Goal: Task Accomplishment & Management: Use online tool/utility

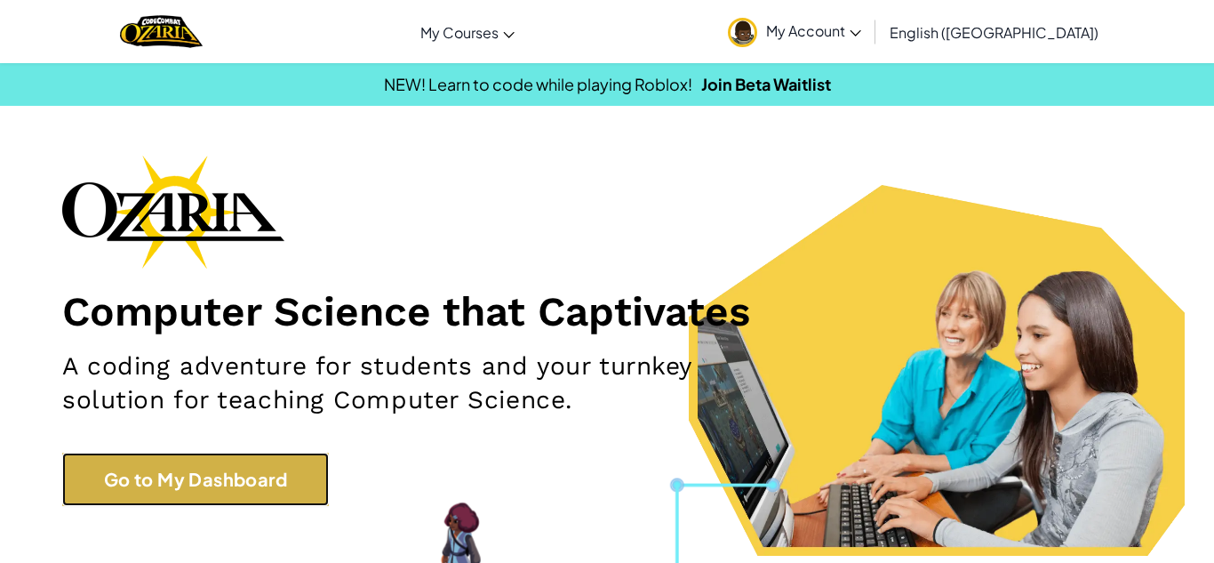
click at [248, 482] on link "Go to My Dashboard" at bounding box center [195, 478] width 267 height 53
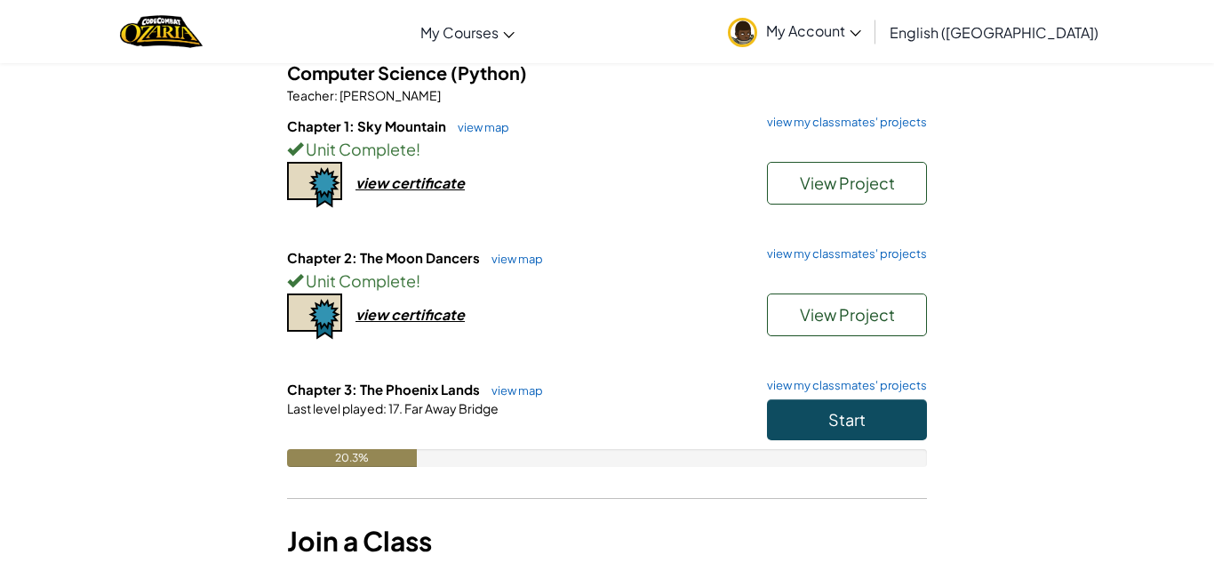
scroll to position [161, 0]
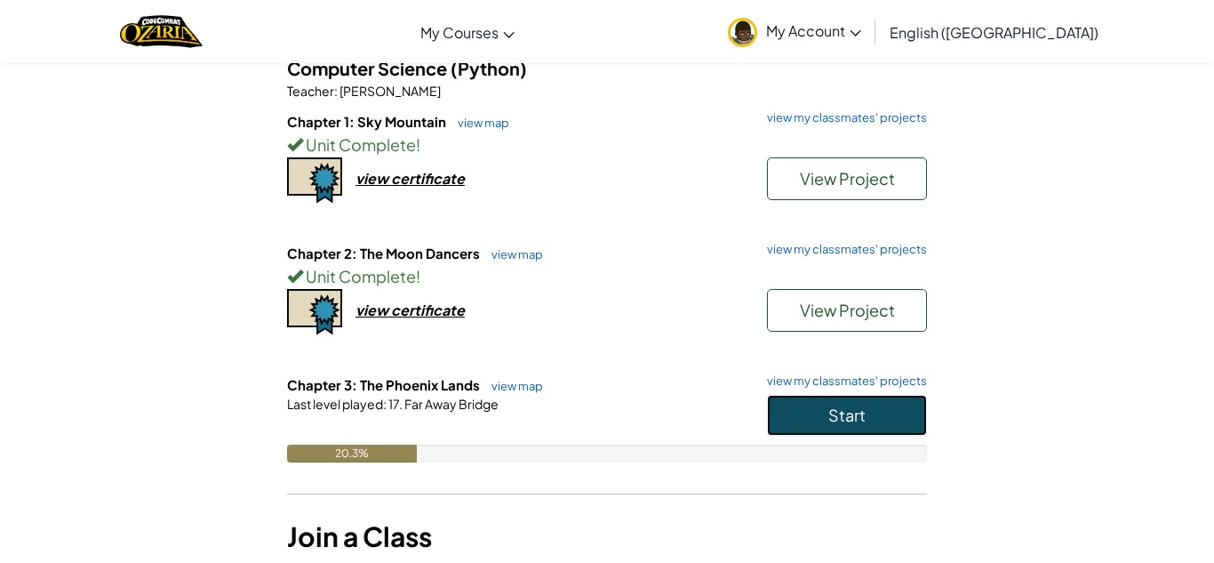
click at [838, 411] on span "Start" at bounding box center [846, 414] width 37 height 20
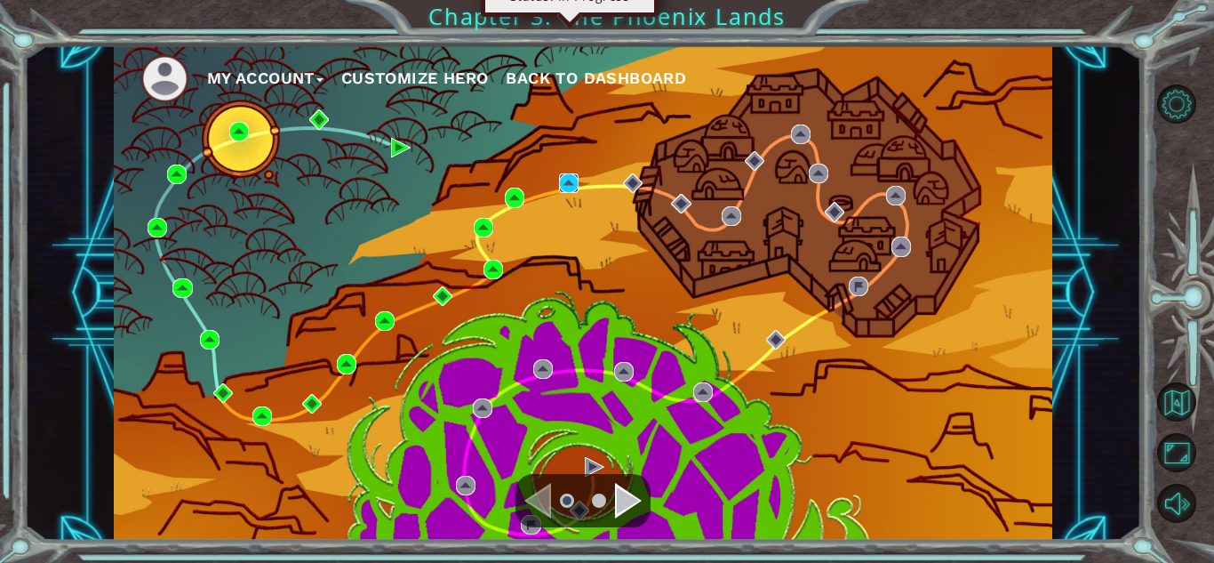
click at [565, 190] on img at bounding box center [569, 183] width 20 height 20
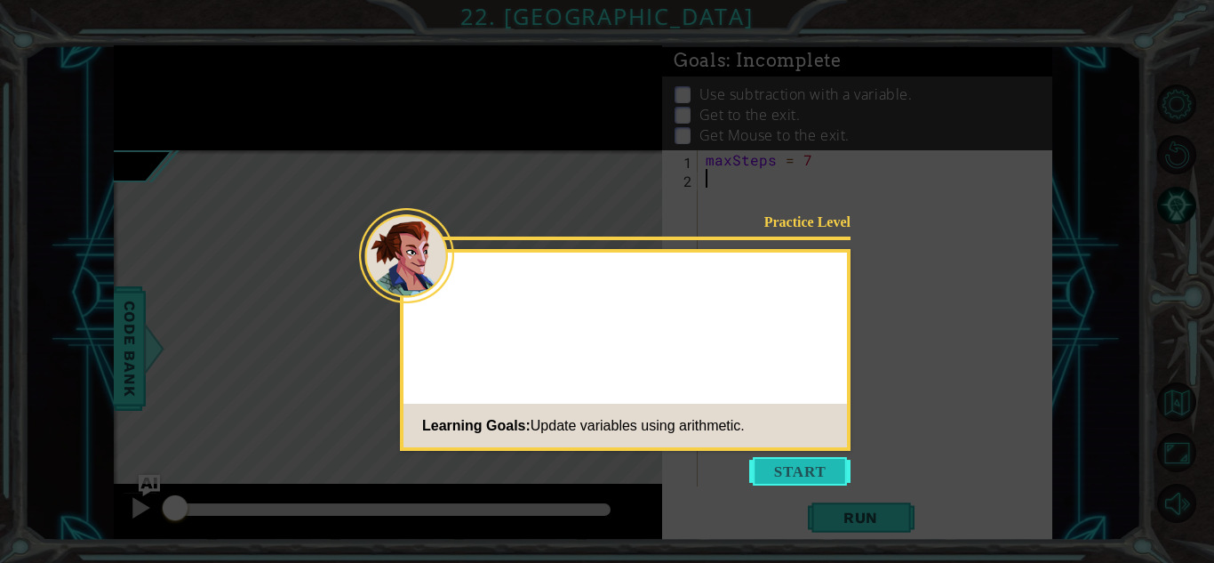
click at [823, 483] on button "Start" at bounding box center [799, 471] width 101 height 28
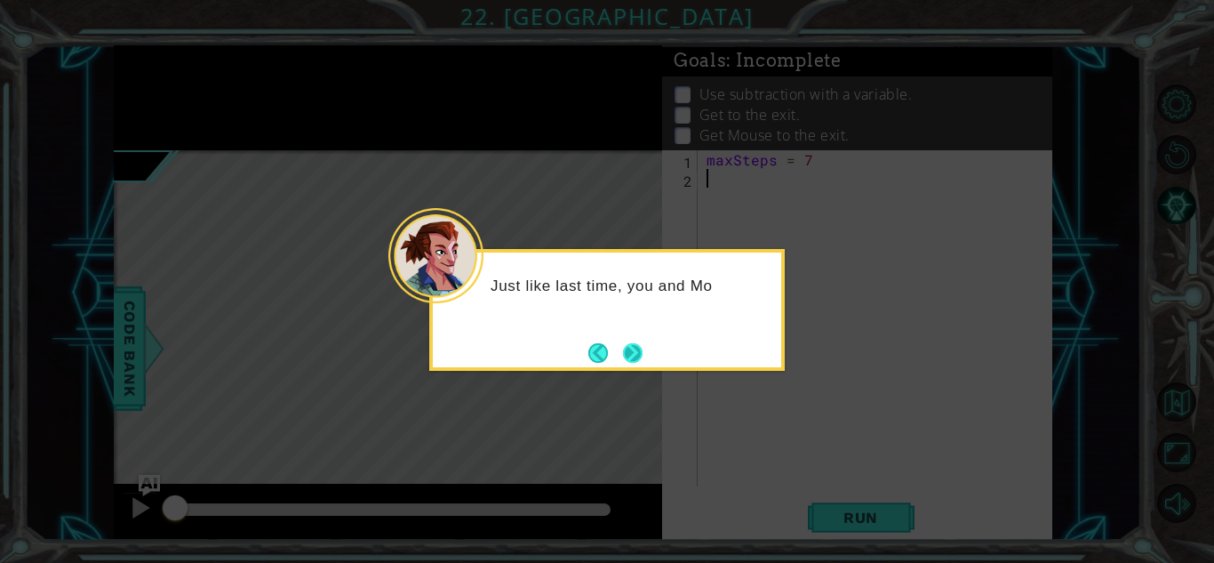
click at [635, 343] on button "Next" at bounding box center [633, 353] width 20 height 20
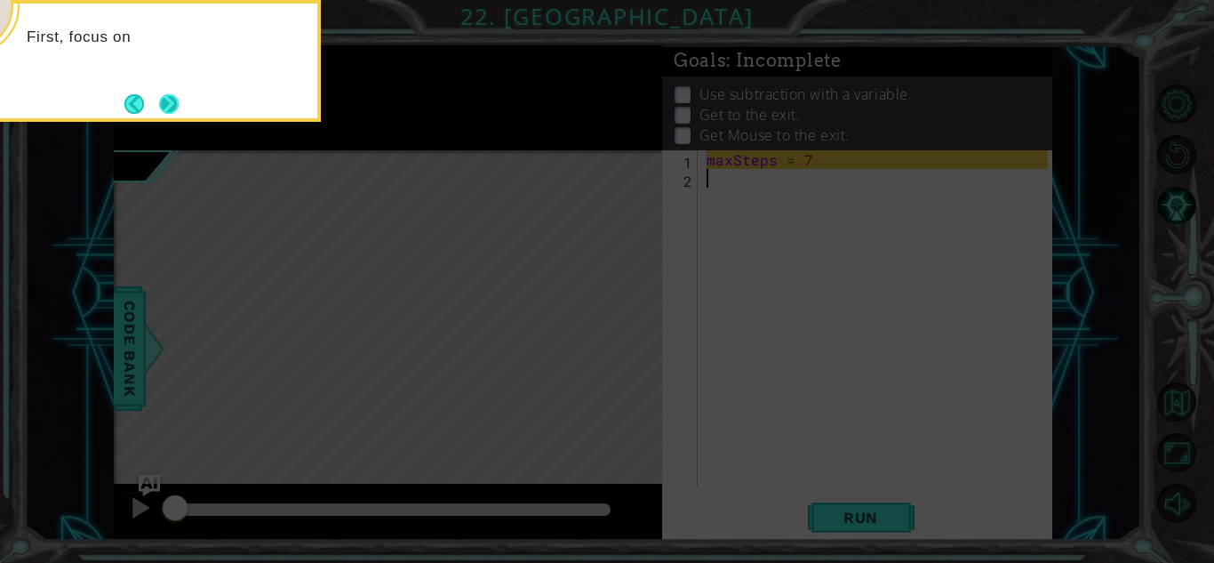
click at [174, 104] on button "Next" at bounding box center [169, 104] width 20 height 20
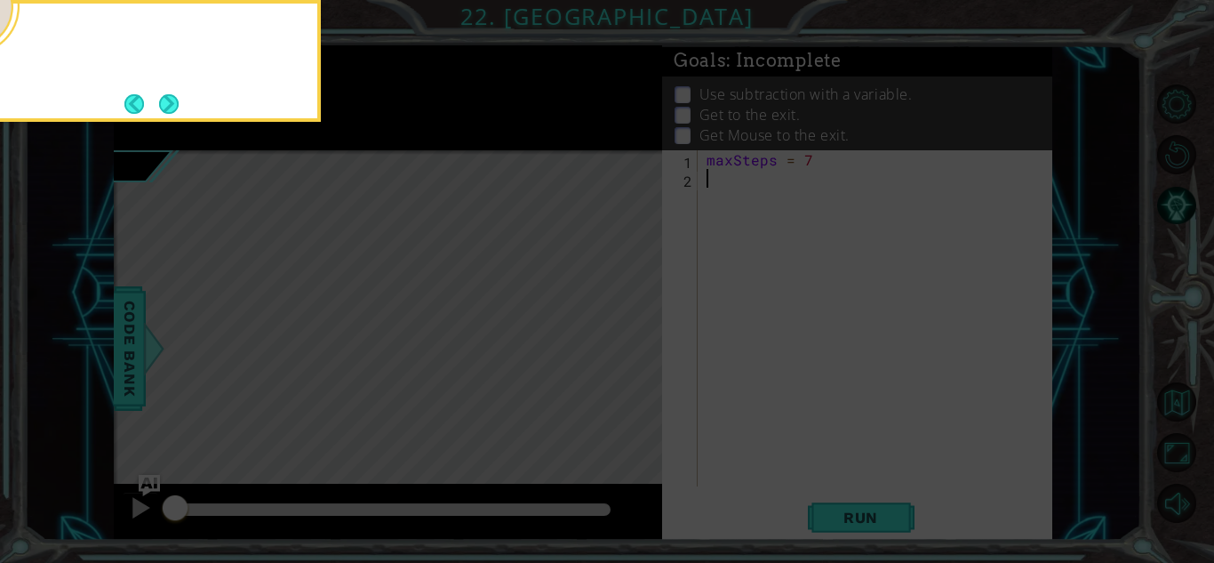
click at [174, 104] on button "Next" at bounding box center [169, 104] width 20 height 20
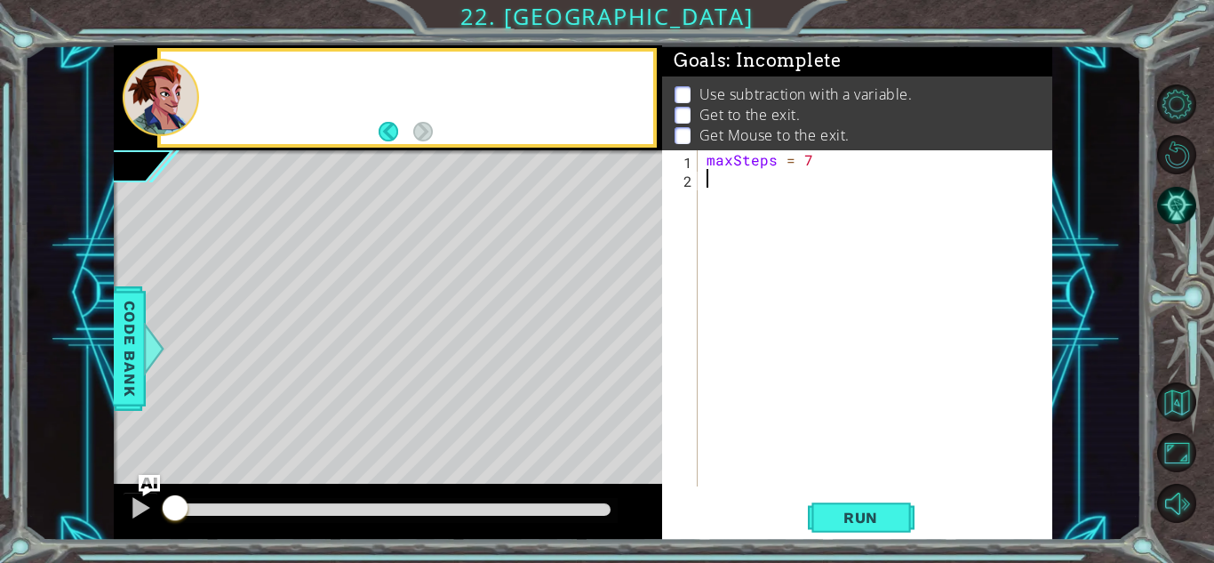
click at [174, 104] on div at bounding box center [161, 97] width 76 height 77
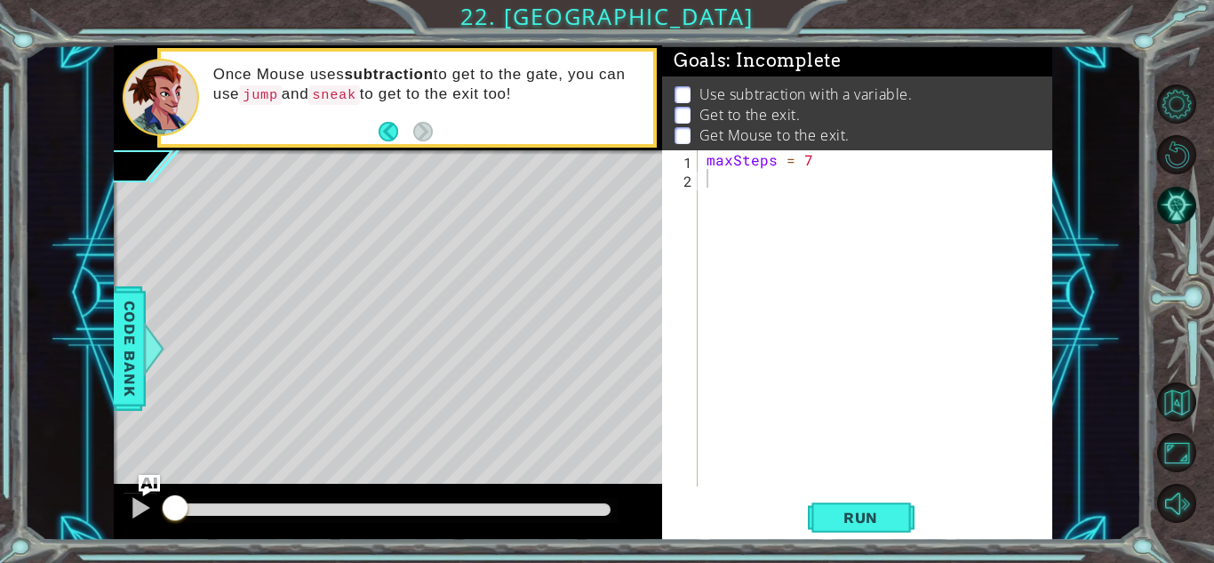
click at [838, 223] on div "maxSteps = 7" at bounding box center [880, 336] width 354 height 373
type textarea "maxSteps = 7"
type textarea "ma"
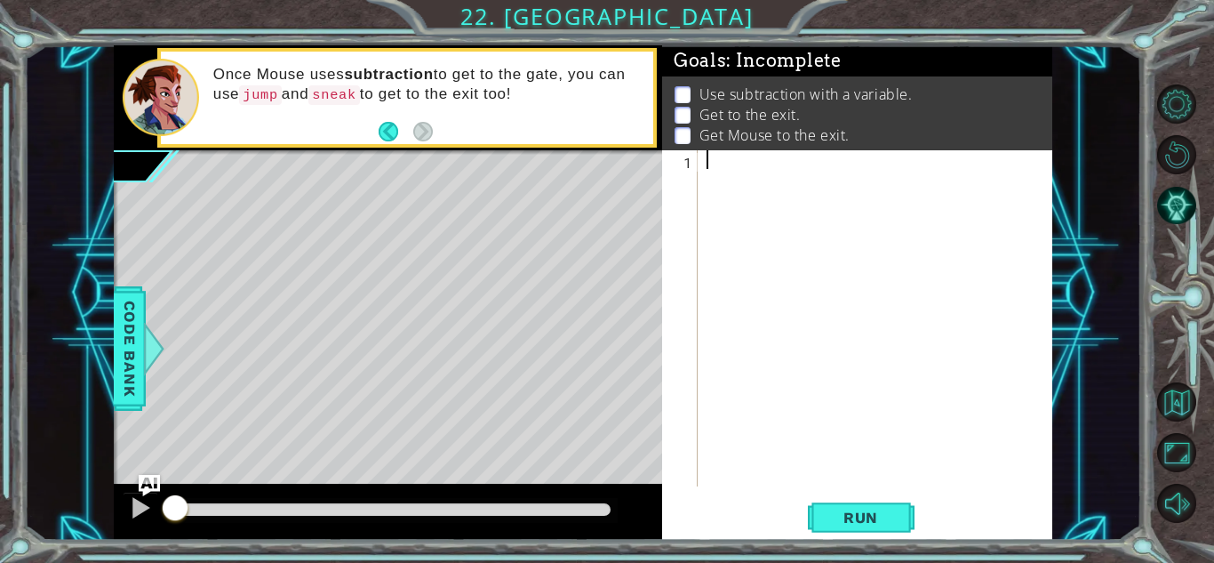
type textarea "maxSteps = 7"
type textarea "mouse.moveRight(2)"
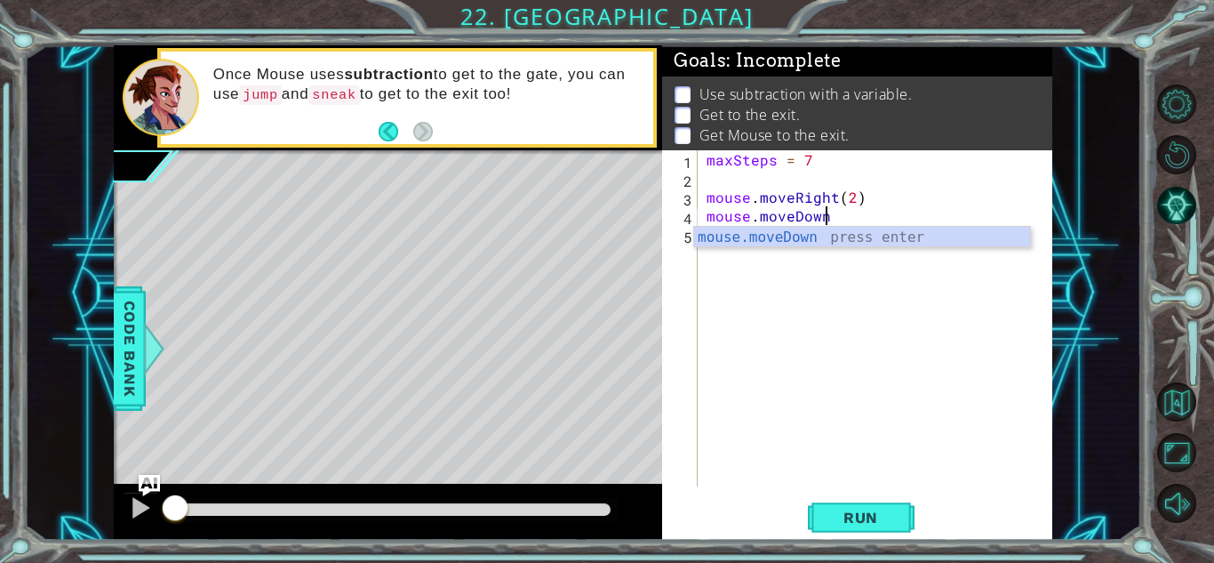
type textarea "mouse.moveDown()"
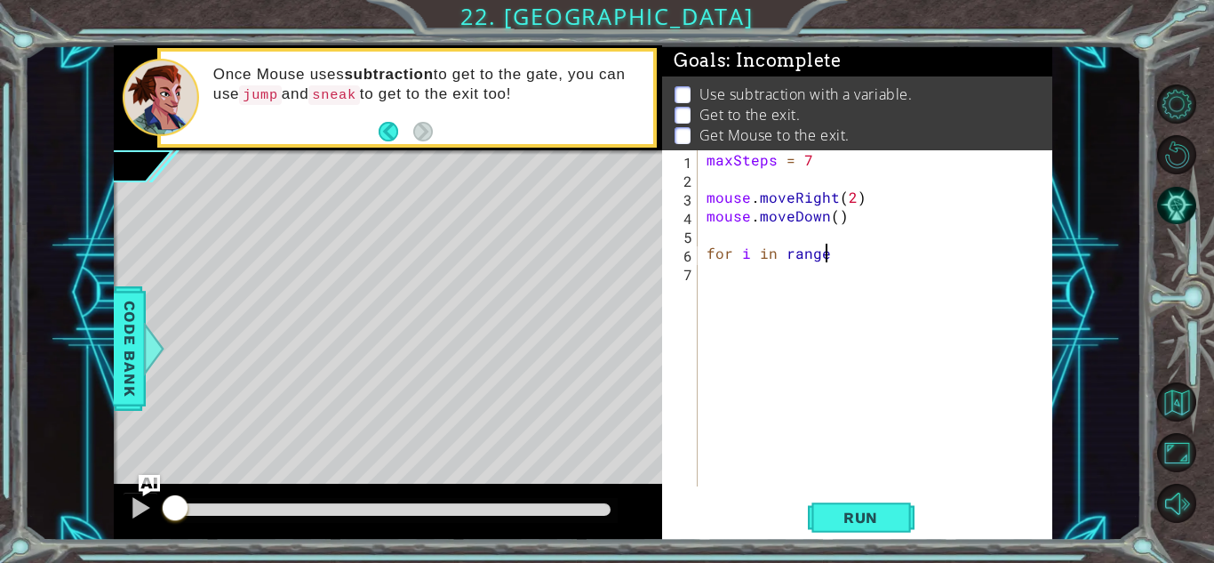
scroll to position [0, 7]
type textarea "for i in range(3)"
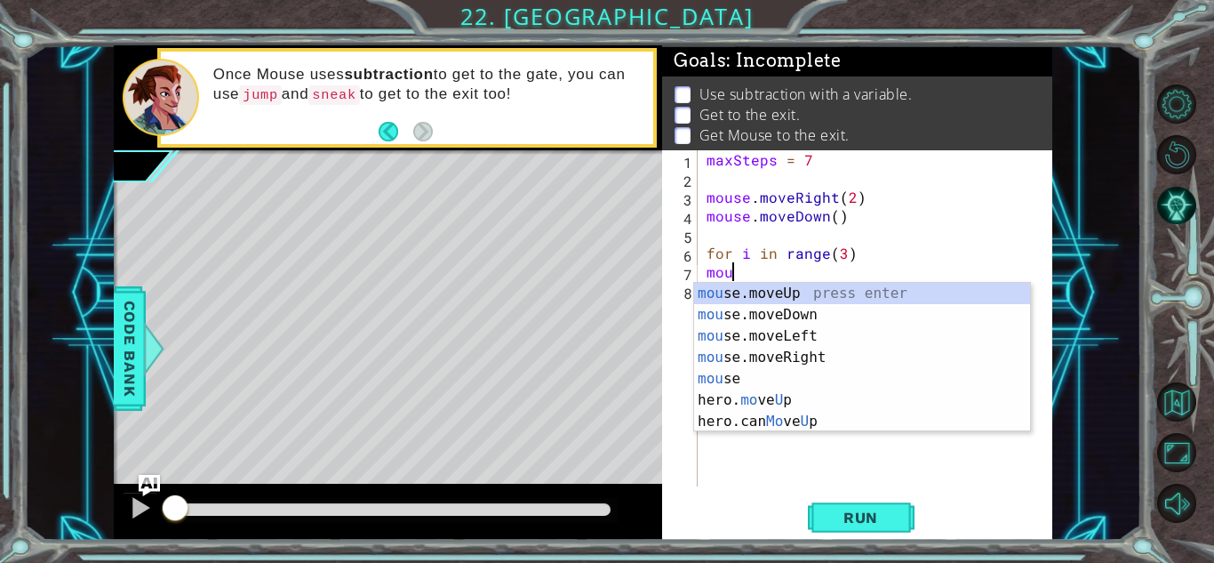
scroll to position [0, 2]
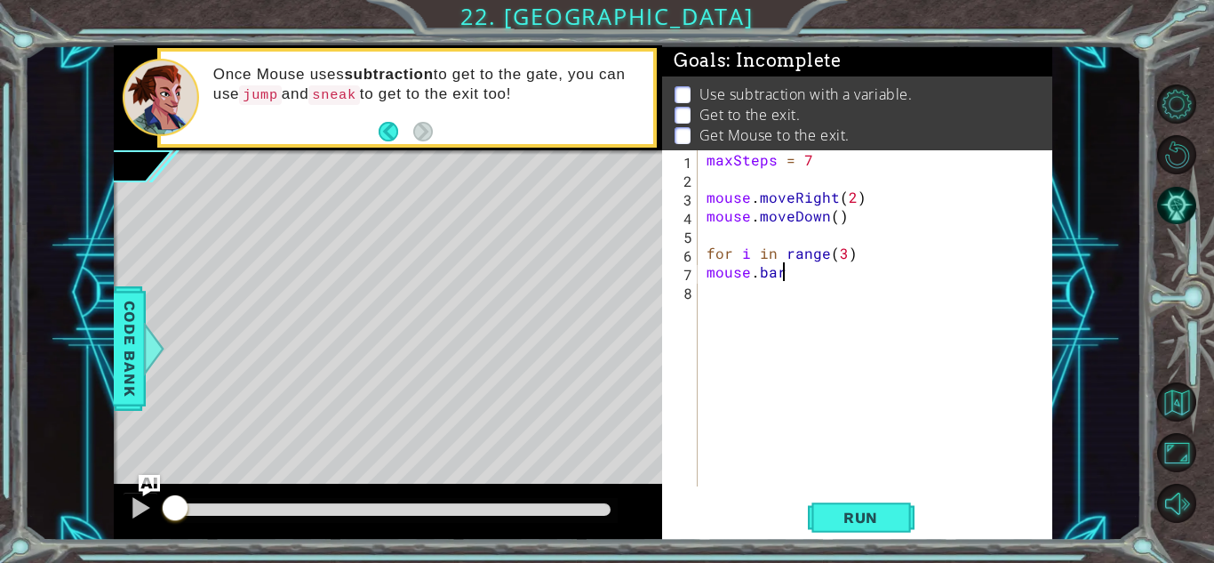
type textarea "mouse.bark"
type textarea "mouse.moveRight()"
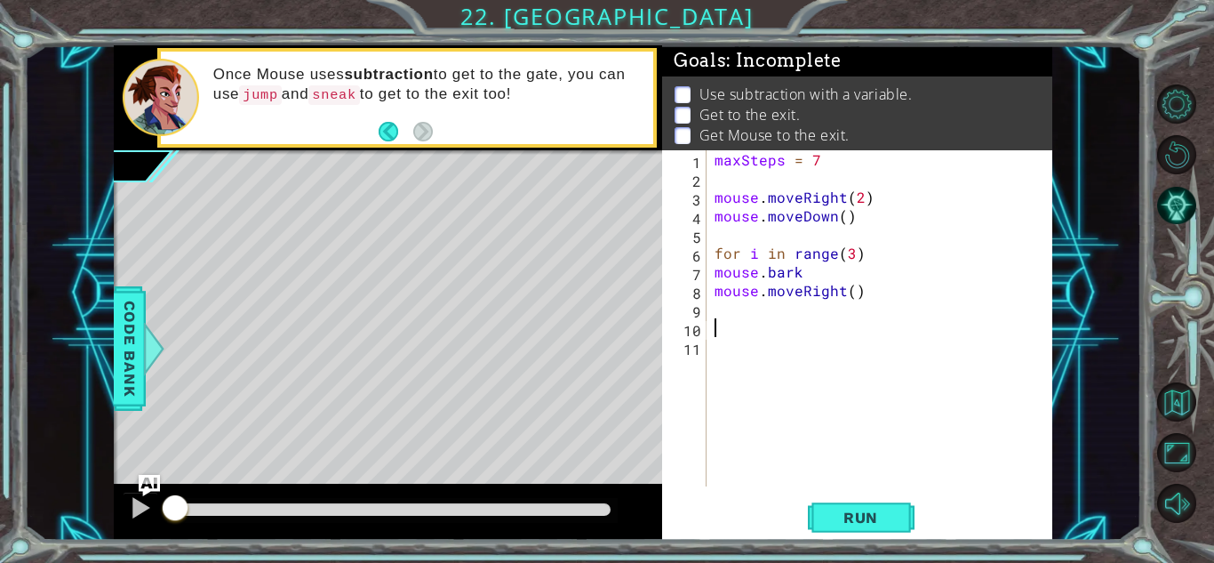
click at [864, 199] on div "maxSteps = 7 mouse . moveRight ( 2 ) mouse . moveDown ( ) for i in range ( 3 ) …" at bounding box center [884, 336] width 346 height 373
type textarea "mouse.moveDown()"
type textarea "mouse.moveRight()"
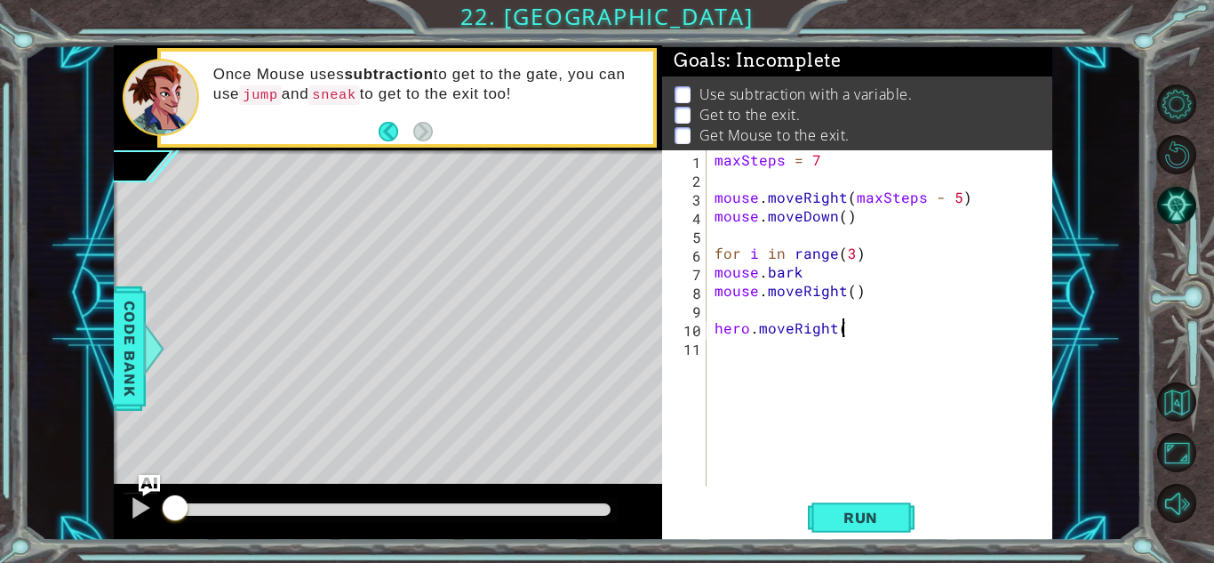
scroll to position [0, 7]
type textarea "hero.moveRight(3)"
click at [829, 514] on span "Run" at bounding box center [861, 517] width 70 height 18
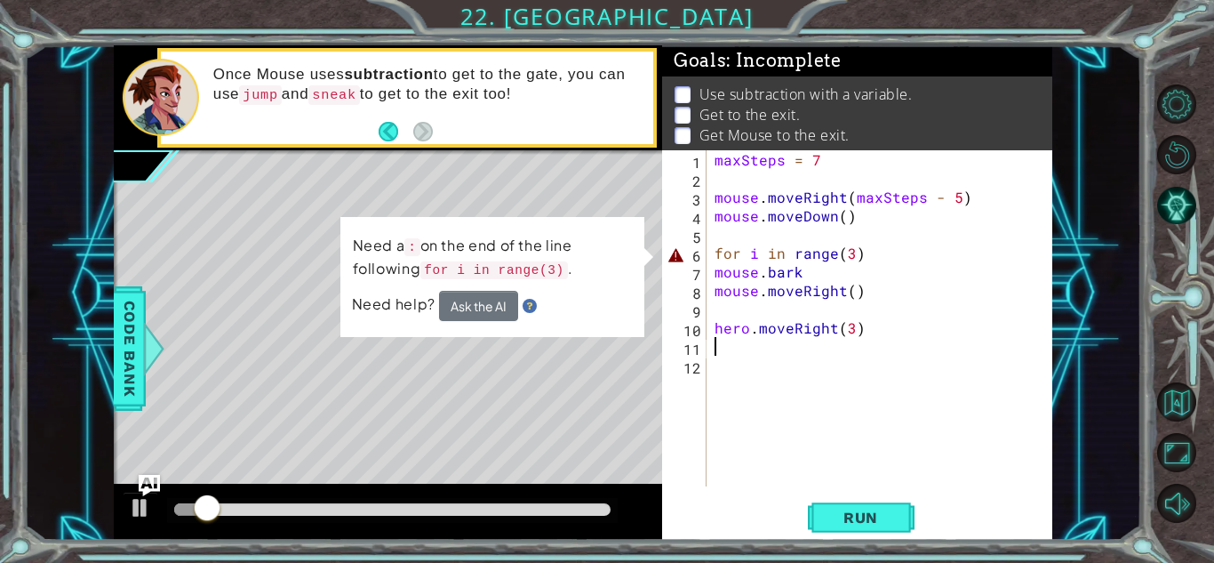
click at [861, 261] on div "maxSteps = 7 mouse . moveRight ( maxSteps - 5 ) mouse . moveDown ( ) for i in r…" at bounding box center [884, 336] width 346 height 373
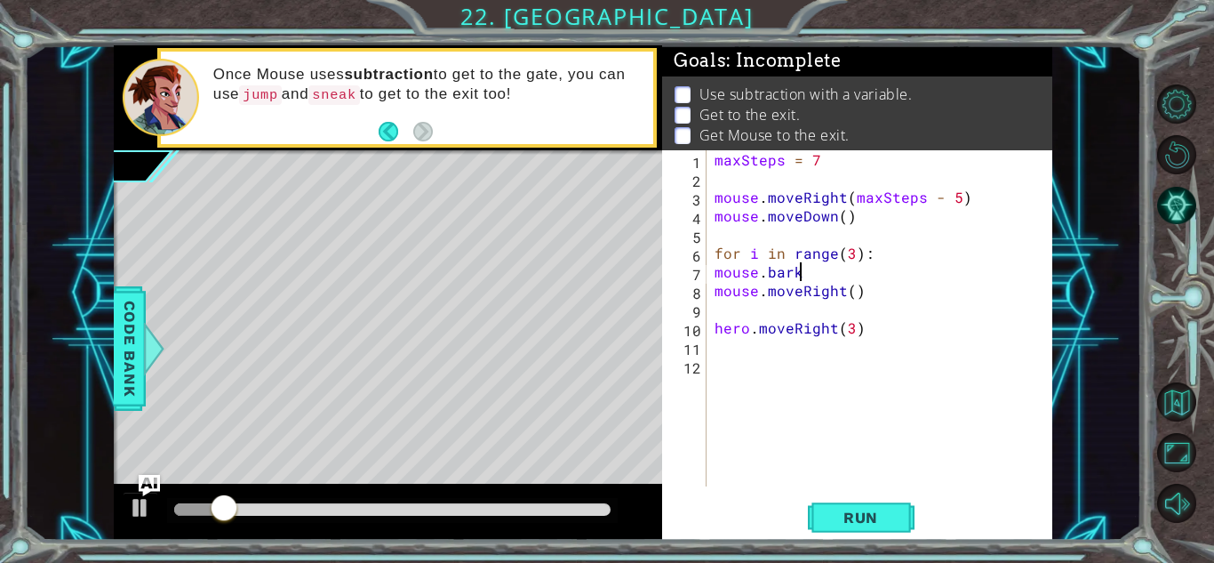
scroll to position [0, 4]
type textarea "mouse.moveRight()"
type textarea "hero.moveRight(3)"
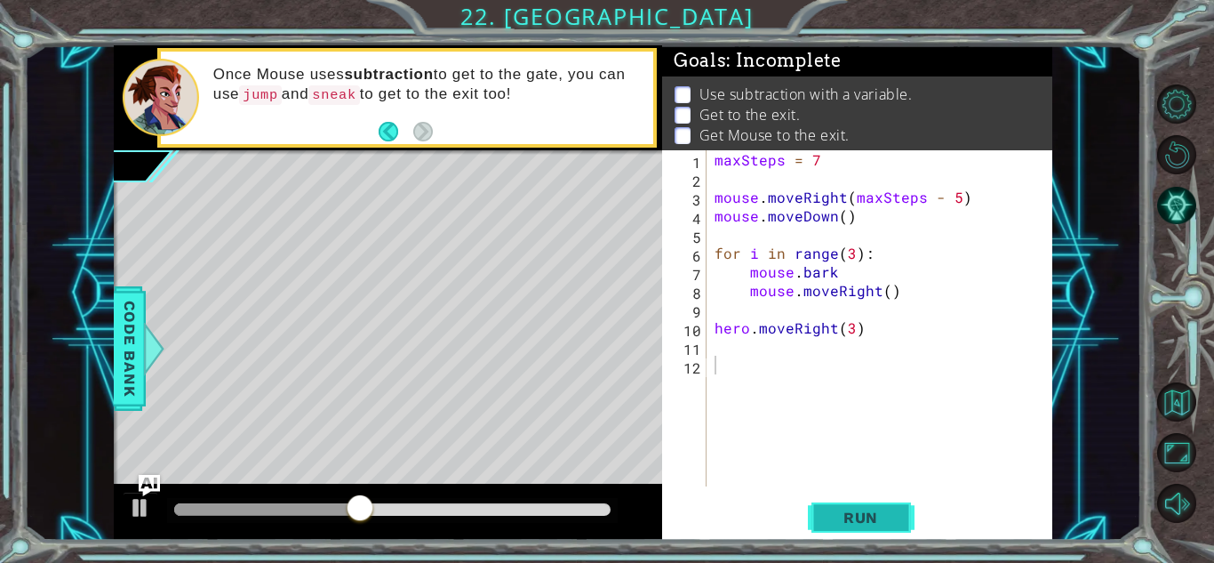
click at [883, 505] on button "Run" at bounding box center [861, 517] width 107 height 39
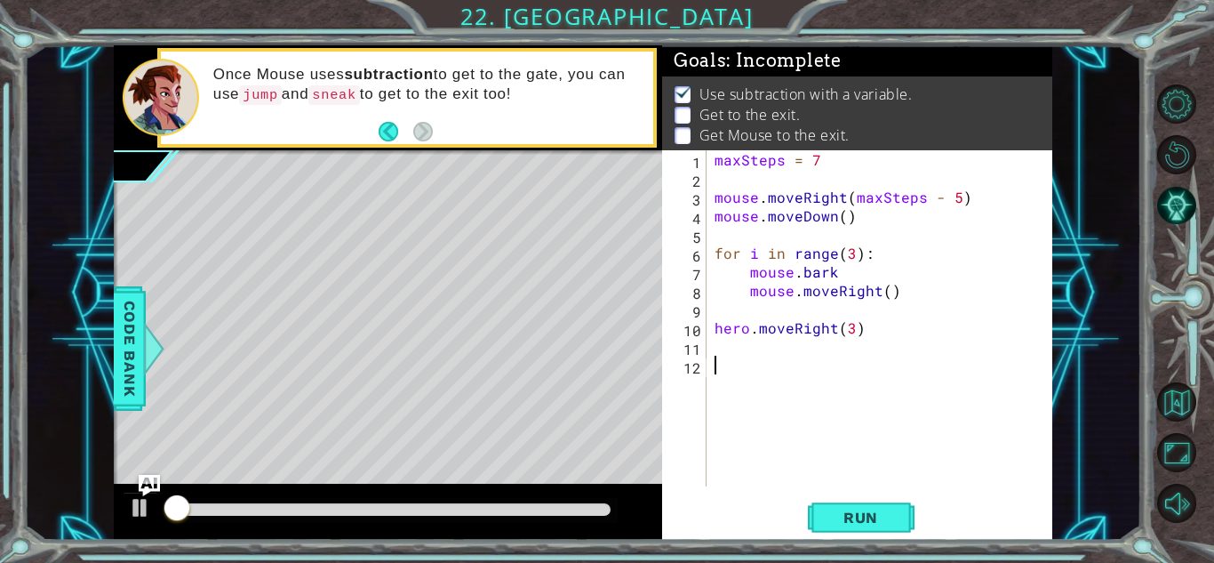
scroll to position [2, 0]
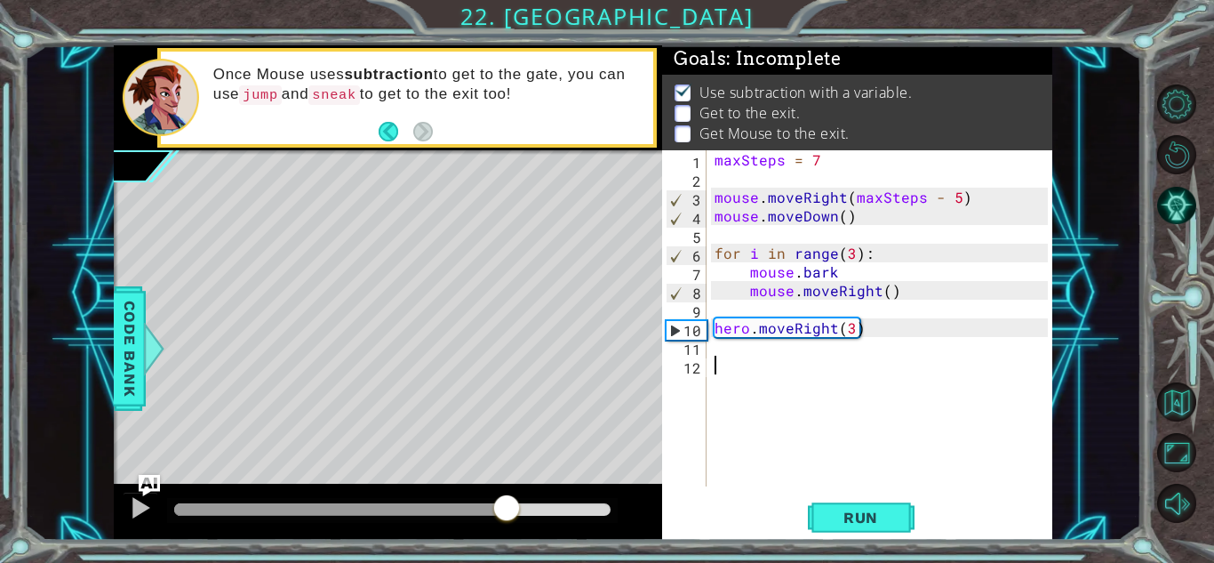
drag, startPoint x: 200, startPoint y: 506, endPoint x: 507, endPoint y: 506, distance: 306.6
click at [507, 506] on div at bounding box center [507, 509] width 32 height 32
click at [758, 350] on div "maxSteps = 7 mouse . moveRight ( maxSteps - 5 ) mouse . moveDown ( ) for i in r…" at bounding box center [884, 336] width 346 height 373
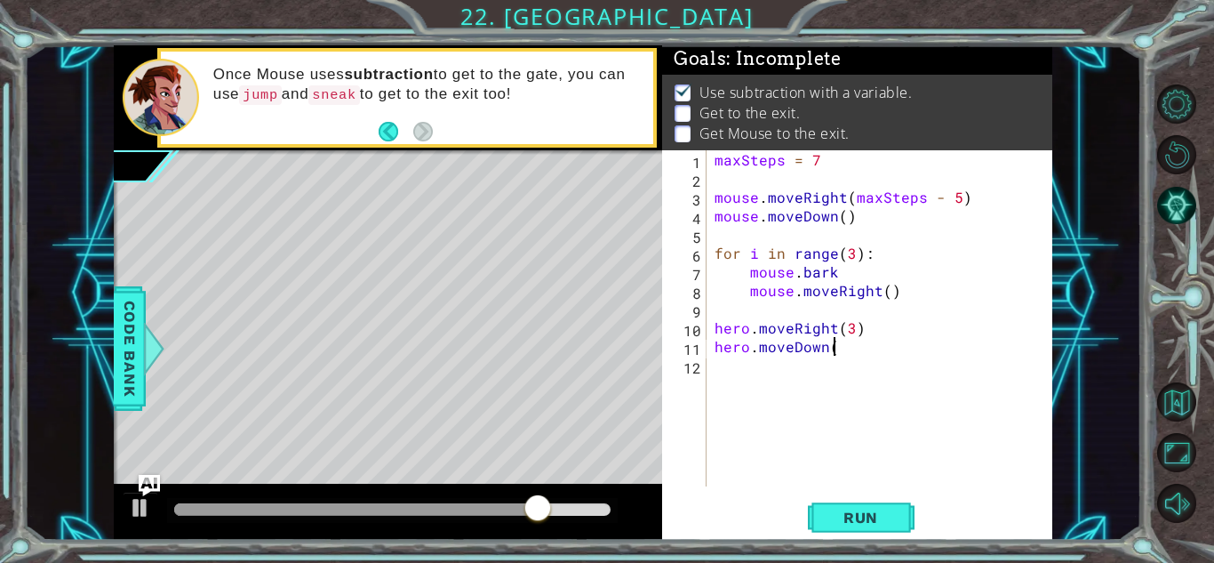
scroll to position [0, 7]
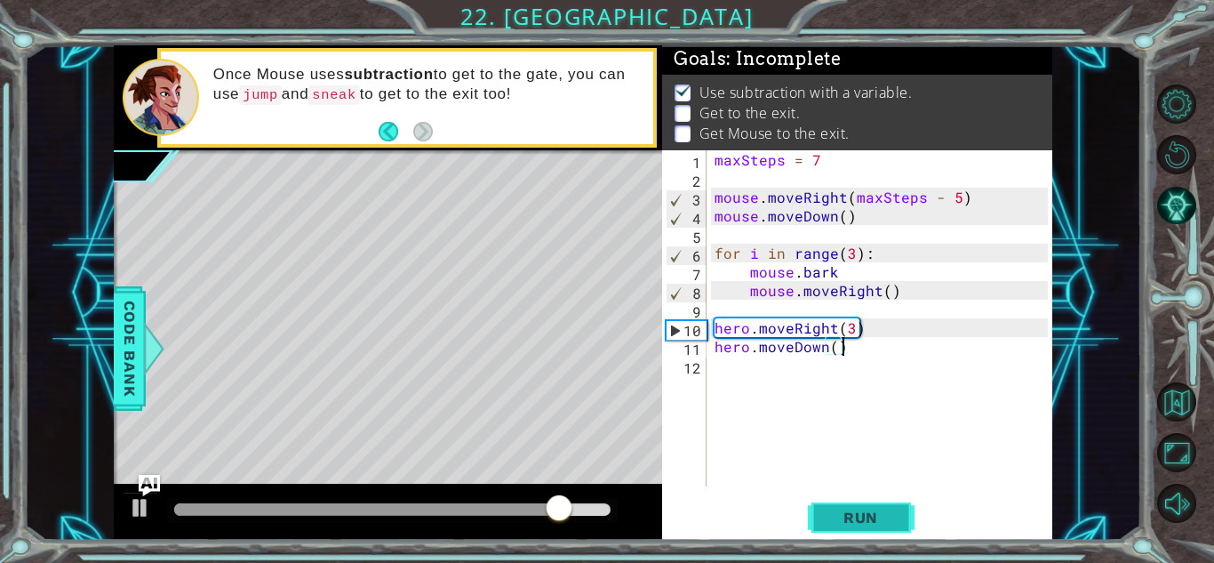
click at [850, 524] on span "Run" at bounding box center [861, 517] width 70 height 18
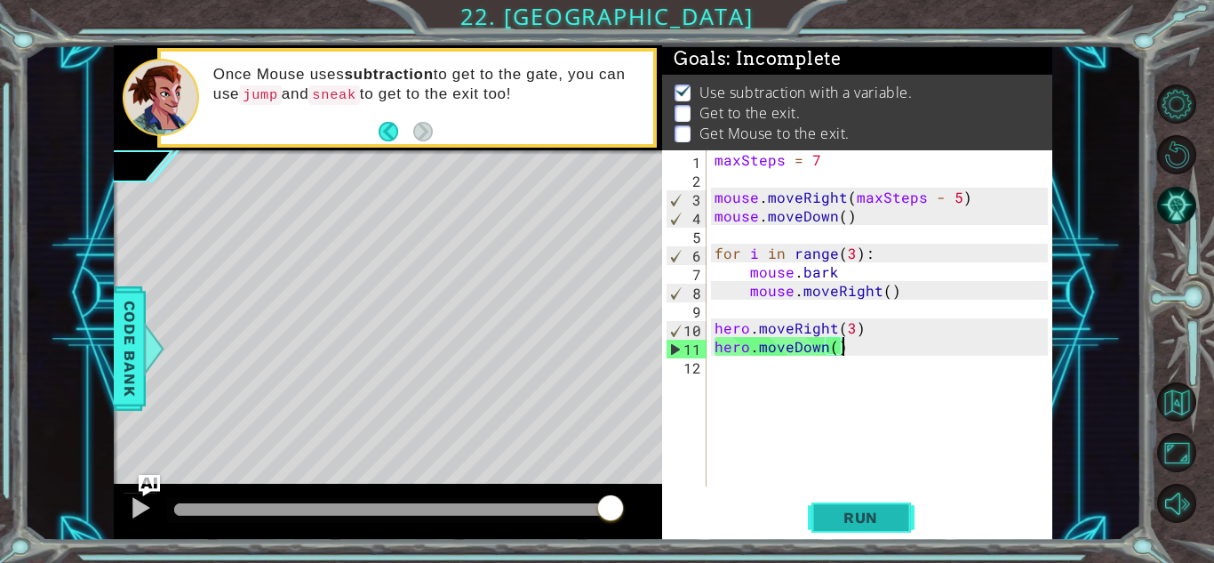
click at [896, 499] on button "Run" at bounding box center [861, 517] width 107 height 39
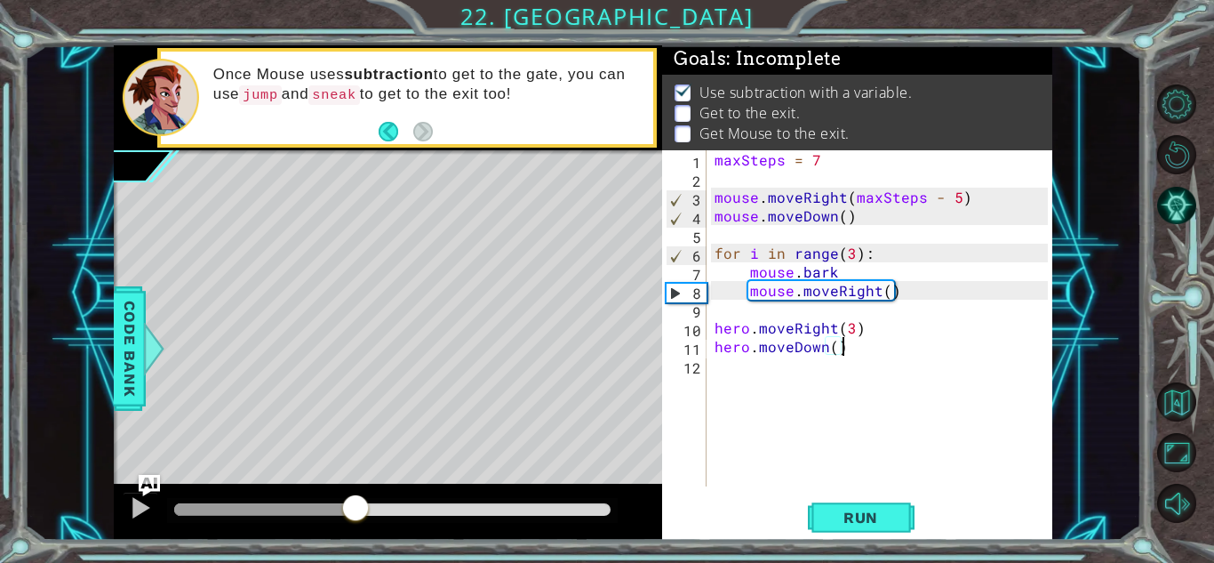
drag, startPoint x: 198, startPoint y: 514, endPoint x: 357, endPoint y: 513, distance: 159.1
click at [357, 513] on div at bounding box center [355, 509] width 32 height 32
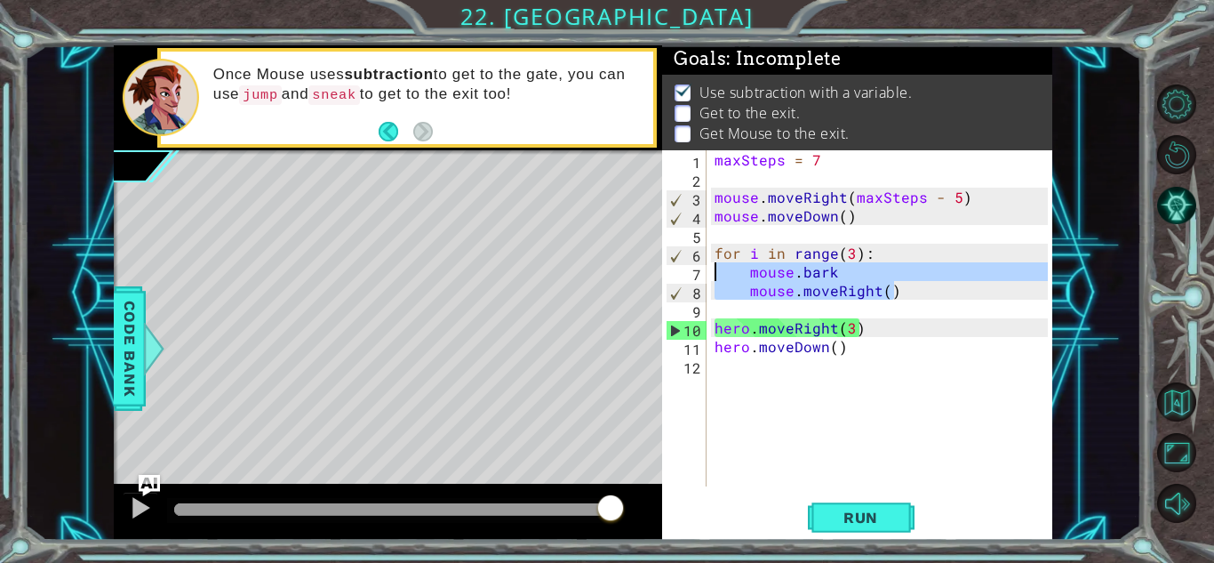
drag, startPoint x: 914, startPoint y: 296, endPoint x: 712, endPoint y: 273, distance: 203.1
click at [712, 273] on div "maxSteps = 7 mouse . moveRight ( maxSteps - 5 ) mouse . moveDown ( ) for i in r…" at bounding box center [884, 336] width 346 height 373
type textarea "mouse.bark mouse.moveRight()"
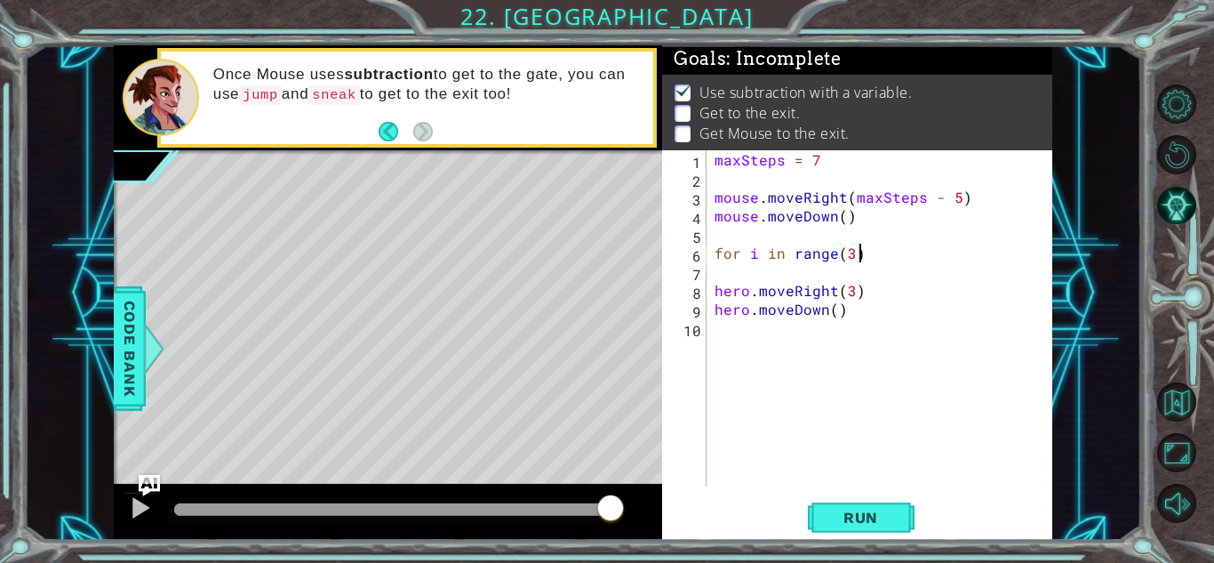
type textarea "for i in range(3):"
type textarea "mouse.bark"
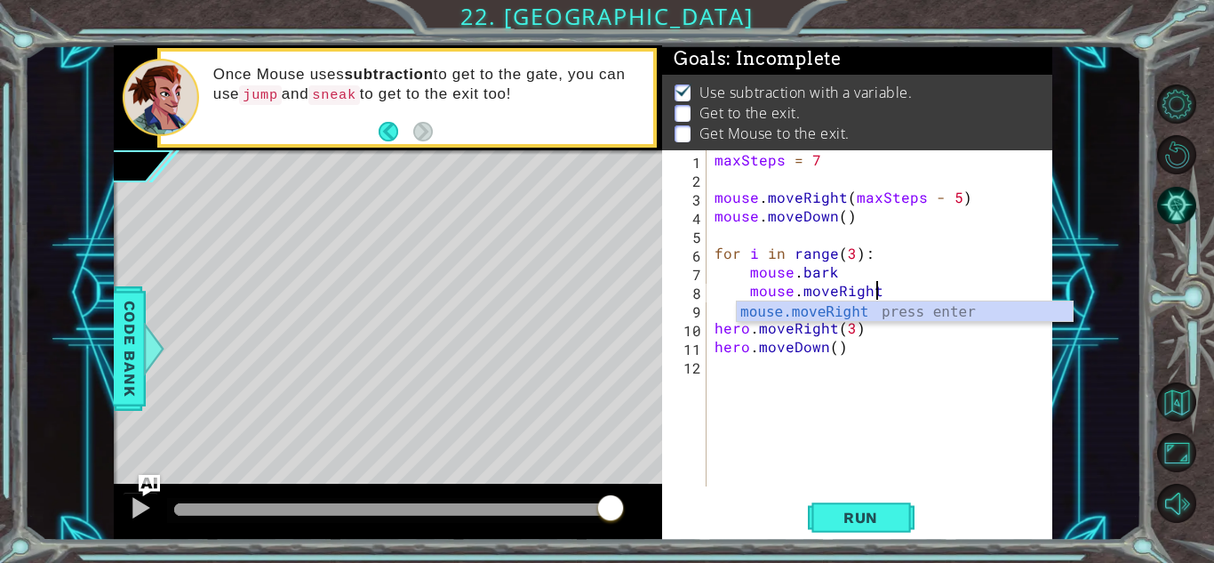
scroll to position [0, 10]
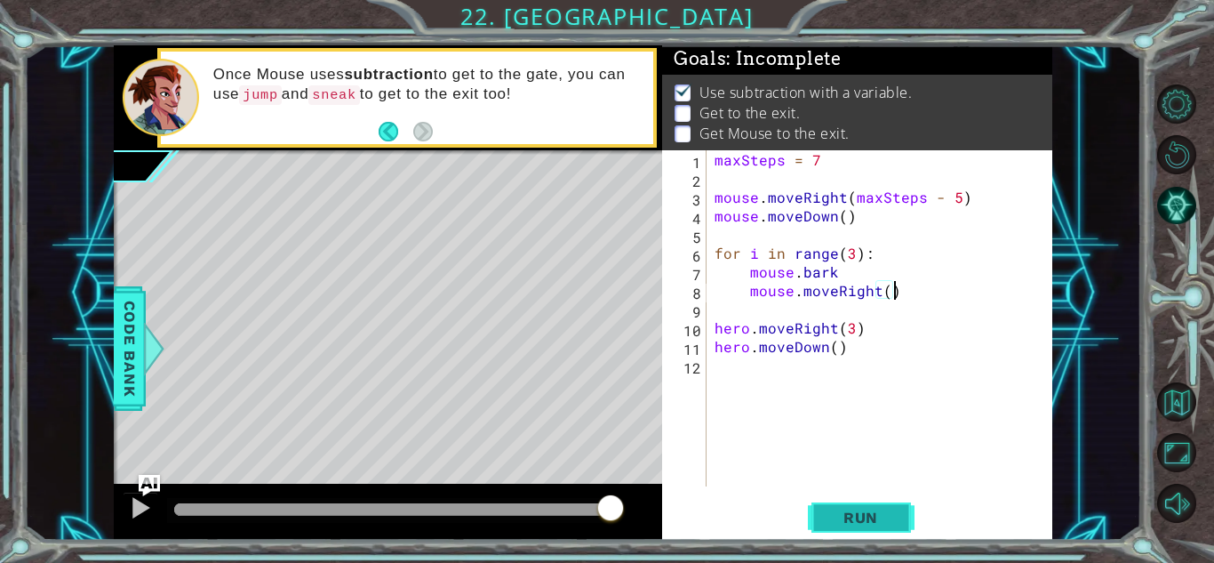
click at [829, 502] on button "Run" at bounding box center [861, 517] width 107 height 39
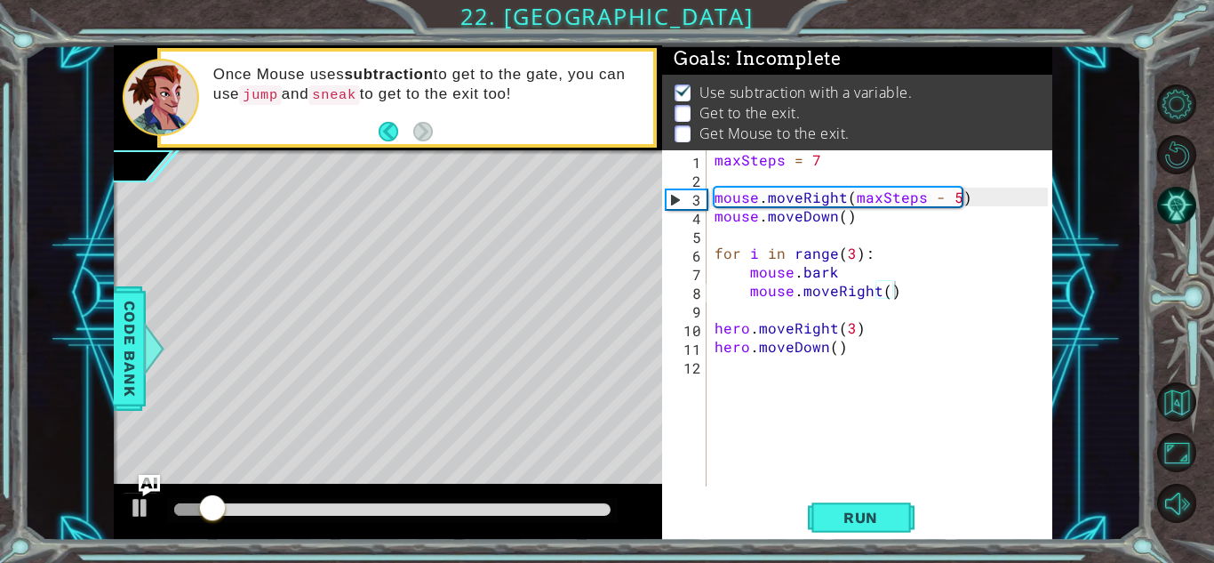
click at [264, 500] on div at bounding box center [392, 510] width 451 height 25
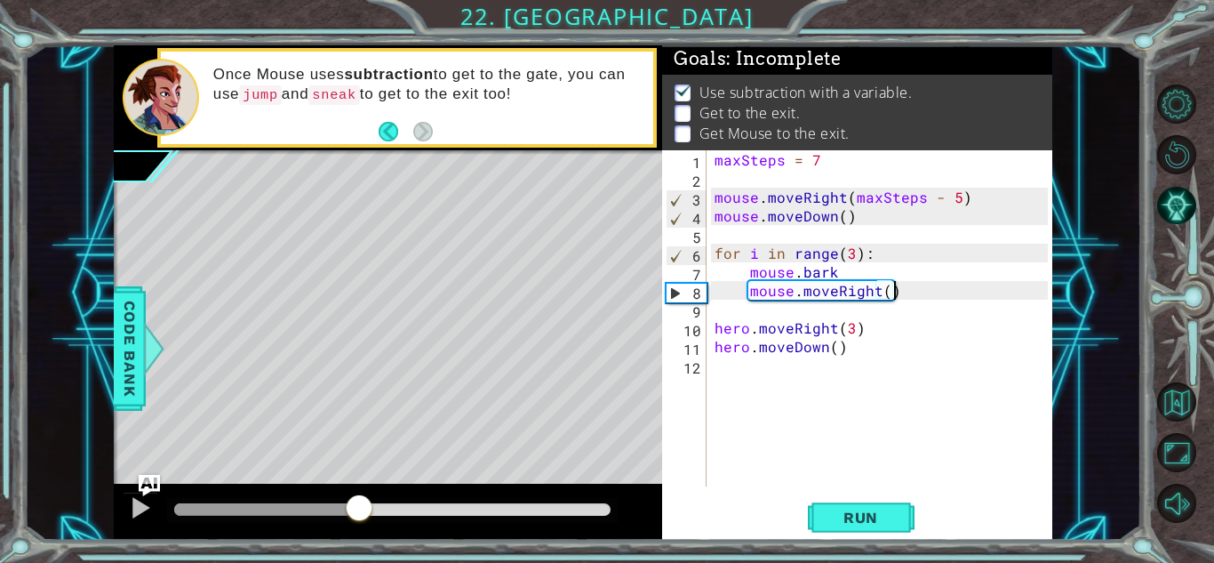
drag, startPoint x: 268, startPoint y: 508, endPoint x: 363, endPoint y: 522, distance: 95.1
click at [363, 515] on div at bounding box center [392, 509] width 436 height 12
click at [271, 517] on div at bounding box center [392, 510] width 451 height 25
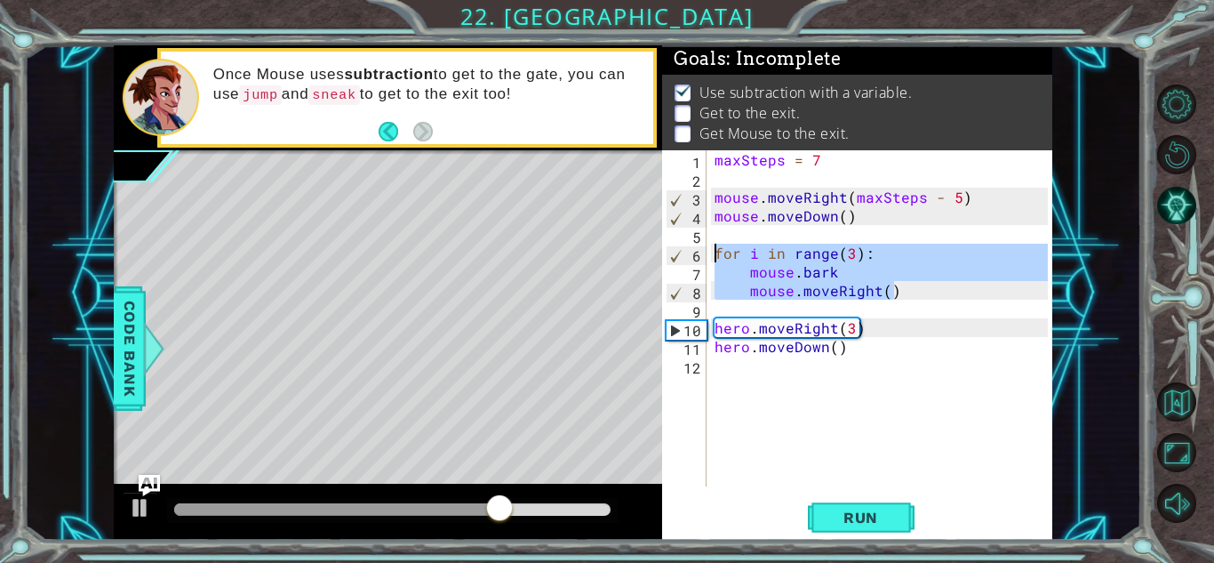
drag, startPoint x: 914, startPoint y: 291, endPoint x: 705, endPoint y: 249, distance: 213.0
click at [705, 249] on div "mouse.moveRight() 1 2 3 4 5 6 7 8 9 10 11 12 maxSteps = 7 mouse . moveRight ( m…" at bounding box center [855, 318] width 386 height 336
type textarea "for i in range(3): mouse.bark"
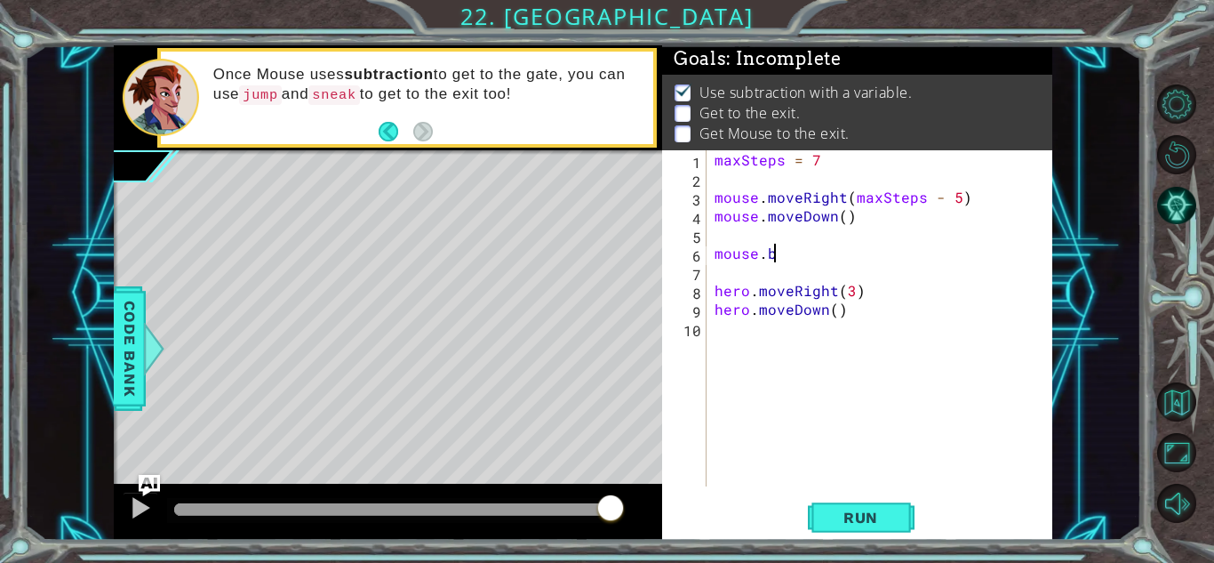
scroll to position [0, 4]
type textarea "mouse.bark"
click at [855, 525] on span "Run" at bounding box center [861, 517] width 70 height 18
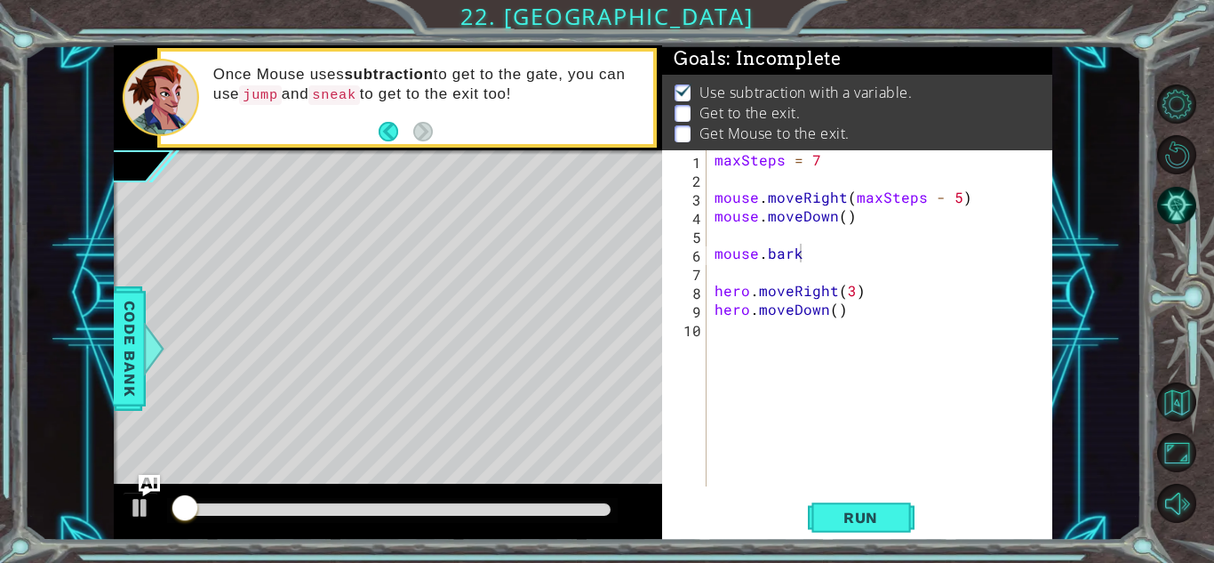
click at [358, 501] on div at bounding box center [392, 510] width 451 height 25
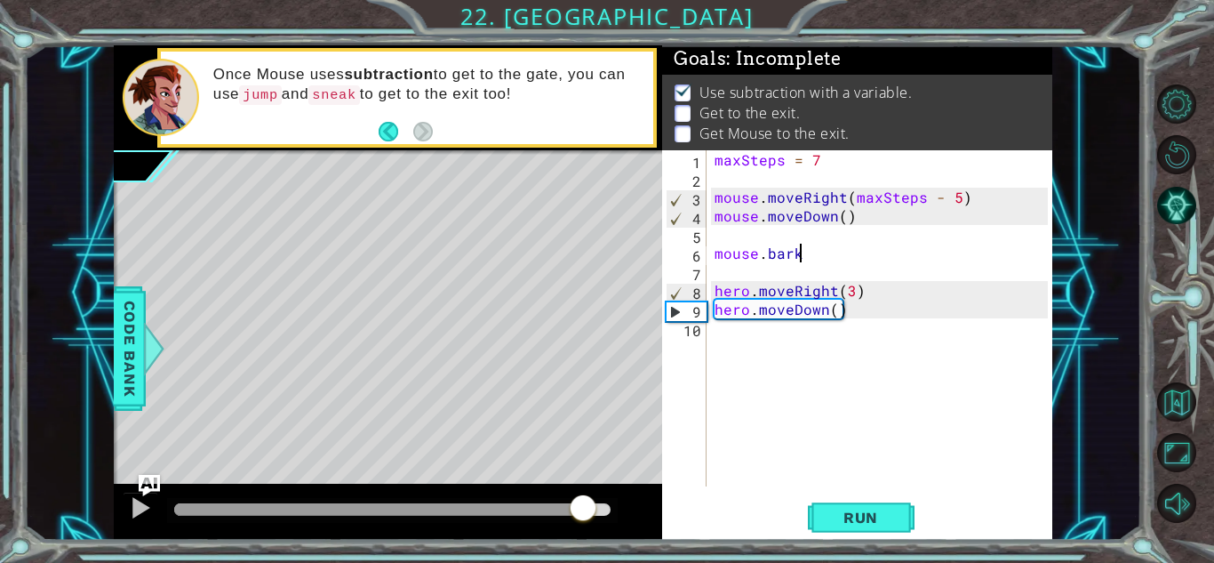
drag, startPoint x: 356, startPoint y: 507, endPoint x: 585, endPoint y: 512, distance: 228.4
click at [585, 512] on div at bounding box center [392, 509] width 436 height 12
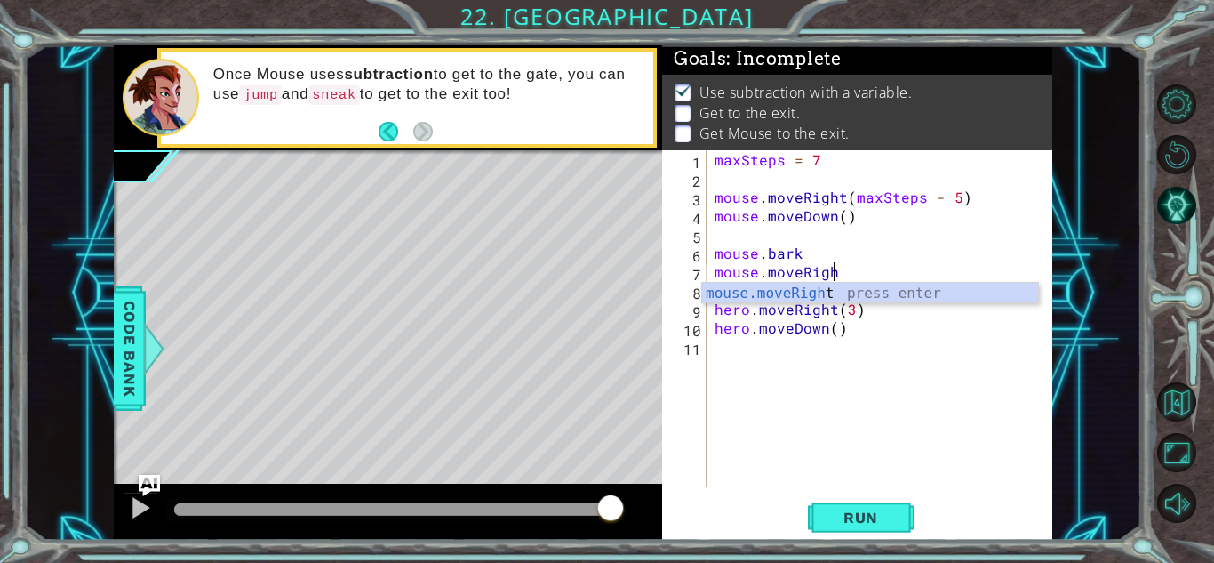
scroll to position [0, 7]
type textarea "mouse.moveRight()"
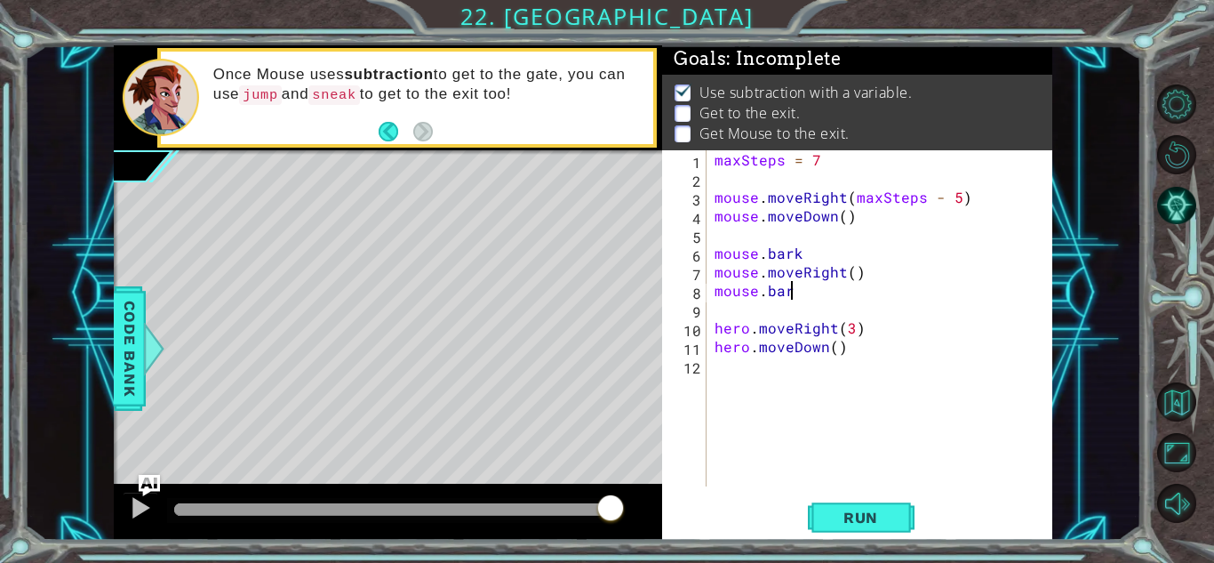
type textarea "mouse.bark"
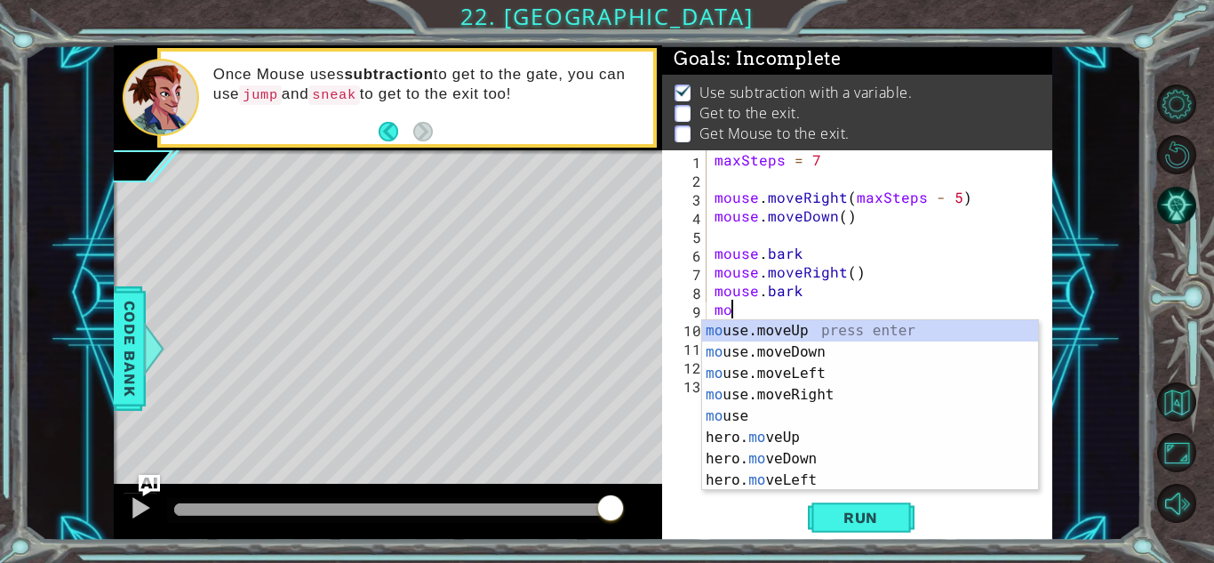
scroll to position [0, 2]
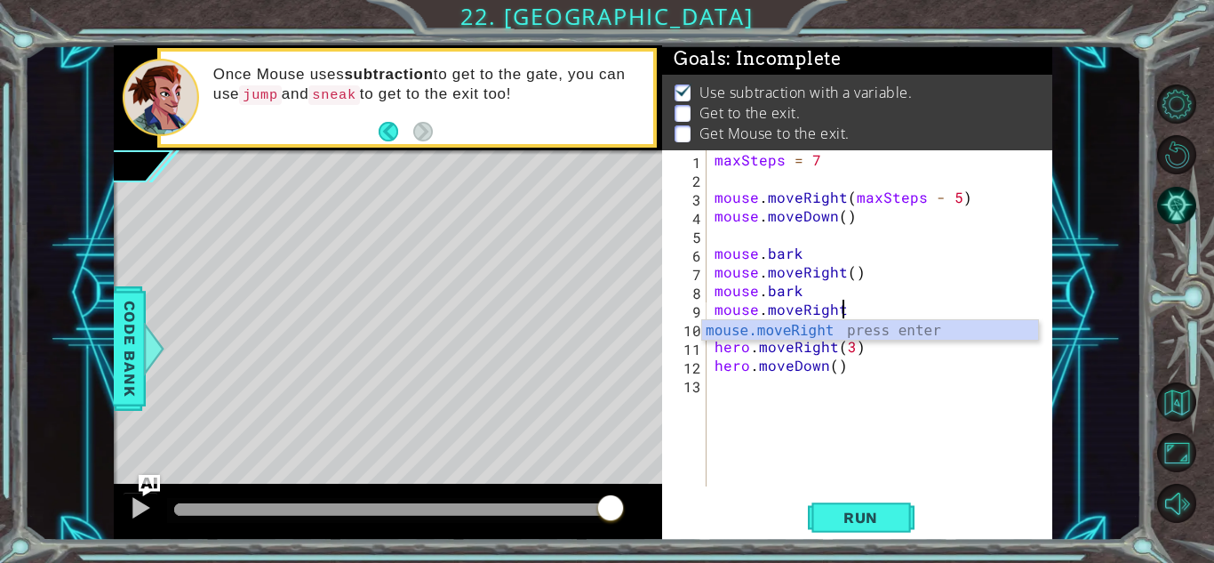
type textarea "mouse.moveRight()"
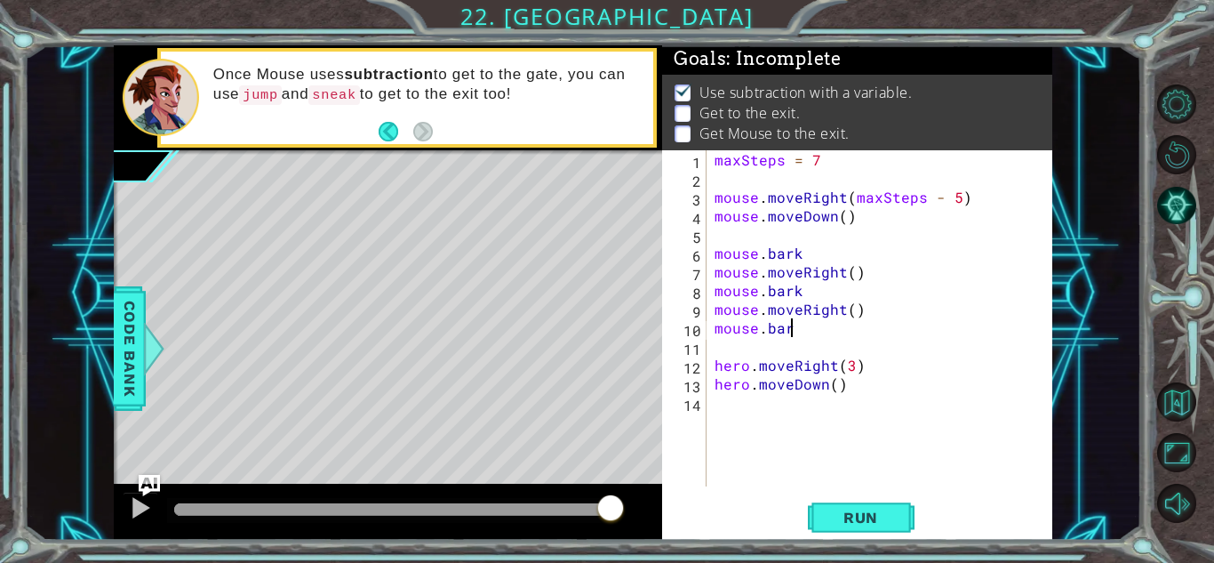
scroll to position [0, 4]
click at [861, 535] on button "Run" at bounding box center [861, 517] width 107 height 39
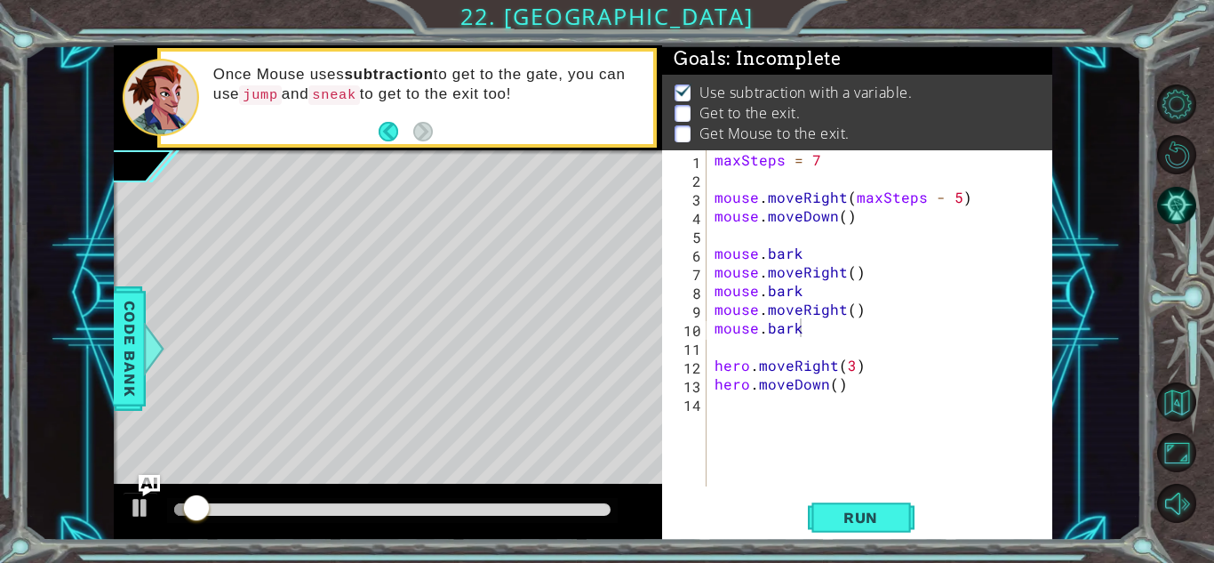
drag, startPoint x: 304, startPoint y: 520, endPoint x: 315, endPoint y: 518, distance: 10.8
click at [315, 518] on div at bounding box center [392, 510] width 451 height 25
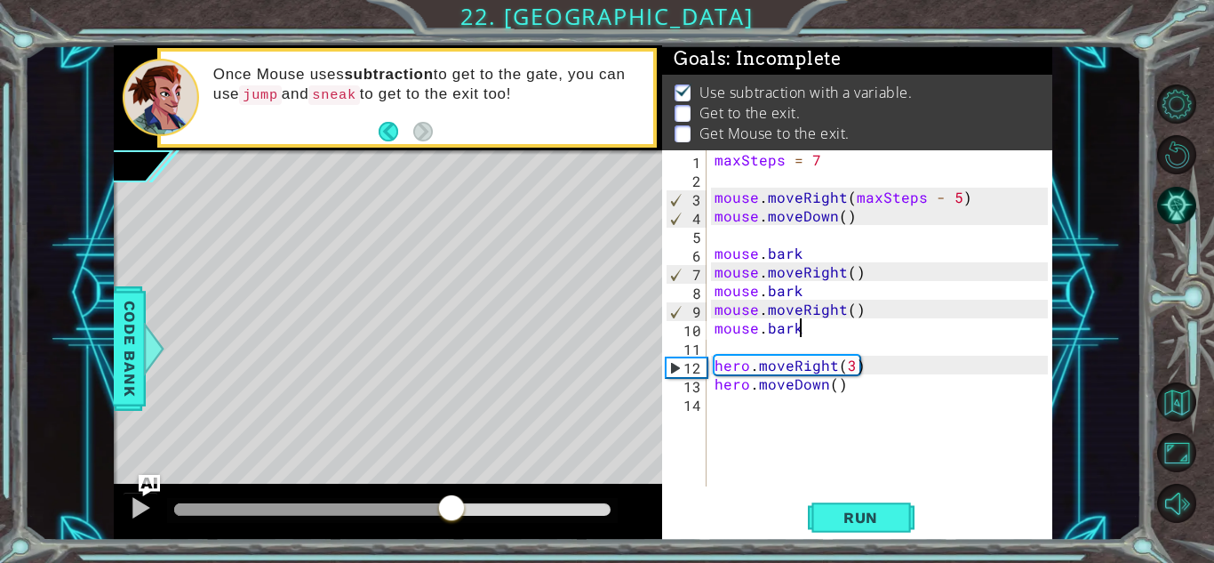
drag, startPoint x: 297, startPoint y: 508, endPoint x: 450, endPoint y: 510, distance: 152.9
click at [450, 510] on div at bounding box center [392, 509] width 436 height 12
click at [450, 510] on div at bounding box center [322, 509] width 296 height 12
click at [846, 257] on div "maxSteps = 7 mouse . moveRight ( maxSteps - 5 ) mouse . moveDown ( ) mouse . ba…" at bounding box center [884, 336] width 346 height 373
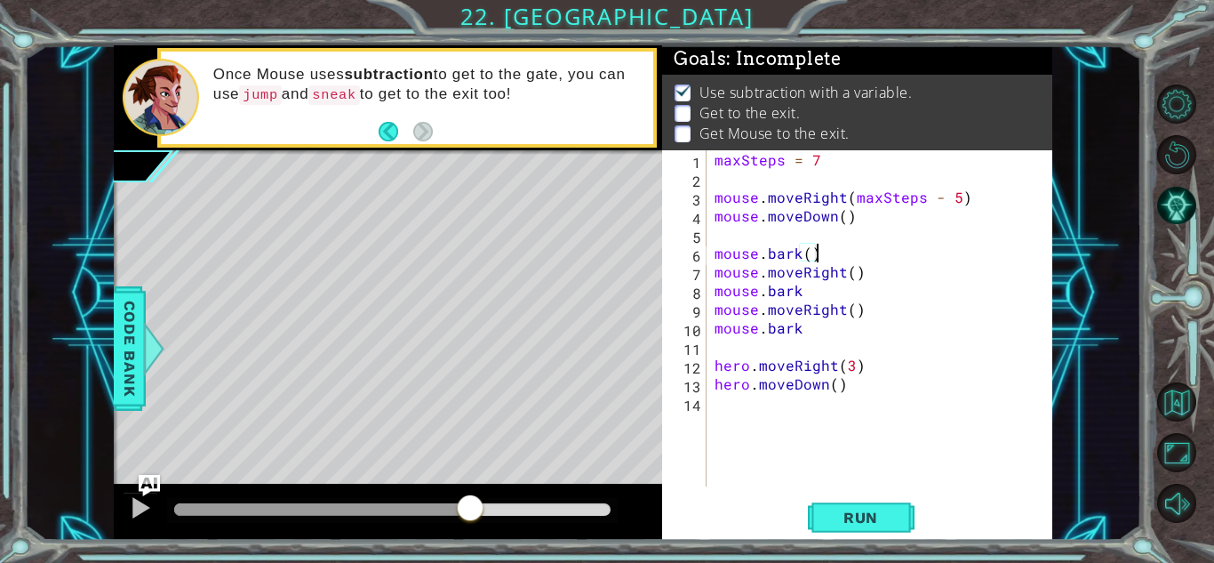
scroll to position [0, 5]
click at [821, 301] on div "maxSteps = 7 mouse . moveRight ( maxSteps - 5 ) mouse . moveDown ( ) mouse . ba…" at bounding box center [884, 336] width 346 height 373
type textarea "mouse.bark()"
click at [889, 520] on span "Run" at bounding box center [861, 517] width 70 height 18
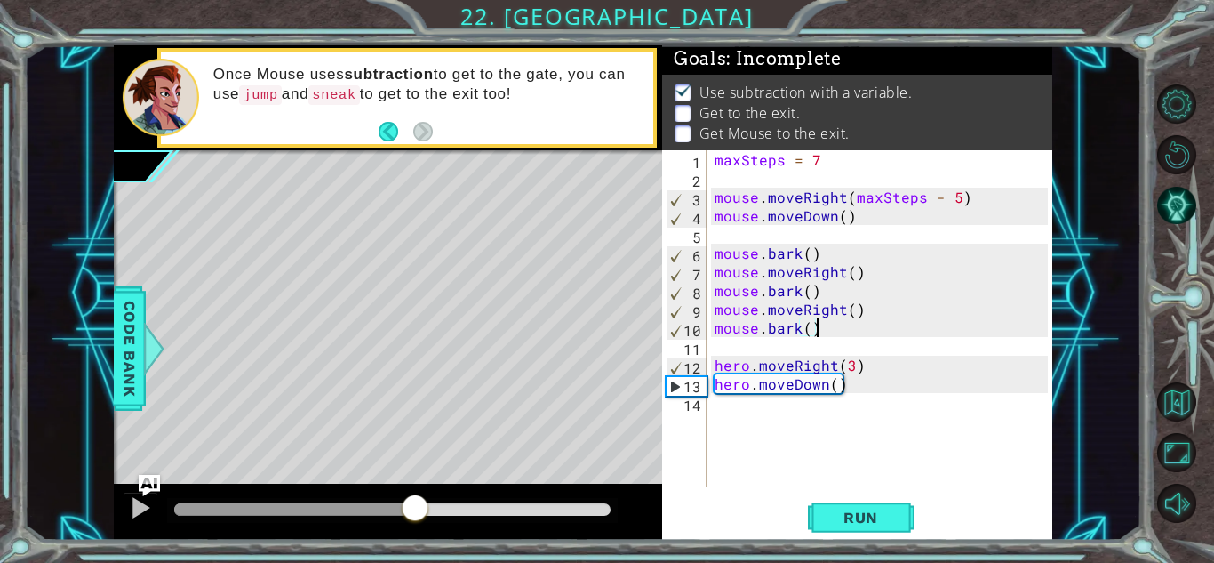
drag, startPoint x: 241, startPoint y: 507, endPoint x: 415, endPoint y: 506, distance: 174.2
click at [415, 506] on div at bounding box center [392, 509] width 436 height 12
click at [921, 410] on div "maxSteps = 7 mouse . moveRight ( maxSteps - 5 ) mouse . moveDown ( ) mouse . ba…" at bounding box center [884, 336] width 346 height 373
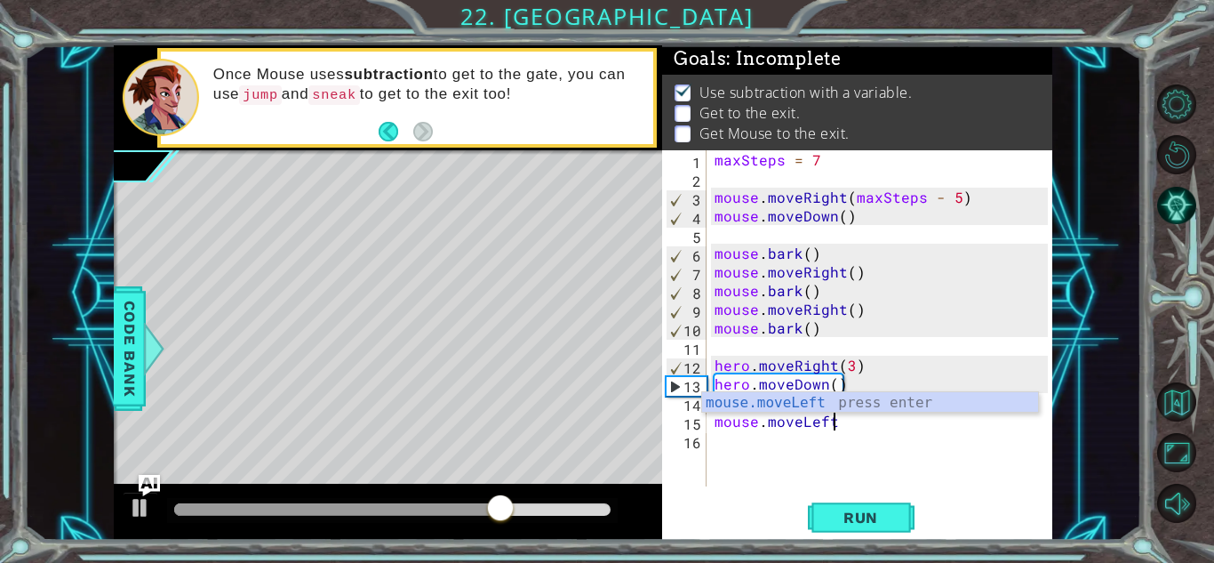
scroll to position [0, 7]
type textarea "mouse.moveLeft()"
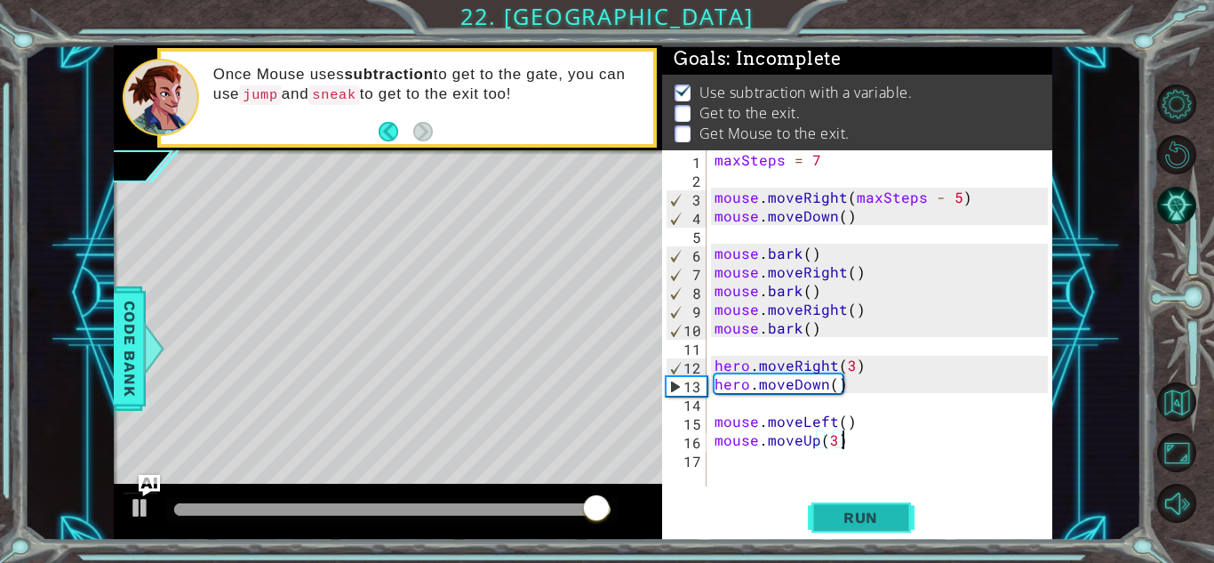
type textarea "mouse.moveUp(3)"
click at [880, 518] on span "Run" at bounding box center [861, 517] width 70 height 18
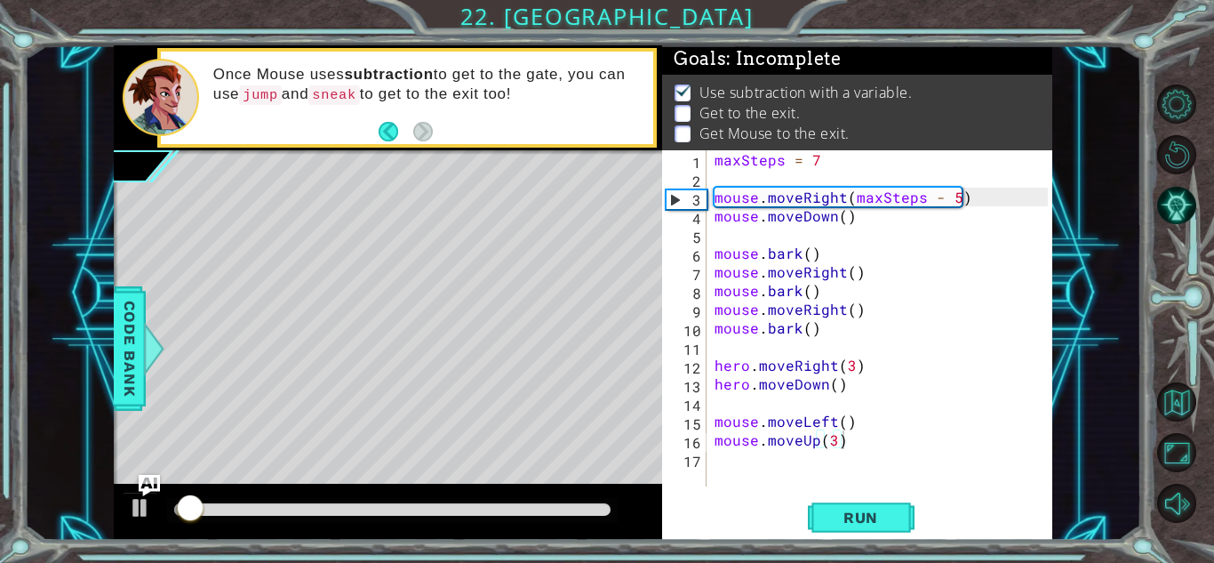
drag, startPoint x: 432, startPoint y: 515, endPoint x: 448, endPoint y: 513, distance: 16.2
click at [448, 513] on div at bounding box center [392, 510] width 451 height 25
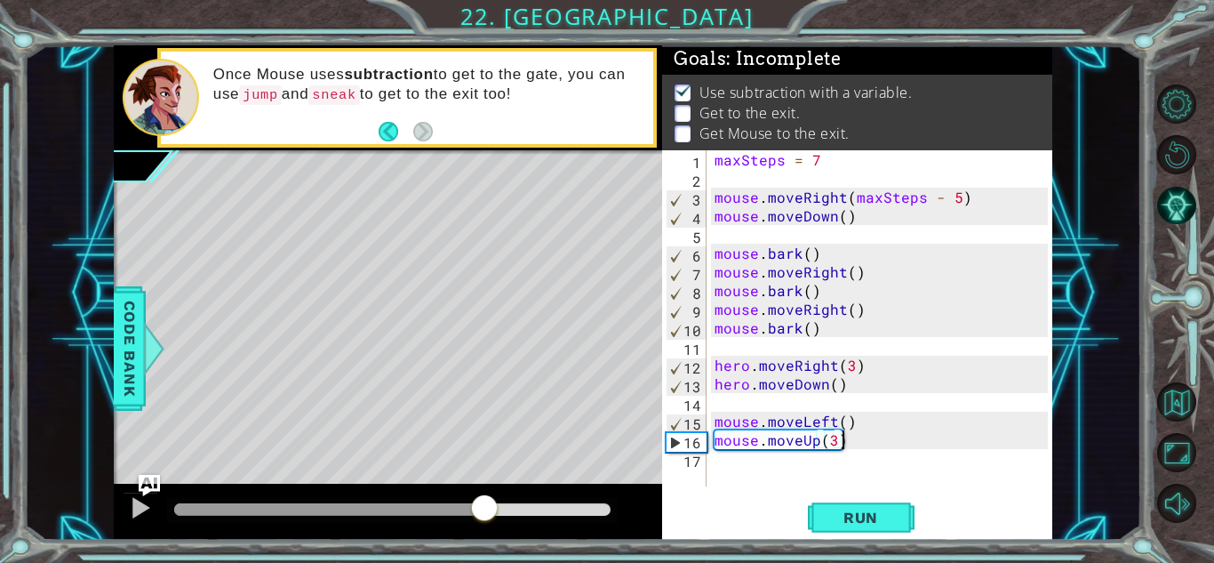
drag, startPoint x: 450, startPoint y: 512, endPoint x: 484, endPoint y: 507, distance: 34.9
click at [484, 507] on div at bounding box center [392, 509] width 436 height 12
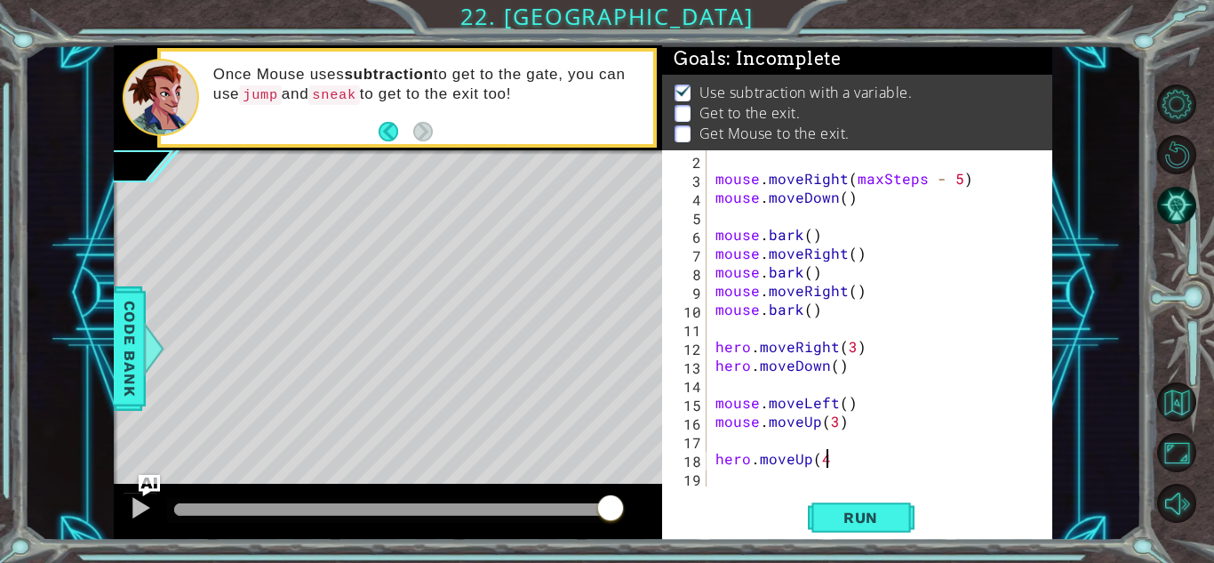
scroll to position [0, 6]
type textarea "hero.moveUp(4)"
click at [852, 531] on button "Run" at bounding box center [861, 517] width 107 height 39
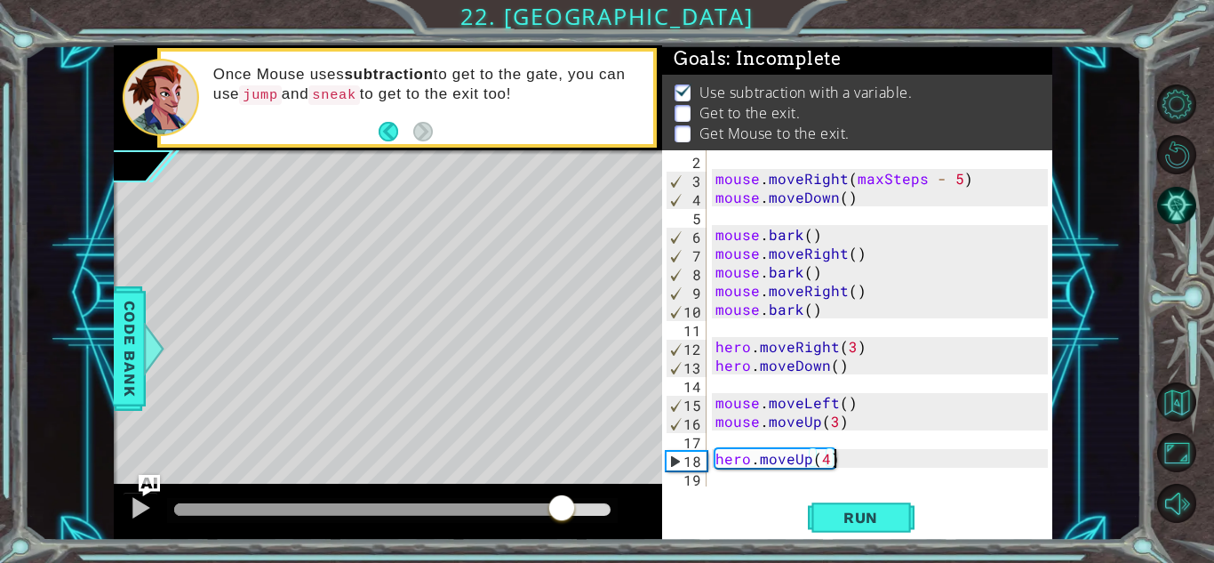
drag, startPoint x: 395, startPoint y: 508, endPoint x: 561, endPoint y: 476, distance: 169.2
click at [561, 476] on div "methods hero moveUp() moveDown() moveLeft() moveRight() sneakUp() sneakDown() s…" at bounding box center [583, 292] width 938 height 495
click at [561, 476] on div "Level Map" at bounding box center [524, 411] width 821 height 523
click at [831, 459] on div "mouse . moveRight ( maxSteps - 5 ) mouse . moveDown ( ) mouse . bark ( ) mouse …" at bounding box center [884, 336] width 345 height 373
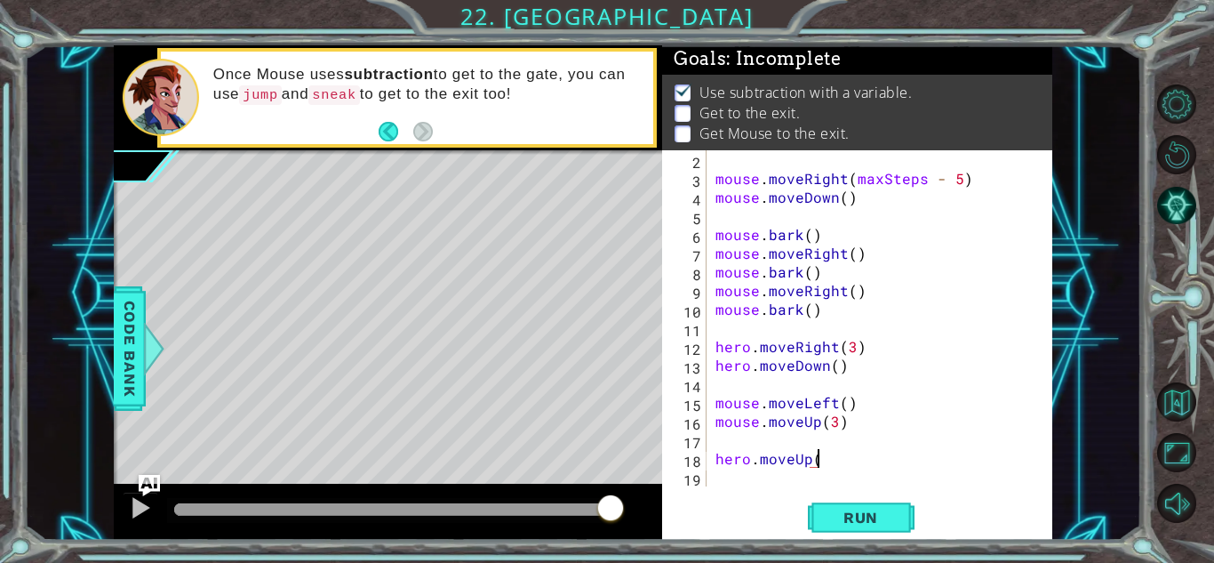
scroll to position [0, 5]
type textarea "hero.moveUp(2)"
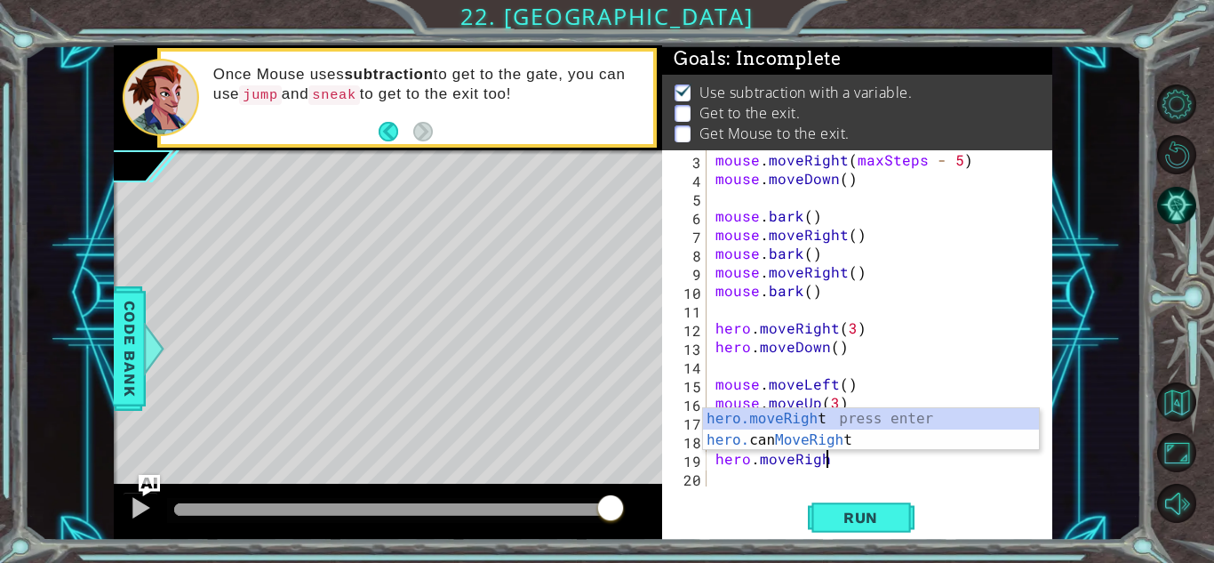
scroll to position [0, 6]
type textarea "hero.moveLeft()"
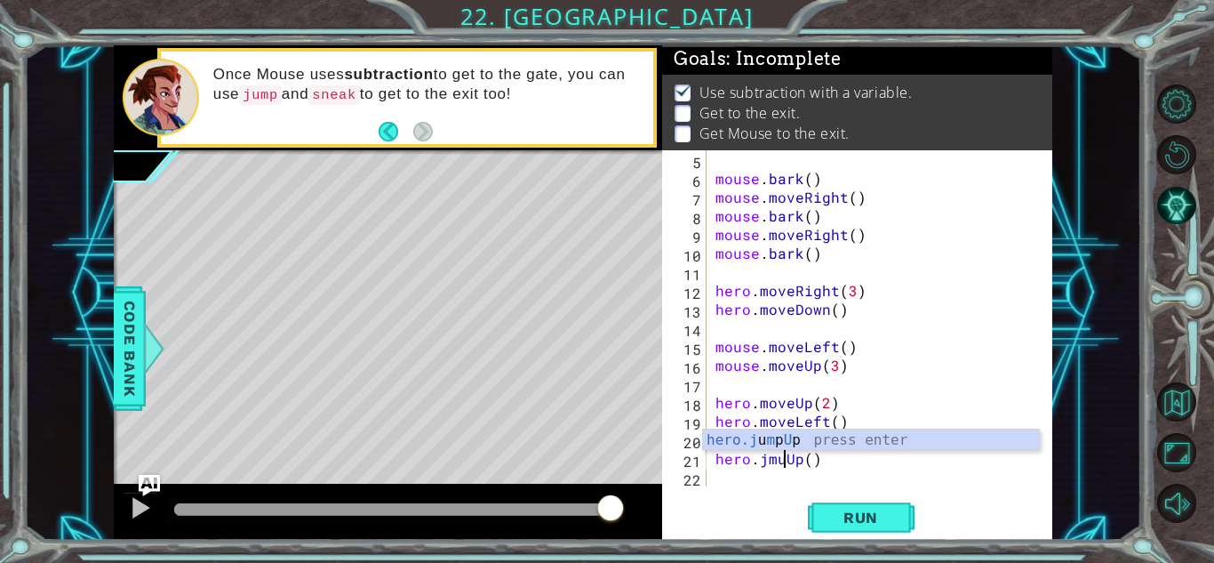
scroll to position [0, 4]
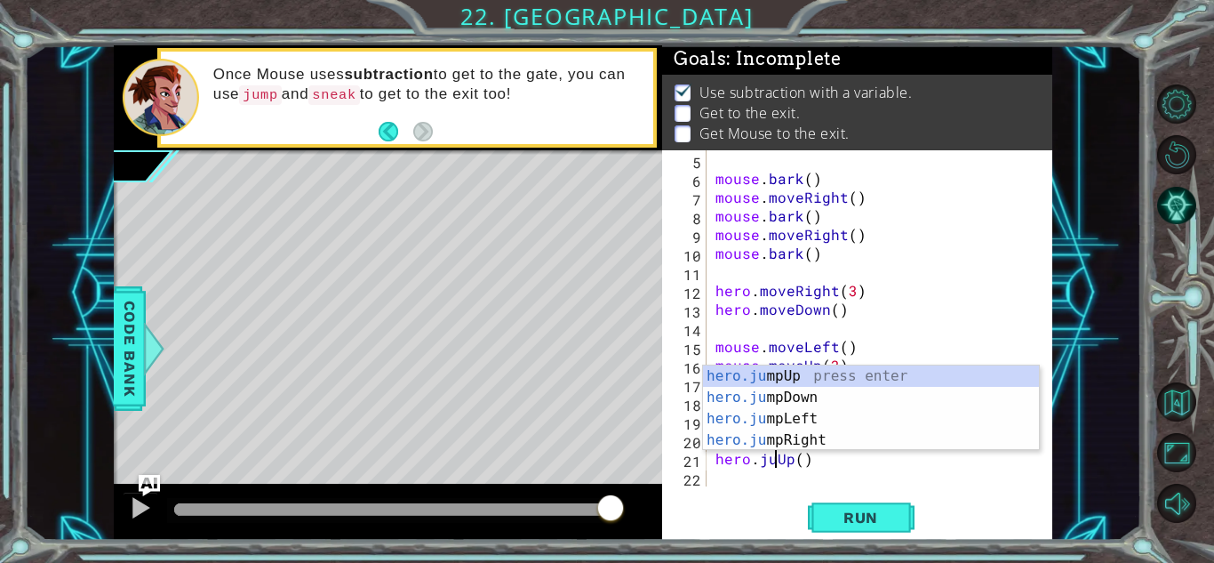
type textarea "hero.jumpUp()"
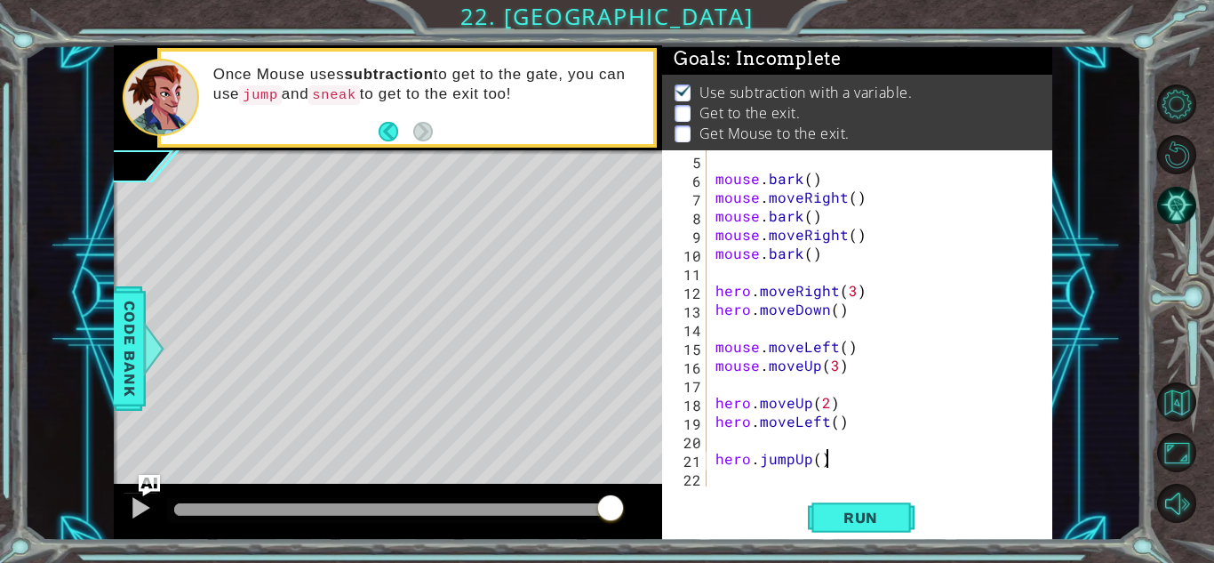
click at [898, 454] on div "mouse . bark ( ) mouse . moveRight ( ) mouse . bark ( ) mouse . moveRight ( ) m…" at bounding box center [884, 336] width 345 height 373
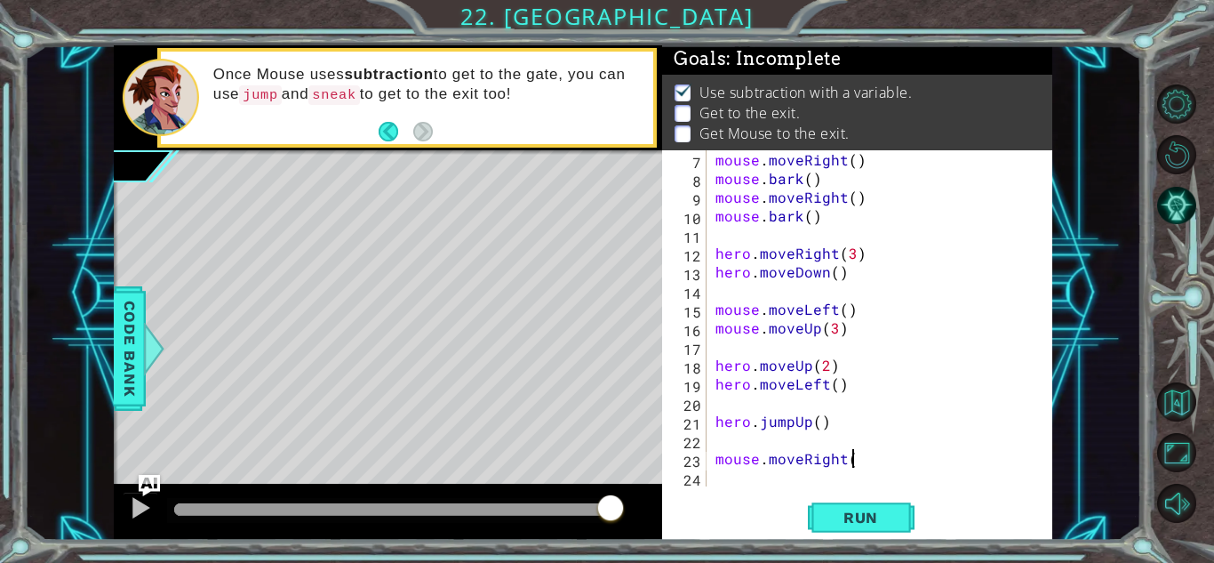
type textarea "mouse.moveRight()"
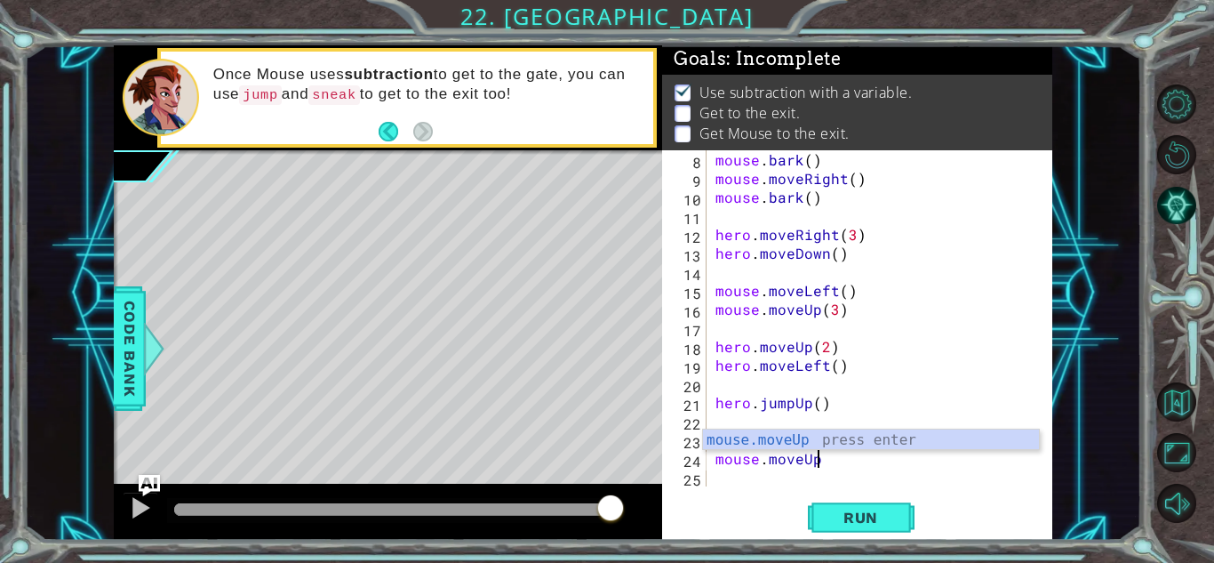
type textarea "mouse.moveUp()"
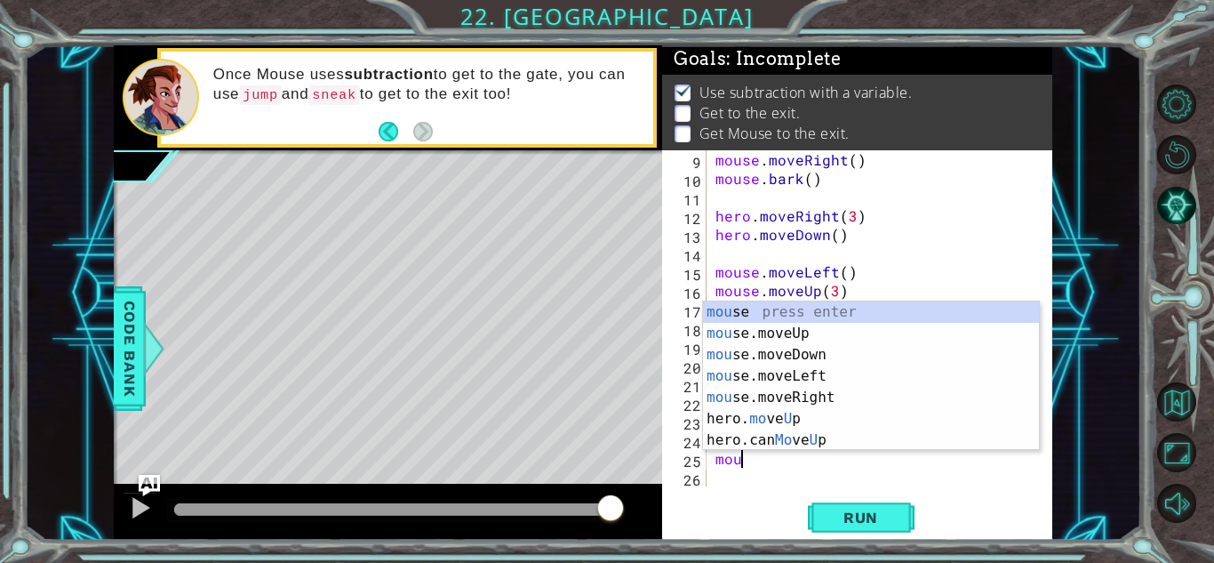
scroll to position [0, 2]
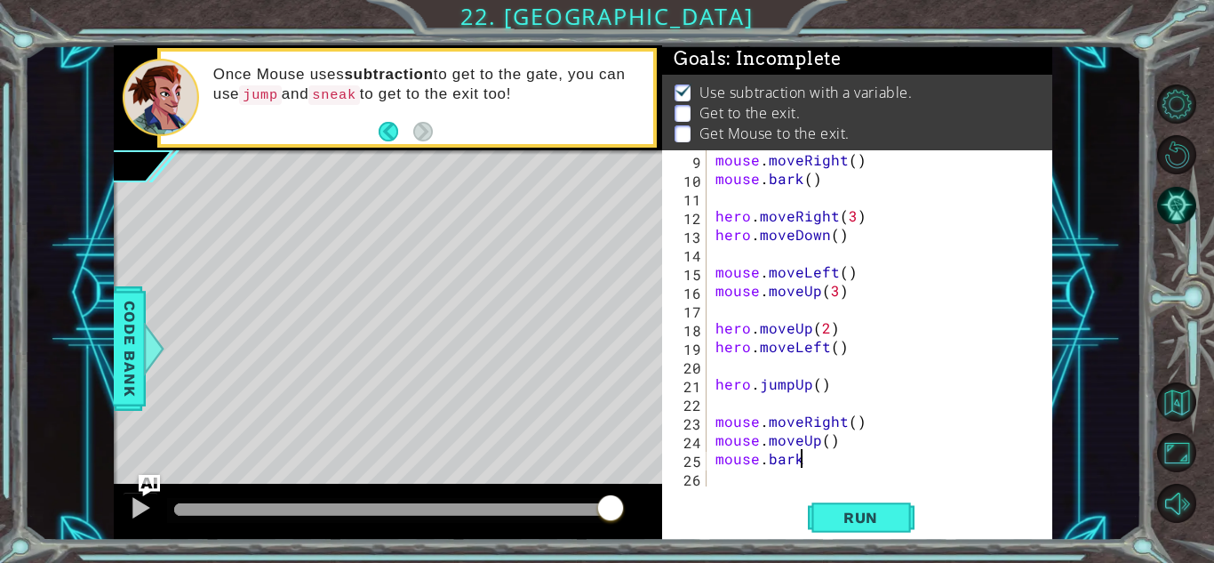
type textarea "mouse.bark()"
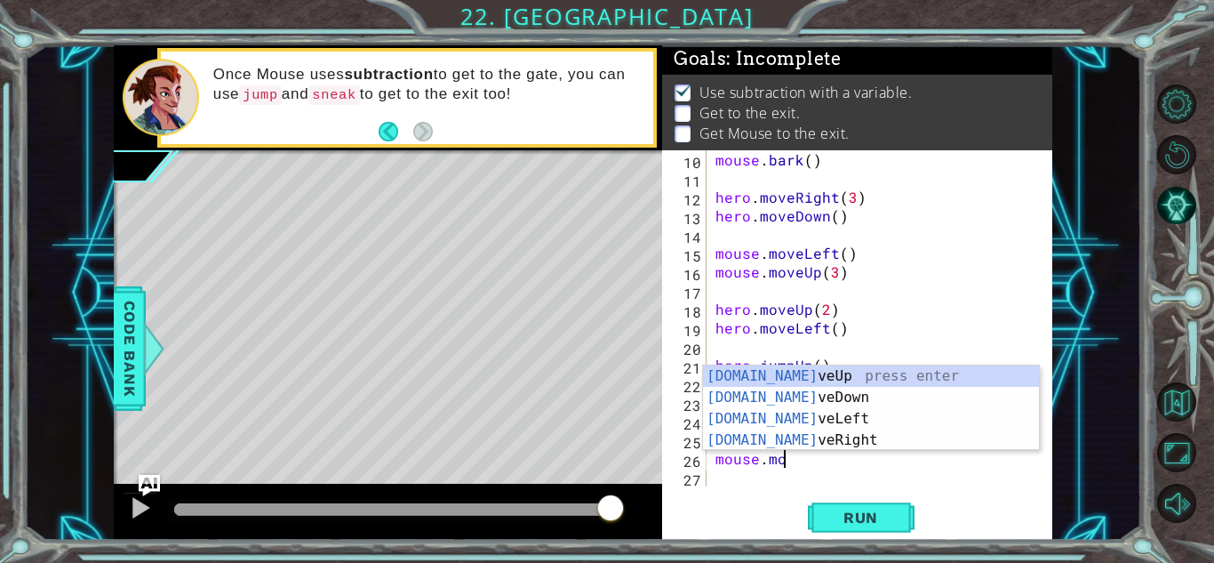
scroll to position [0, 4]
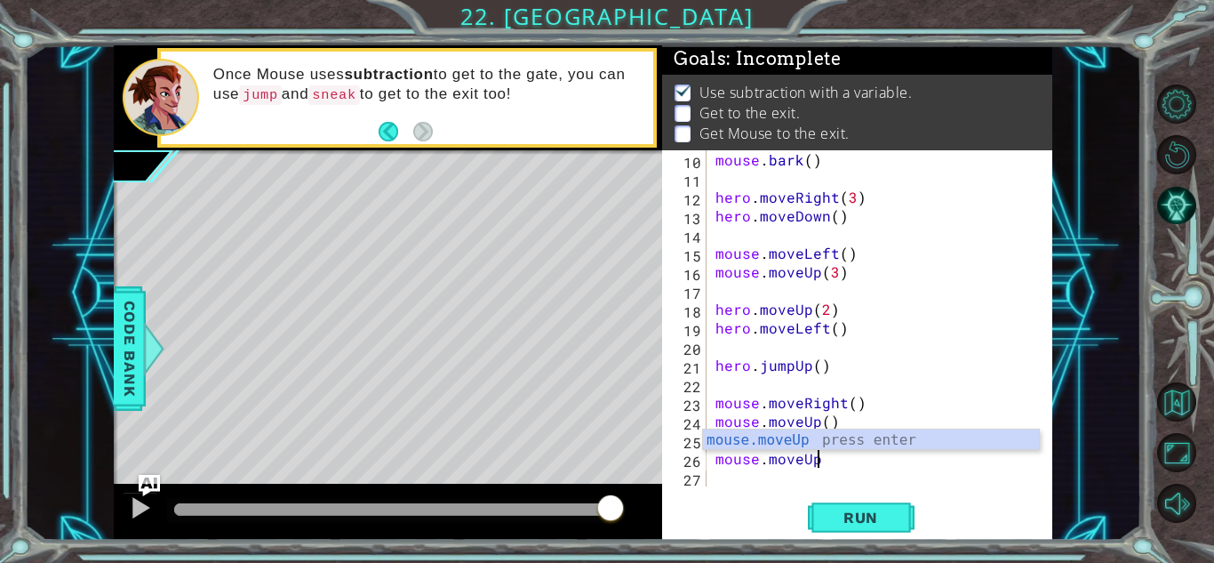
type textarea "mouse.moveUp()"
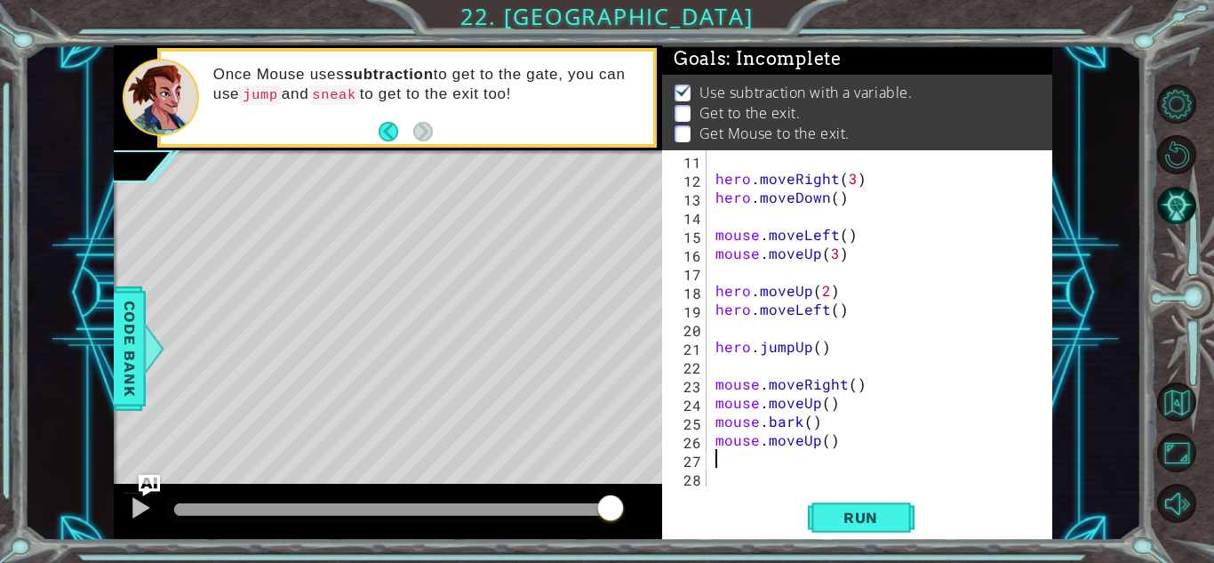
scroll to position [187, 0]
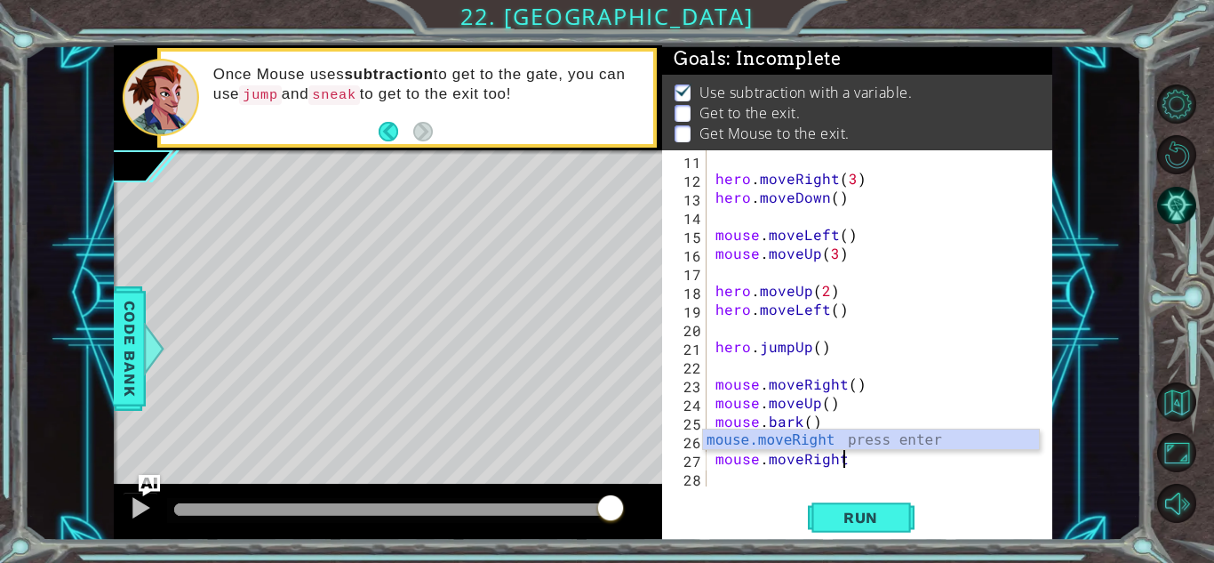
type textarea "mouse.moveRight()"
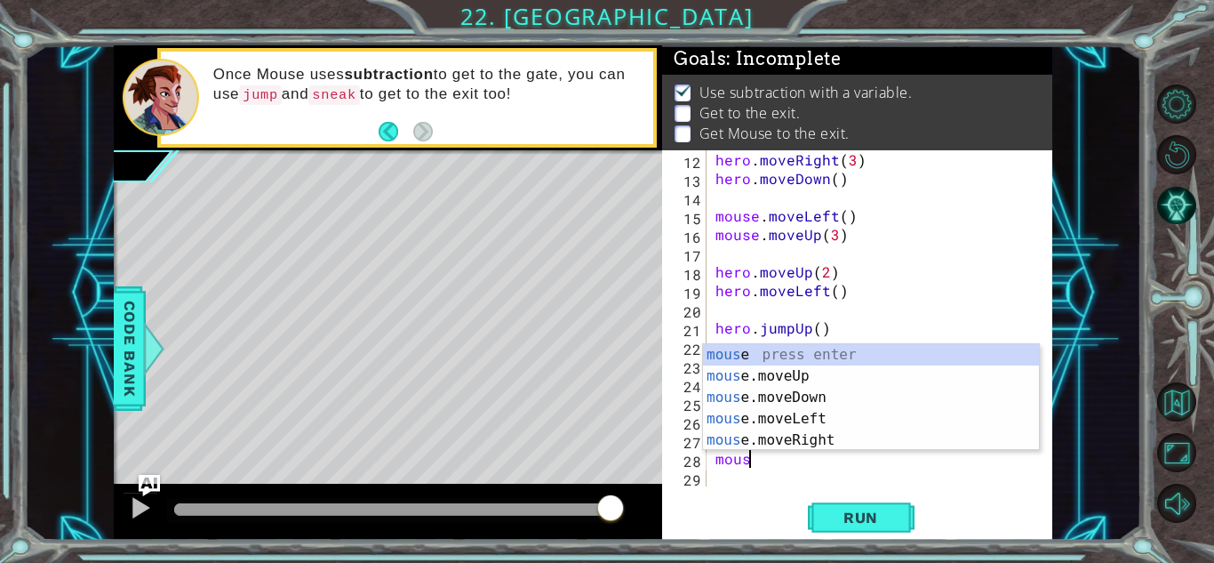
scroll to position [0, 2]
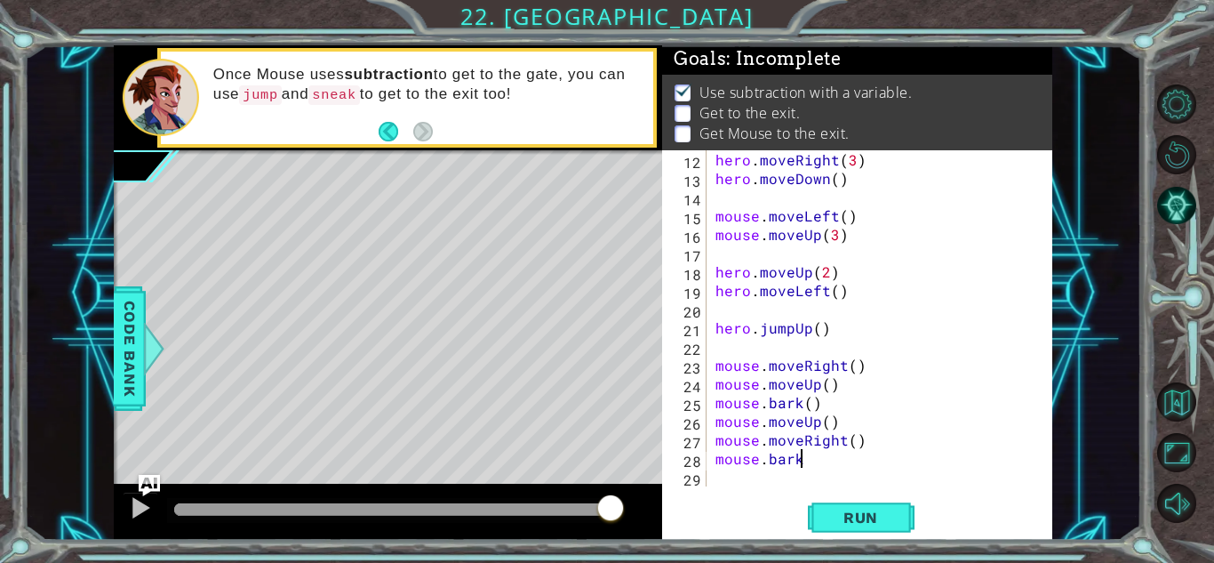
type textarea "mouse.bark()"
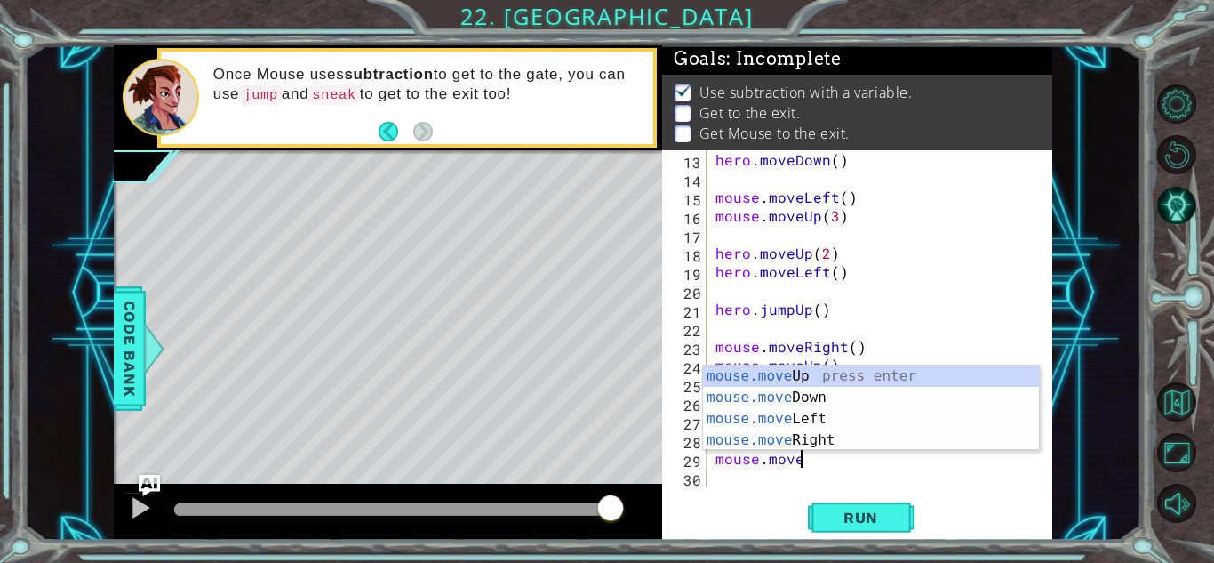
scroll to position [0, 0]
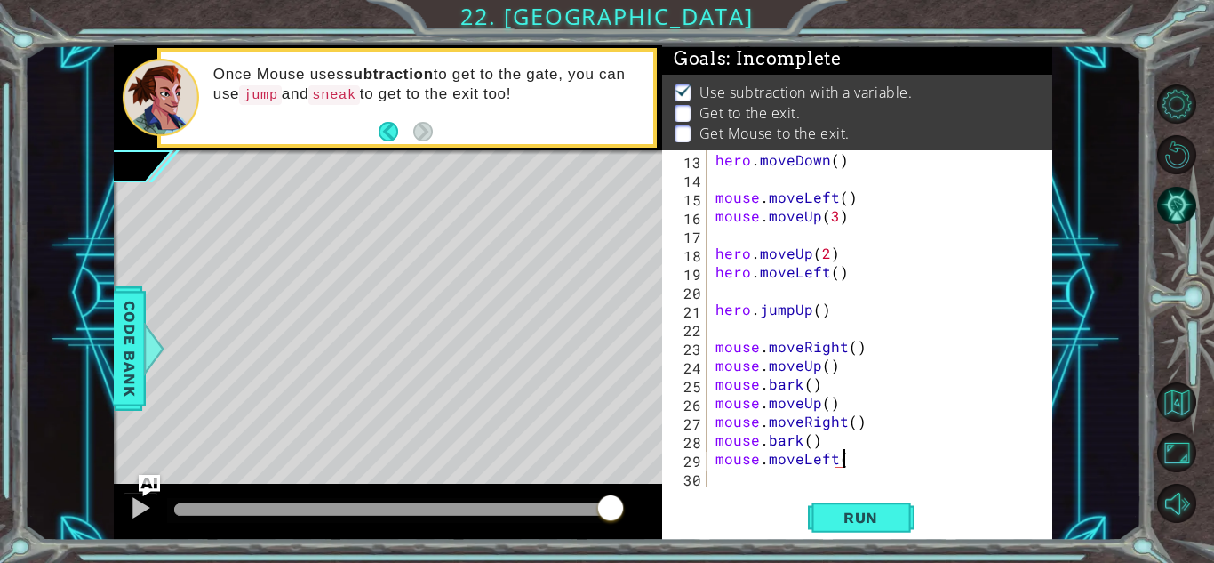
type textarea "mouse.moveLeft()"
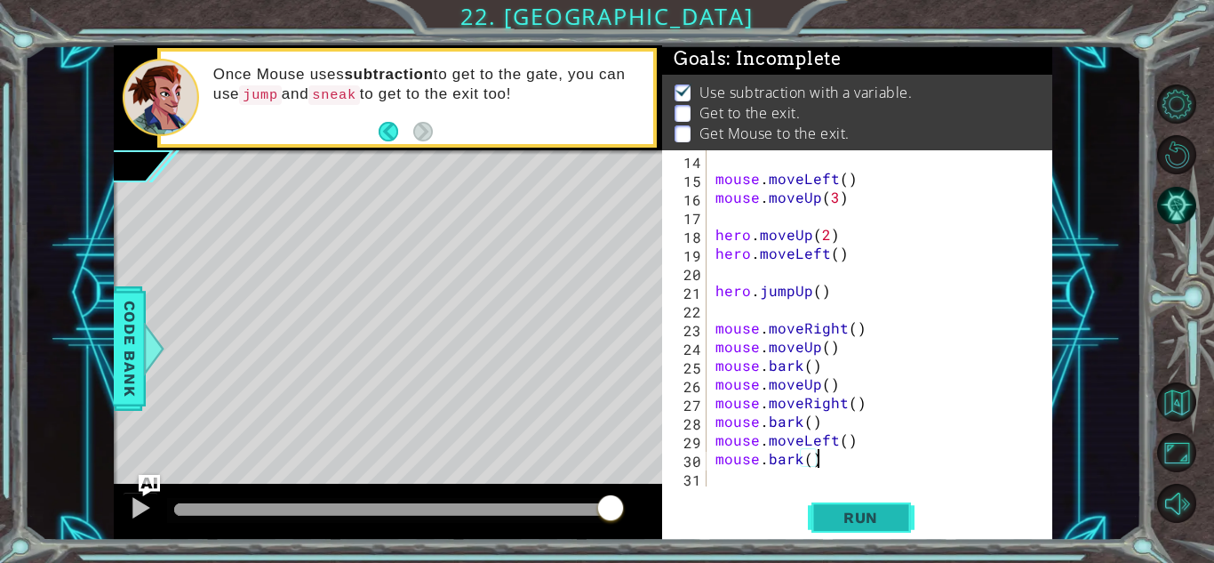
click at [847, 504] on button "Run" at bounding box center [861, 517] width 107 height 39
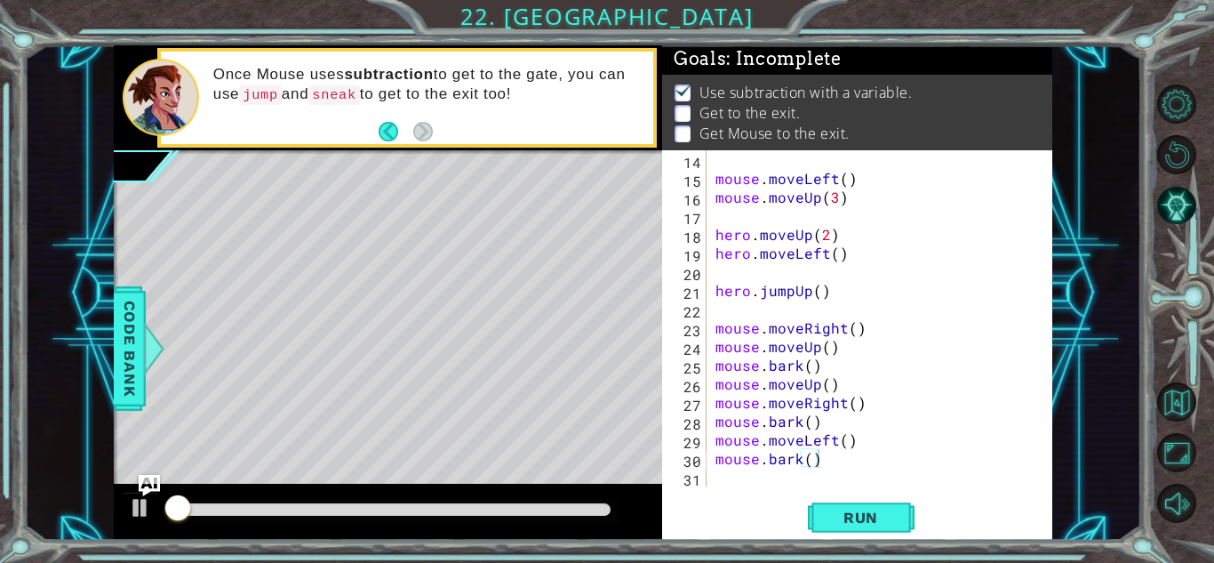
drag, startPoint x: 363, startPoint y: 500, endPoint x: 393, endPoint y: 504, distance: 30.4
click at [393, 504] on div at bounding box center [392, 510] width 451 height 25
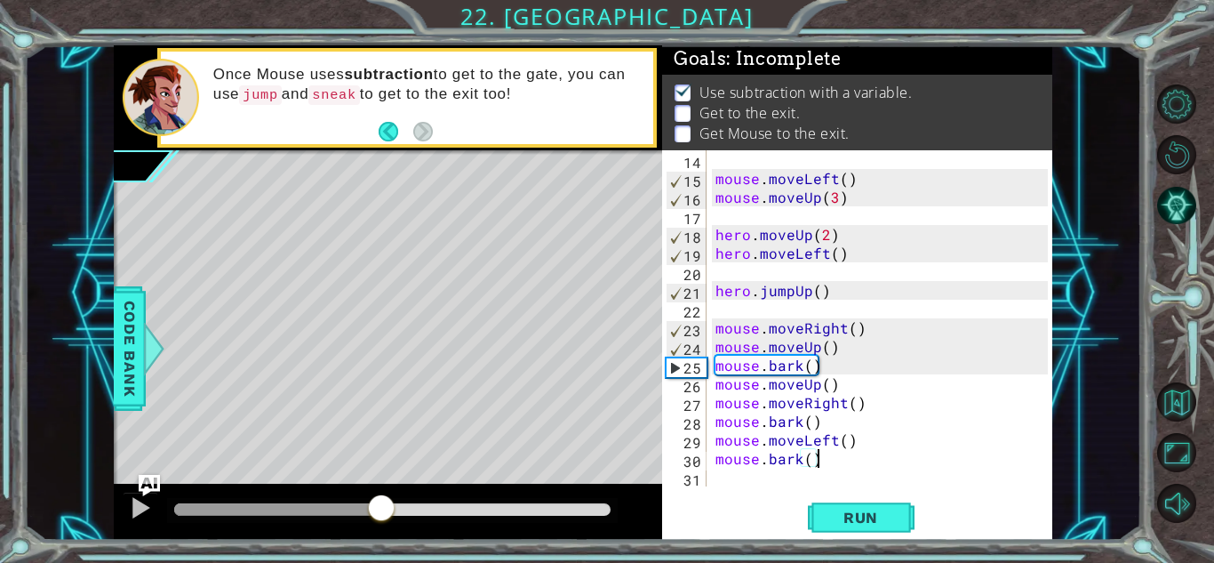
click at [382, 507] on div at bounding box center [392, 509] width 436 height 12
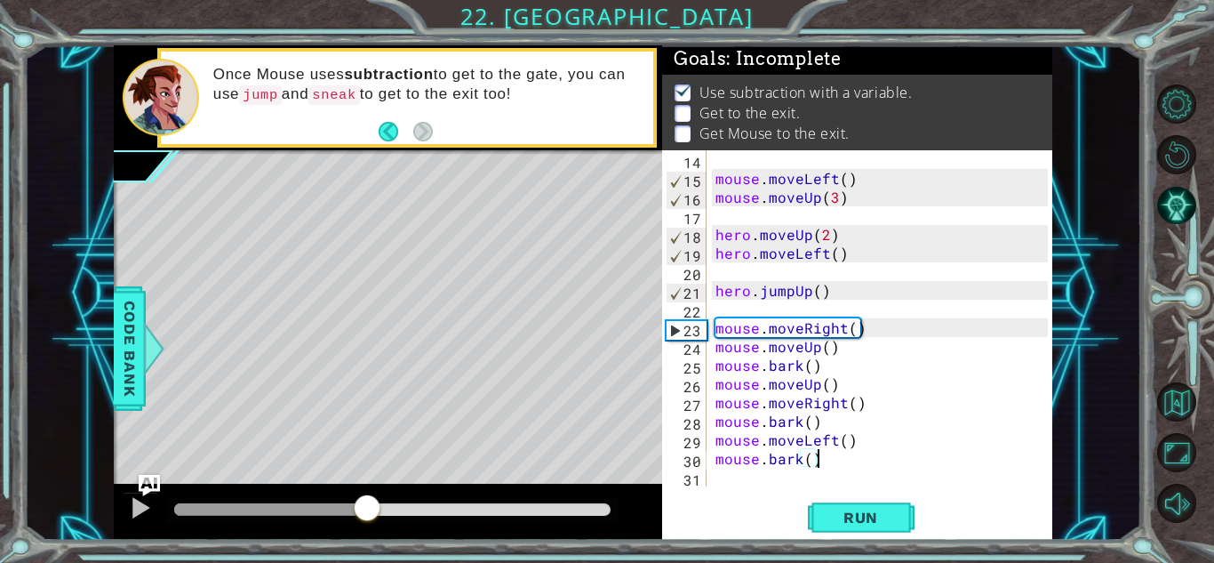
drag, startPoint x: 382, startPoint y: 507, endPoint x: 367, endPoint y: 506, distance: 15.2
click at [367, 506] on div at bounding box center [367, 509] width 32 height 32
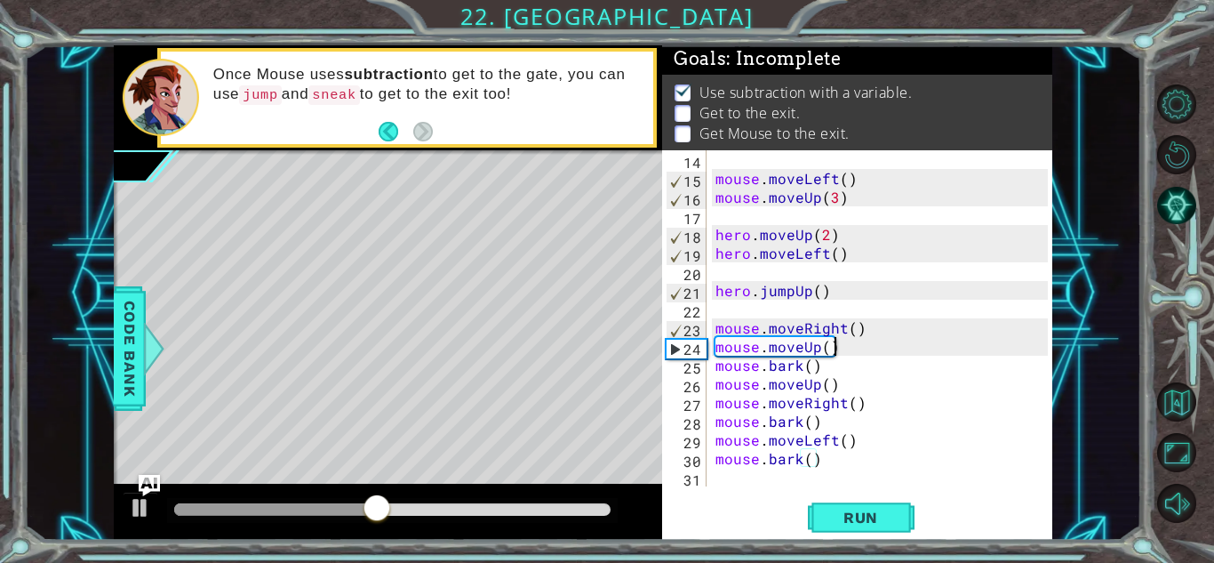
click at [869, 350] on div "mouse . moveLeft ( ) mouse . moveUp ( 3 ) hero . moveUp ( 2 ) hero . moveLeft (…" at bounding box center [884, 336] width 345 height 373
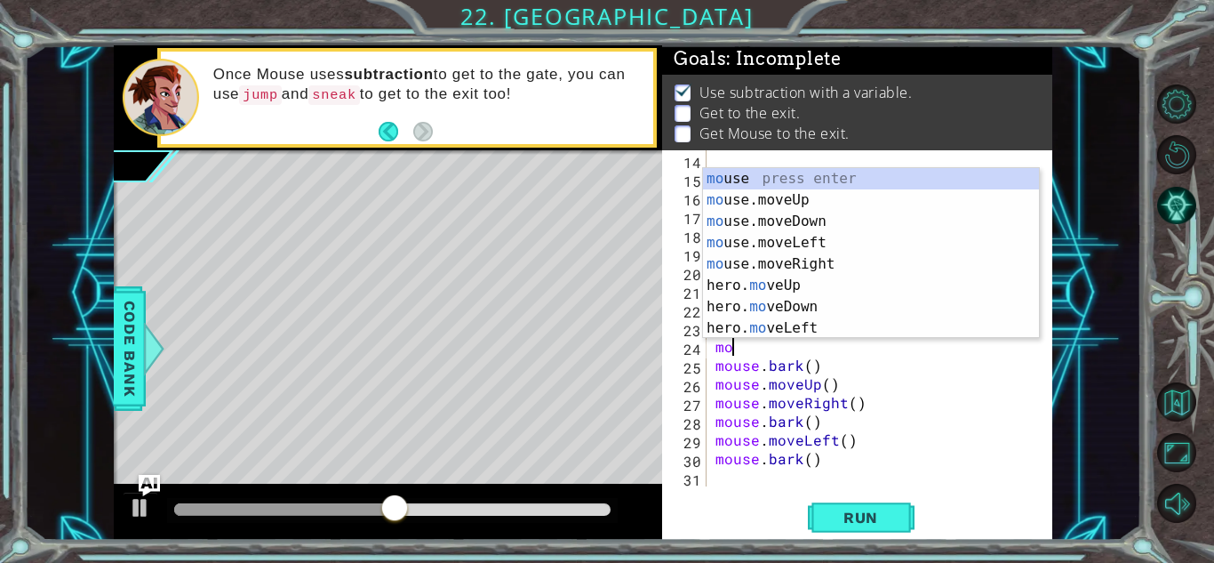
type textarea "m"
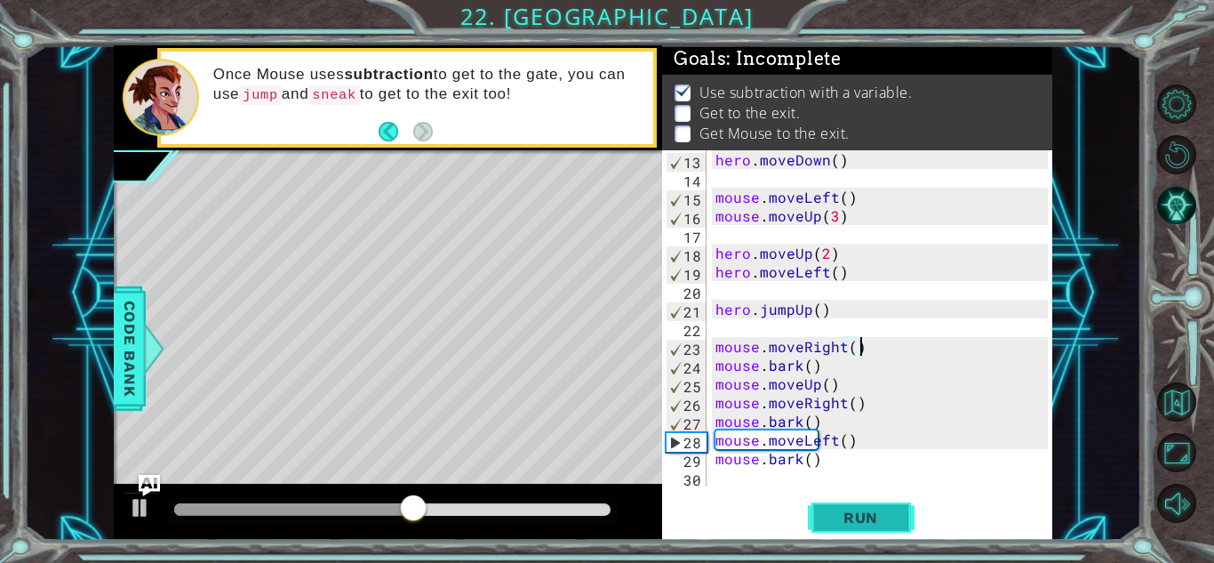
click at [862, 506] on button "Run" at bounding box center [861, 517] width 107 height 39
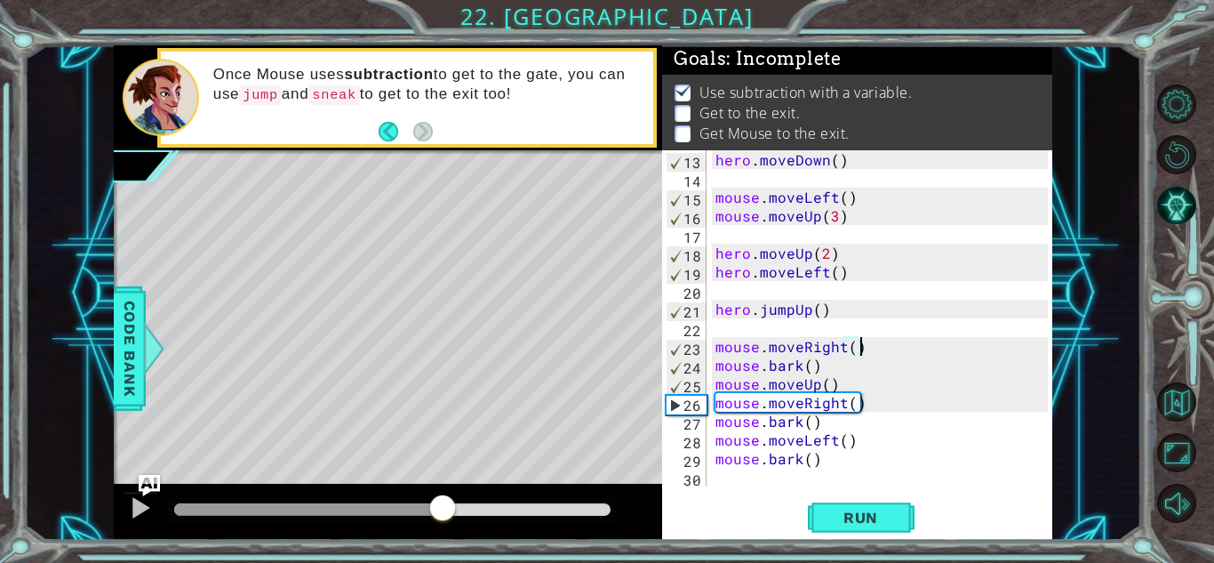
drag, startPoint x: 364, startPoint y: 507, endPoint x: 522, endPoint y: 485, distance: 158.7
click at [522, 485] on div at bounding box center [388, 511] width 548 height 57
click at [825, 387] on div "hero . moveDown ( ) mouse . moveLeft ( ) mouse . moveUp ( 3 ) hero . moveUp ( 2…" at bounding box center [884, 336] width 345 height 373
click at [882, 512] on span "Run" at bounding box center [861, 517] width 70 height 18
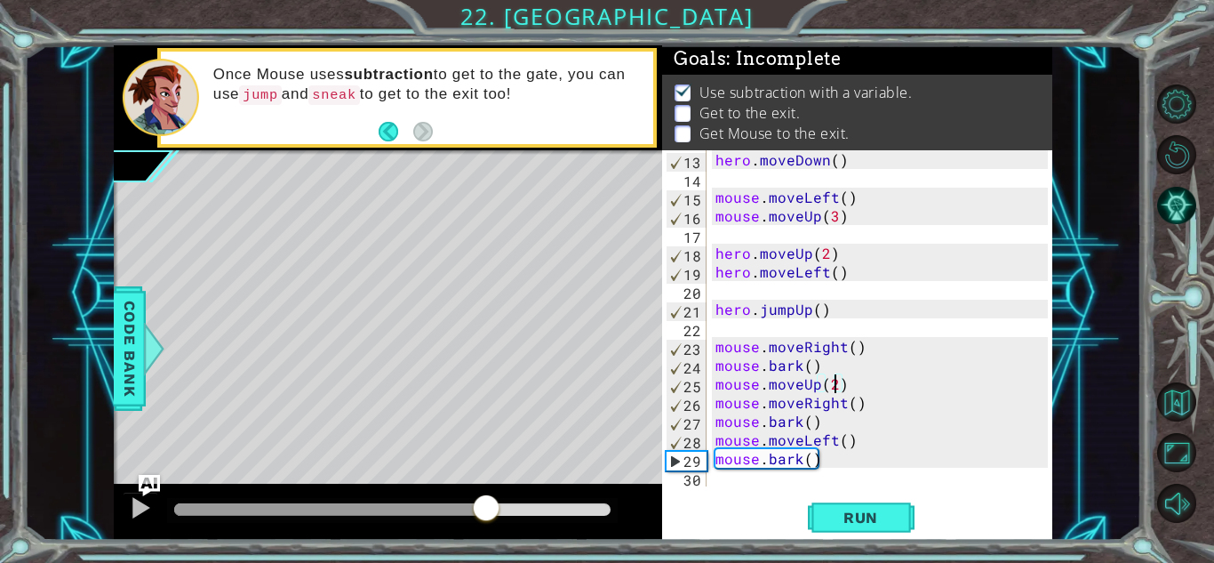
drag, startPoint x: 371, startPoint y: 506, endPoint x: 485, endPoint y: 512, distance: 114.8
click at [485, 512] on div at bounding box center [392, 509] width 436 height 12
click at [834, 455] on div "hero . moveDown ( ) mouse . moveLeft ( ) mouse . moveUp ( 3 ) hero . moveUp ( 2…" at bounding box center [884, 336] width 345 height 373
type textarea "mouse.bark()"
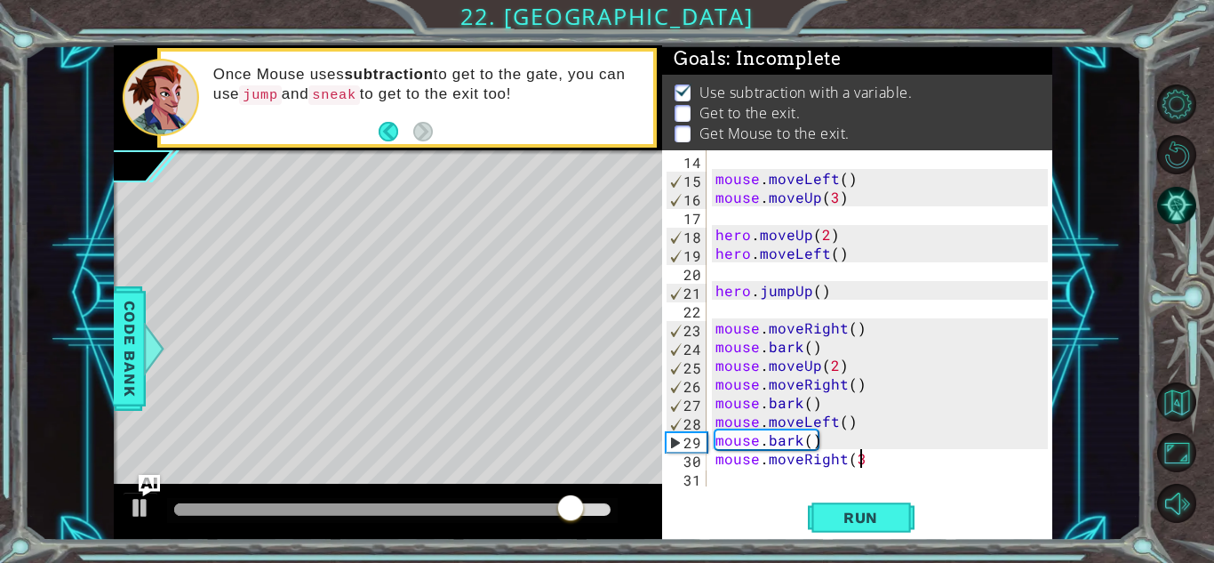
scroll to position [0, 8]
type textarea "mouse.moveRight(3)"
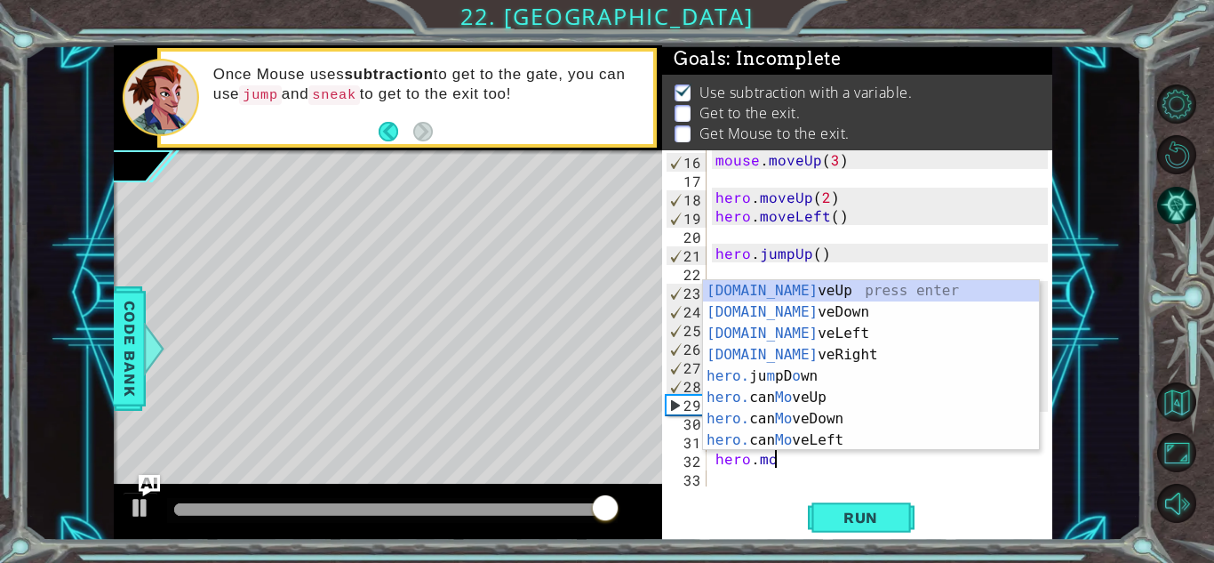
scroll to position [0, 3]
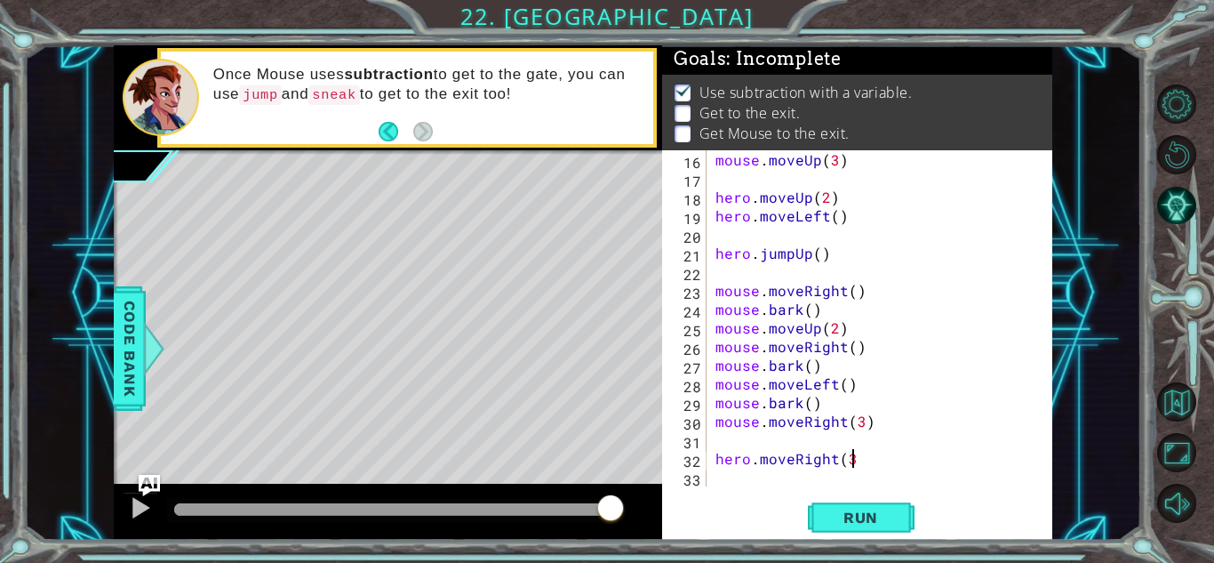
type textarea "hero.moveRight(3)"
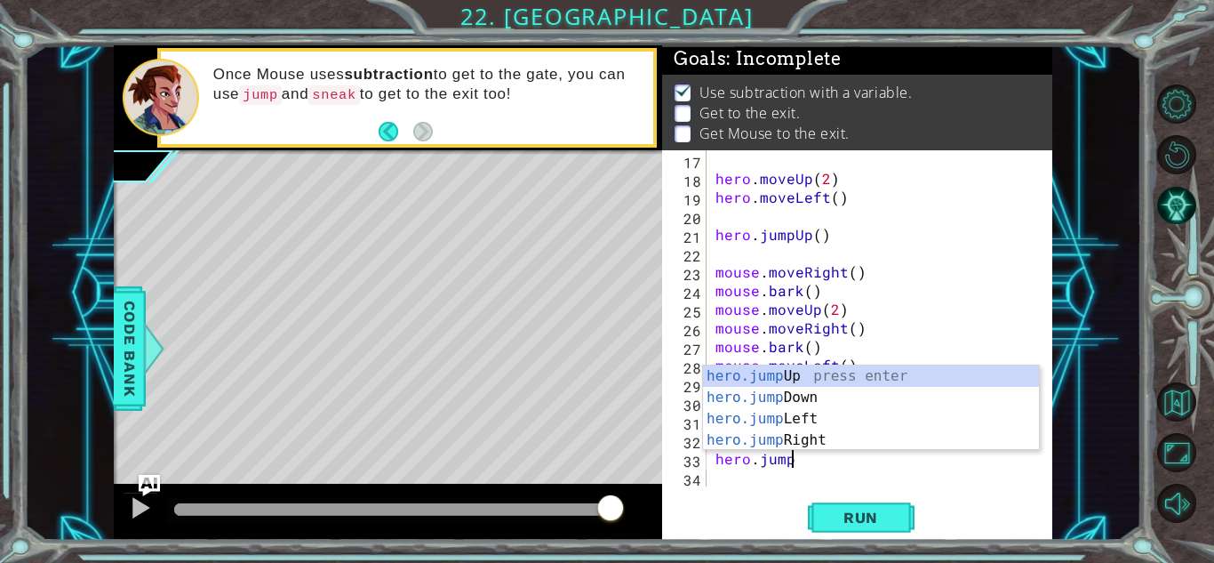
scroll to position [0, 4]
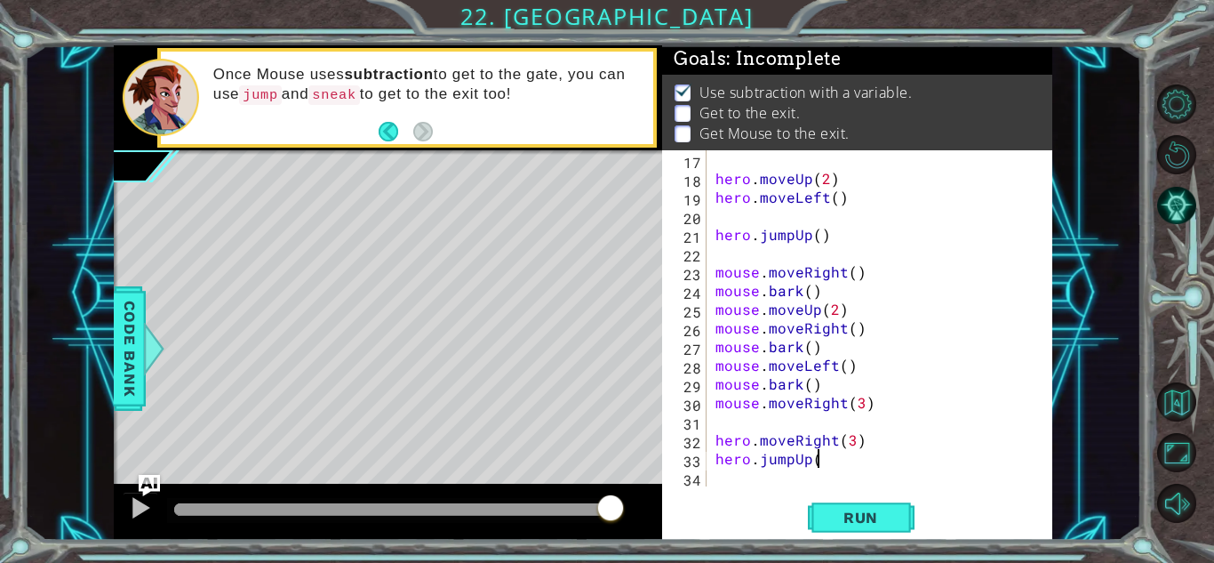
type textarea "hero.jumpUp()"
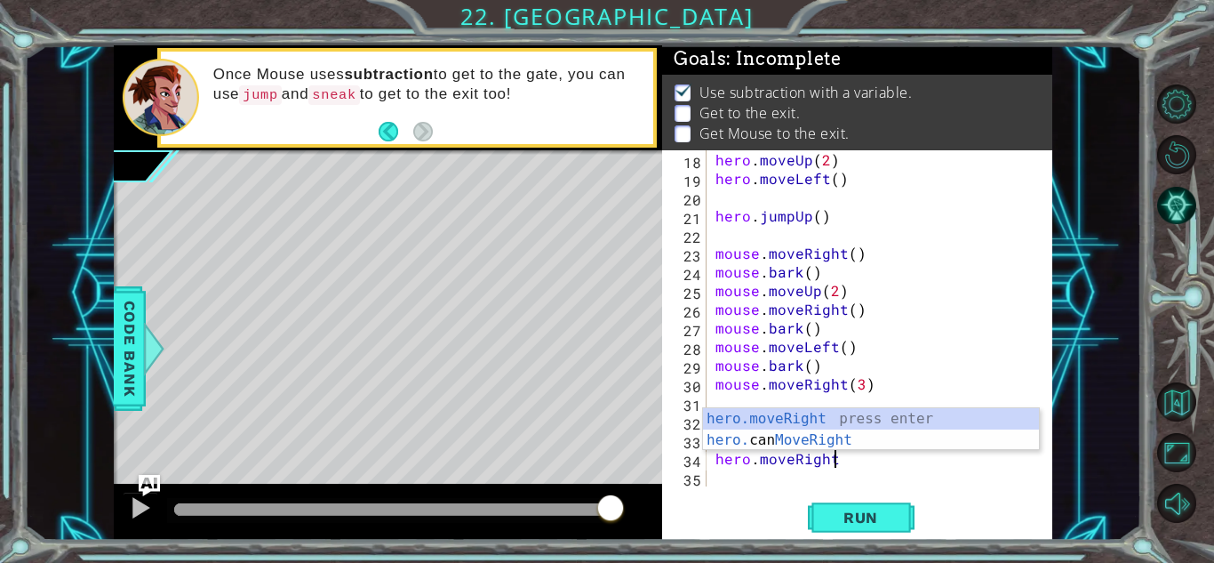
scroll to position [0, 7]
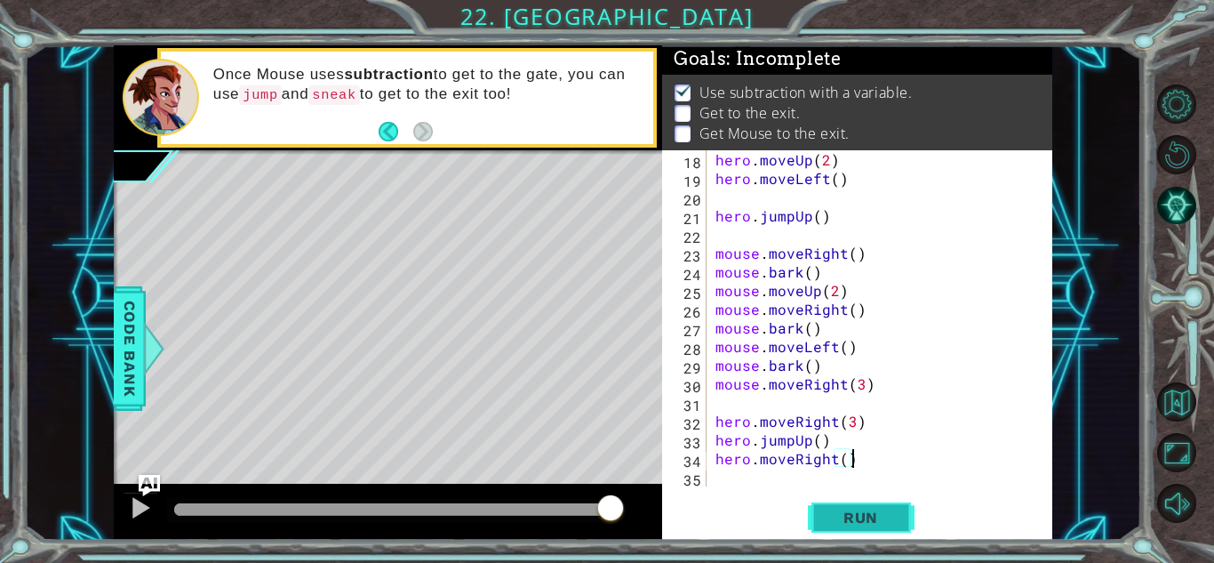
type textarea "hero.moveRight()"
click at [874, 517] on span "Run" at bounding box center [861, 517] width 70 height 18
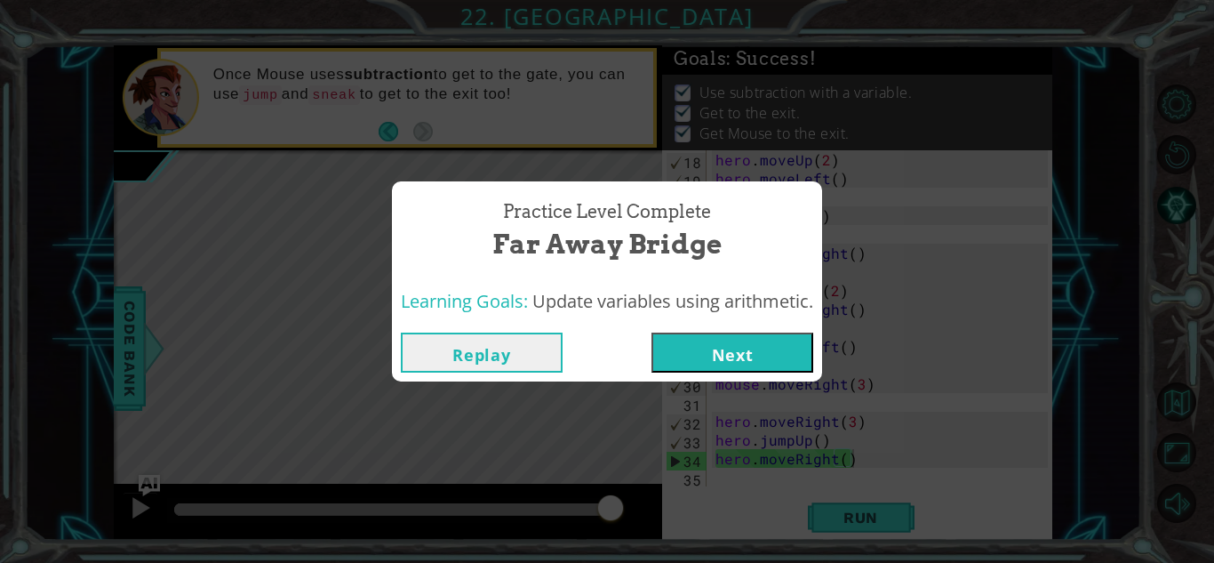
drag, startPoint x: 276, startPoint y: 506, endPoint x: 645, endPoint y: 500, distance: 368.9
click at [645, 500] on body "1 ההההההההההההההההההההההההההההההההההההההההההההההההההההההההההההההההההההההההההההה…" at bounding box center [607, 281] width 1214 height 563
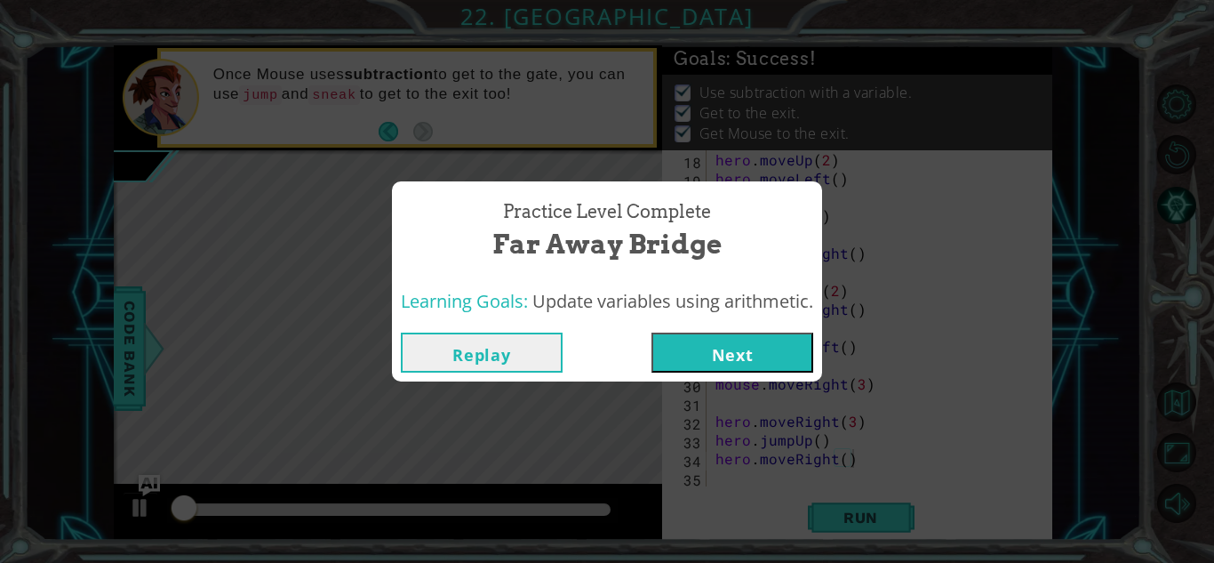
click at [762, 360] on button "Next" at bounding box center [732, 352] width 162 height 40
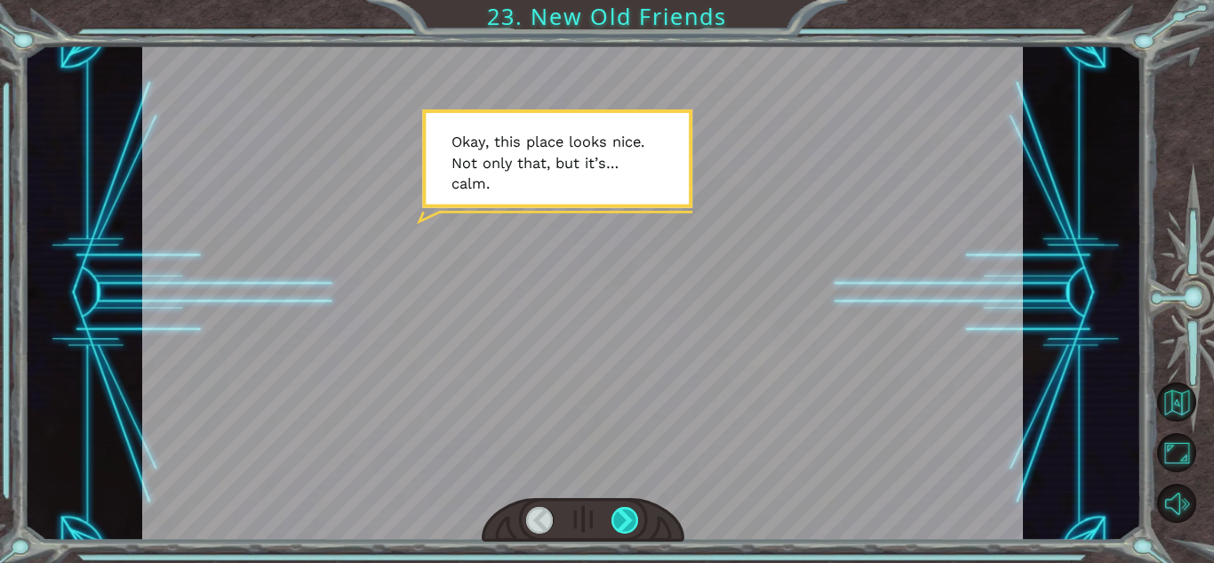
click at [626, 522] on div at bounding box center [625, 520] width 28 height 27
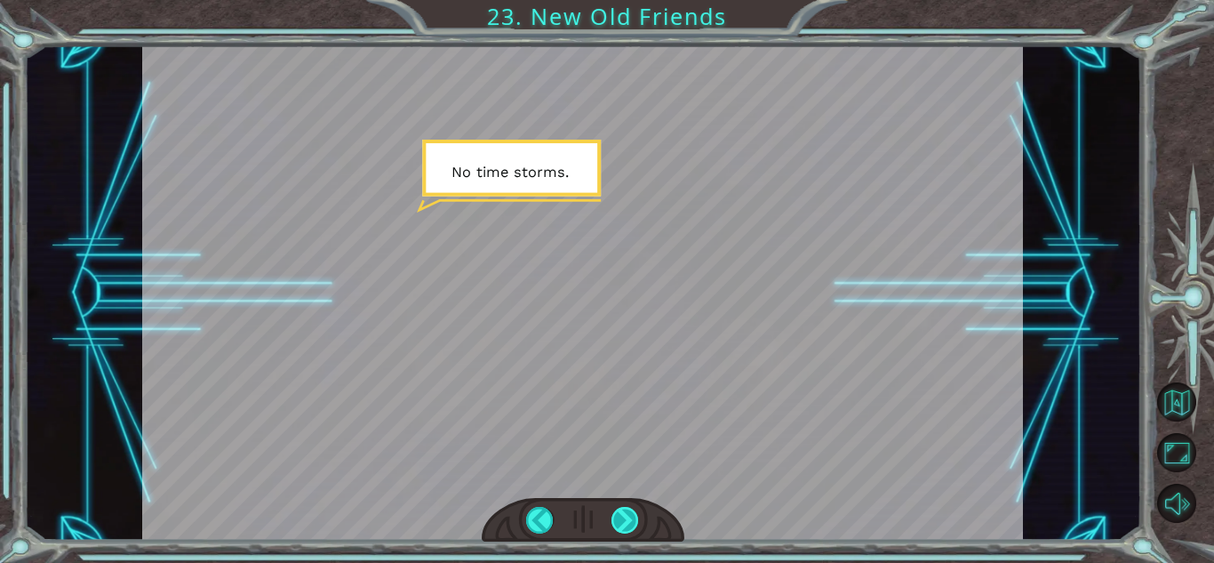
click at [626, 522] on div at bounding box center [625, 520] width 28 height 27
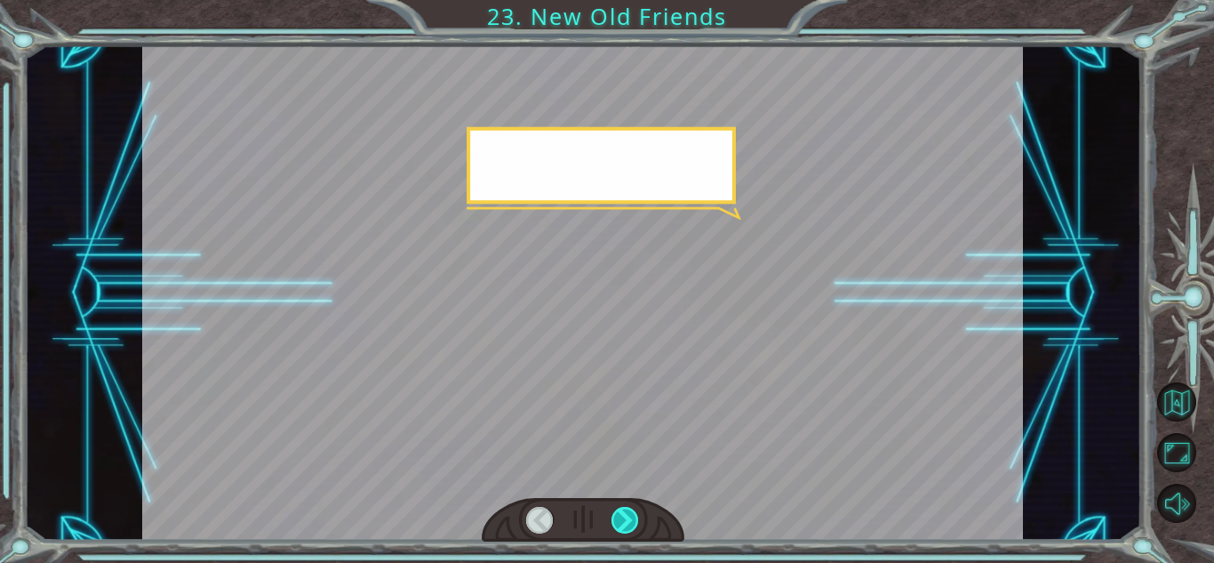
click at [626, 522] on div at bounding box center [625, 520] width 28 height 27
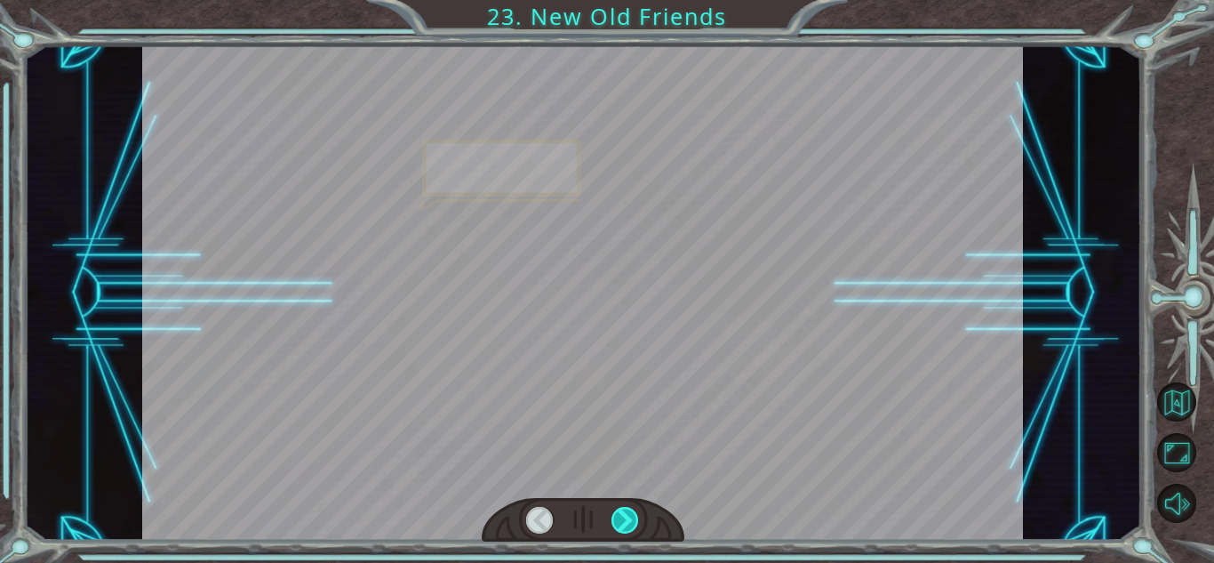
click at [626, 522] on div at bounding box center [625, 520] width 28 height 27
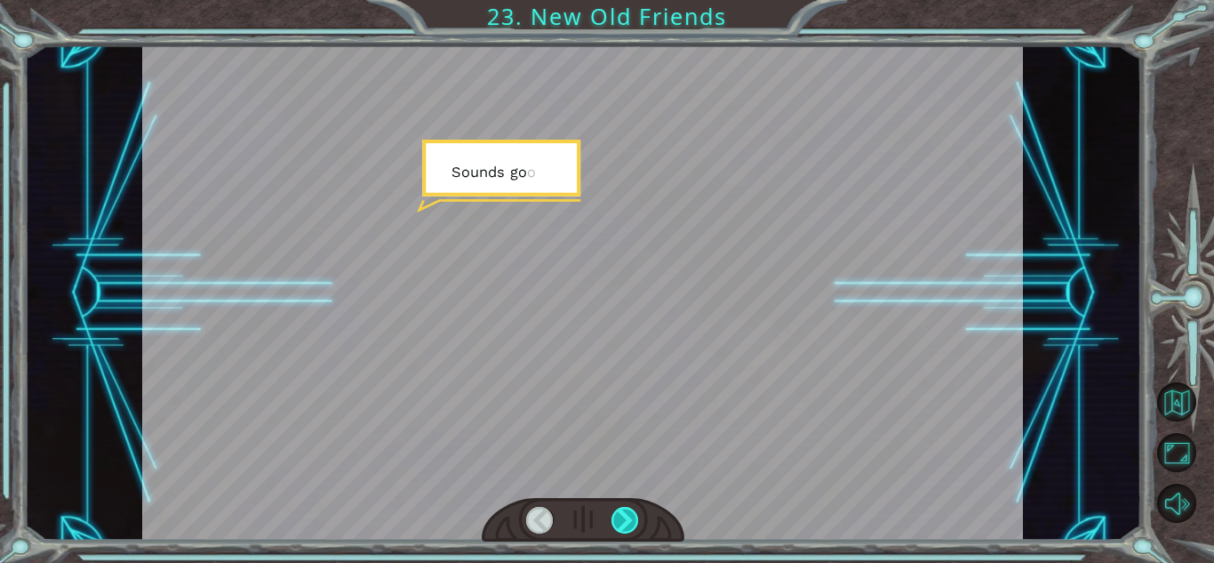
click at [626, 522] on div at bounding box center [625, 520] width 28 height 27
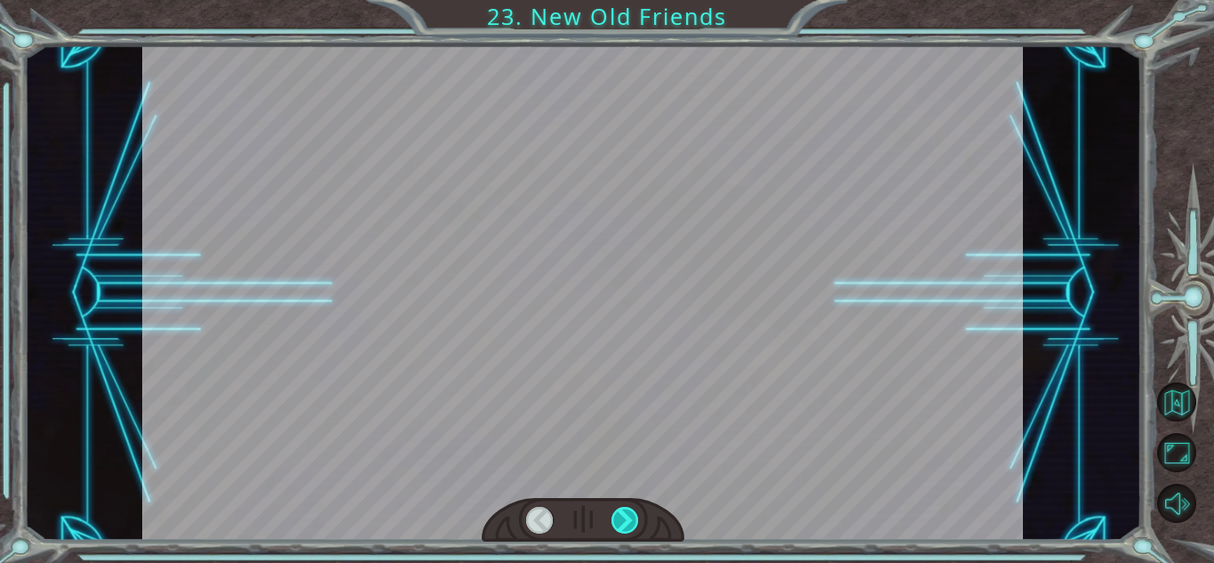
click at [626, 522] on div at bounding box center [625, 520] width 28 height 27
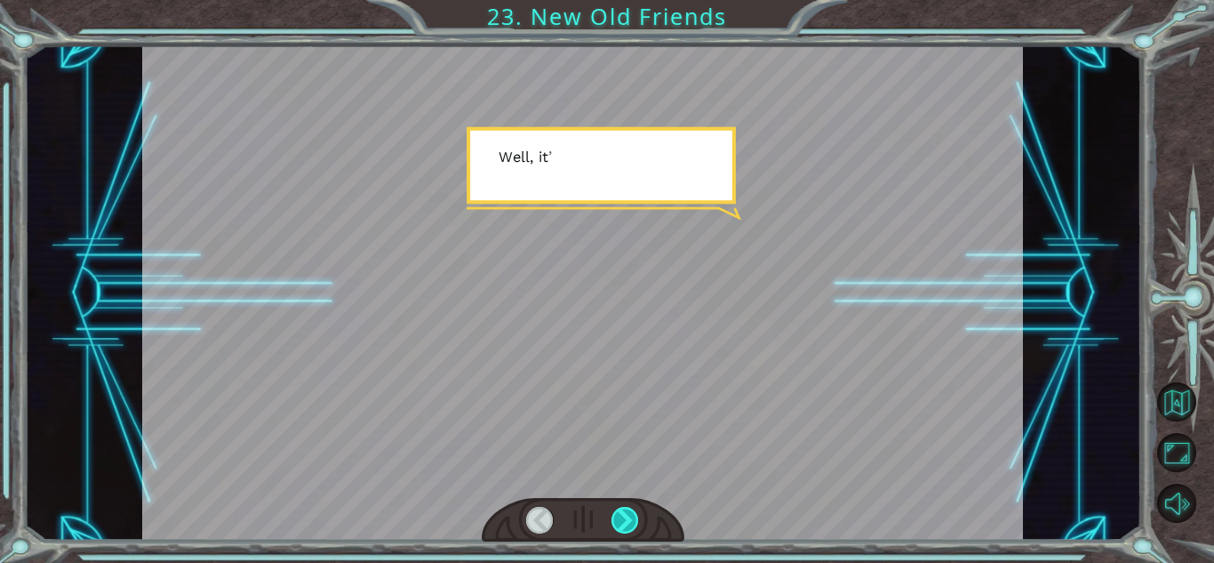
click at [626, 522] on div at bounding box center [625, 520] width 28 height 27
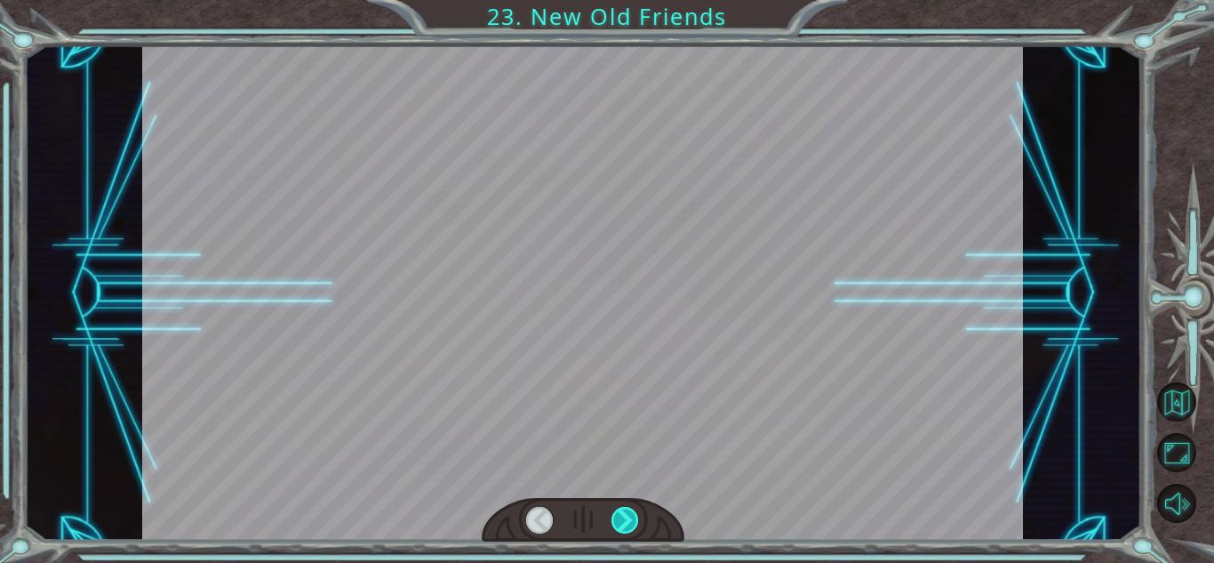
click at [626, 522] on div at bounding box center [625, 520] width 28 height 27
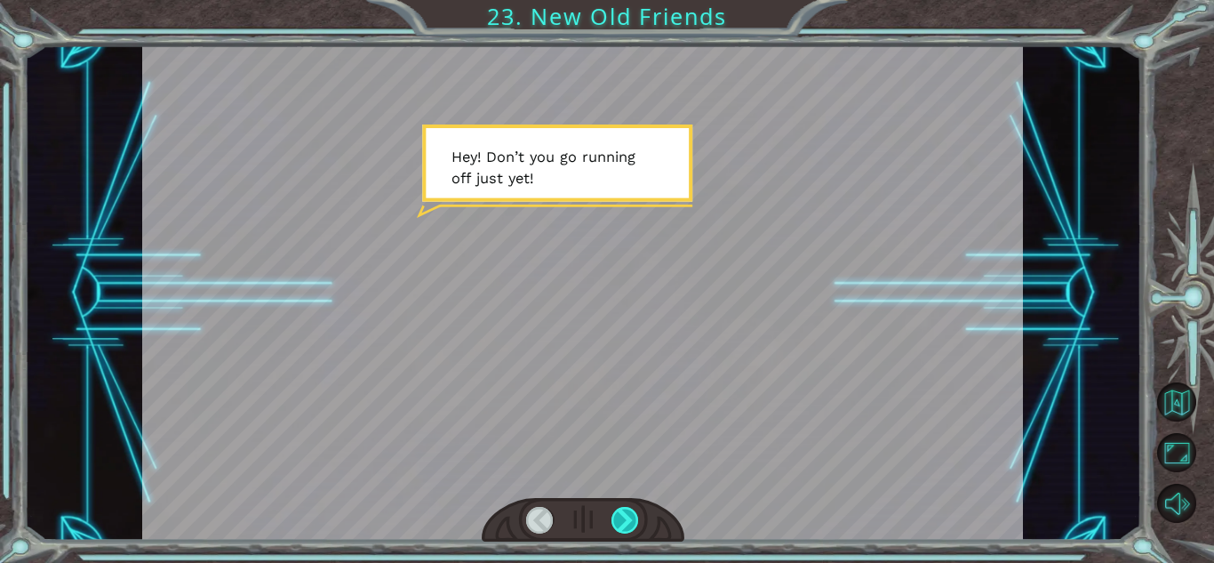
click at [626, 522] on div at bounding box center [625, 520] width 28 height 27
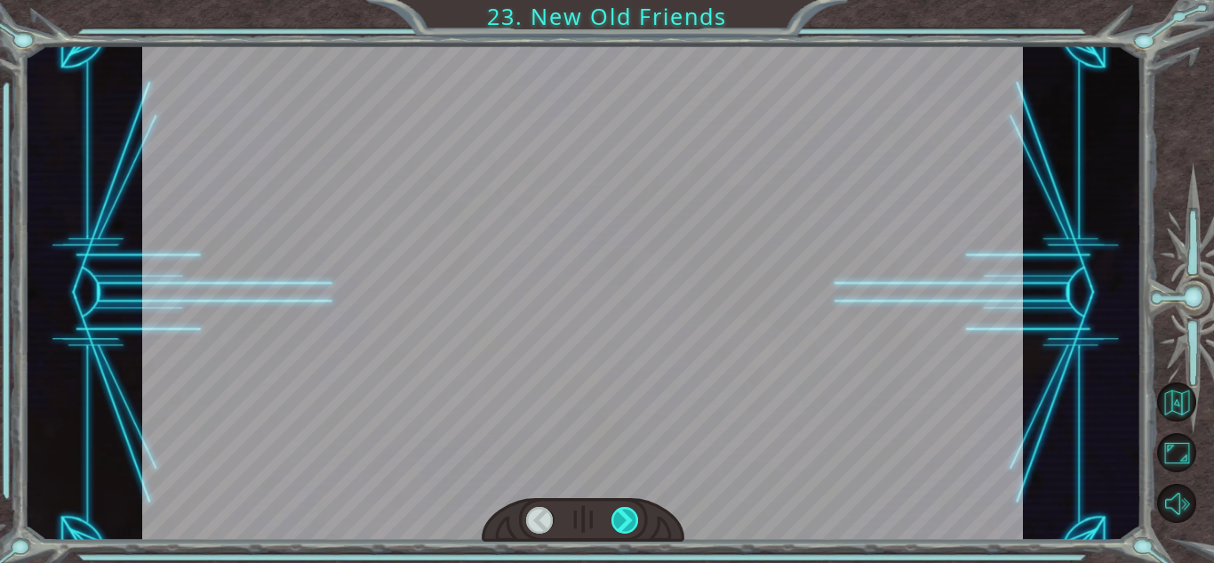
click at [626, 522] on div at bounding box center [625, 520] width 28 height 27
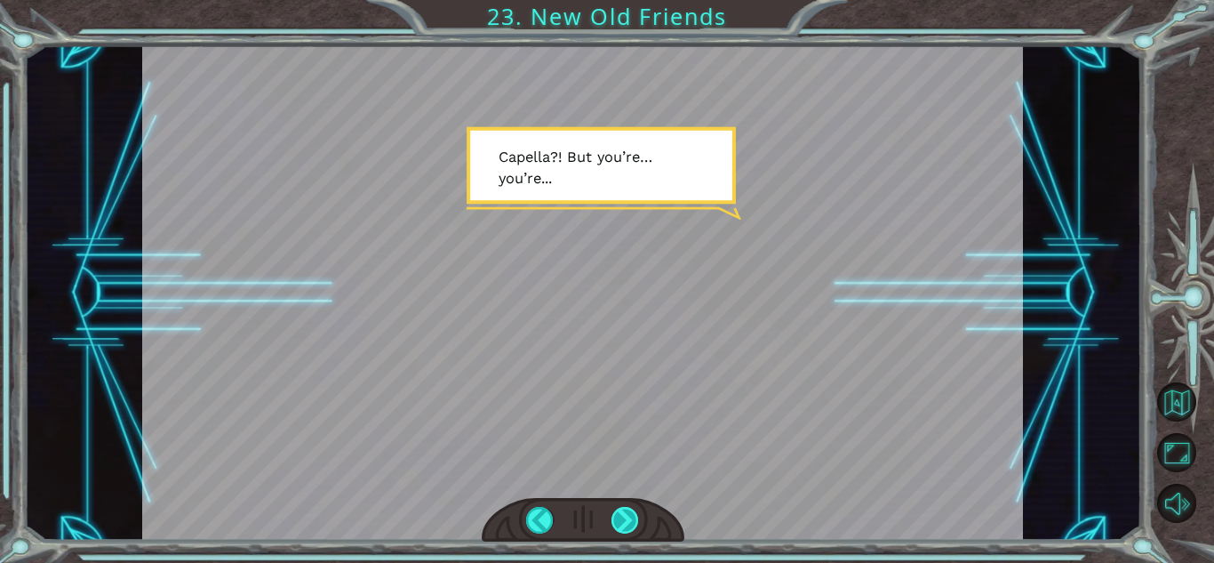
click at [626, 522] on div at bounding box center [625, 520] width 28 height 27
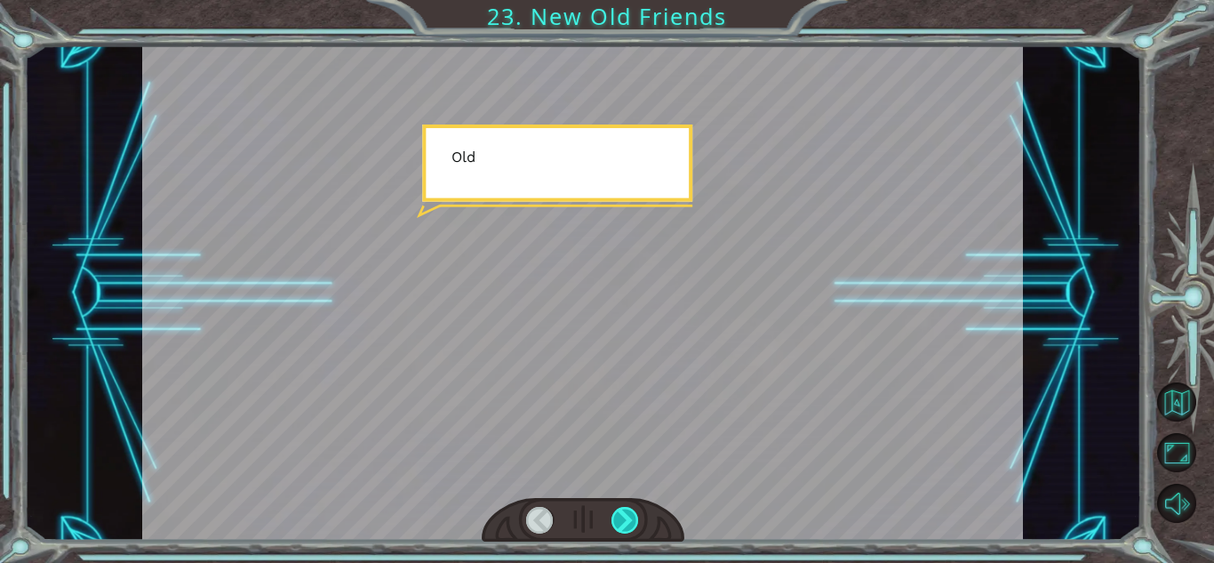
click at [626, 522] on div at bounding box center [625, 520] width 28 height 27
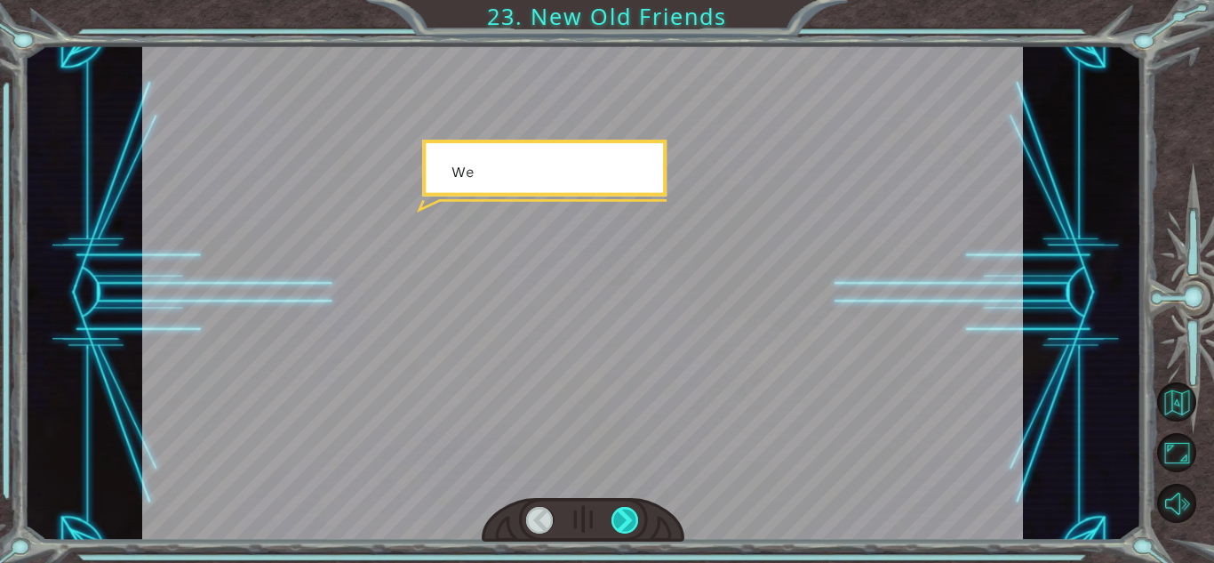
click at [626, 522] on div at bounding box center [625, 520] width 28 height 27
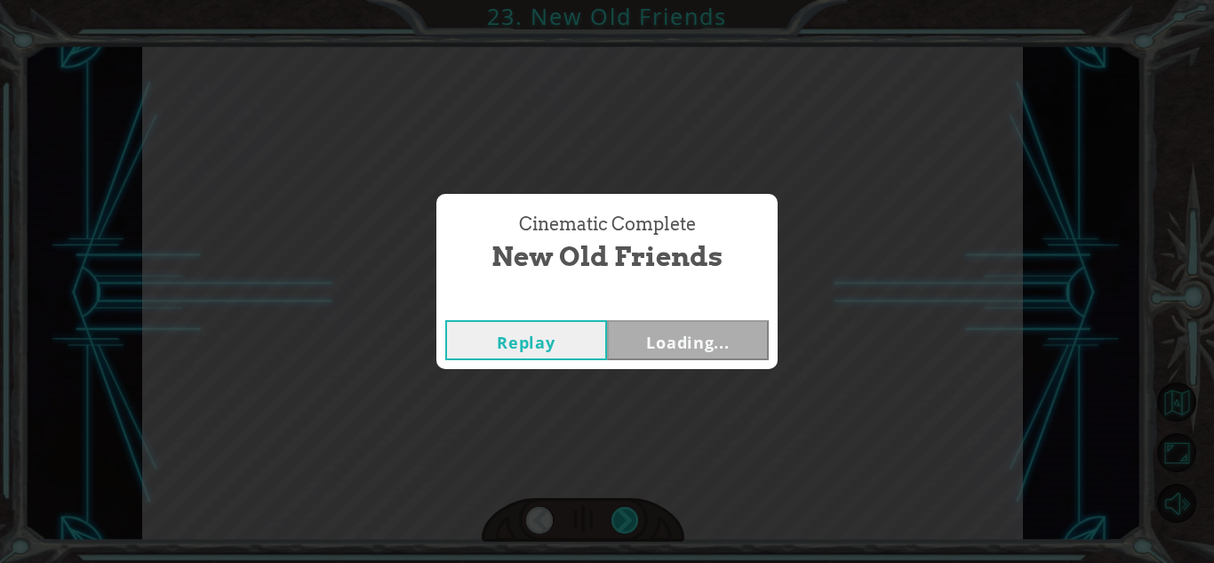
click at [626, 522] on div "Cinematic Complete New Old Friends Replay Loading..." at bounding box center [607, 281] width 1214 height 563
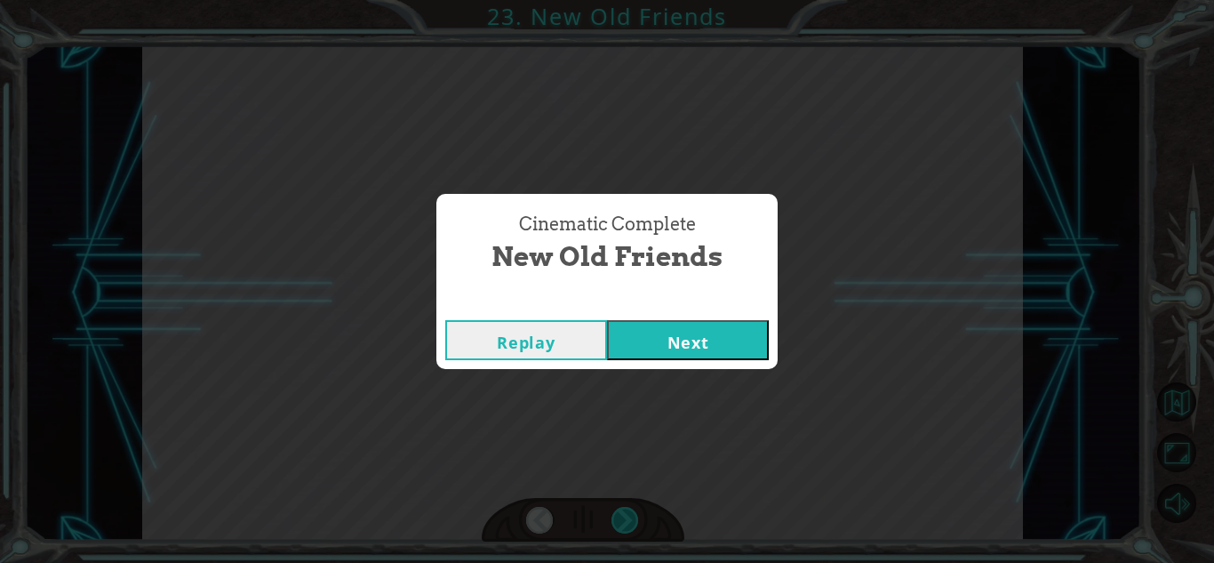
click at [626, 522] on div "Cinematic Complete New Old Friends Replay Next" at bounding box center [607, 281] width 1214 height 563
click at [723, 331] on button "Next" at bounding box center [688, 340] width 162 height 40
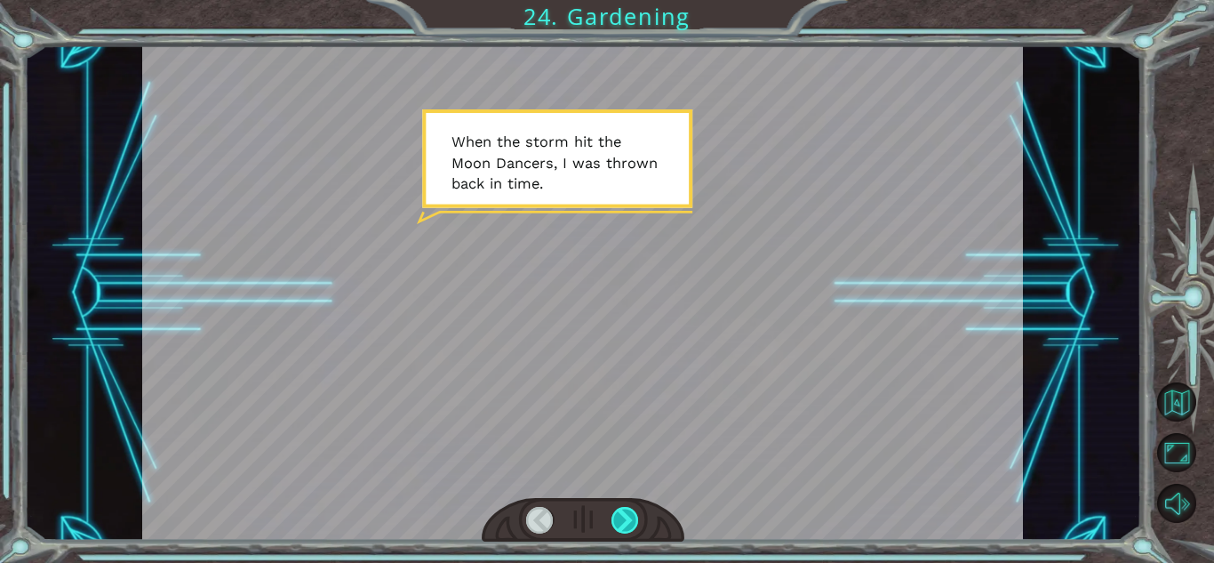
click at [627, 514] on div at bounding box center [625, 520] width 28 height 27
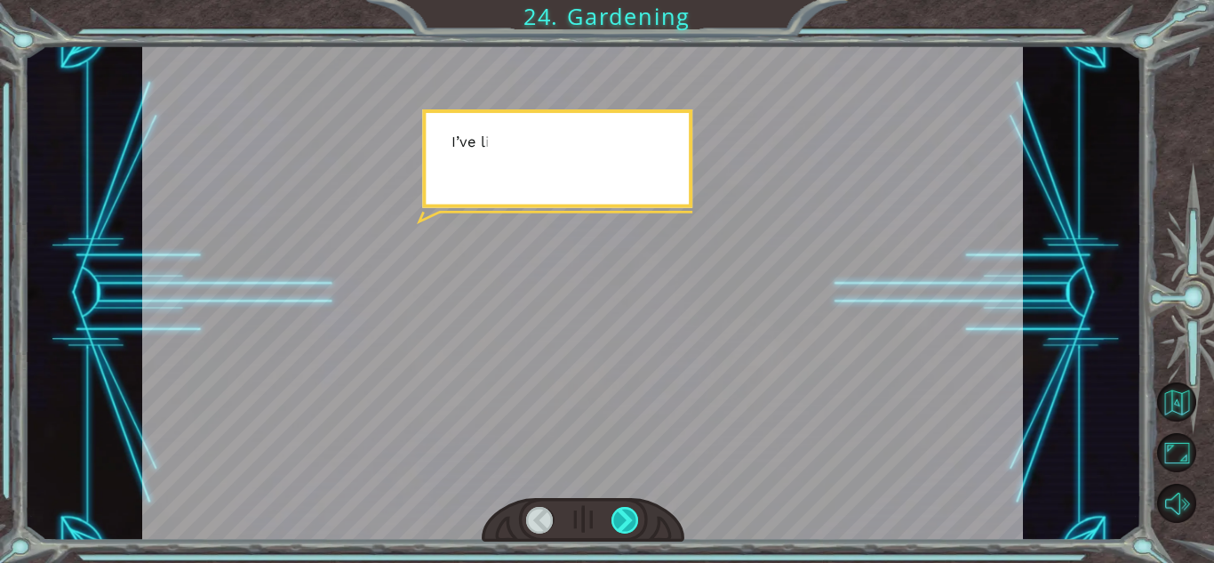
click at [627, 514] on div at bounding box center [625, 520] width 28 height 27
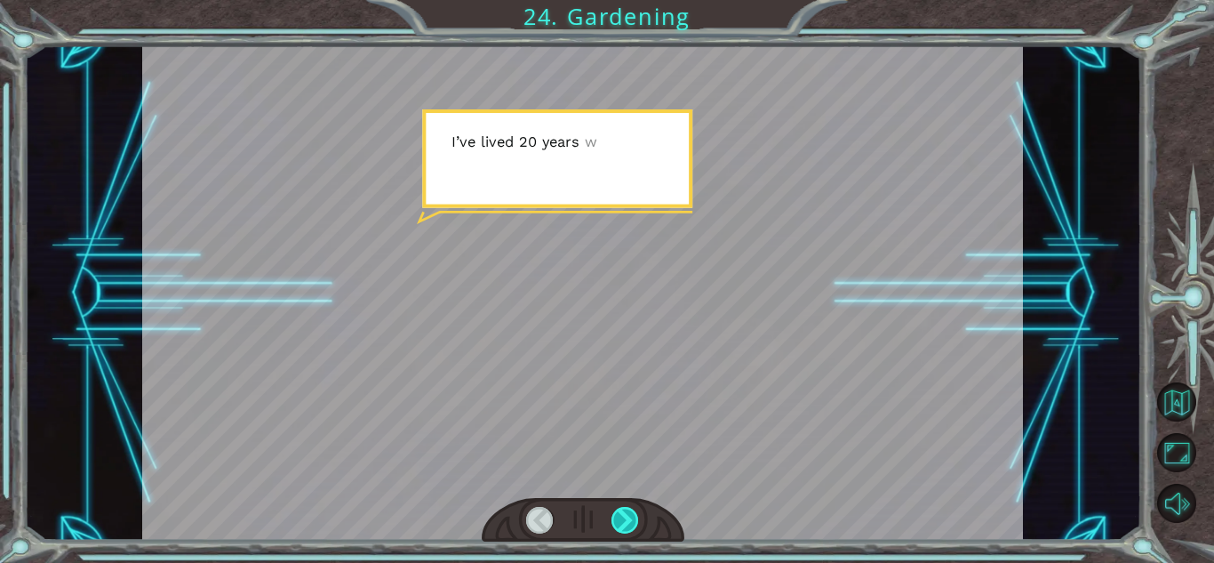
click at [627, 514] on div at bounding box center [625, 520] width 28 height 27
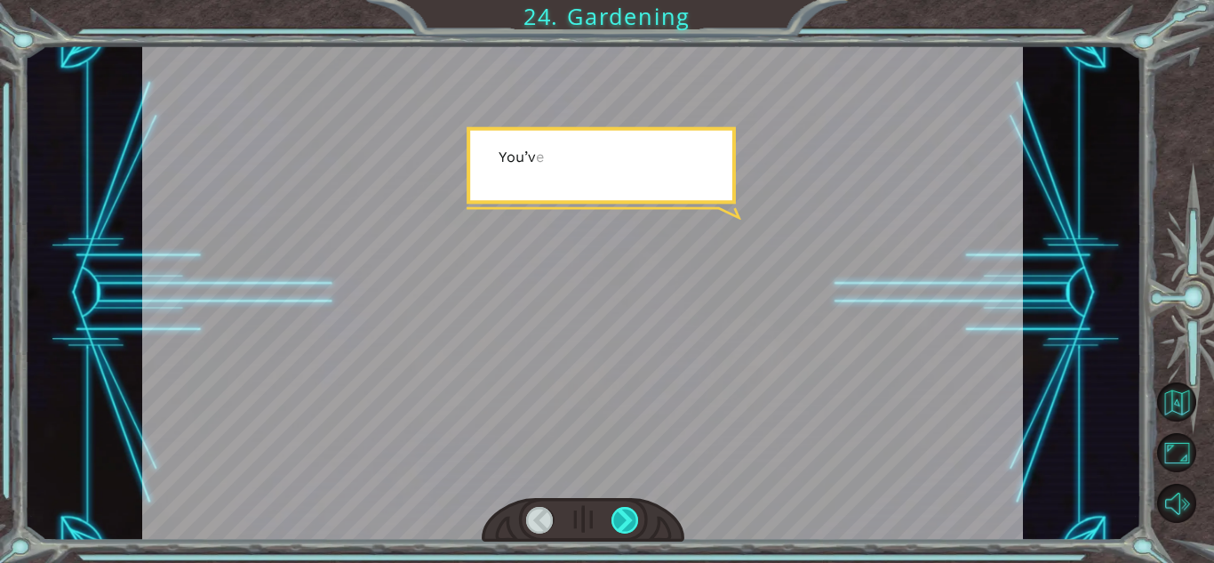
click at [627, 514] on div at bounding box center [625, 520] width 28 height 27
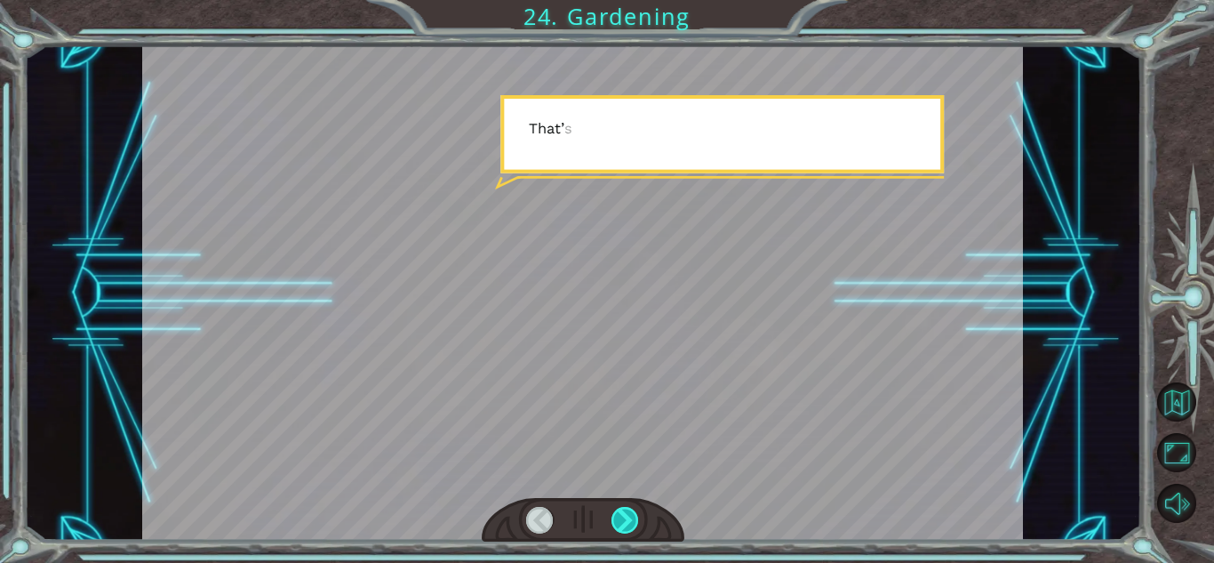
click at [627, 514] on div at bounding box center [625, 520] width 28 height 27
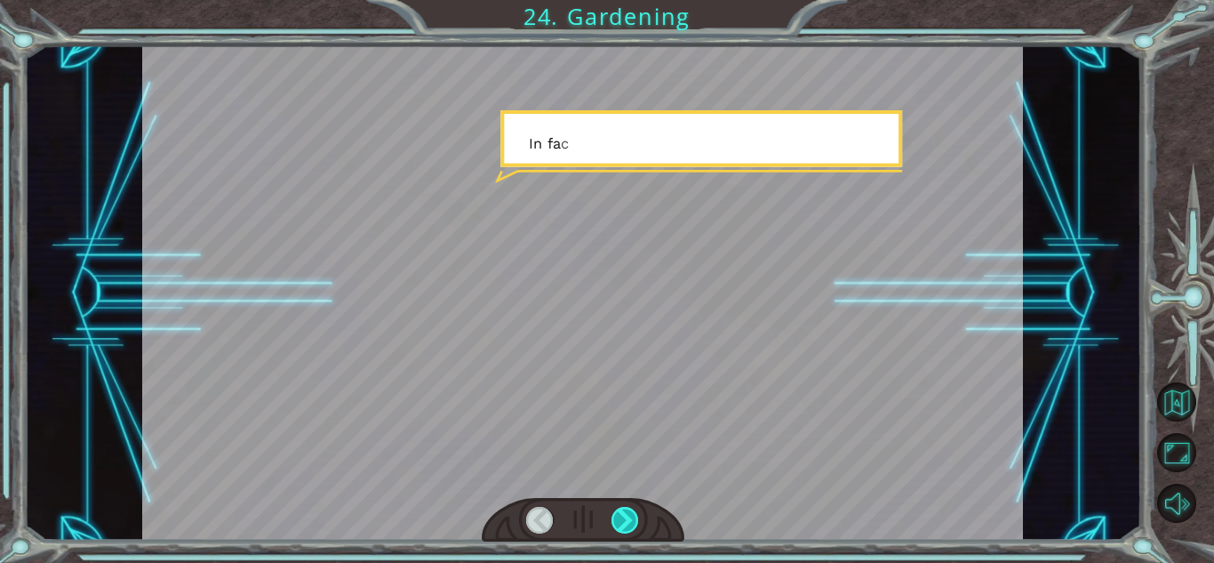
click at [627, 514] on div at bounding box center [625, 520] width 28 height 27
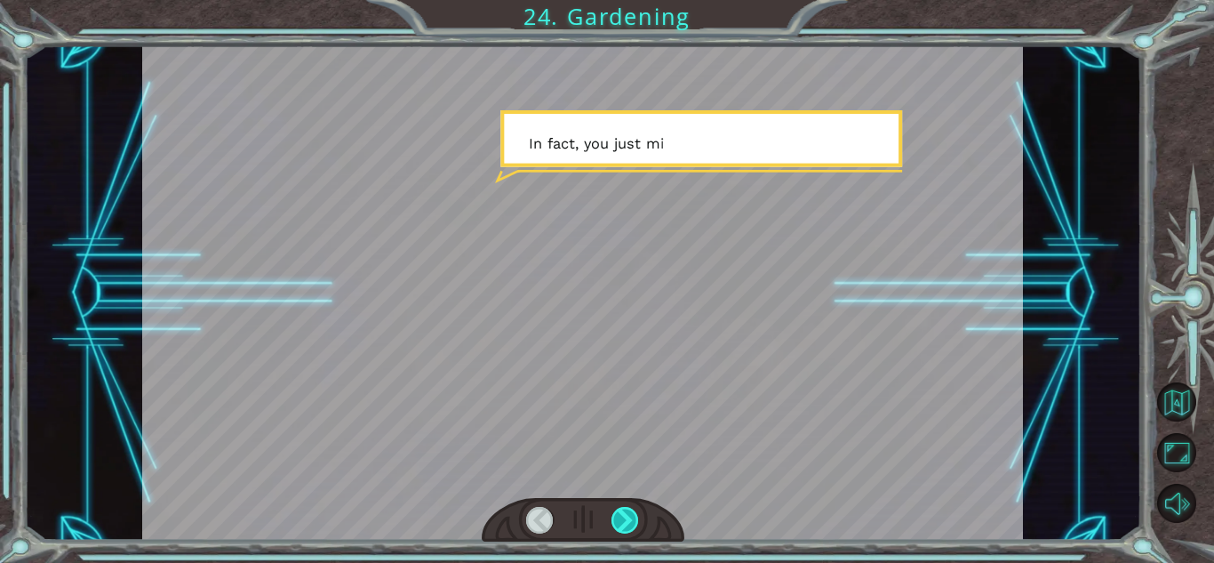
click at [627, 514] on div at bounding box center [625, 520] width 28 height 27
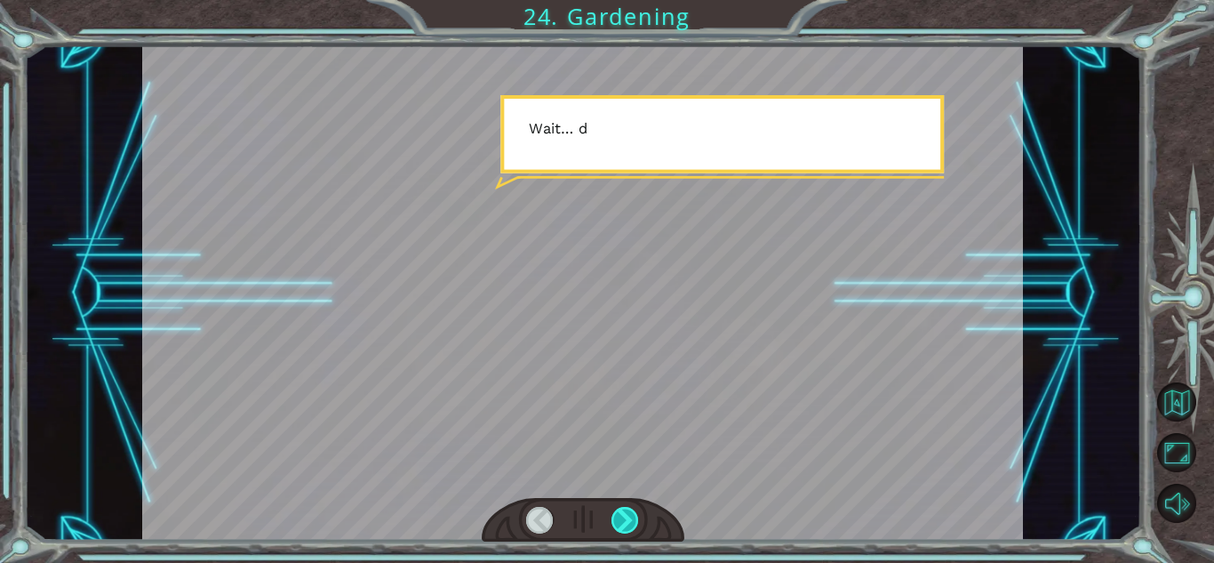
click at [627, 514] on div at bounding box center [625, 520] width 28 height 27
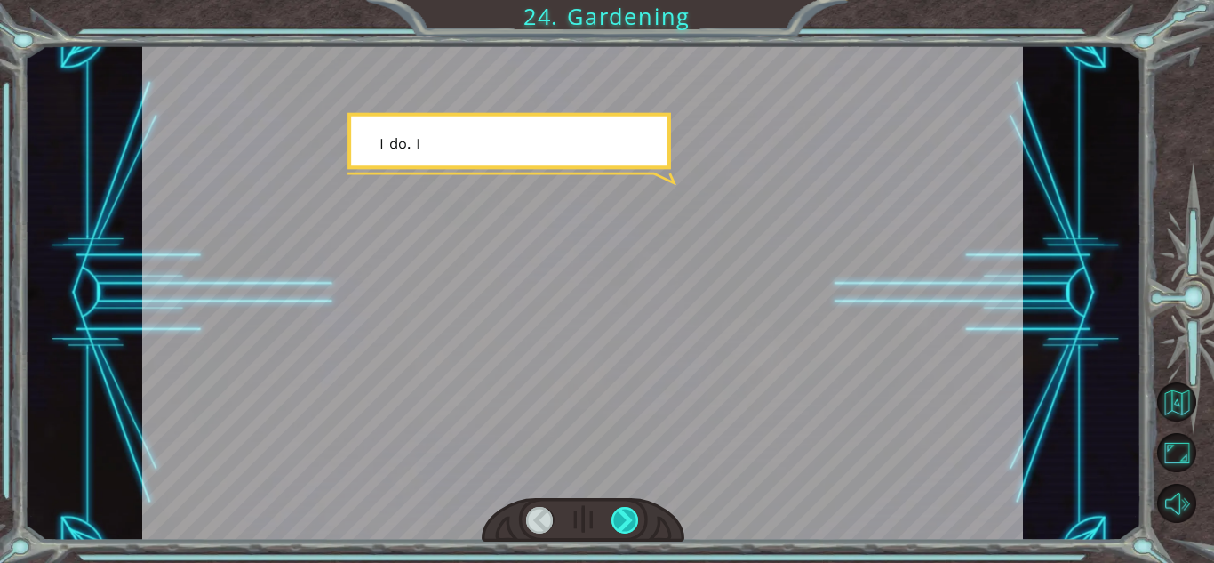
click at [627, 514] on div at bounding box center [625, 520] width 28 height 27
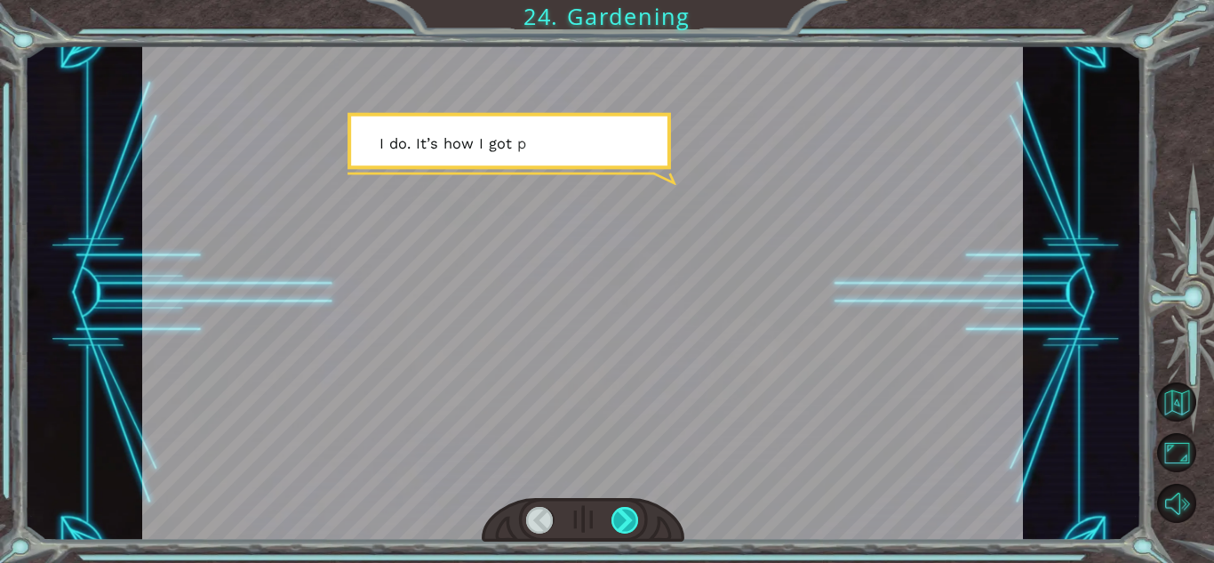
click at [627, 514] on div at bounding box center [625, 520] width 28 height 27
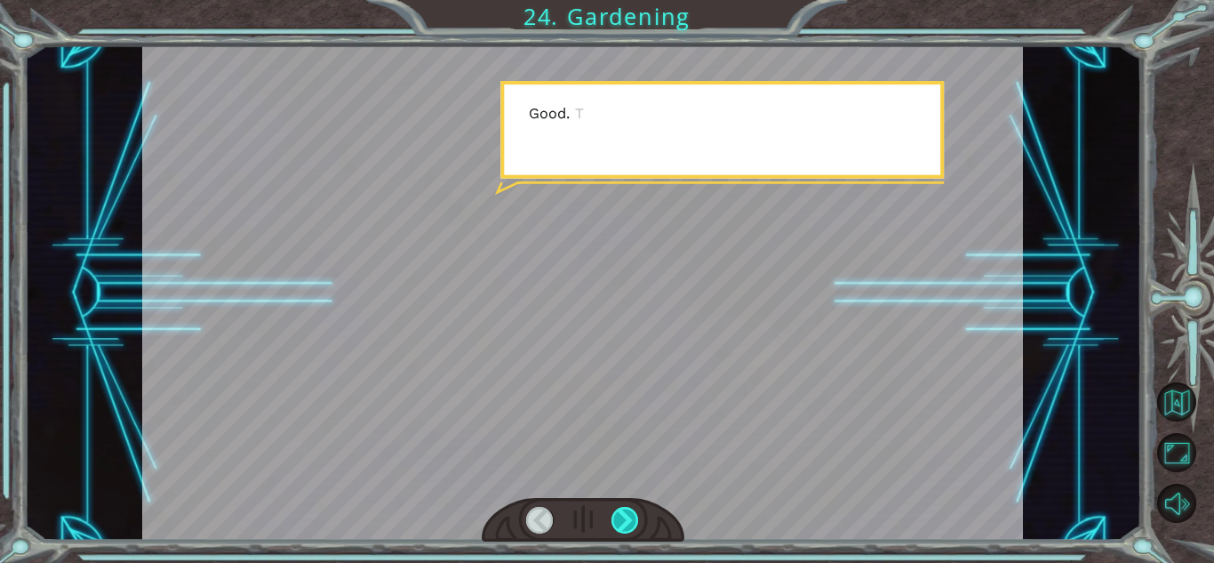
click at [627, 514] on div at bounding box center [625, 520] width 28 height 27
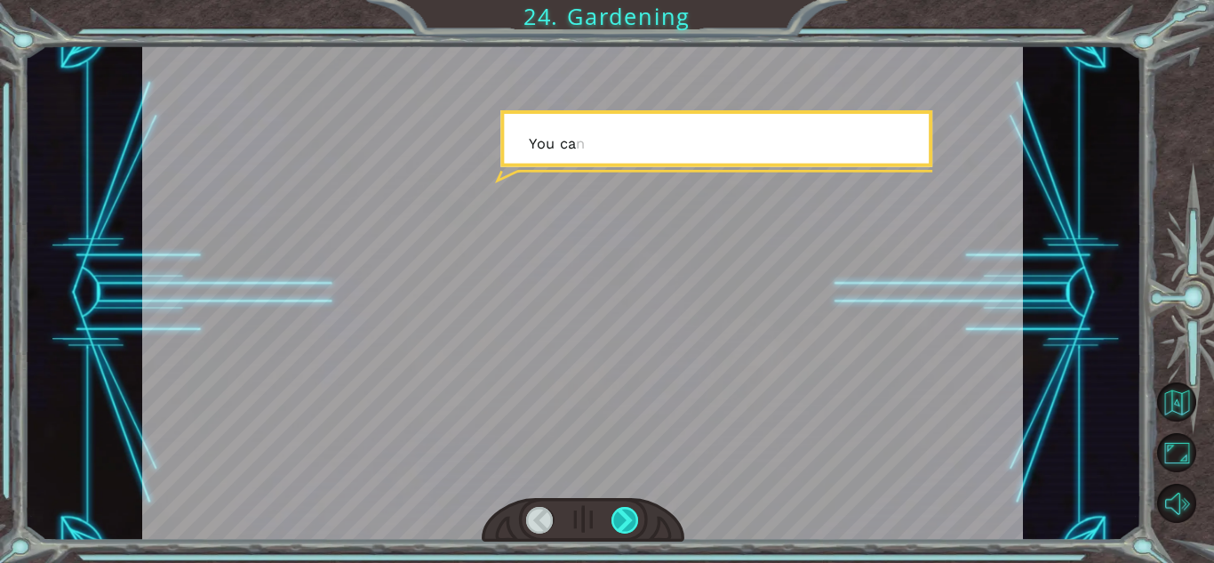
click at [627, 514] on div at bounding box center [625, 520] width 28 height 27
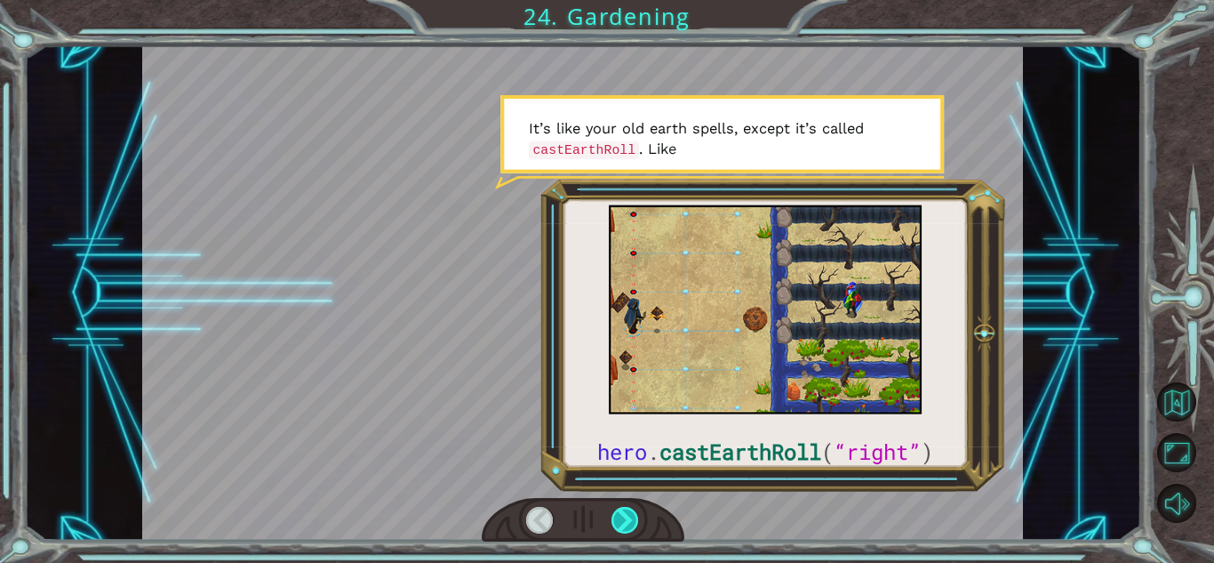
click at [627, 514] on div at bounding box center [625, 520] width 28 height 27
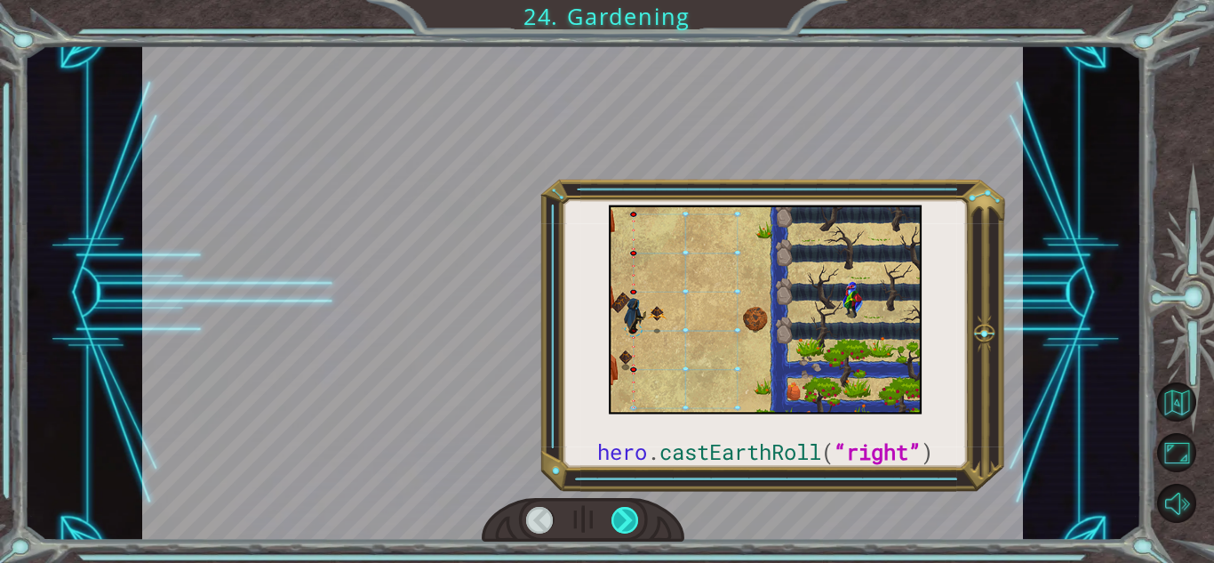
click at [627, 514] on div at bounding box center [625, 520] width 28 height 27
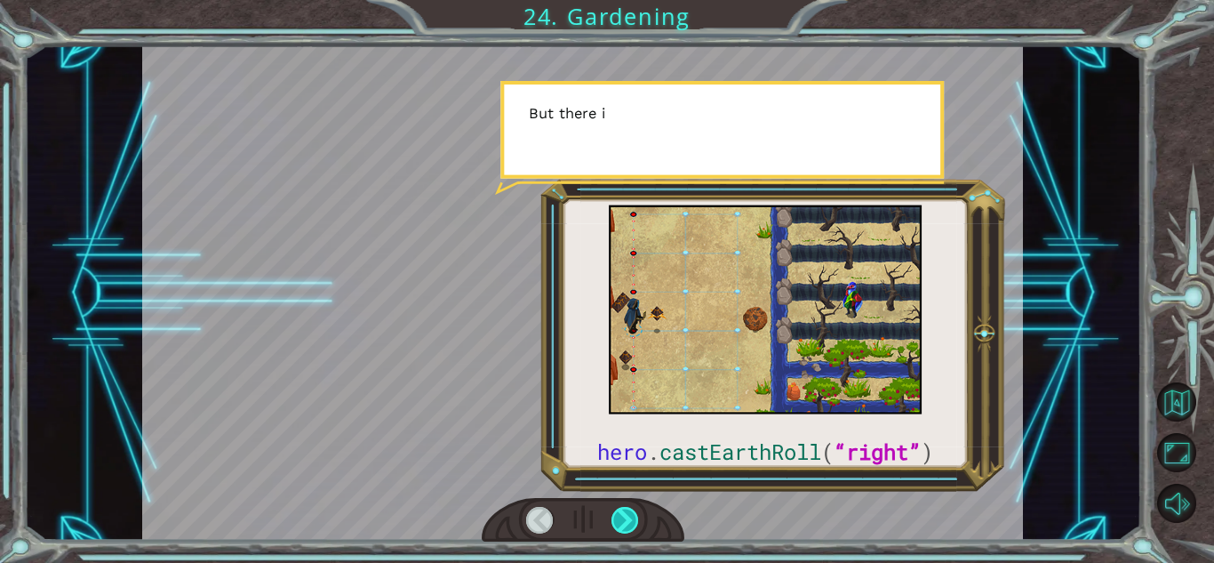
click at [627, 514] on div at bounding box center [625, 520] width 28 height 27
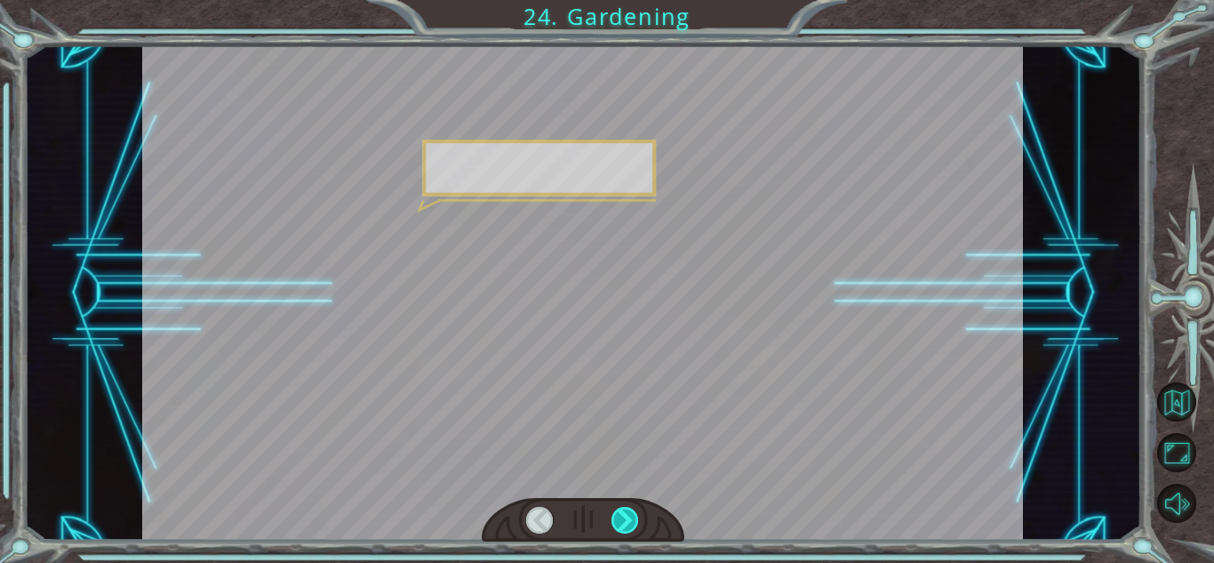
click at [627, 514] on div at bounding box center [625, 520] width 28 height 27
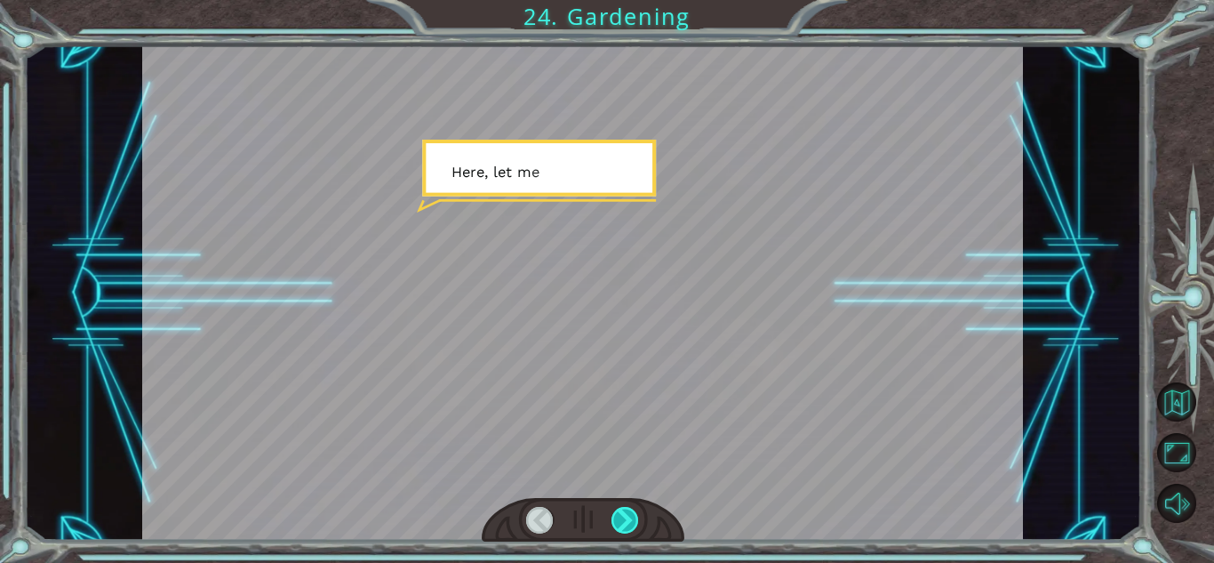
click at [627, 514] on div at bounding box center [625, 520] width 28 height 27
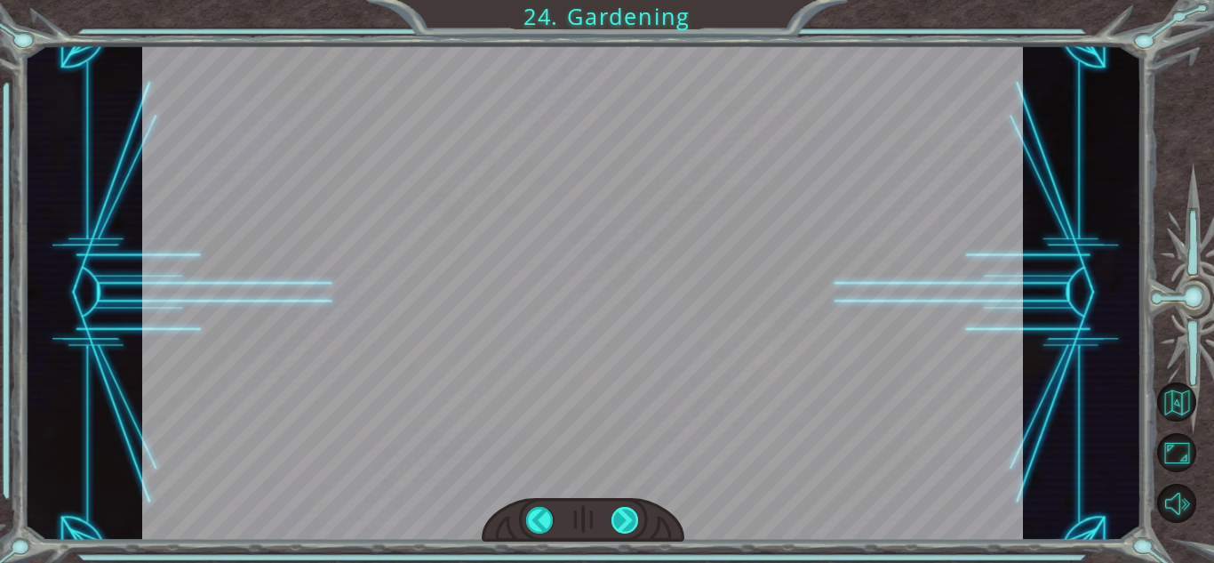
click at [627, 514] on div at bounding box center [625, 520] width 28 height 27
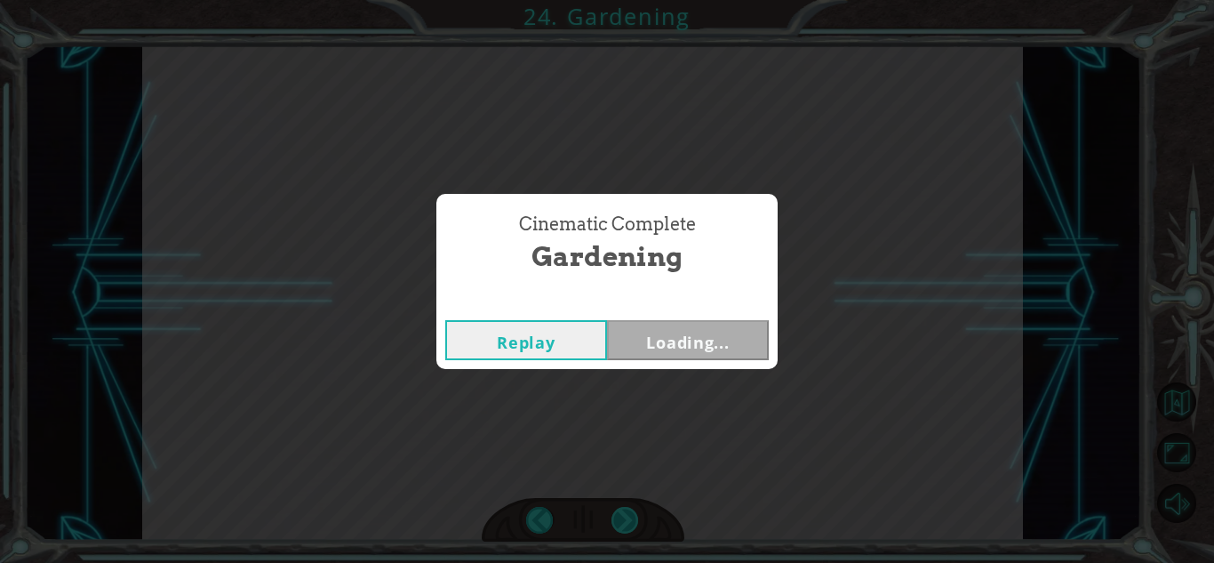
click at [627, 514] on div "Cinematic Complete Gardening Replay Loading..." at bounding box center [607, 281] width 1214 height 563
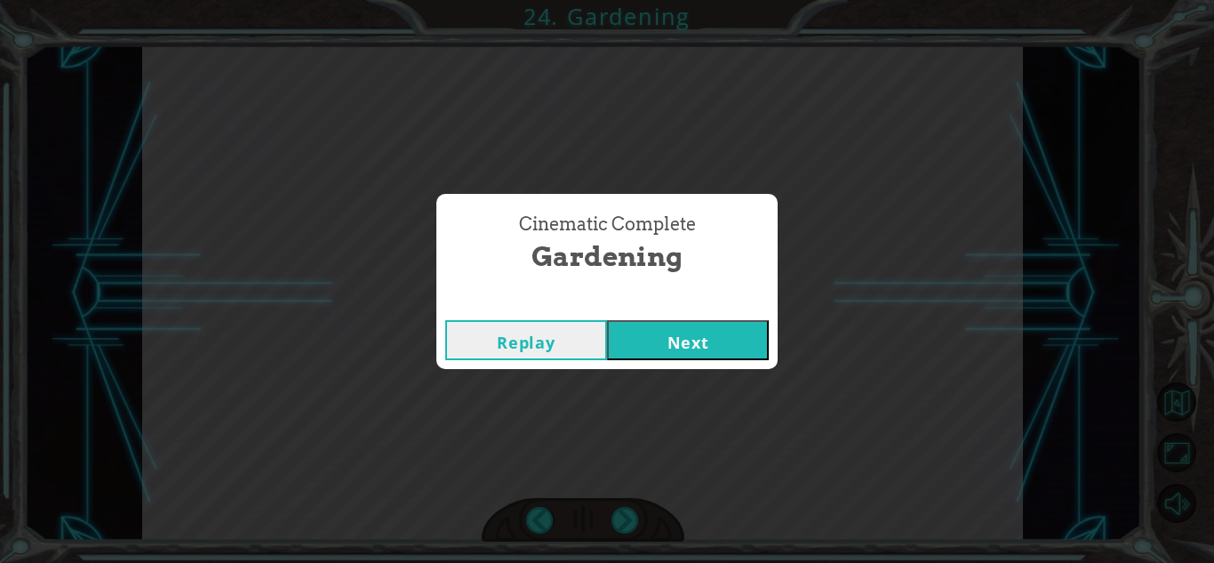
click at [700, 326] on button "Next" at bounding box center [688, 340] width 162 height 40
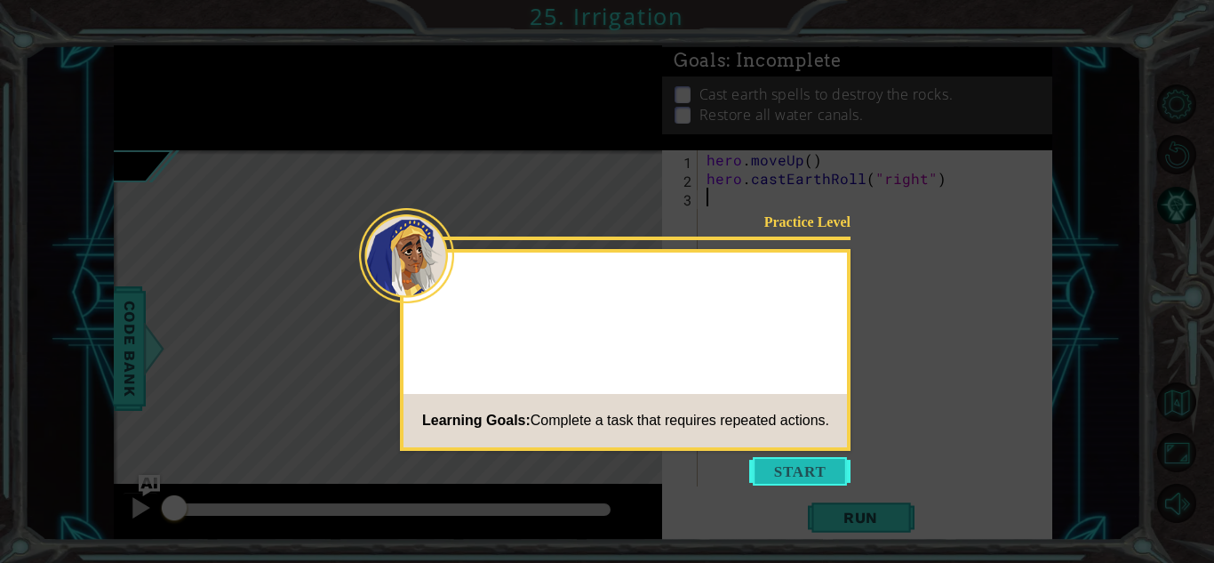
click at [779, 467] on button "Start" at bounding box center [799, 471] width 101 height 28
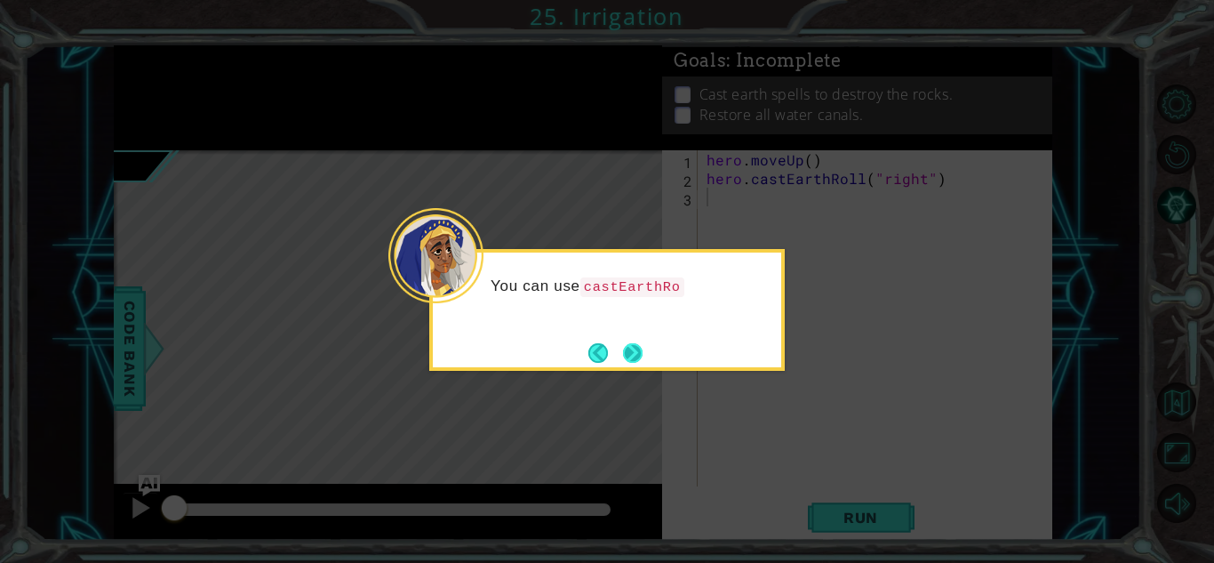
click at [629, 347] on button "Next" at bounding box center [633, 353] width 20 height 20
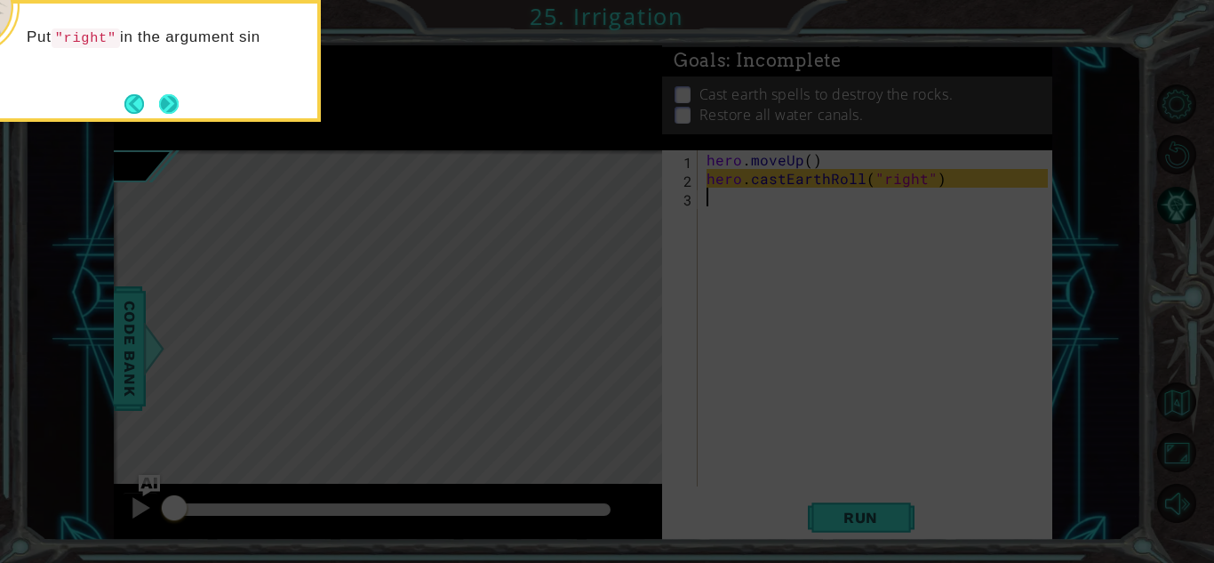
click at [172, 94] on button "Next" at bounding box center [169, 104] width 20 height 20
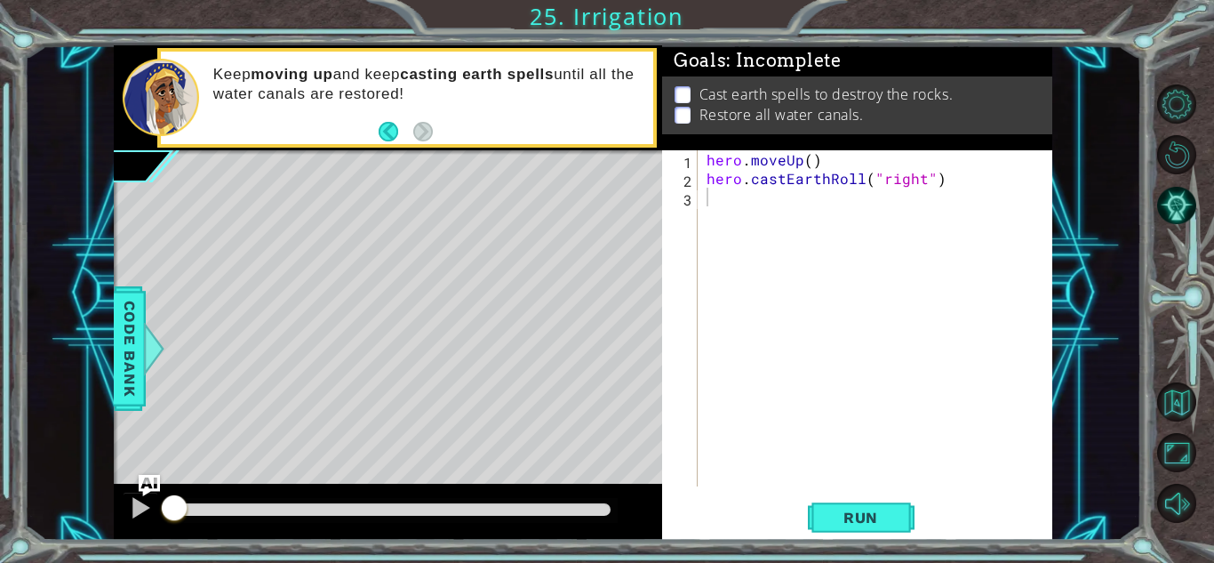
type textarea "hero.moveUp()"
click at [708, 159] on div "hero . moveUp ( ) hero . castEarthRoll ( "right" )" at bounding box center [880, 336] width 354 height 373
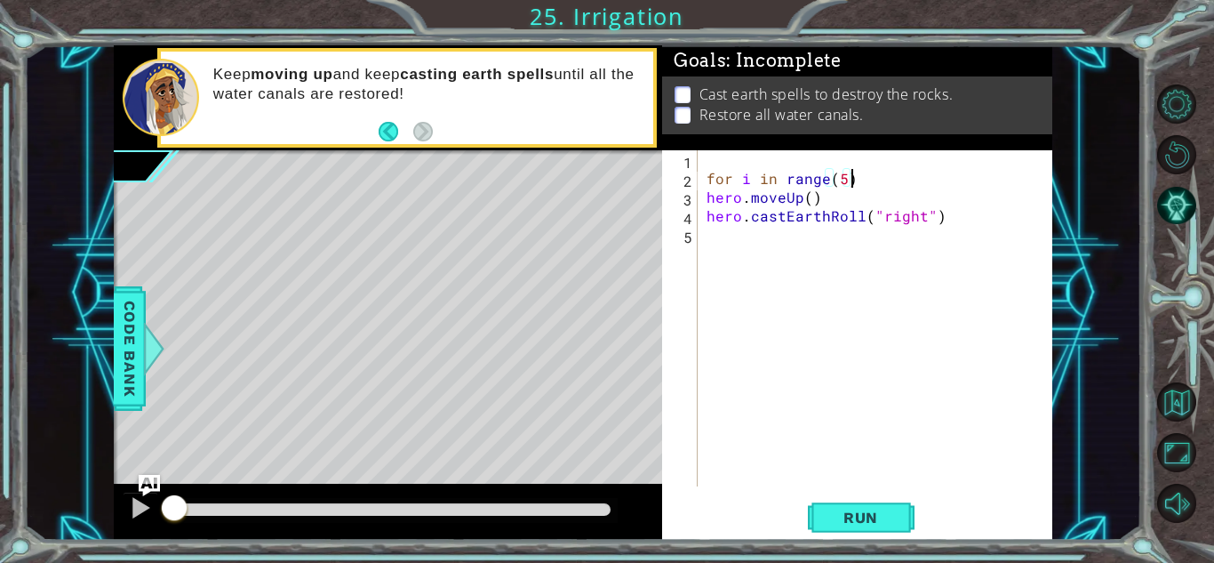
scroll to position [0, 8]
type textarea "for i in range(5):"
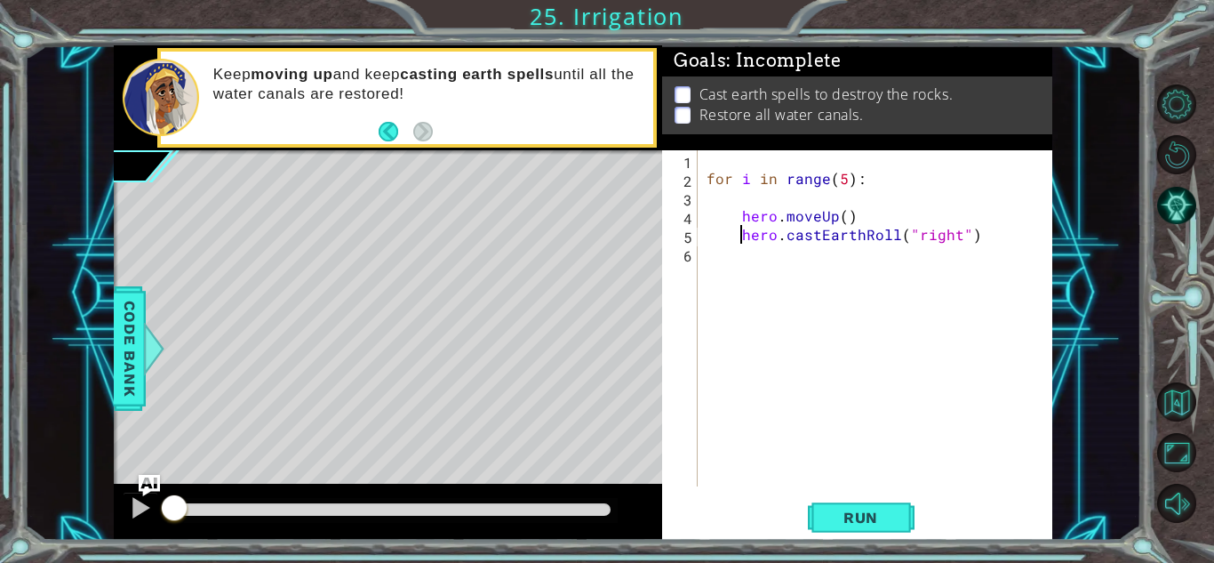
type textarea "hero.moveUp()"
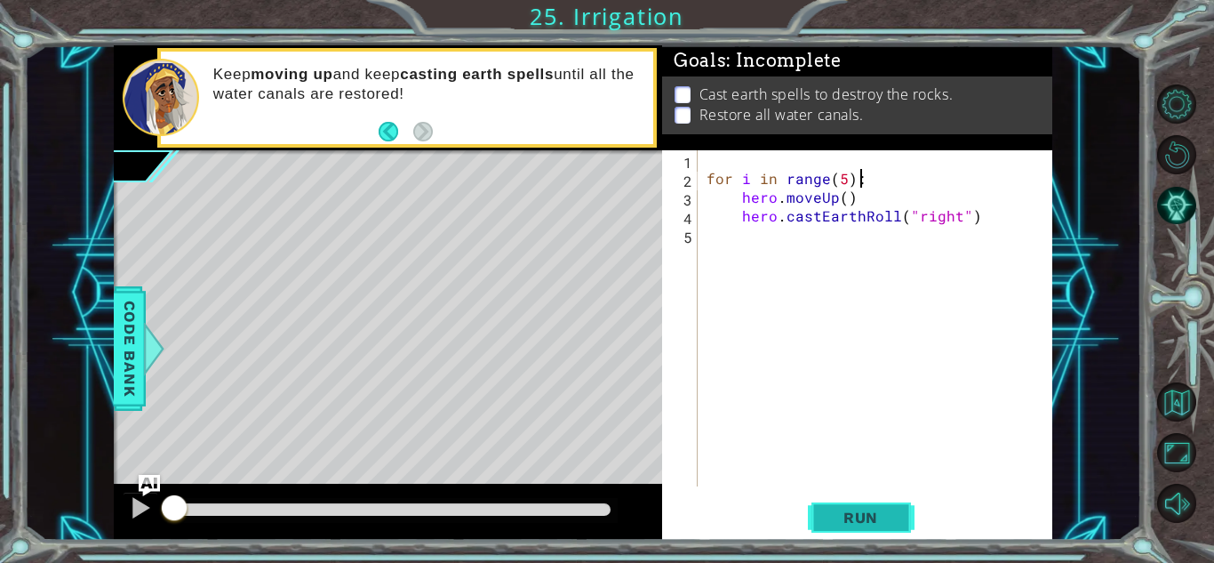
type textarea "for i in range(5):"
click at [846, 508] on span "Run" at bounding box center [861, 517] width 70 height 18
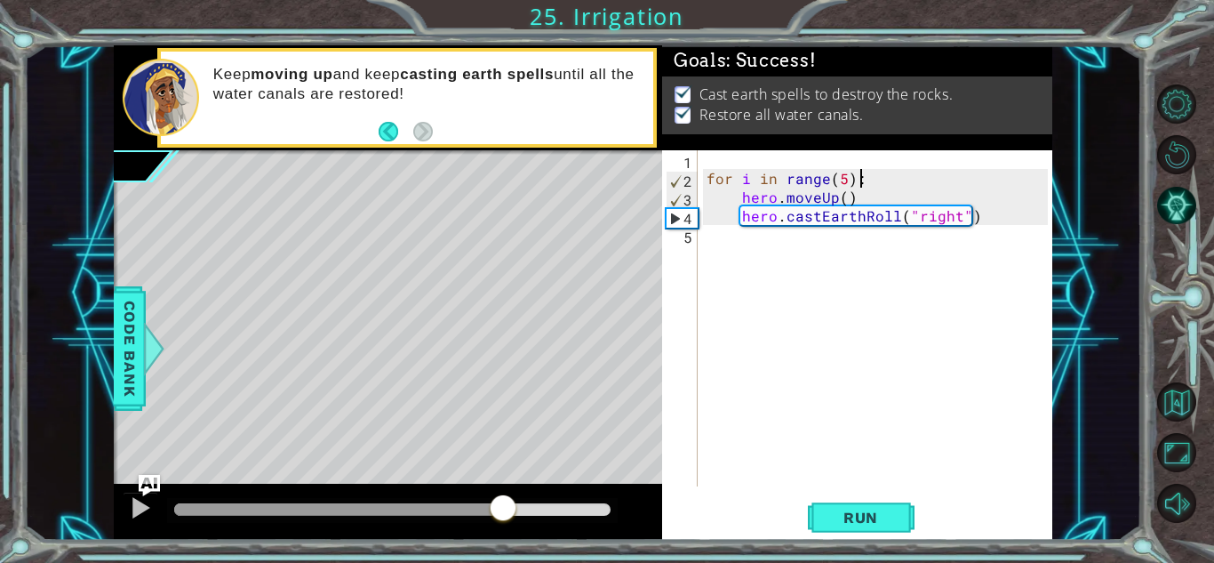
drag, startPoint x: 179, startPoint y: 508, endPoint x: 776, endPoint y: 443, distance: 600.7
click at [776, 443] on div "1 ההההההההההההההההההההההההההההההההההההההההההההההההההההההההההההההההההההההההההההה…" at bounding box center [583, 292] width 938 height 495
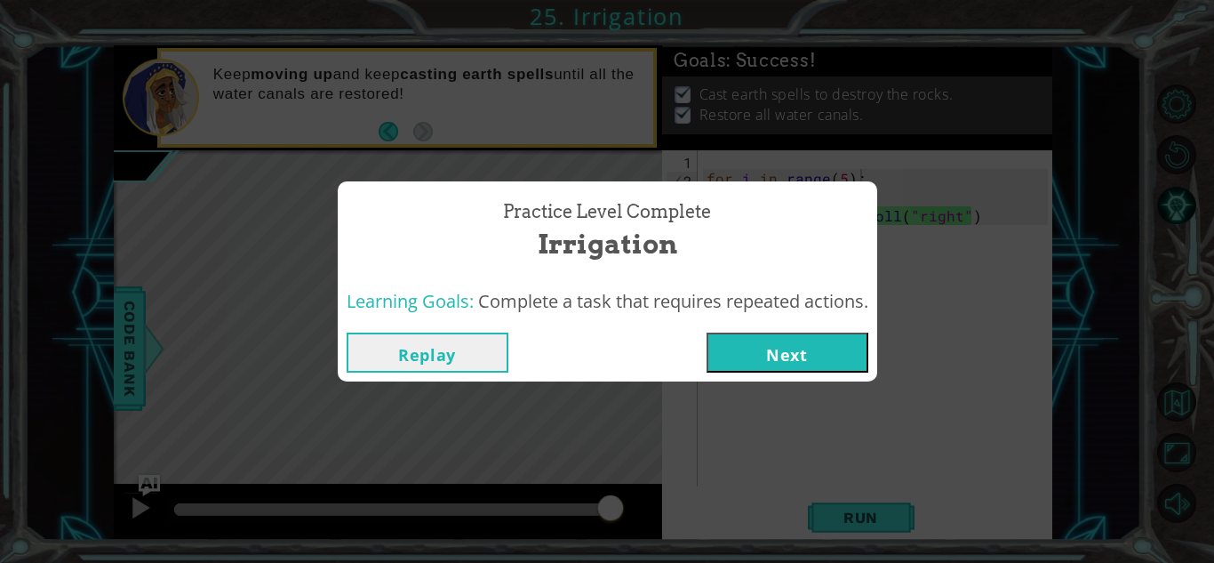
click at [791, 349] on button "Next" at bounding box center [788, 352] width 162 height 40
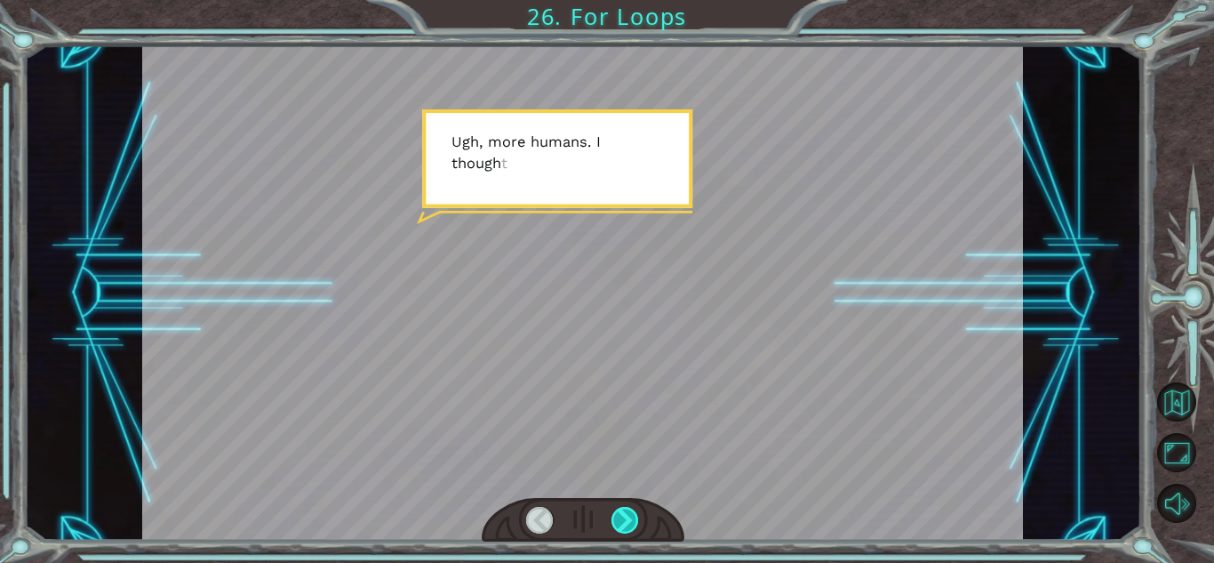
click at [623, 531] on div at bounding box center [625, 520] width 28 height 27
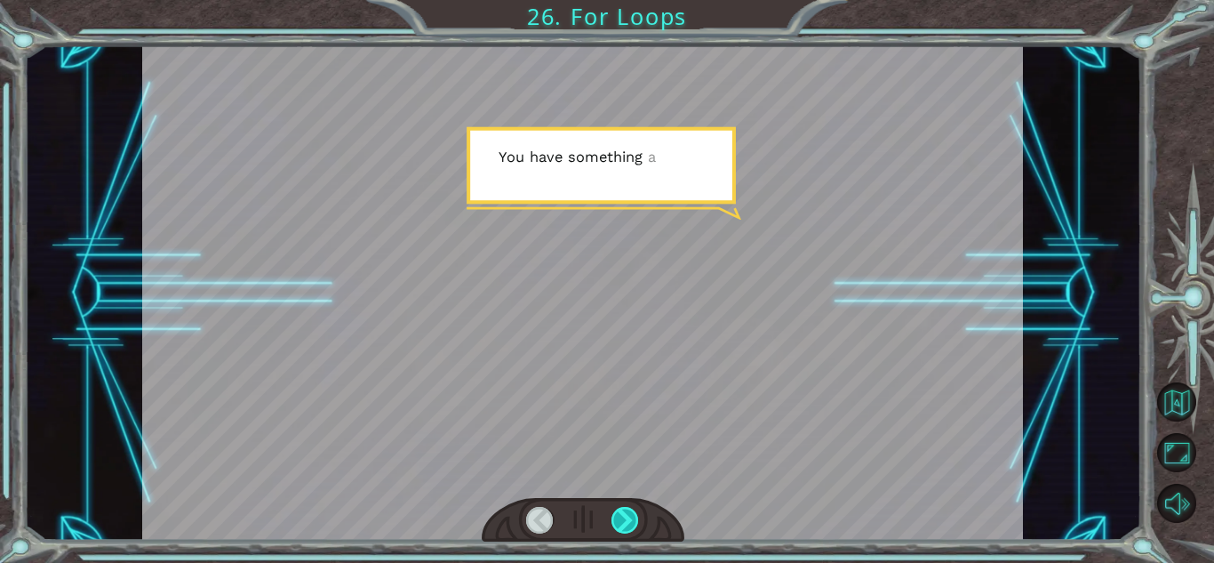
click at [623, 531] on div at bounding box center [625, 520] width 28 height 27
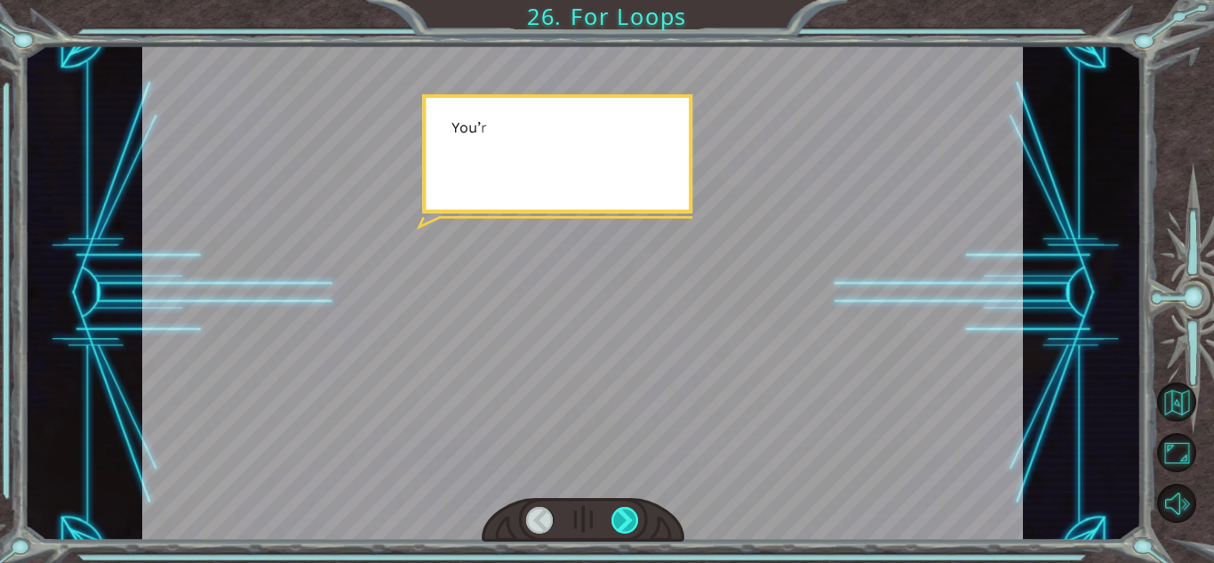
click at [623, 531] on div at bounding box center [625, 520] width 28 height 27
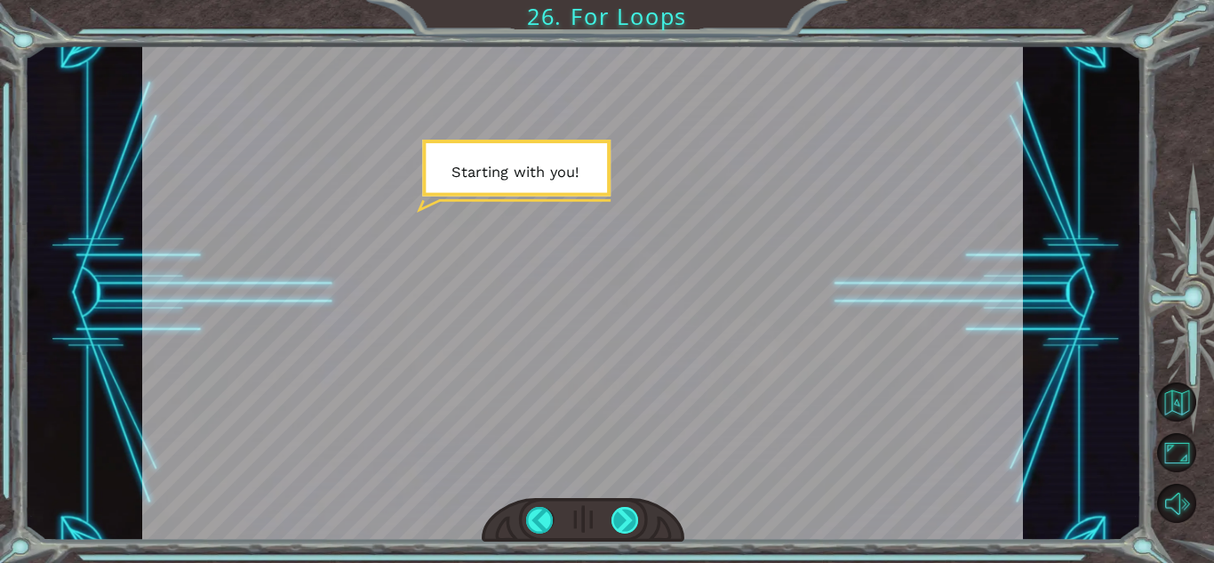
click at [625, 522] on div at bounding box center [625, 520] width 28 height 27
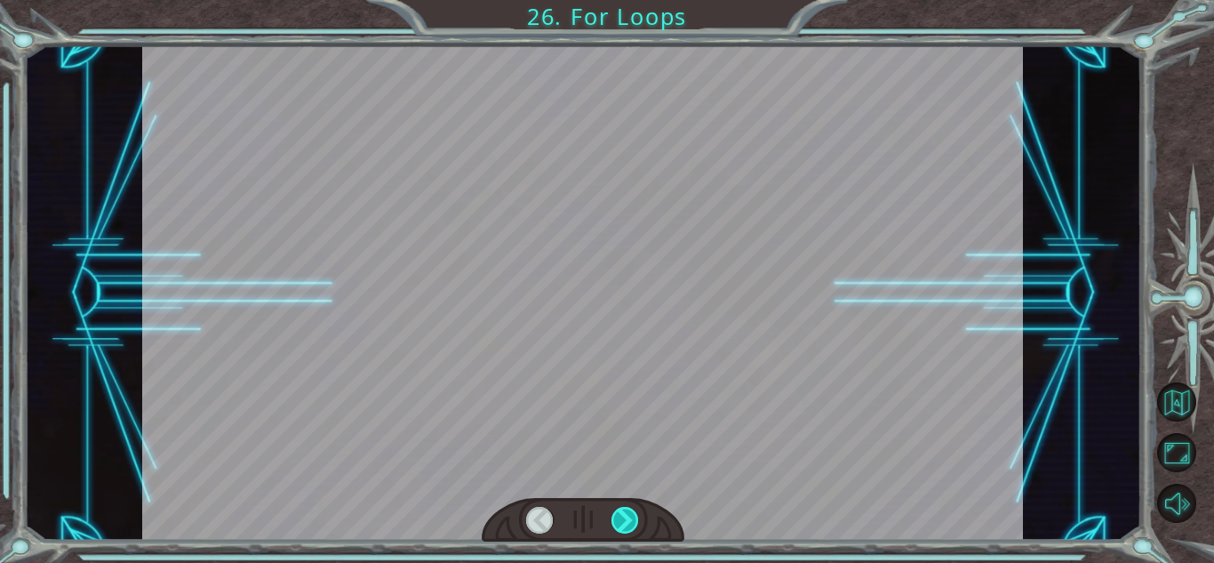
click at [625, 522] on div at bounding box center [625, 520] width 28 height 27
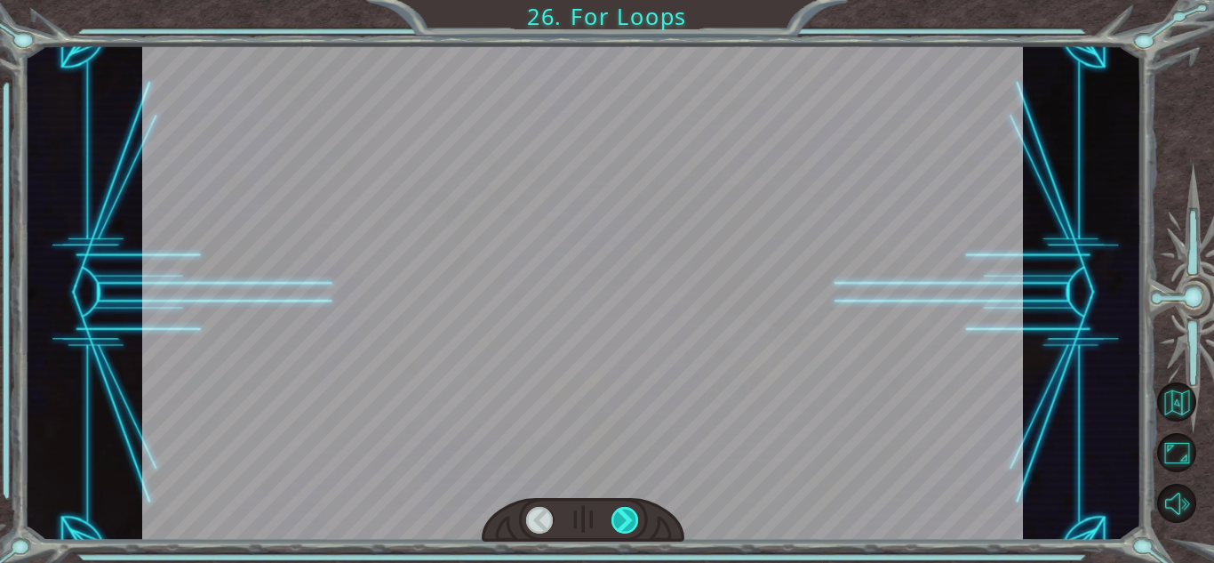
click at [625, 522] on div at bounding box center [625, 520] width 28 height 27
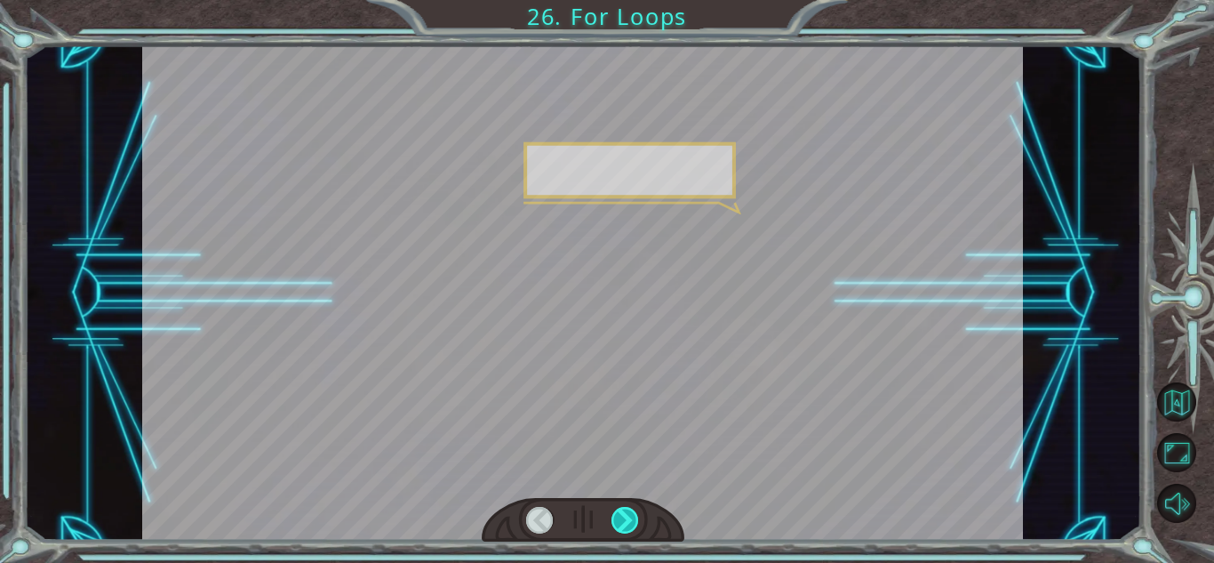
click at [625, 522] on div at bounding box center [625, 520] width 28 height 27
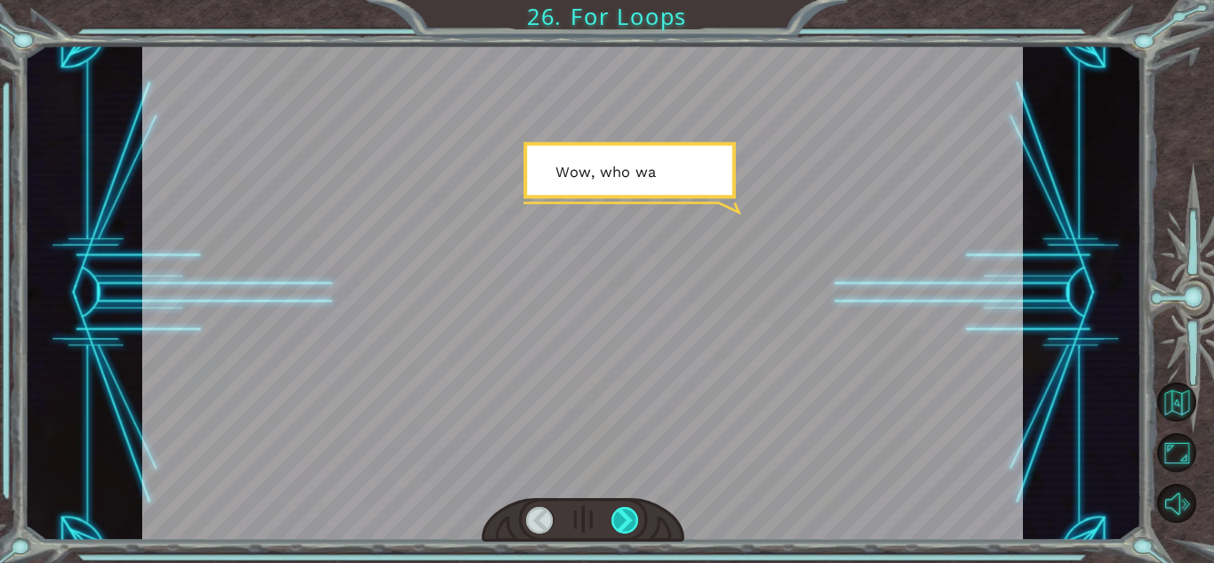
click at [625, 522] on div at bounding box center [625, 520] width 28 height 27
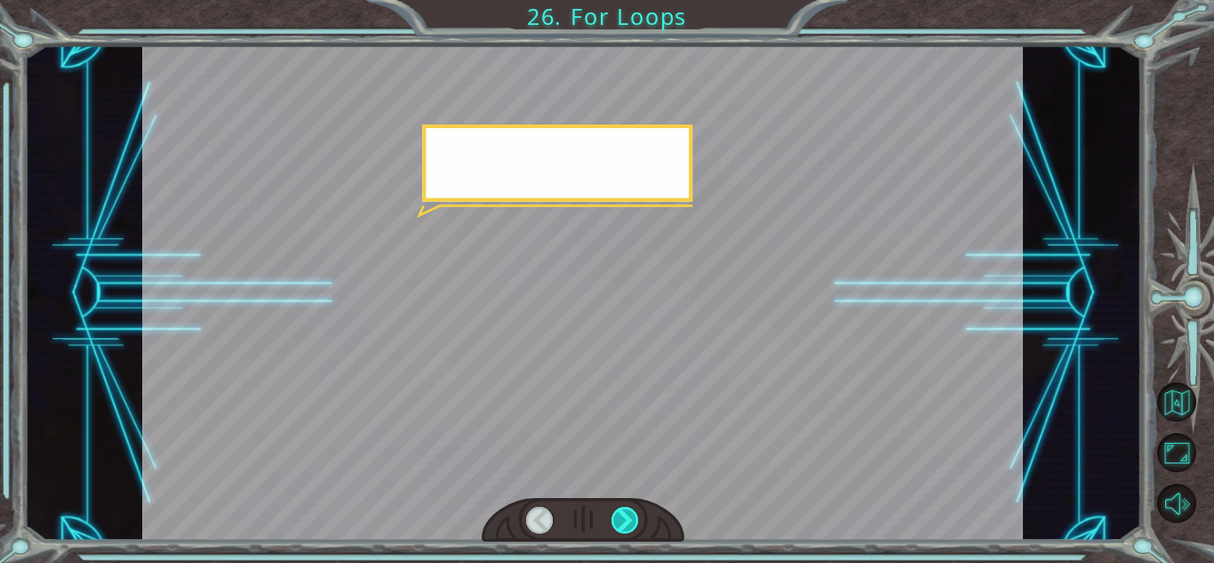
click at [625, 522] on div at bounding box center [625, 520] width 28 height 27
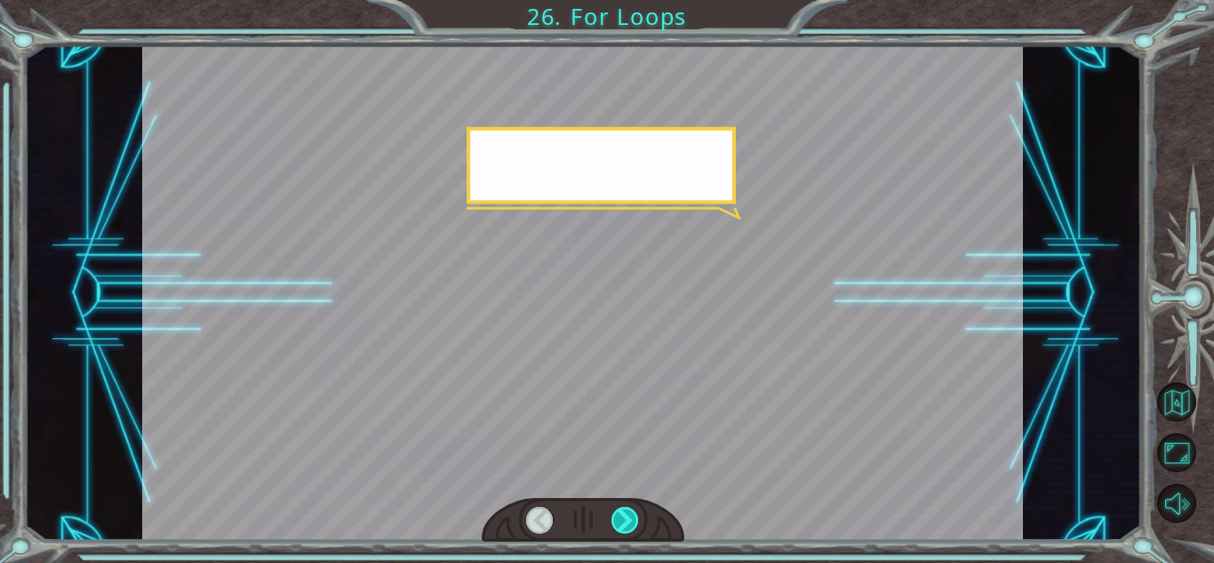
click at [625, 522] on div at bounding box center [625, 520] width 28 height 27
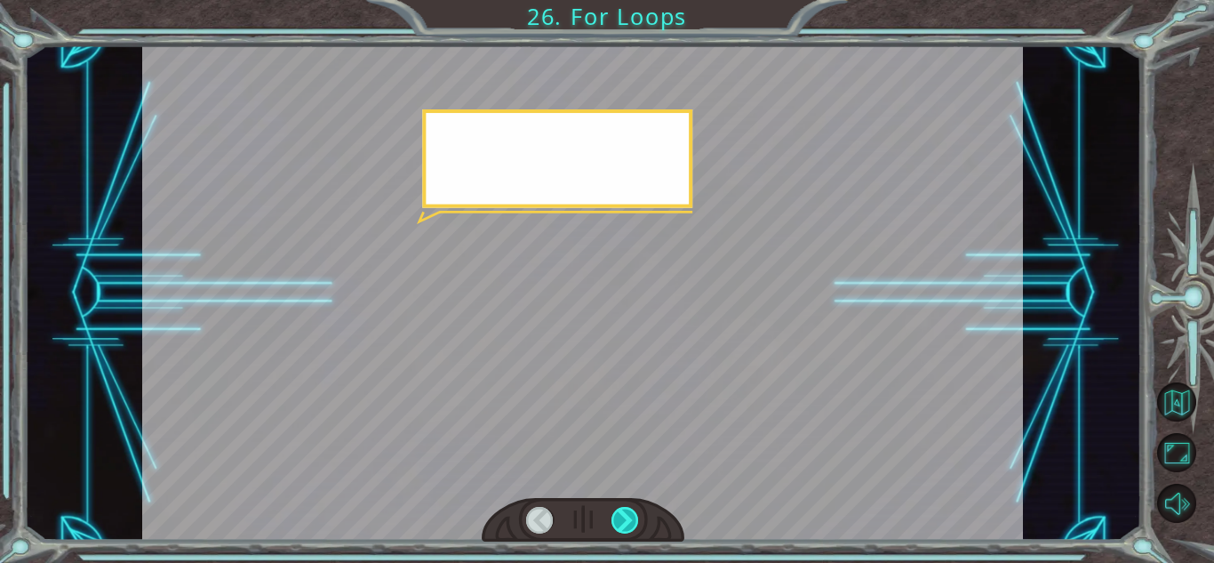
click at [625, 522] on div at bounding box center [625, 520] width 28 height 27
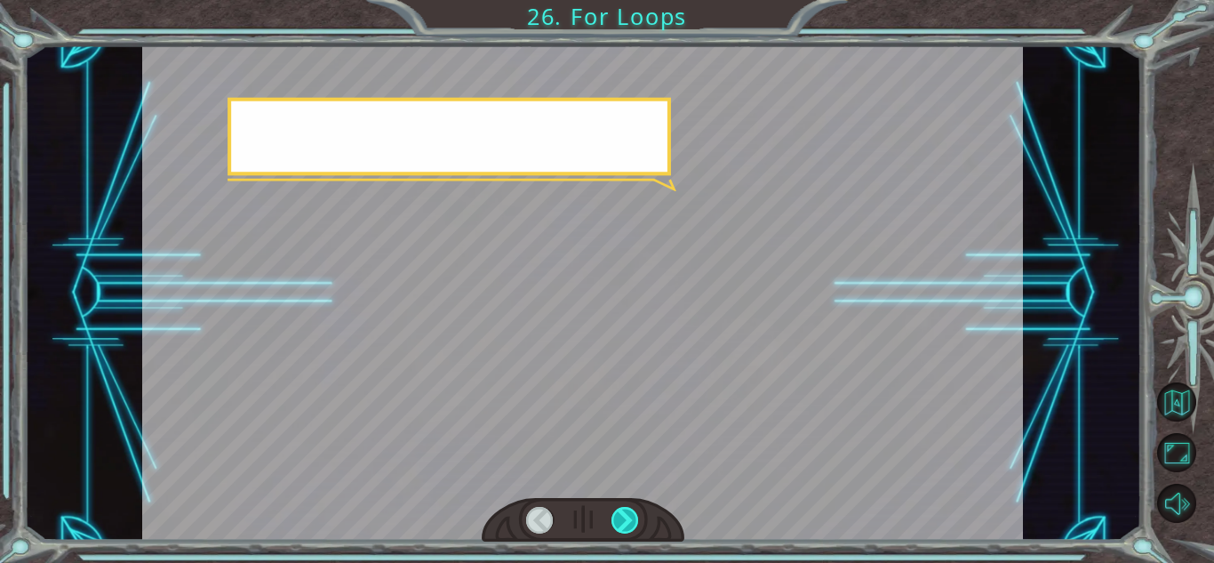
click at [625, 522] on div at bounding box center [625, 520] width 28 height 27
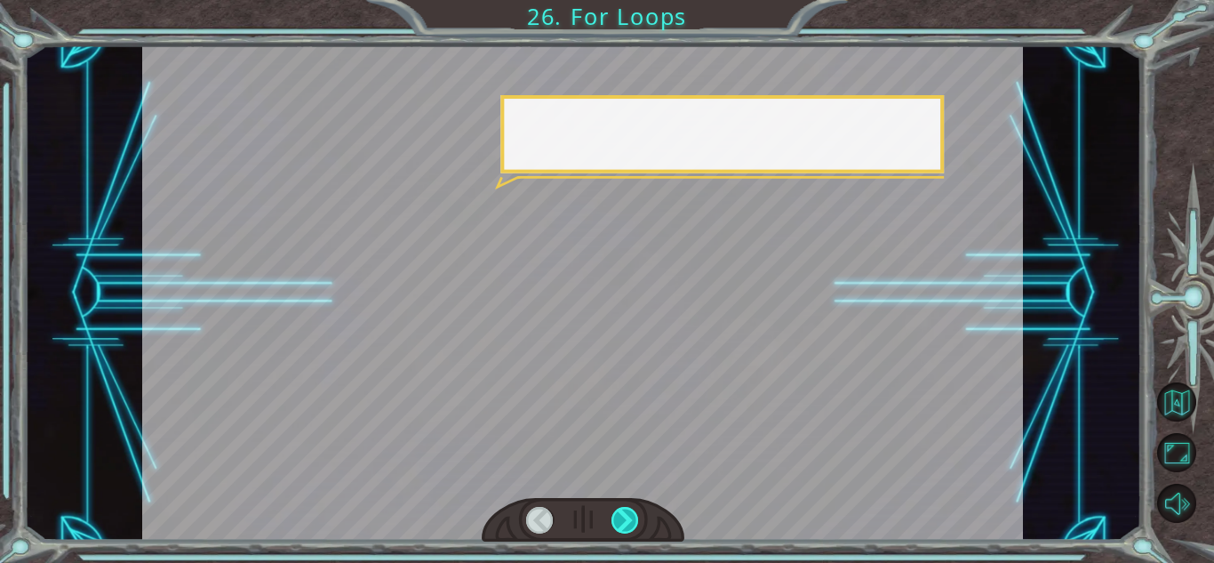
click at [625, 522] on div at bounding box center [625, 520] width 28 height 27
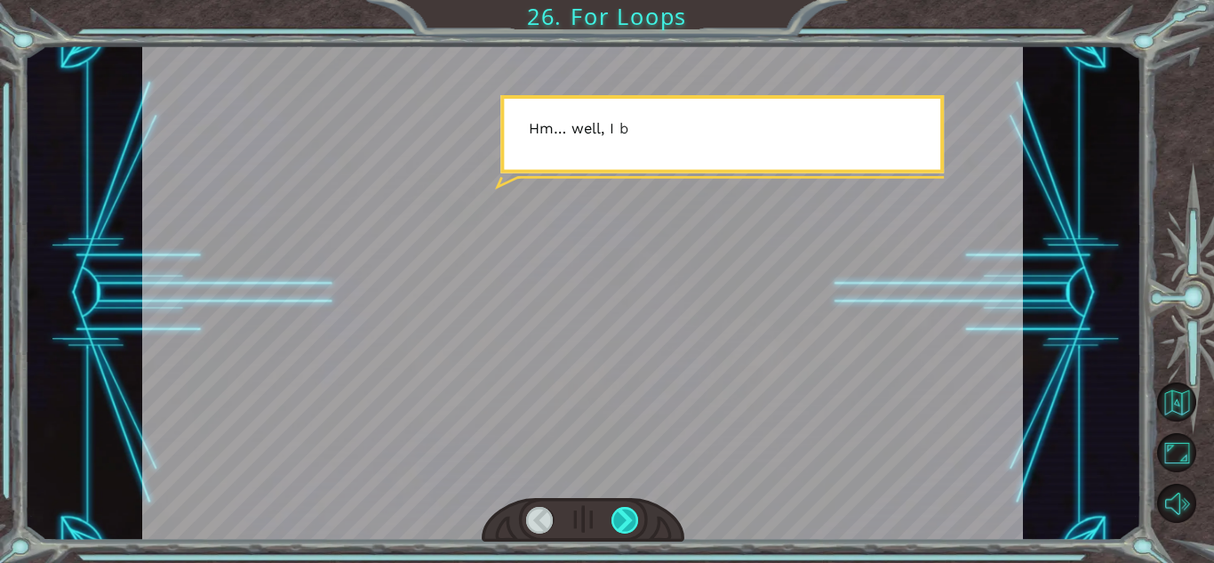
click at [625, 522] on div at bounding box center [625, 520] width 28 height 27
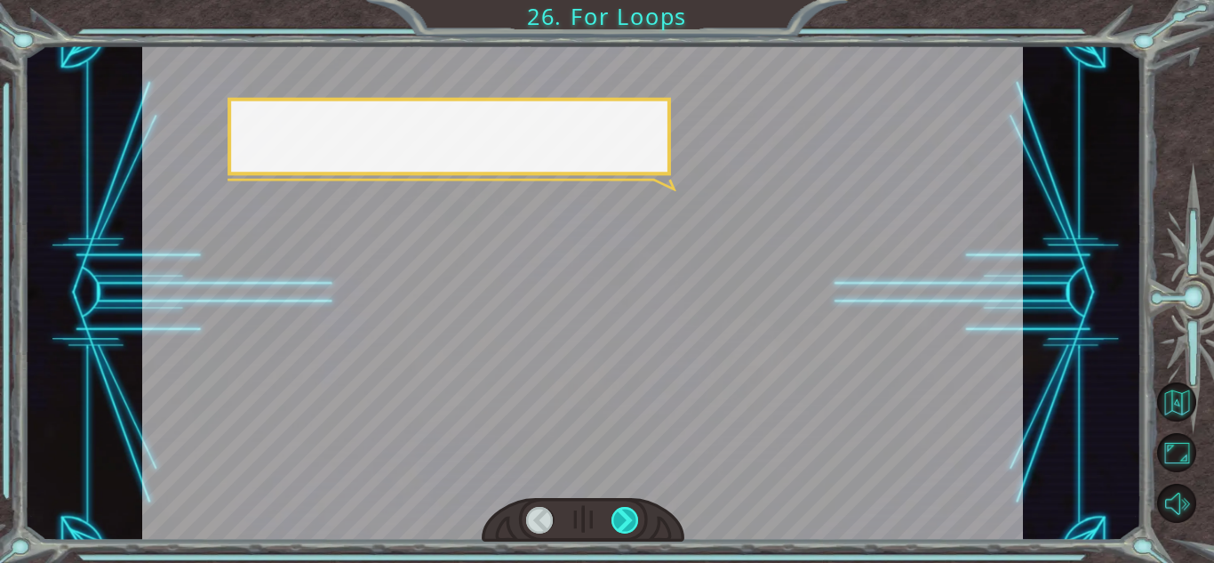
click at [625, 522] on div at bounding box center [625, 520] width 28 height 27
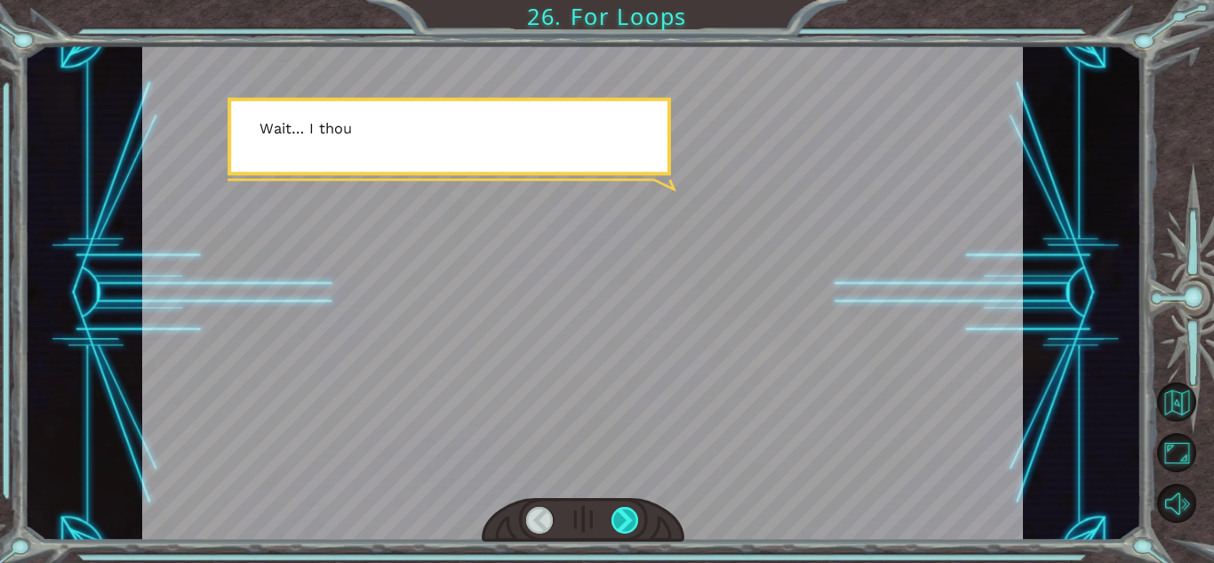
click at [625, 522] on div at bounding box center [625, 520] width 28 height 27
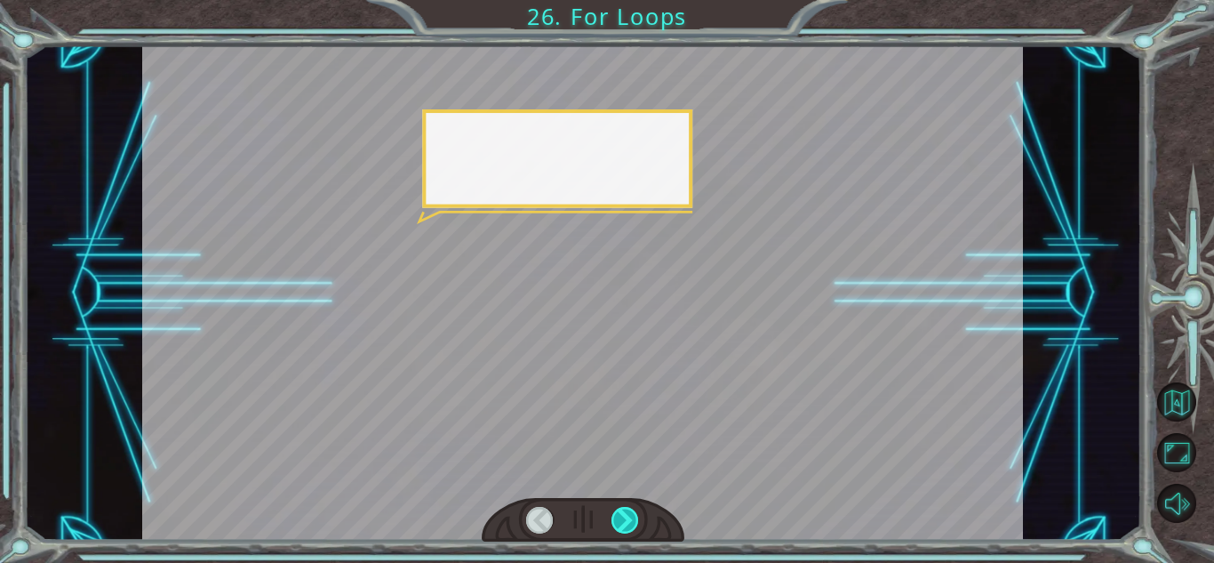
click at [625, 522] on div at bounding box center [625, 520] width 28 height 27
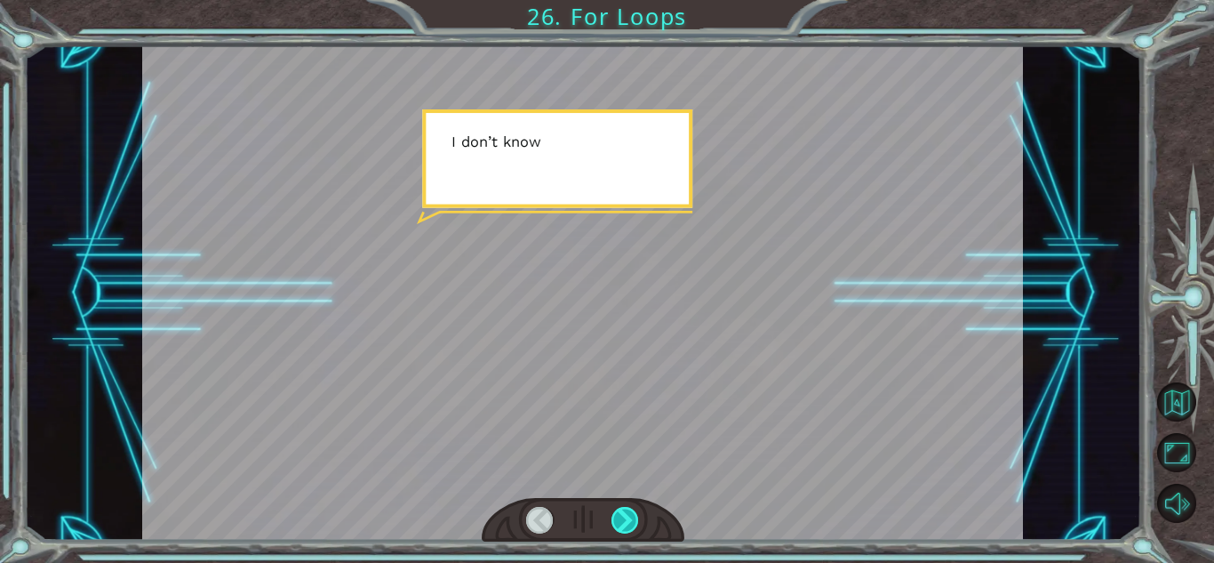
click at [625, 522] on div at bounding box center [625, 520] width 28 height 27
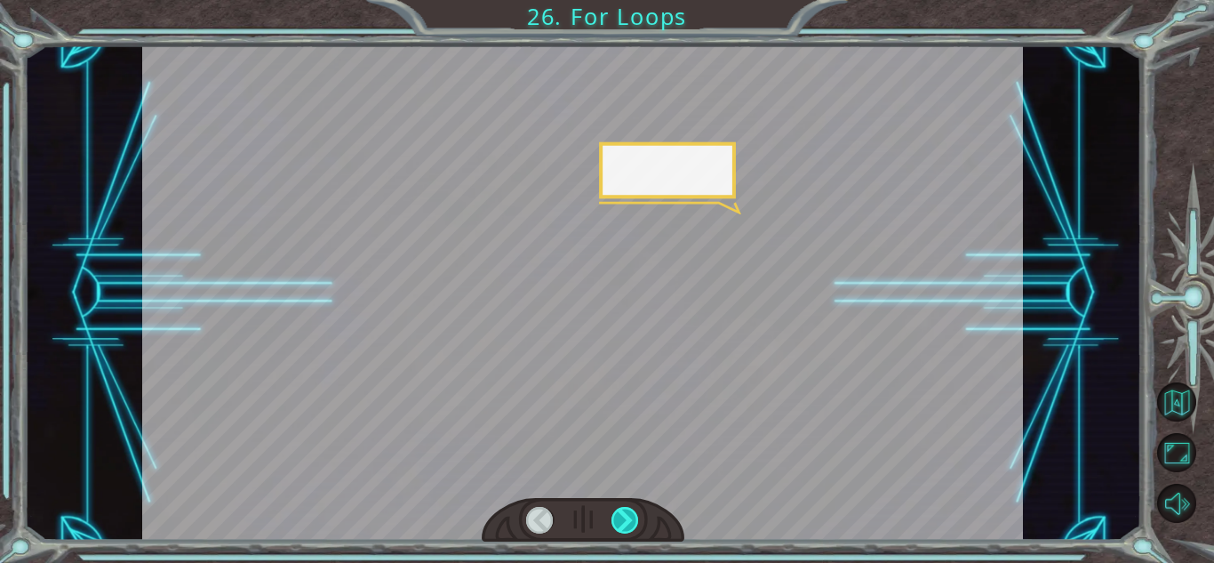
click at [625, 522] on div at bounding box center [625, 520] width 28 height 27
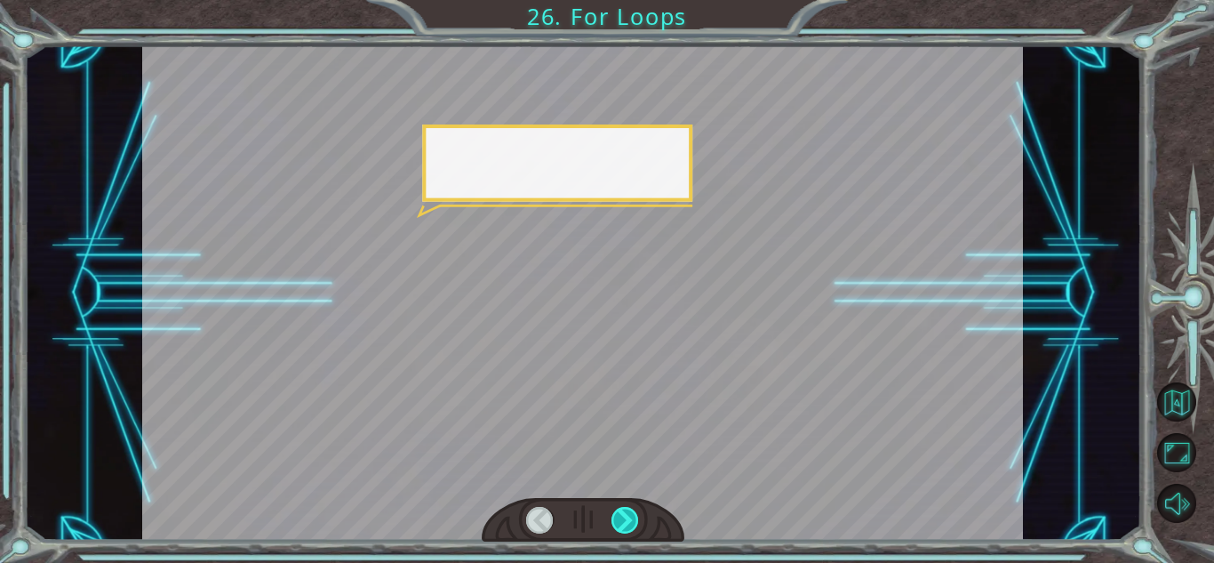
click at [625, 522] on div at bounding box center [625, 520] width 28 height 27
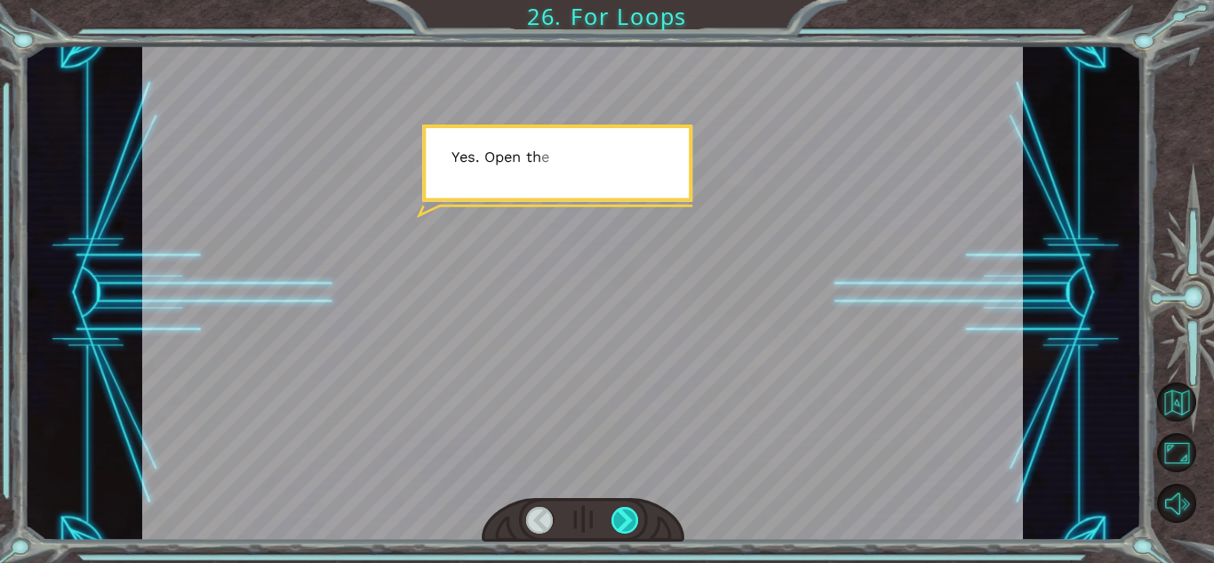
click at [625, 522] on div at bounding box center [625, 520] width 28 height 27
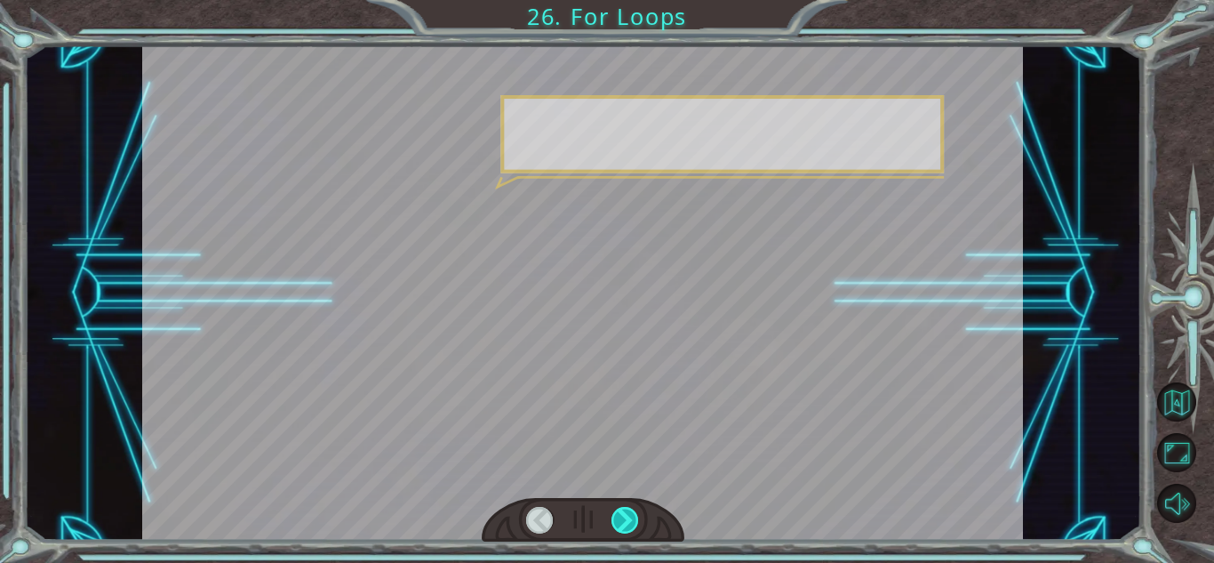
click at [625, 522] on div at bounding box center [625, 520] width 28 height 27
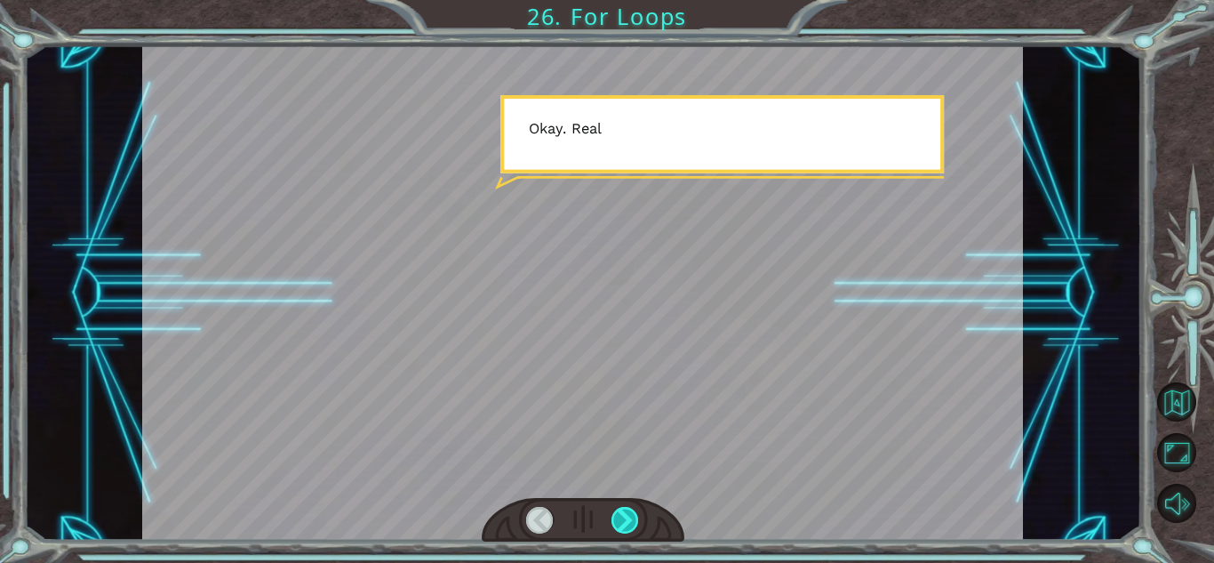
click at [625, 522] on div at bounding box center [625, 520] width 28 height 27
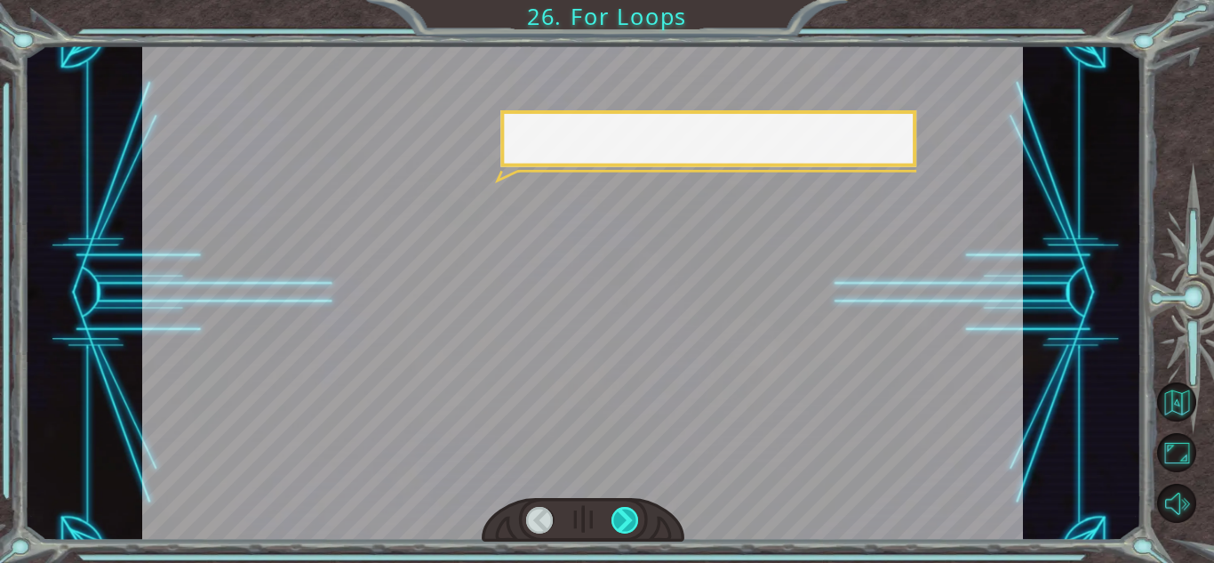
click at [625, 522] on div at bounding box center [625, 520] width 28 height 27
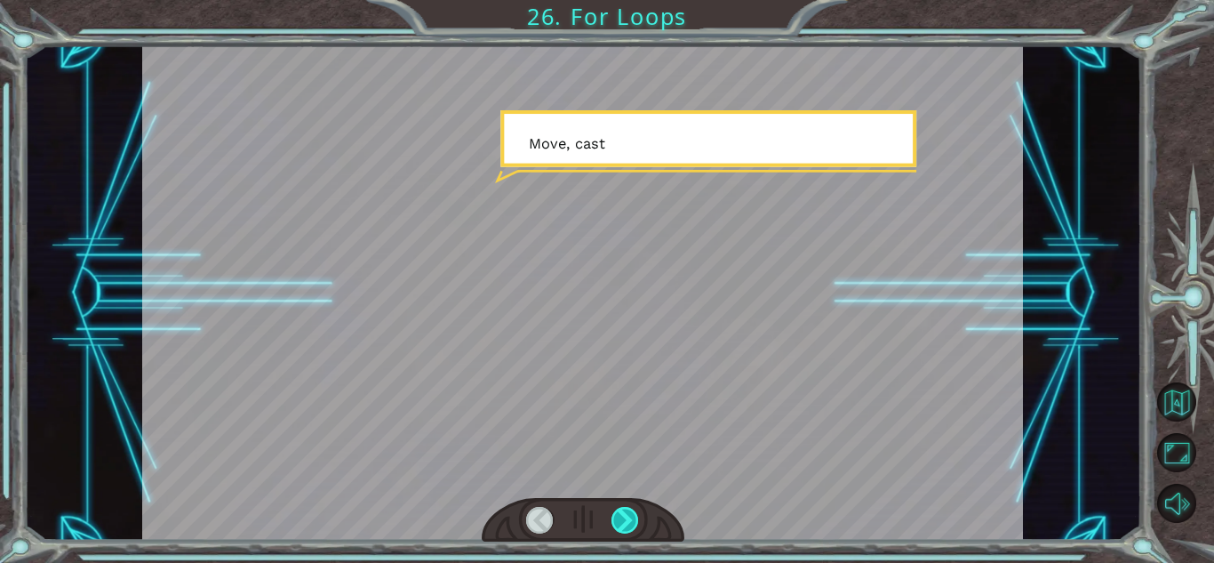
click at [625, 522] on div at bounding box center [625, 520] width 28 height 27
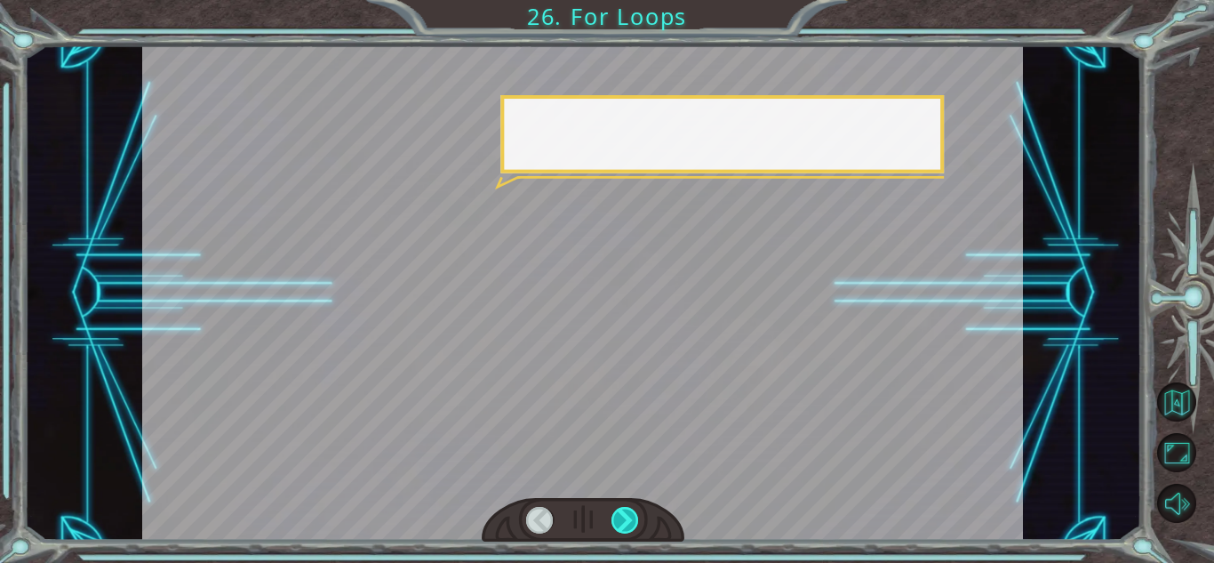
click at [625, 522] on div at bounding box center [625, 520] width 28 height 27
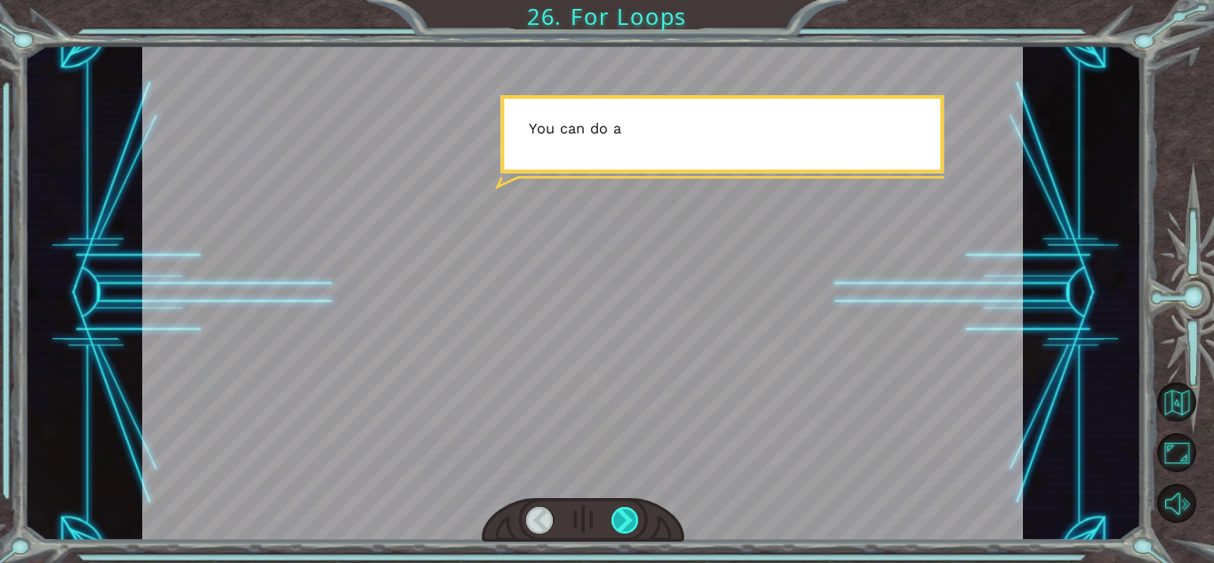
click at [625, 522] on div at bounding box center [625, 520] width 28 height 27
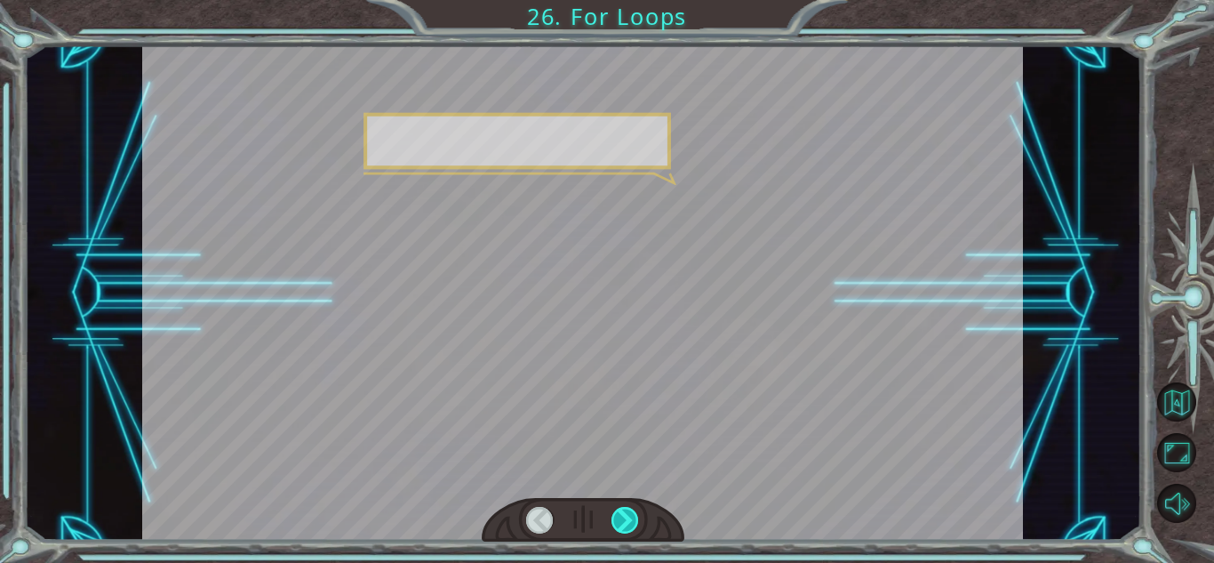
click at [625, 522] on div at bounding box center [625, 520] width 28 height 27
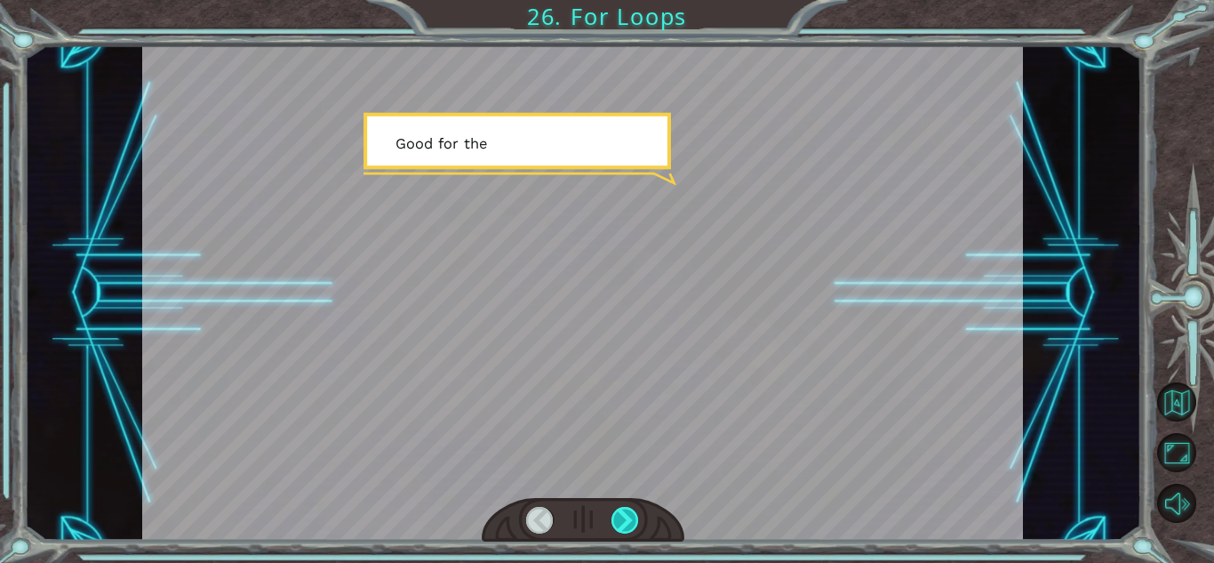
click at [625, 522] on div at bounding box center [625, 520] width 28 height 27
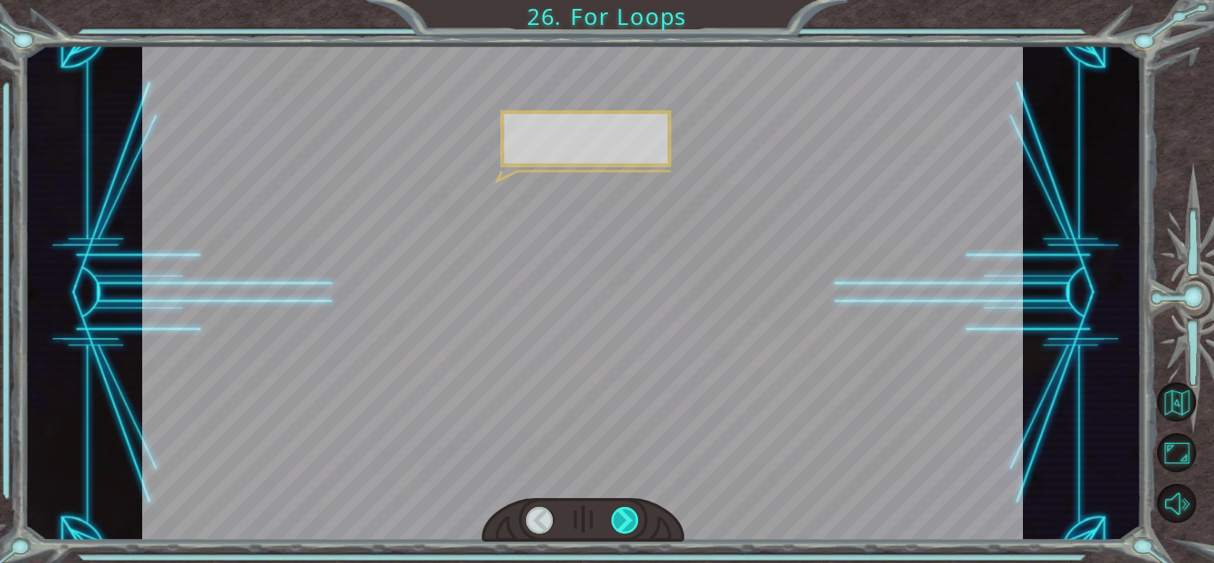
click at [625, 522] on div at bounding box center [625, 520] width 28 height 27
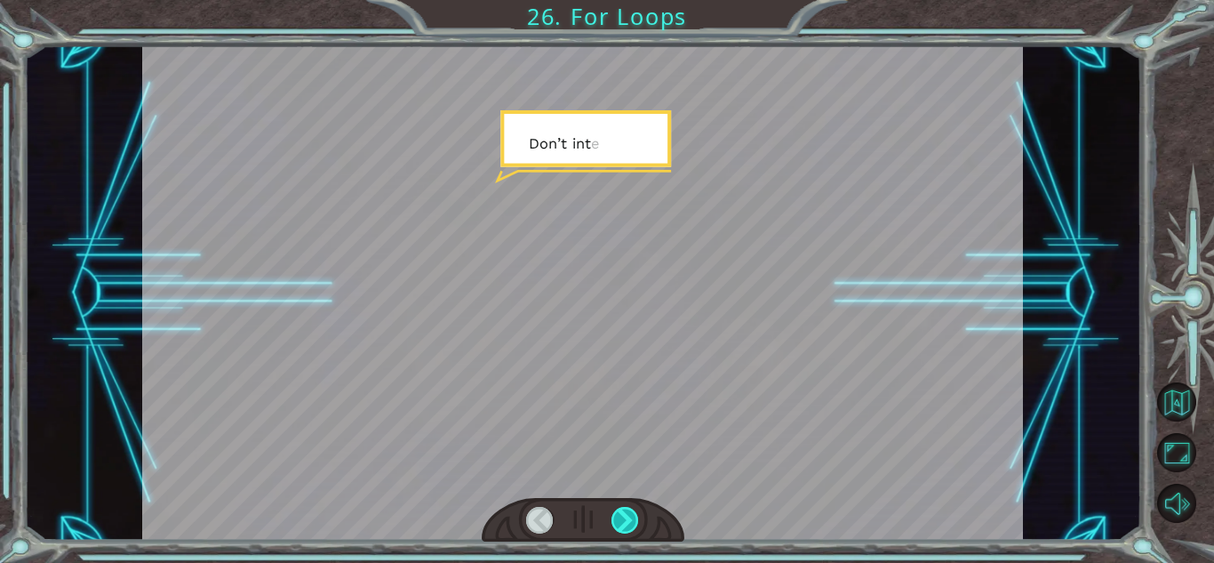
click at [625, 522] on div at bounding box center [625, 520] width 28 height 27
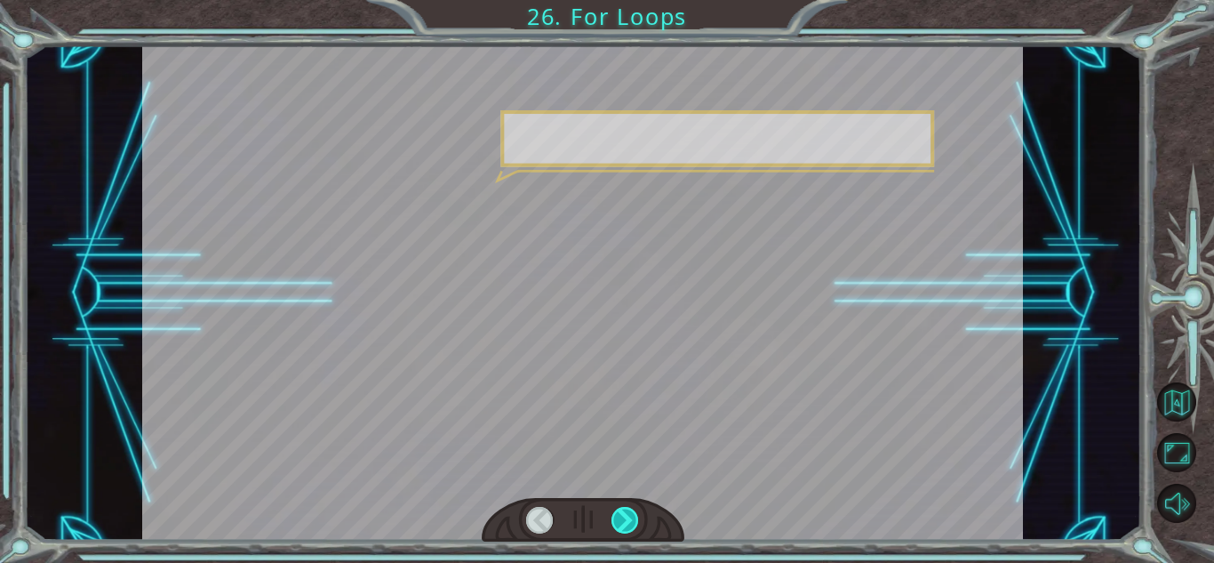
click at [625, 522] on div at bounding box center [625, 520] width 28 height 27
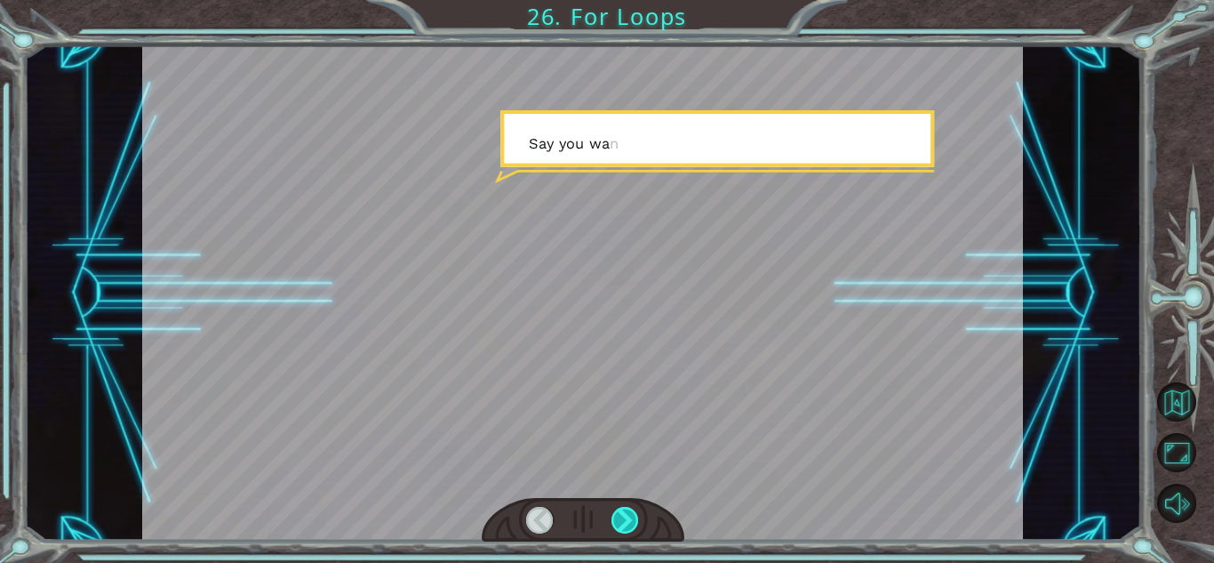
click at [625, 522] on div at bounding box center [625, 520] width 28 height 27
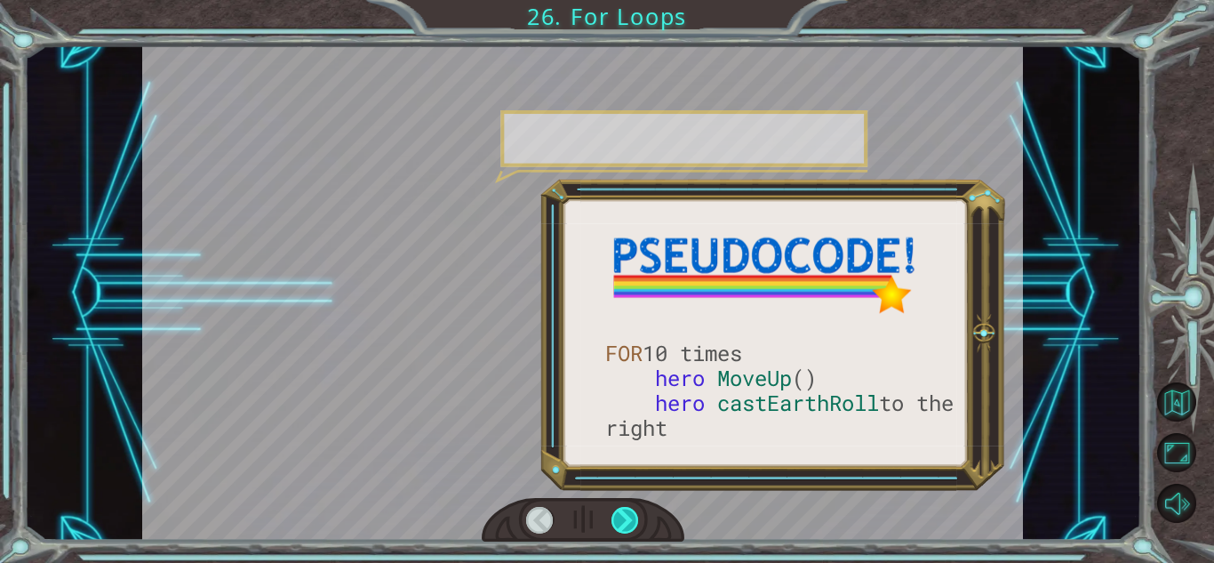
click at [625, 522] on div at bounding box center [625, 520] width 28 height 27
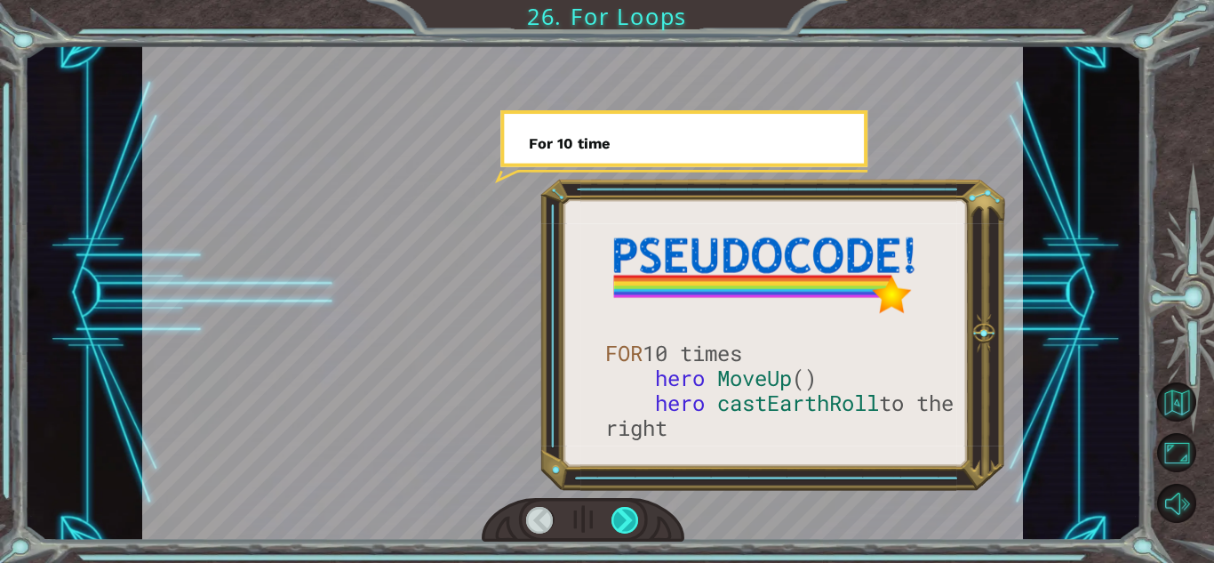
click at [625, 522] on div at bounding box center [625, 520] width 28 height 27
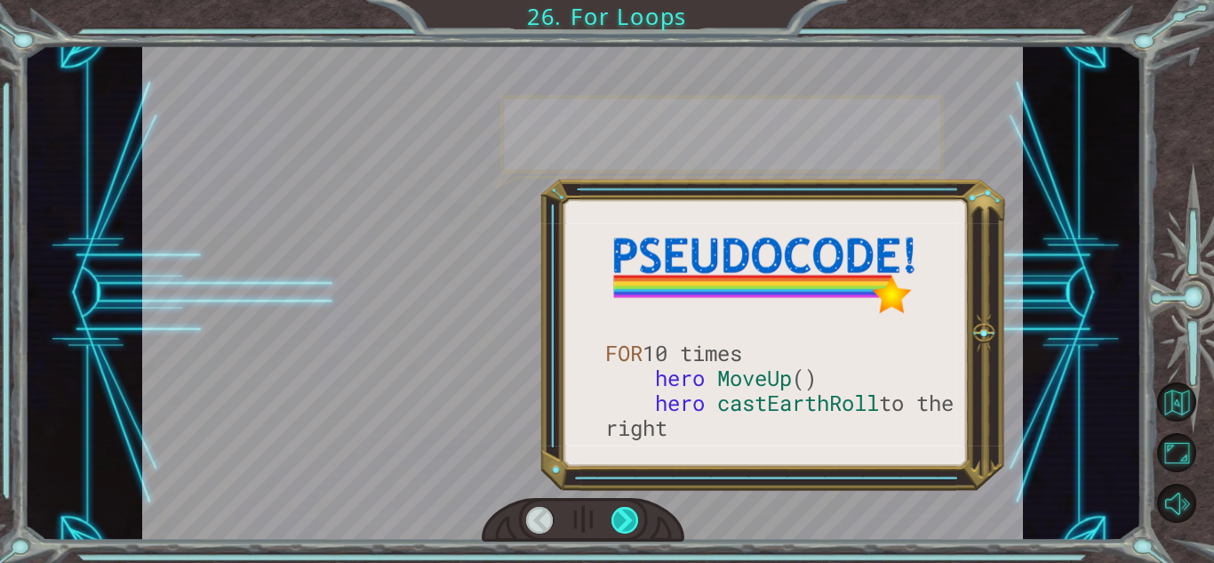
click at [625, 522] on div at bounding box center [625, 520] width 28 height 27
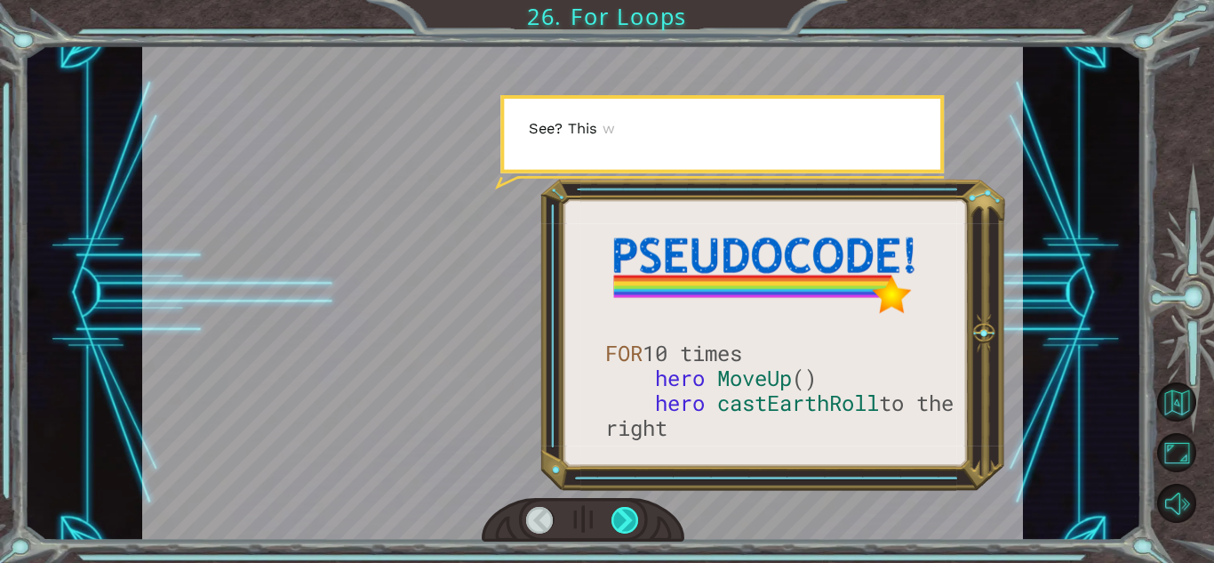
click at [625, 522] on div at bounding box center [625, 520] width 28 height 27
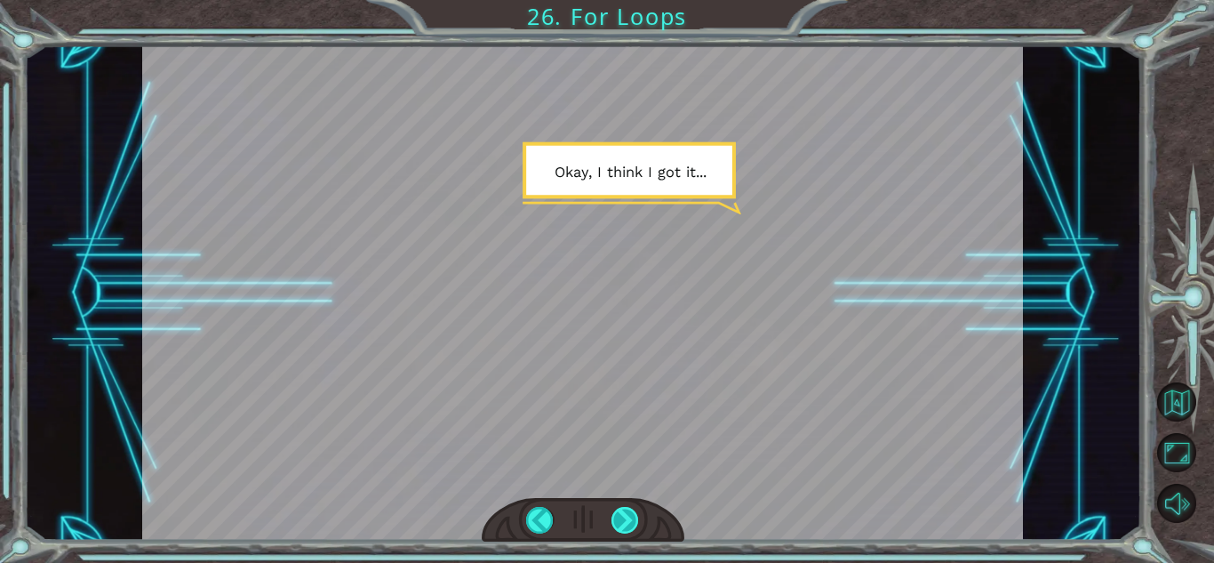
click at [625, 522] on div at bounding box center [625, 520] width 28 height 27
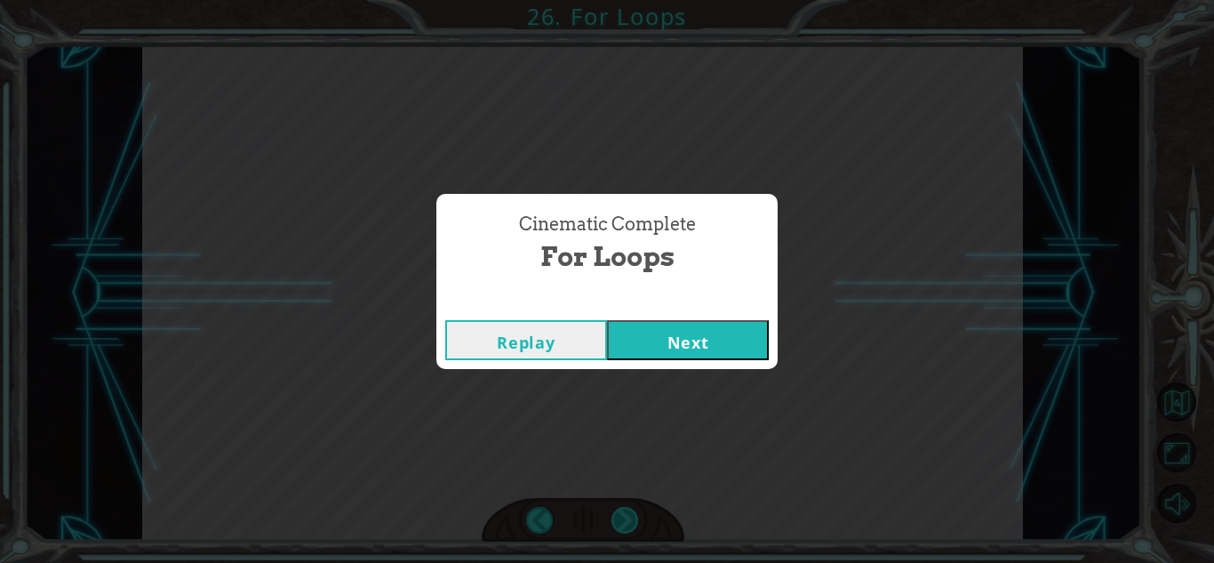
click at [625, 522] on div "Cinematic Complete For Loops Replay Next" at bounding box center [607, 281] width 1214 height 563
click at [731, 331] on button "Next" at bounding box center [688, 340] width 162 height 40
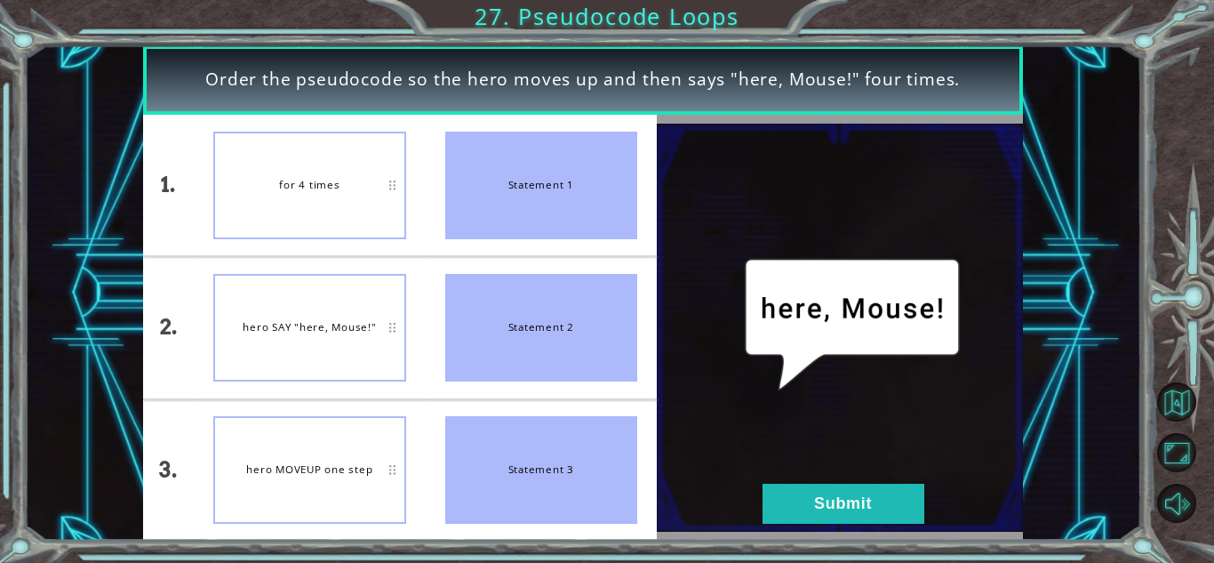
click at [365, 203] on div "for 4 times" at bounding box center [309, 186] width 192 height 108
click at [336, 445] on div "hero MOVEUP one step" at bounding box center [309, 470] width 192 height 108
click at [820, 496] on button "Submit" at bounding box center [844, 503] width 162 height 40
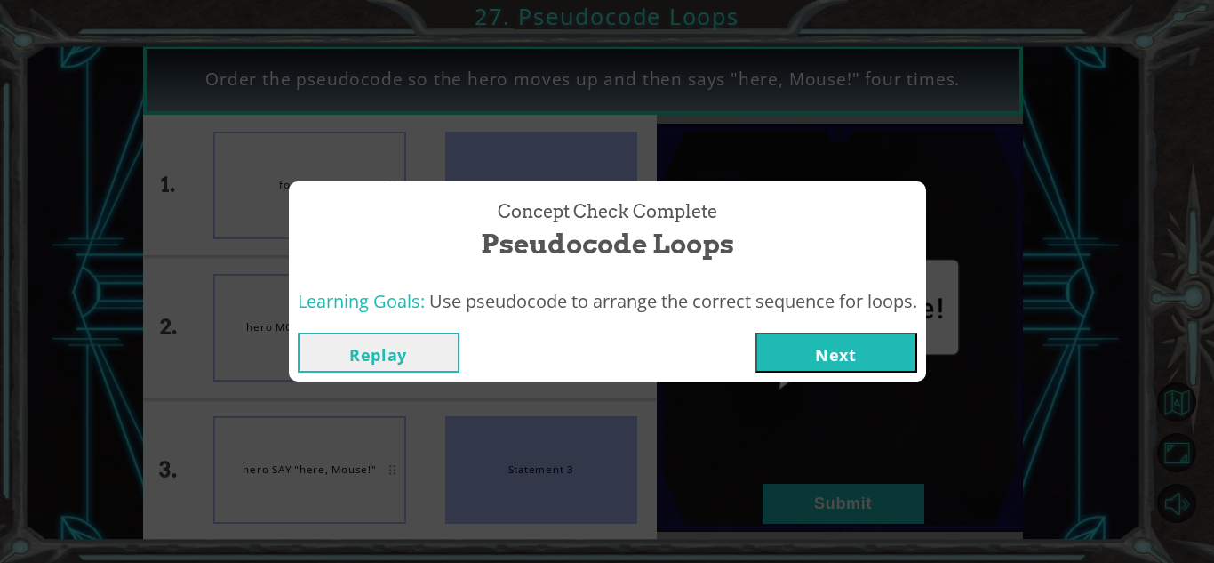
click at [847, 350] on button "Next" at bounding box center [836, 352] width 162 height 40
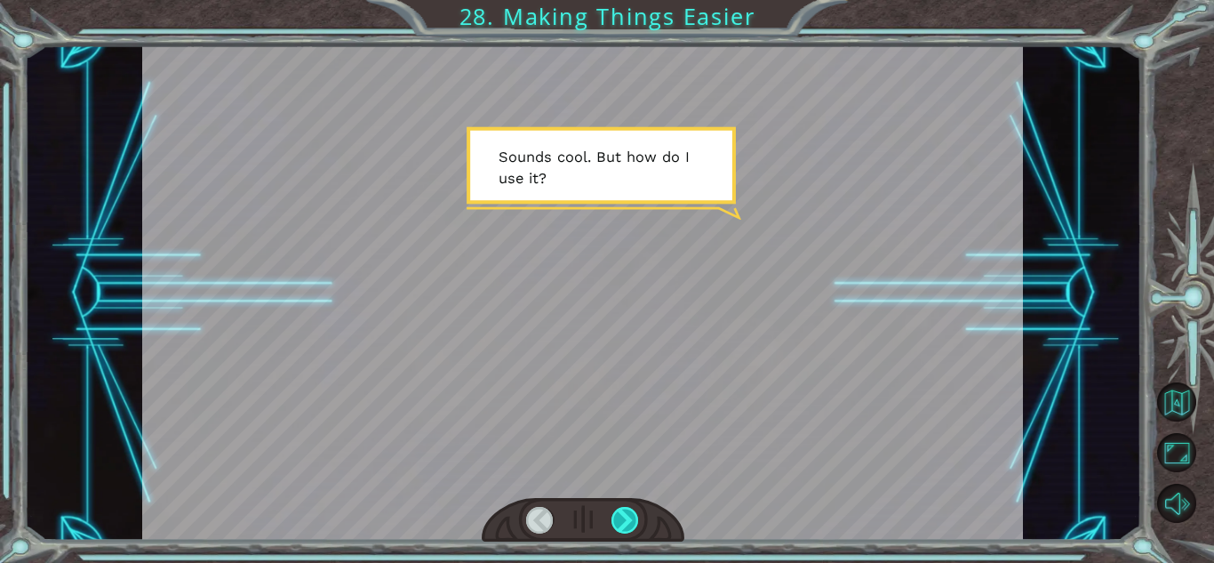
click at [612, 528] on div at bounding box center [625, 520] width 28 height 27
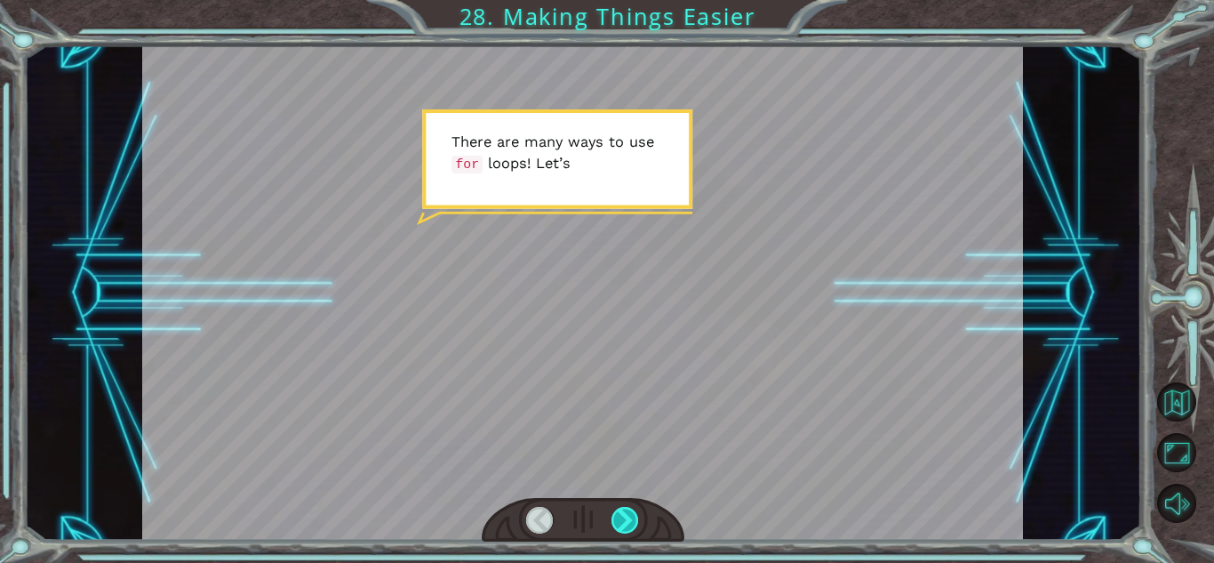
click at [612, 528] on div at bounding box center [625, 520] width 28 height 27
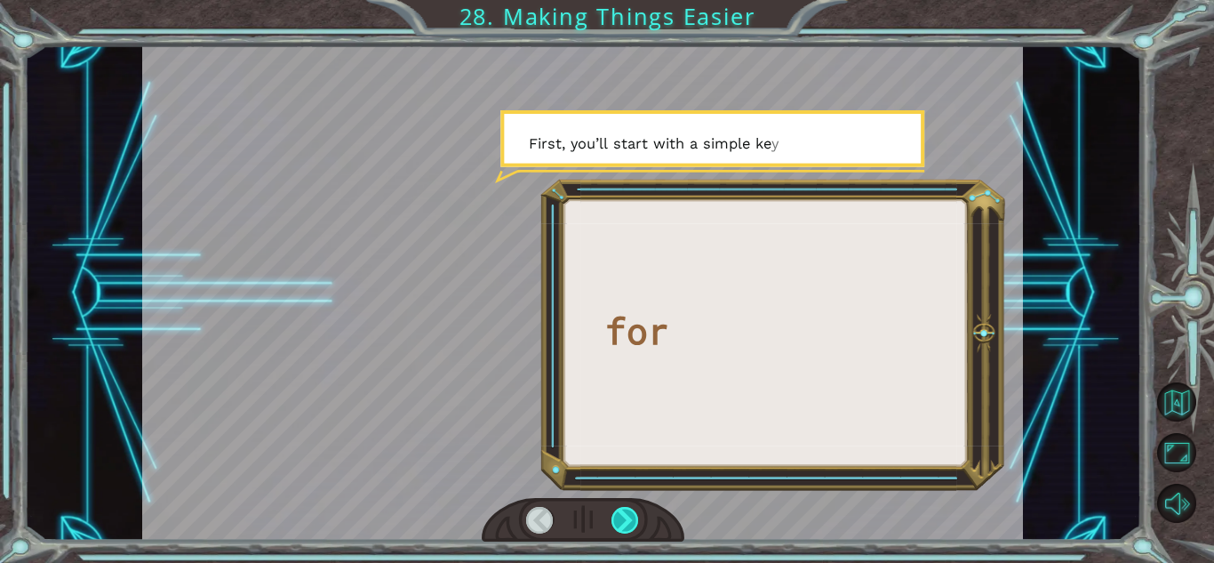
click at [612, 528] on div at bounding box center [625, 520] width 28 height 27
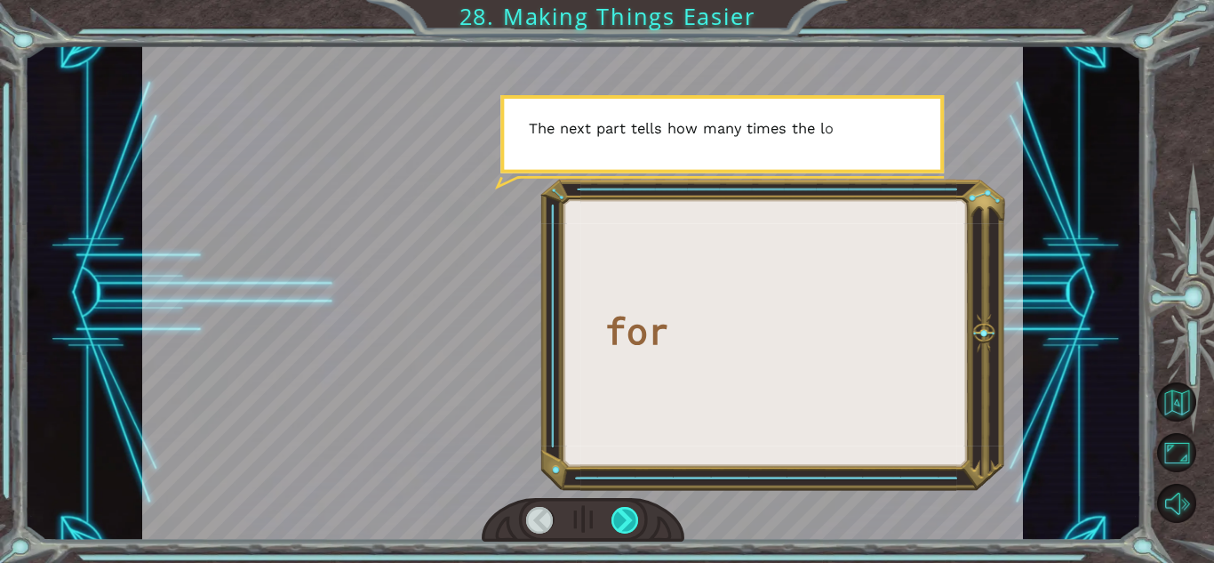
click at [612, 528] on div at bounding box center [625, 520] width 28 height 27
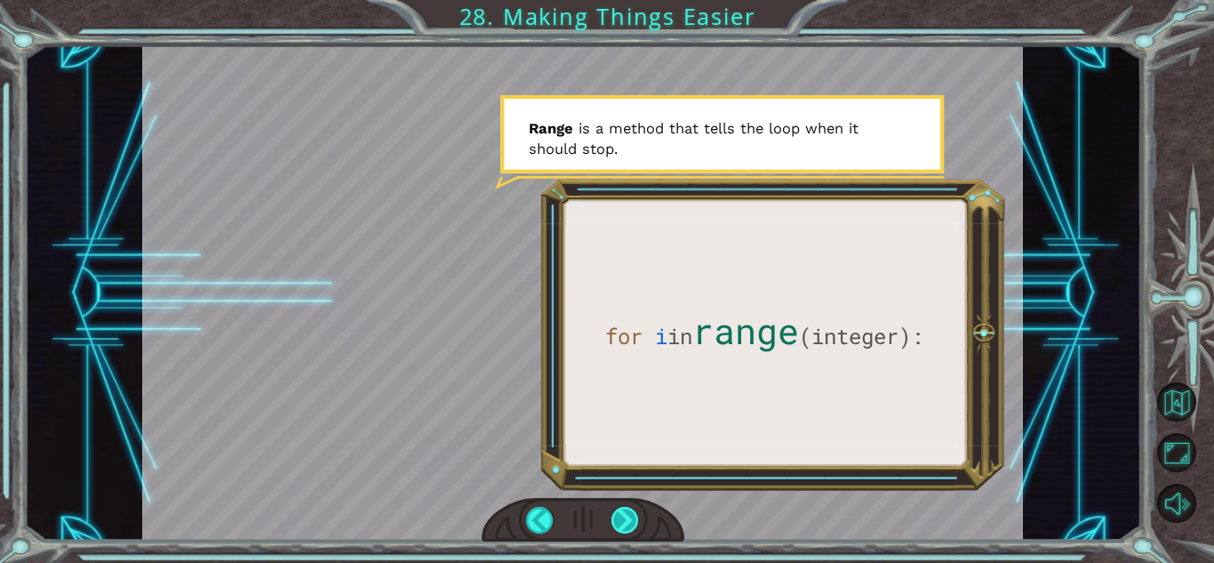
click at [612, 528] on div at bounding box center [625, 520] width 28 height 27
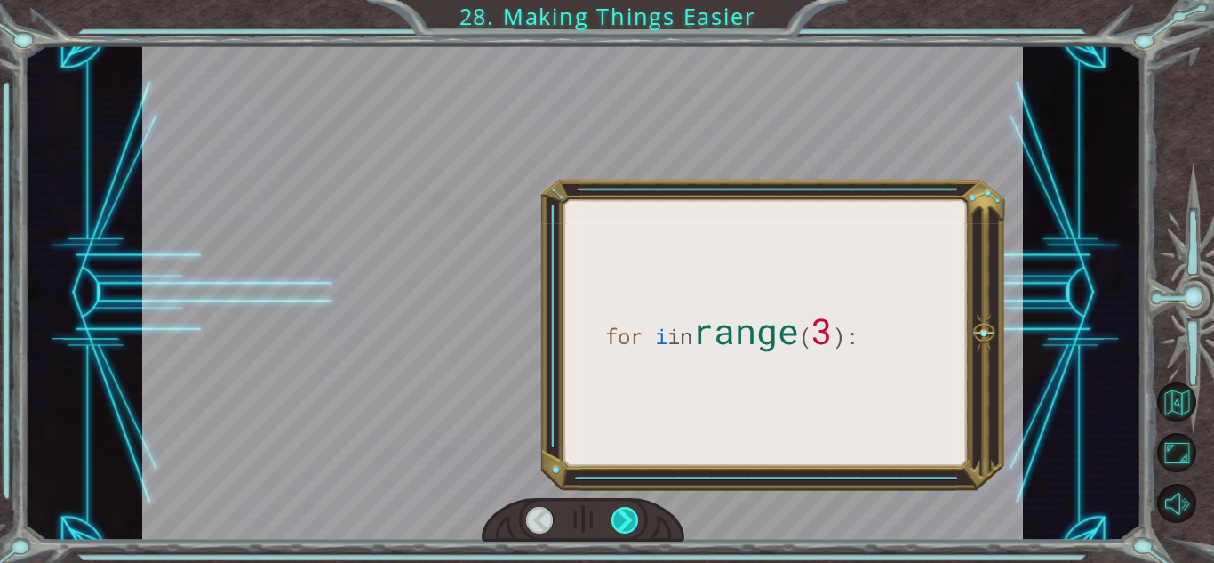
click at [612, 528] on div at bounding box center [625, 520] width 28 height 27
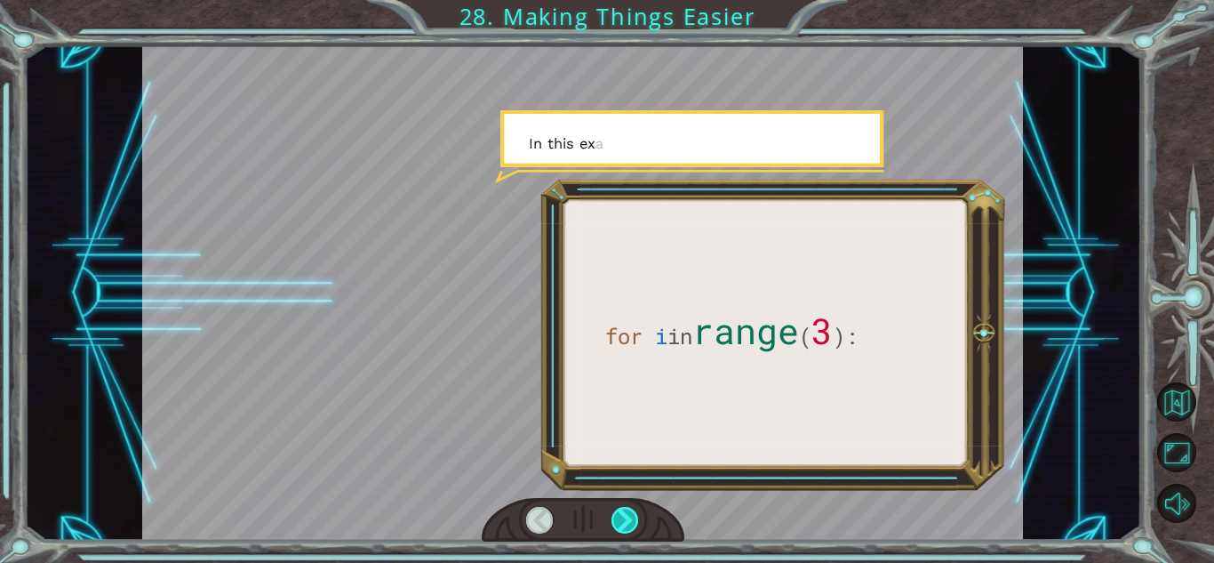
click at [612, 528] on div at bounding box center [625, 520] width 28 height 27
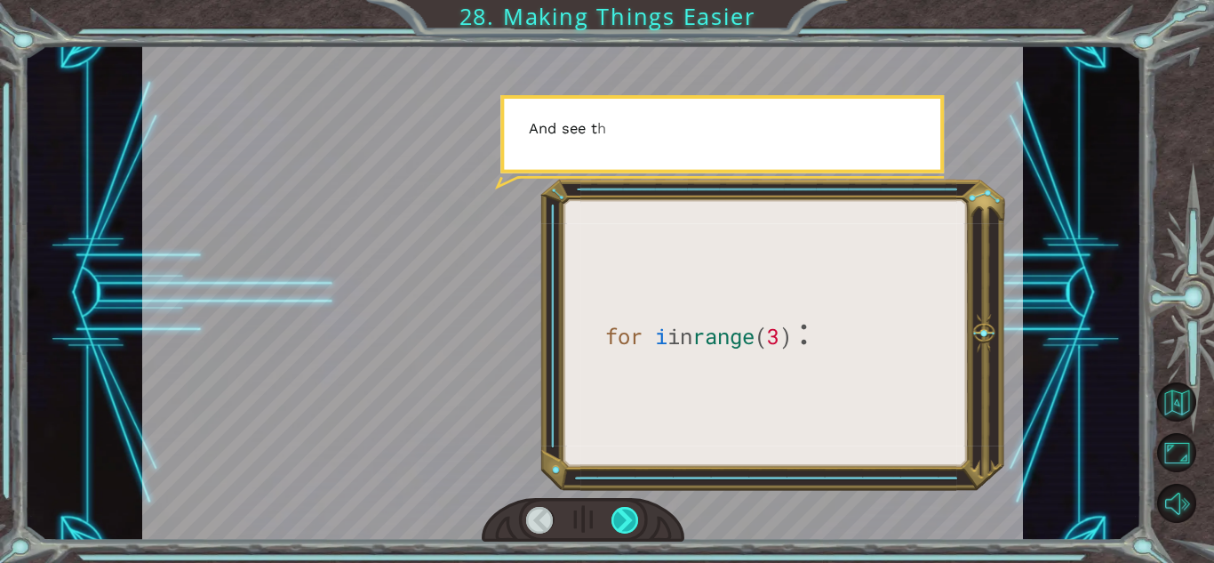
click at [612, 528] on div at bounding box center [625, 520] width 28 height 27
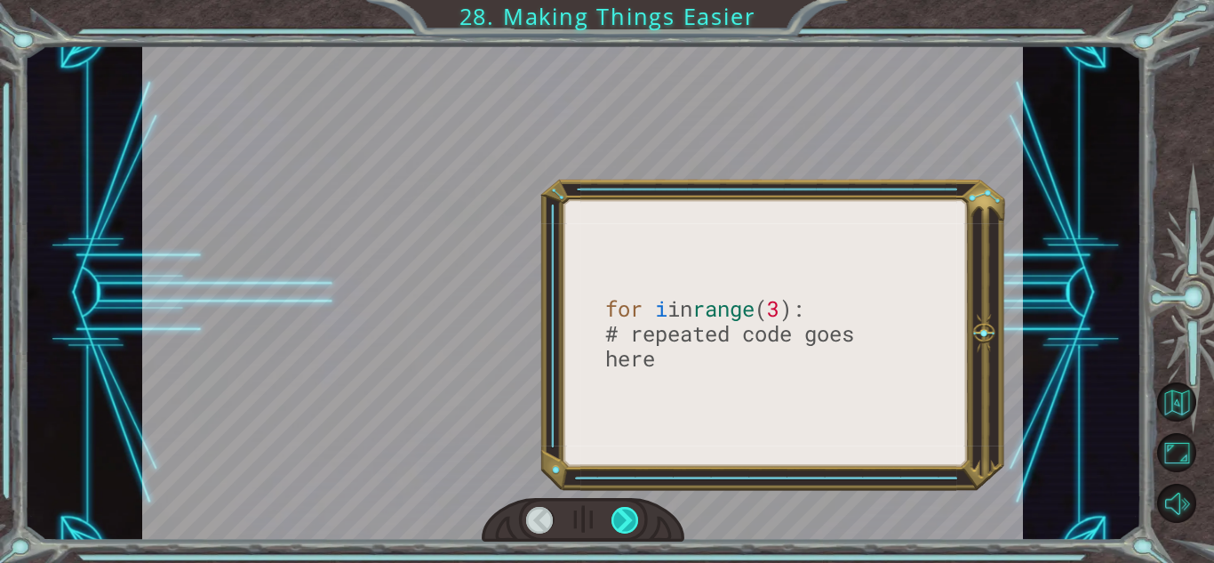
click at [612, 528] on div at bounding box center [625, 520] width 28 height 27
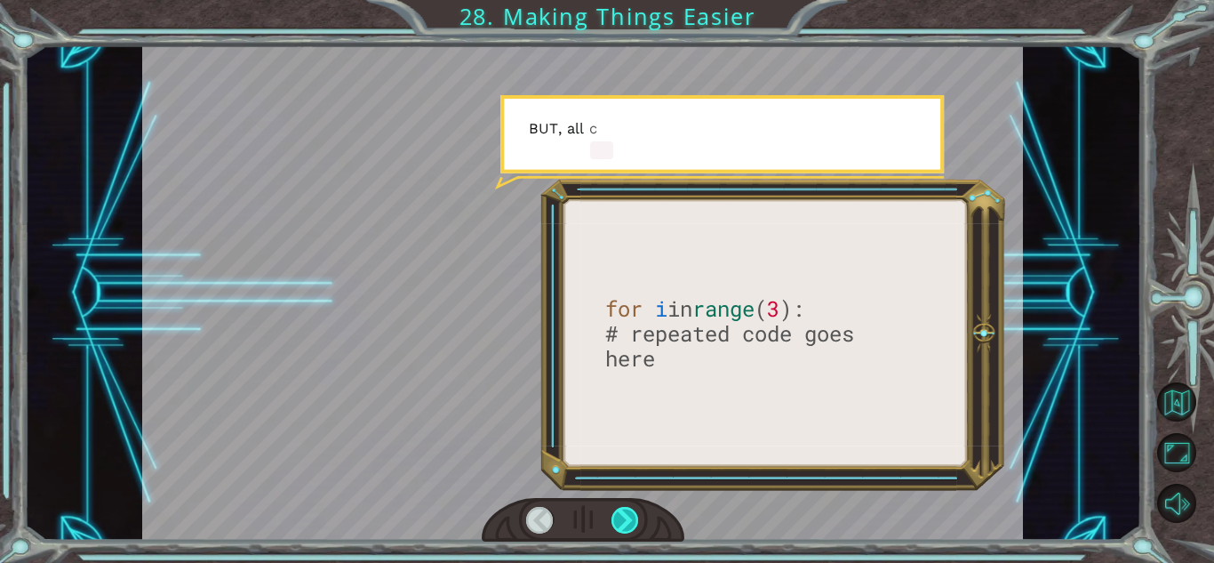
click at [612, 528] on div at bounding box center [625, 520] width 28 height 27
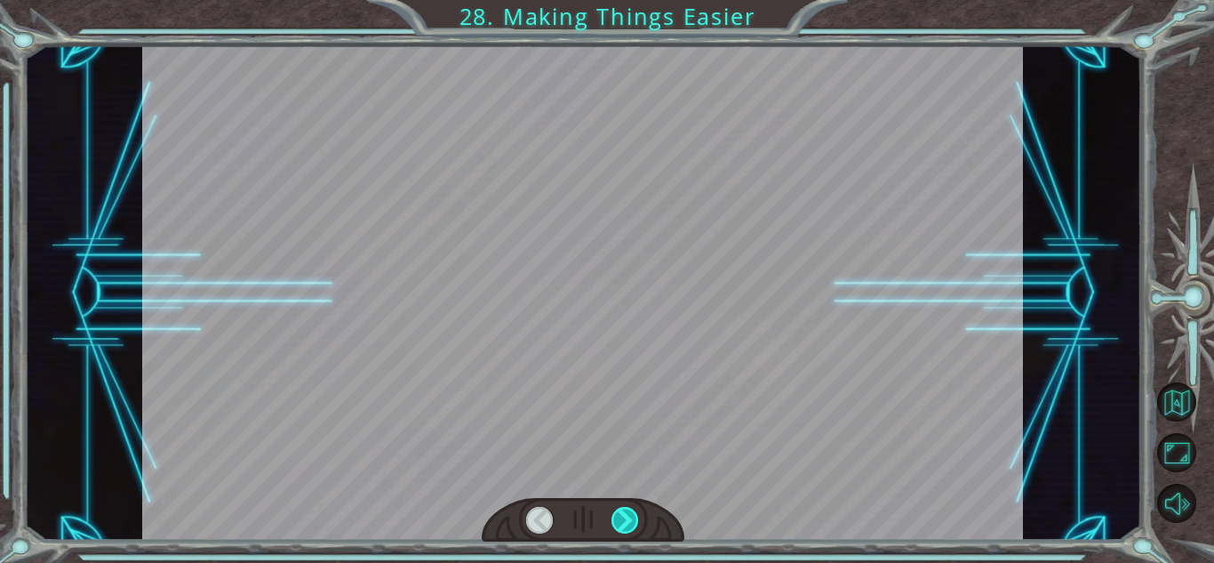
click at [612, 528] on div at bounding box center [625, 520] width 28 height 27
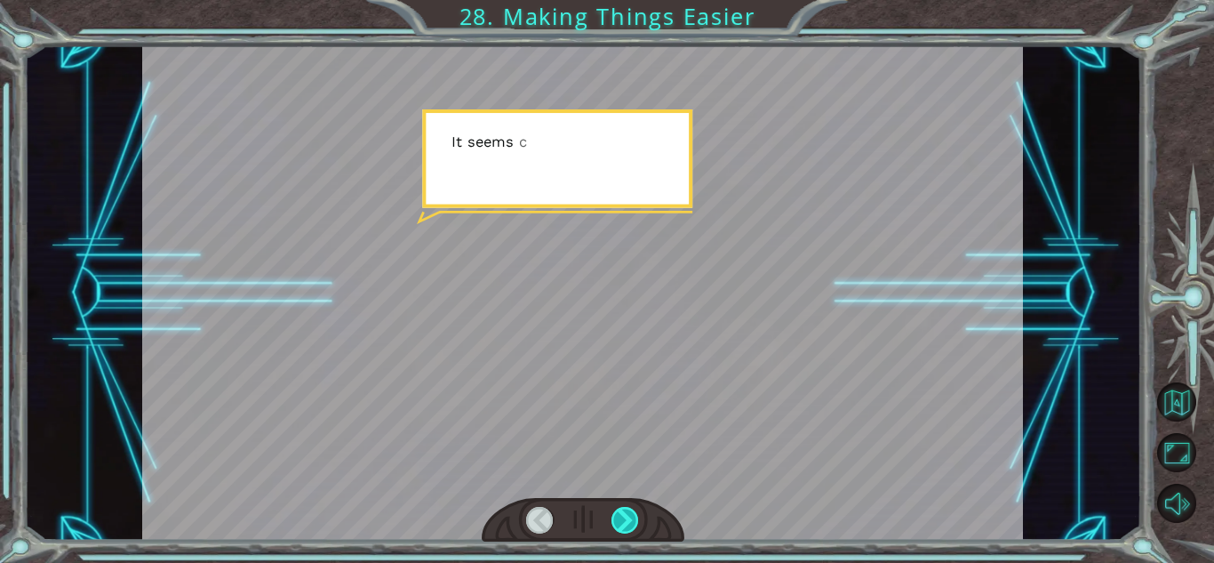
click at [612, 528] on div at bounding box center [625, 520] width 28 height 27
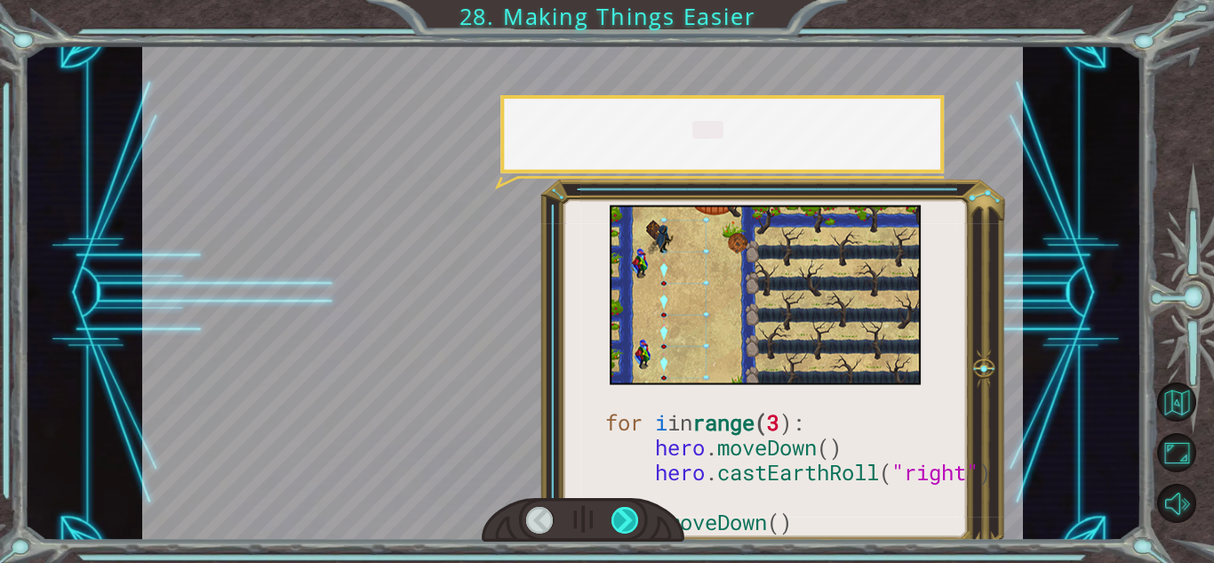
click at [612, 528] on div at bounding box center [625, 520] width 28 height 27
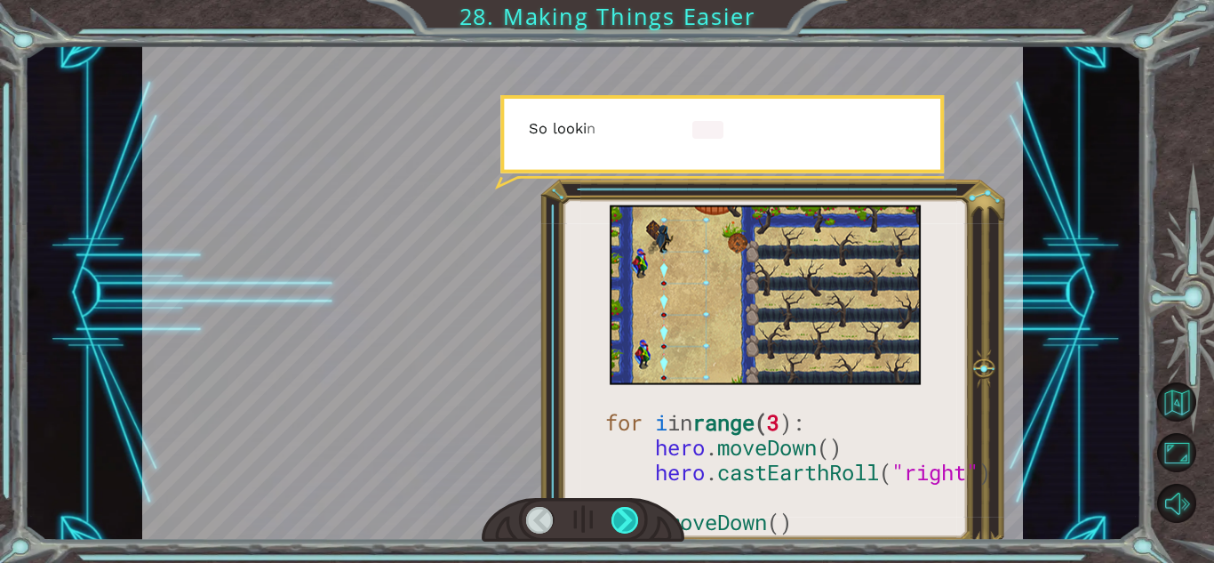
click at [612, 528] on div at bounding box center [625, 520] width 28 height 27
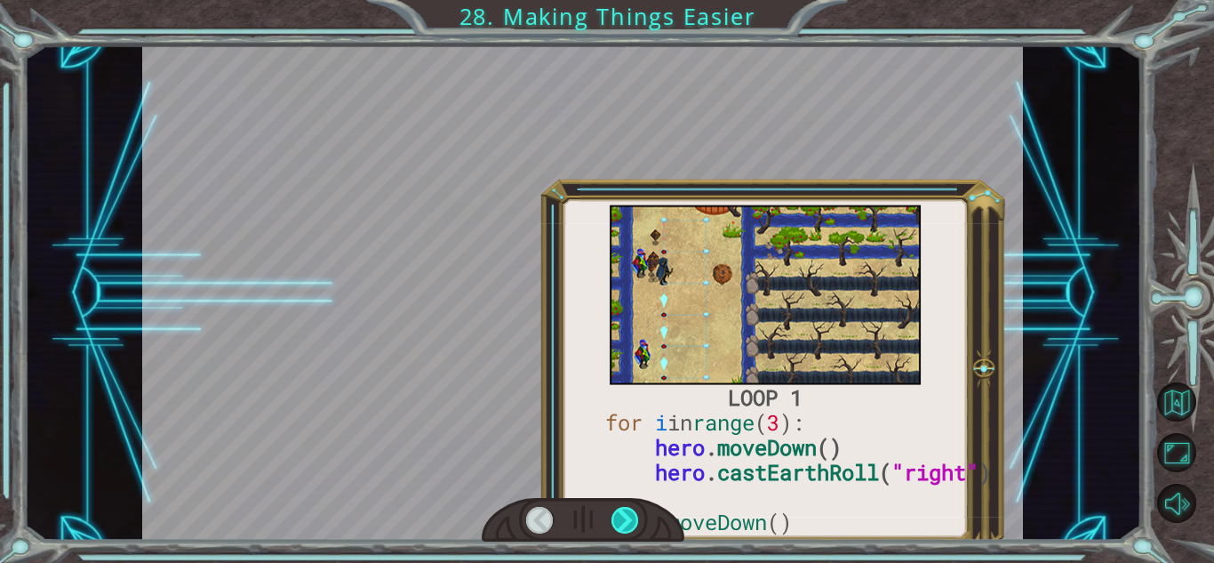
click at [612, 528] on div at bounding box center [625, 520] width 28 height 27
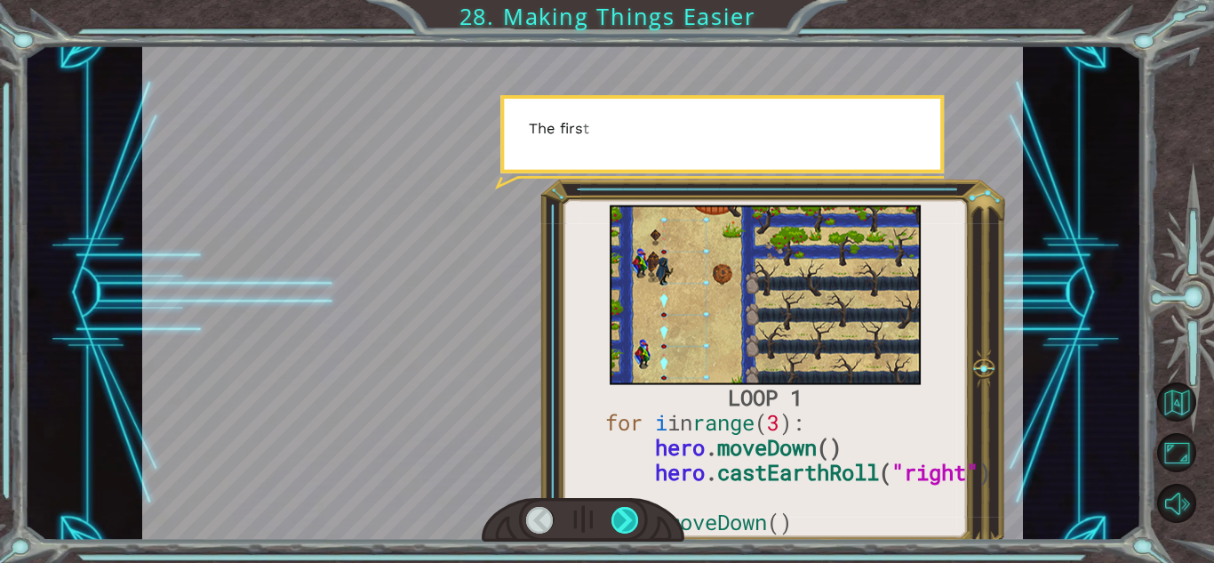
click at [612, 528] on div at bounding box center [625, 520] width 28 height 27
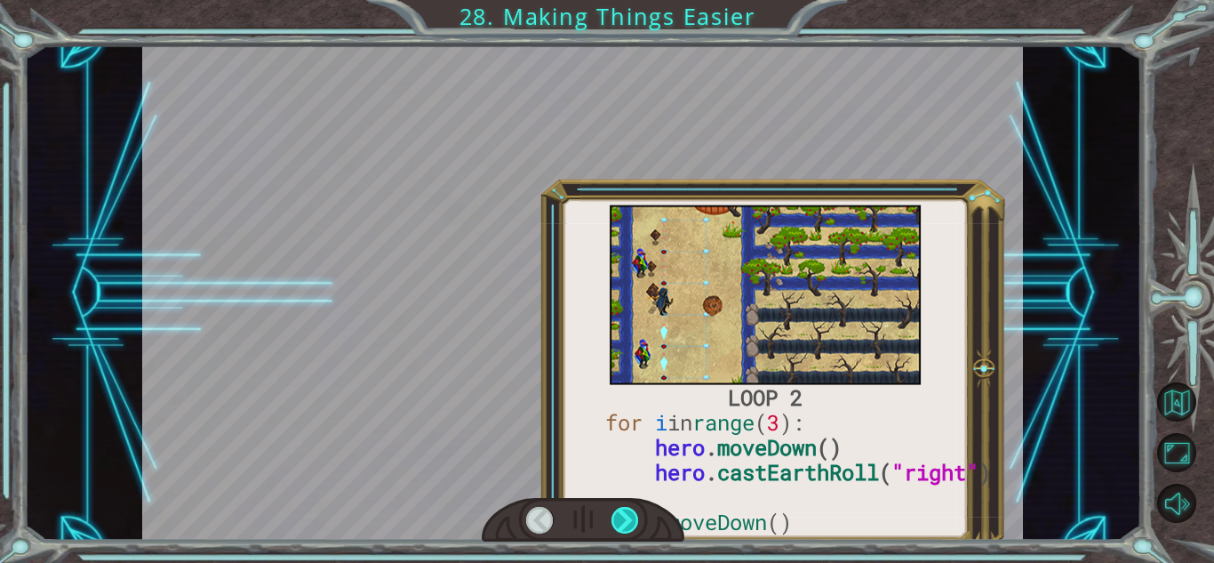
click at [612, 528] on div at bounding box center [625, 520] width 28 height 27
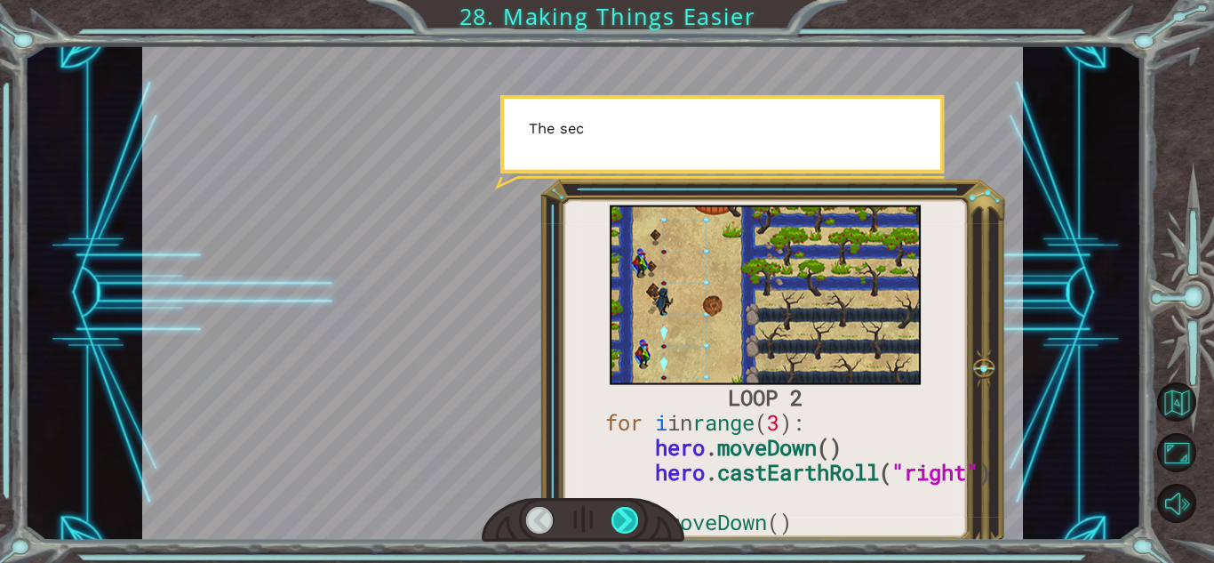
click at [612, 528] on div at bounding box center [625, 520] width 28 height 27
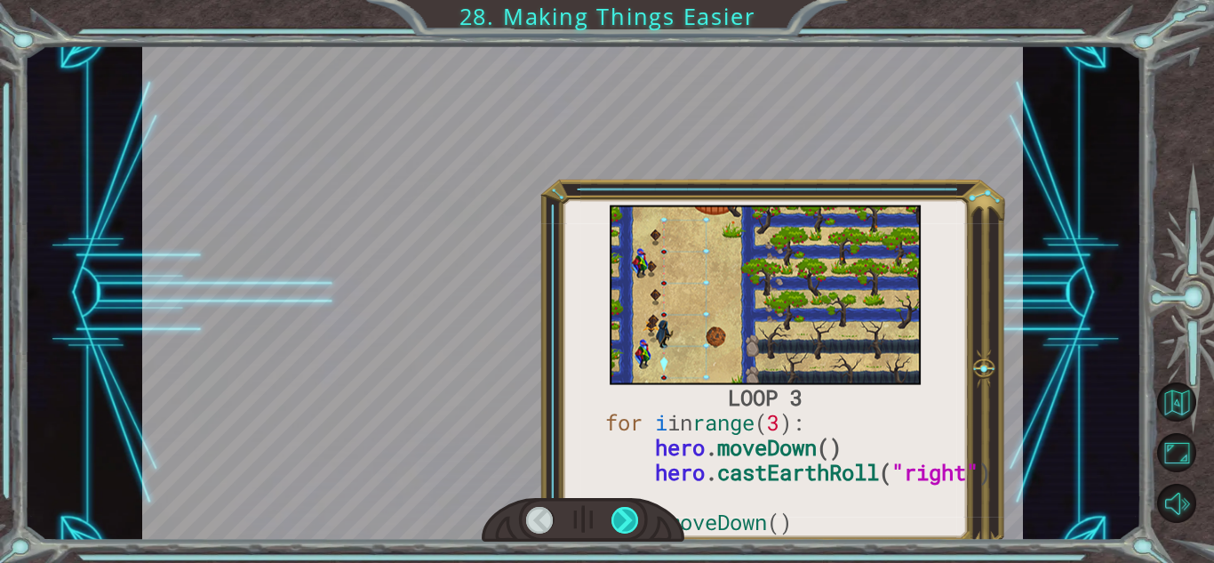
click at [612, 528] on div at bounding box center [625, 520] width 28 height 27
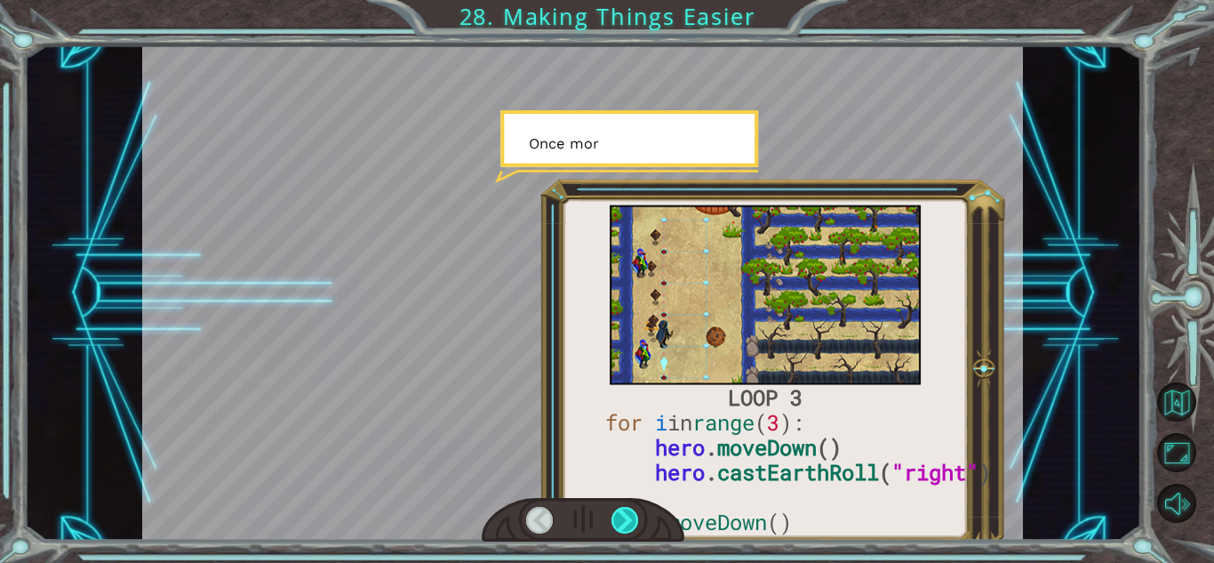
click at [612, 528] on div at bounding box center [625, 520] width 28 height 27
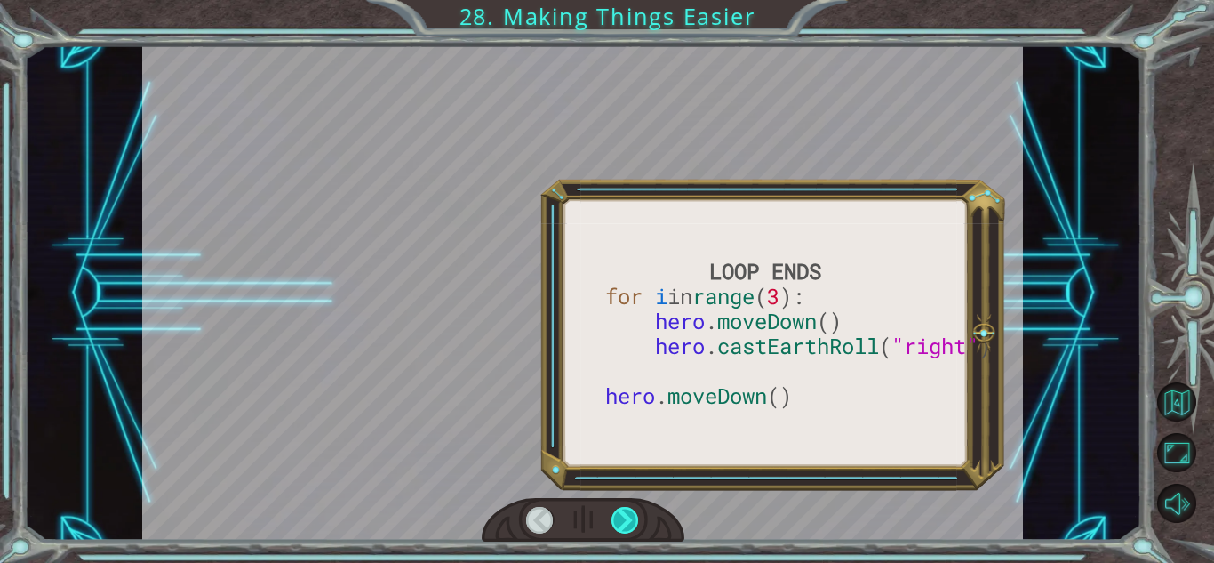
click at [612, 528] on div at bounding box center [625, 520] width 28 height 27
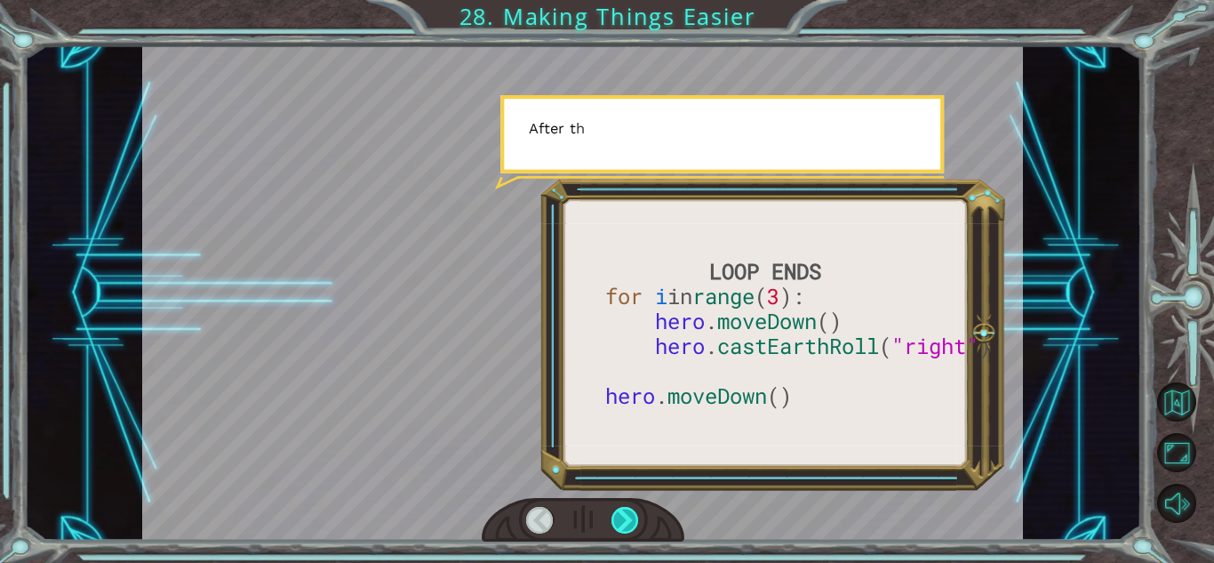
click at [612, 528] on div at bounding box center [625, 520] width 28 height 27
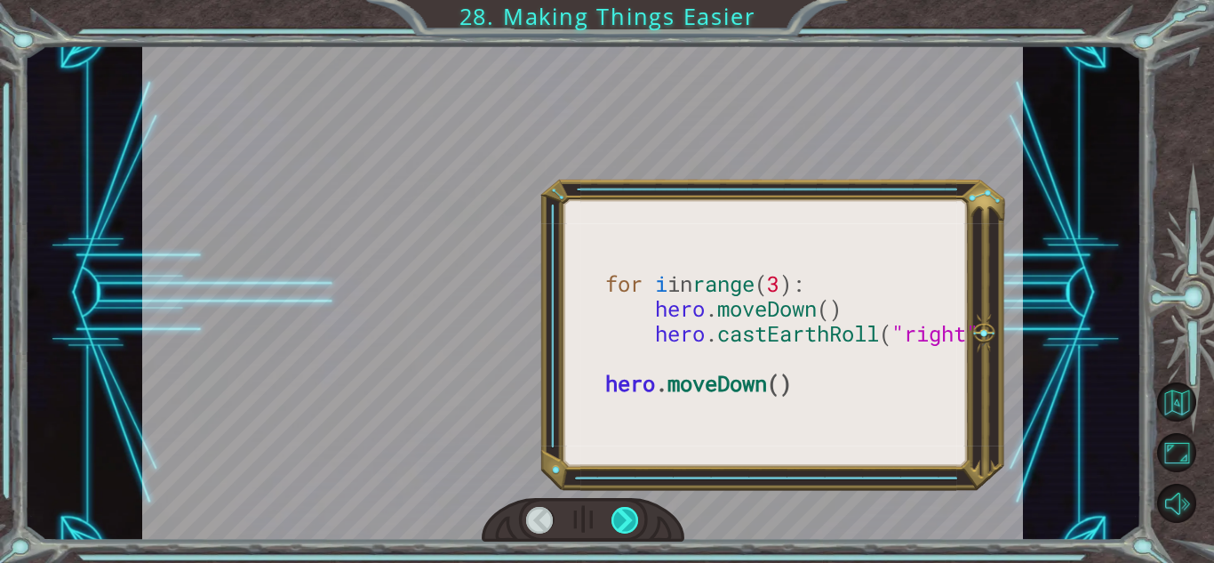
click at [612, 528] on div at bounding box center [625, 520] width 28 height 27
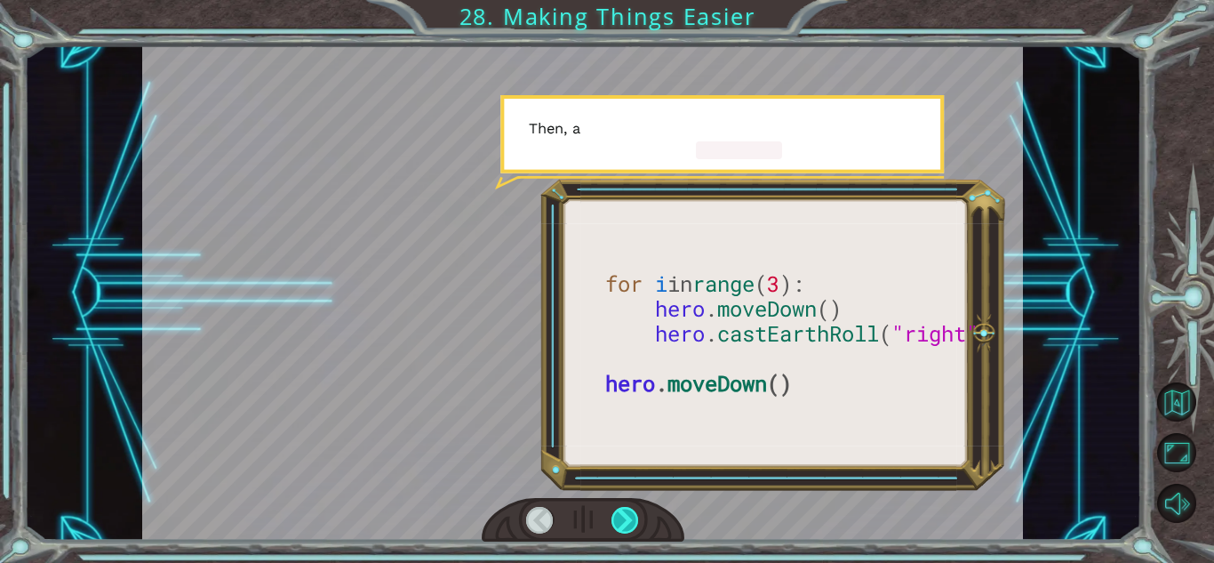
click at [612, 528] on div at bounding box center [625, 520] width 28 height 27
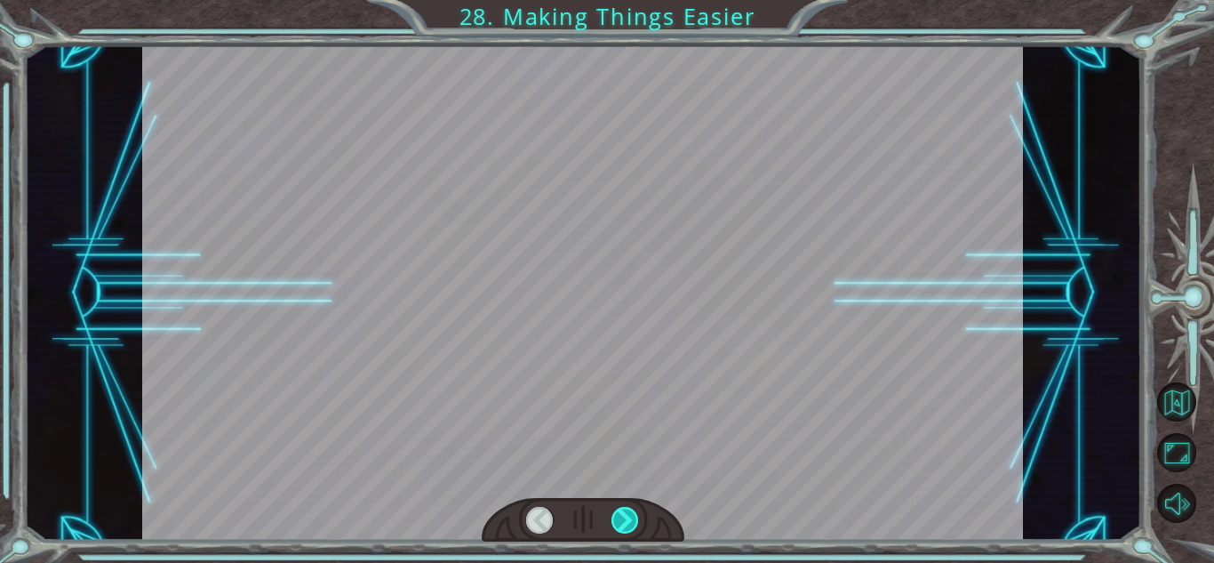
click at [612, 528] on div at bounding box center [625, 520] width 28 height 27
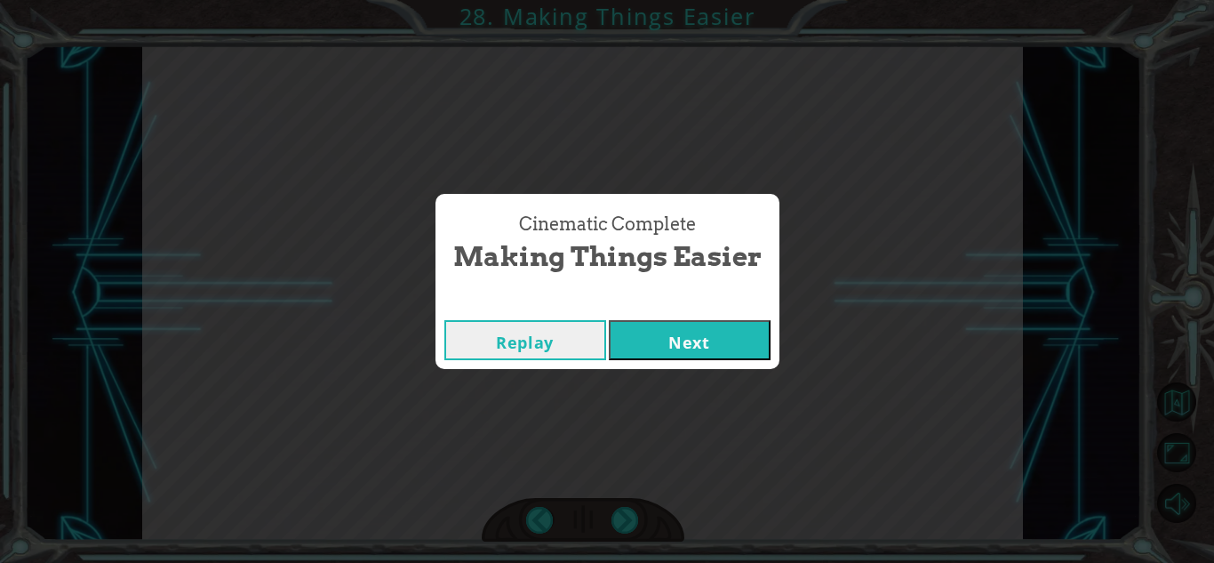
click at [706, 330] on button "Next" at bounding box center [690, 340] width 162 height 40
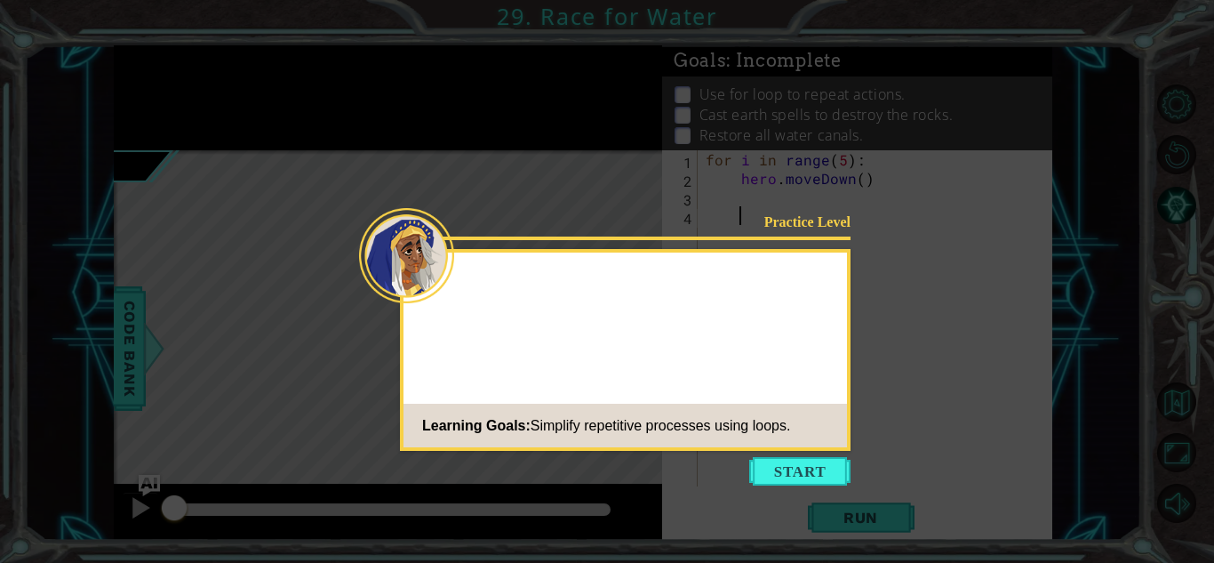
click at [802, 467] on button "Start" at bounding box center [799, 471] width 101 height 28
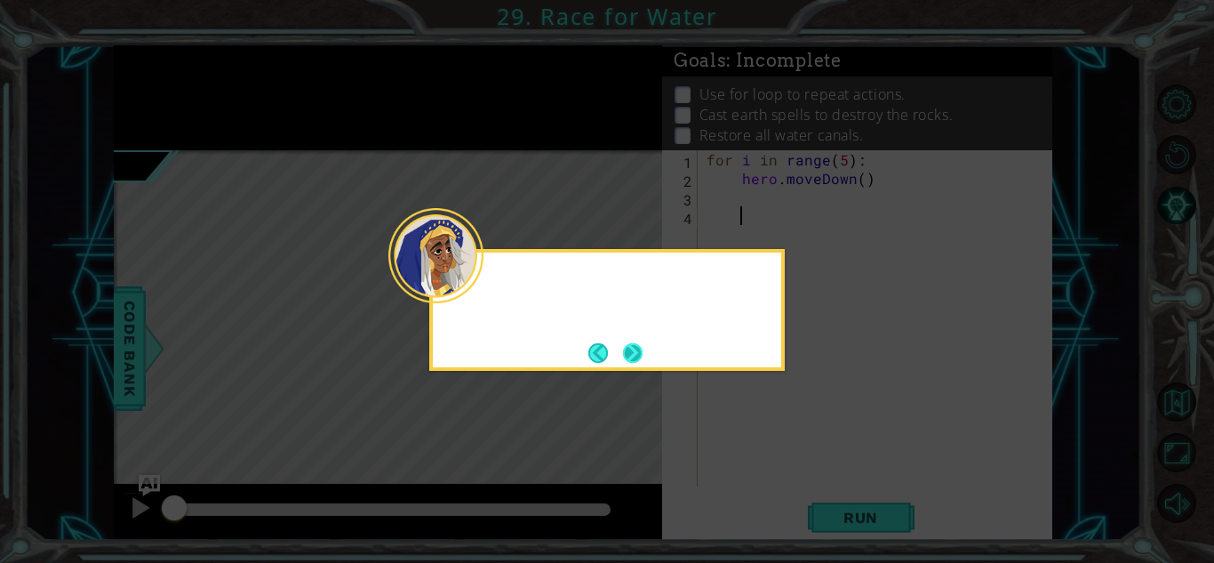
click at [479, 291] on div at bounding box center [435, 255] width 95 height 95
click at [631, 347] on button "Next" at bounding box center [633, 353] width 20 height 20
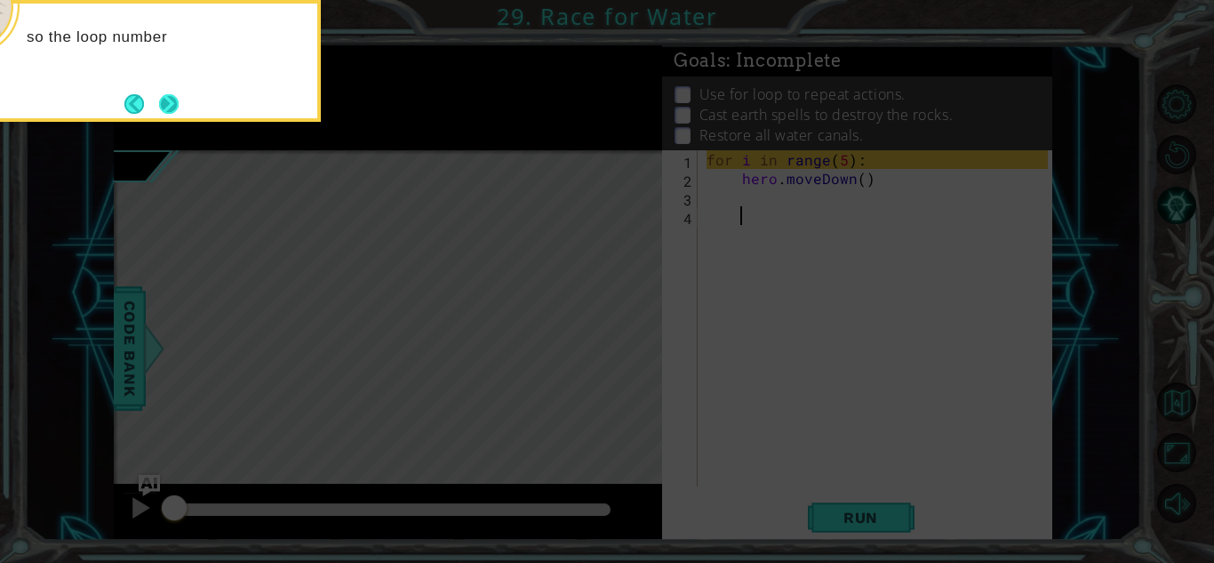
click at [163, 100] on button "Next" at bounding box center [169, 104] width 20 height 20
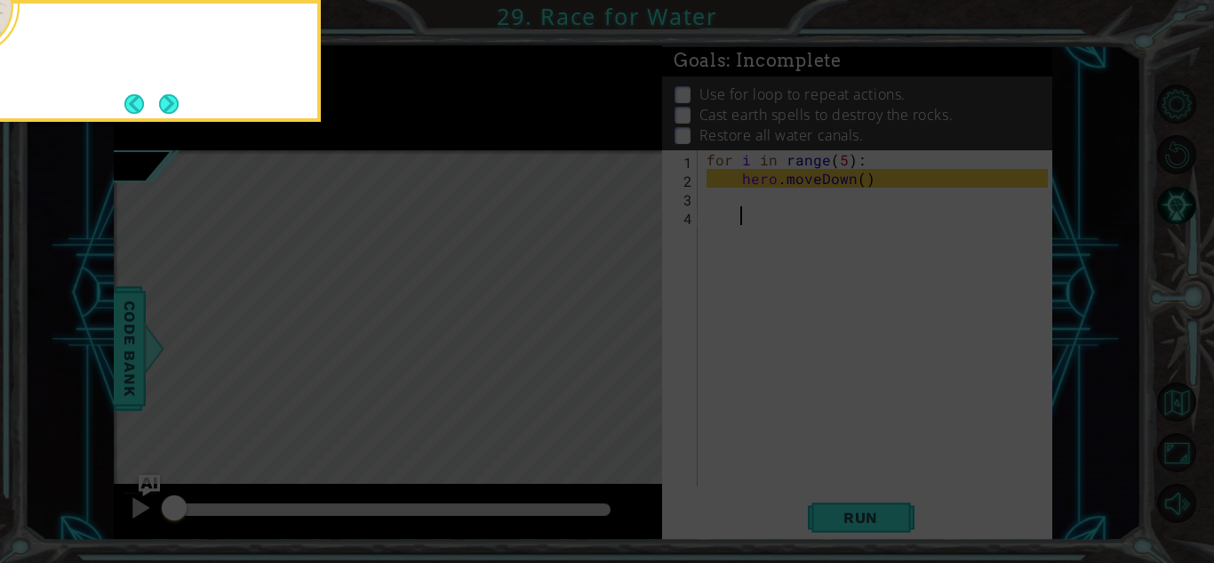
click at [163, 100] on button "Next" at bounding box center [169, 104] width 20 height 20
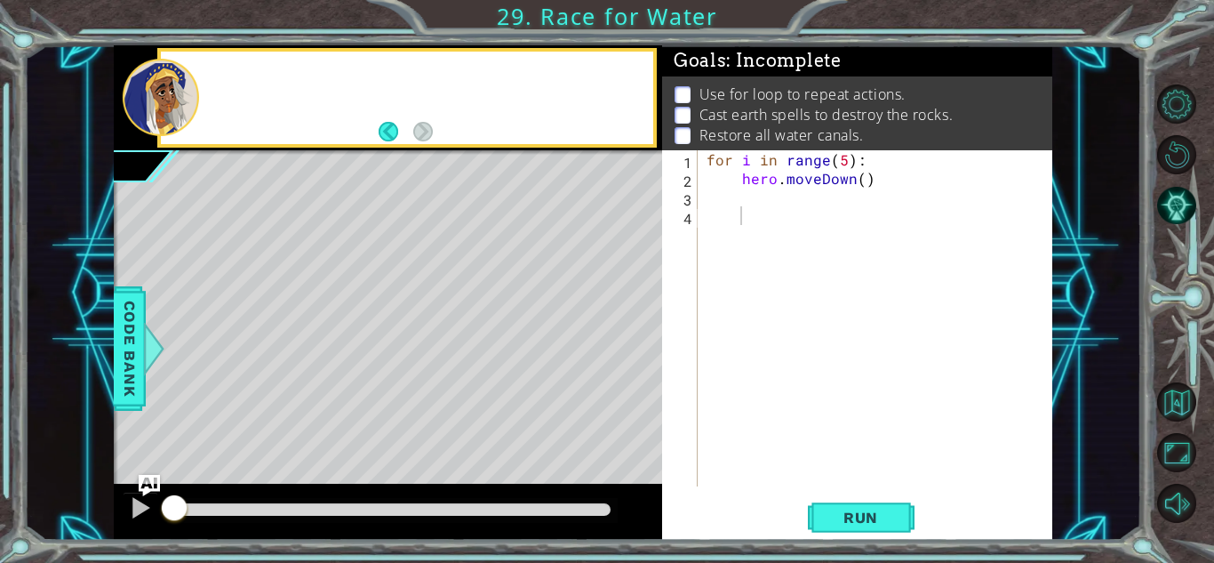
click at [163, 100] on div at bounding box center [161, 97] width 76 height 77
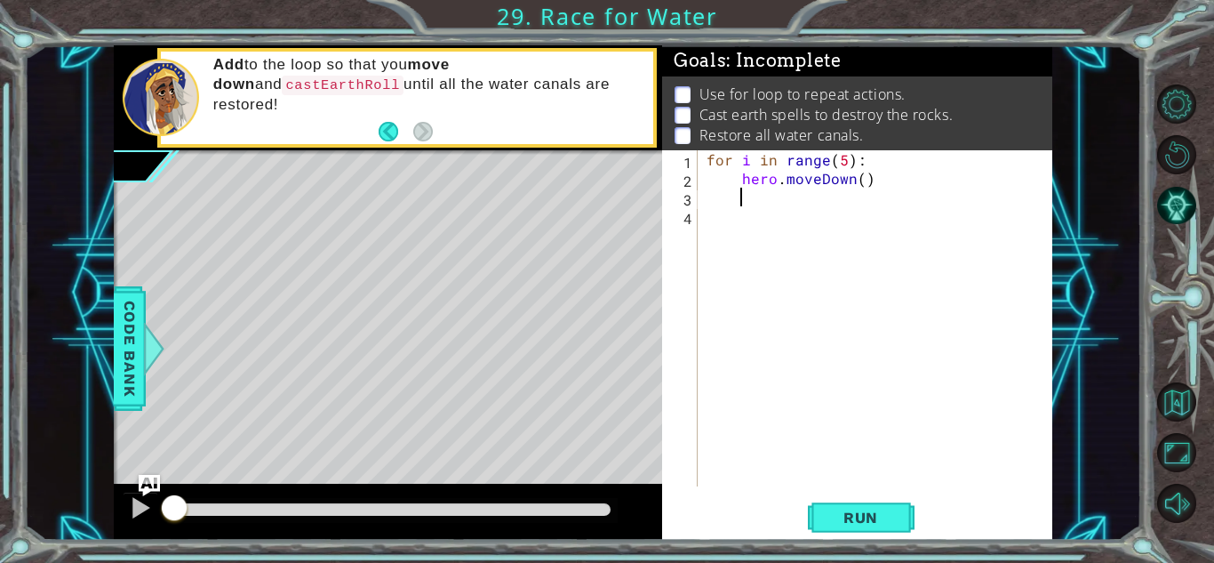
click at [809, 205] on div "for i in range ( 5 ) : hero . moveDown ( )" at bounding box center [880, 336] width 354 height 373
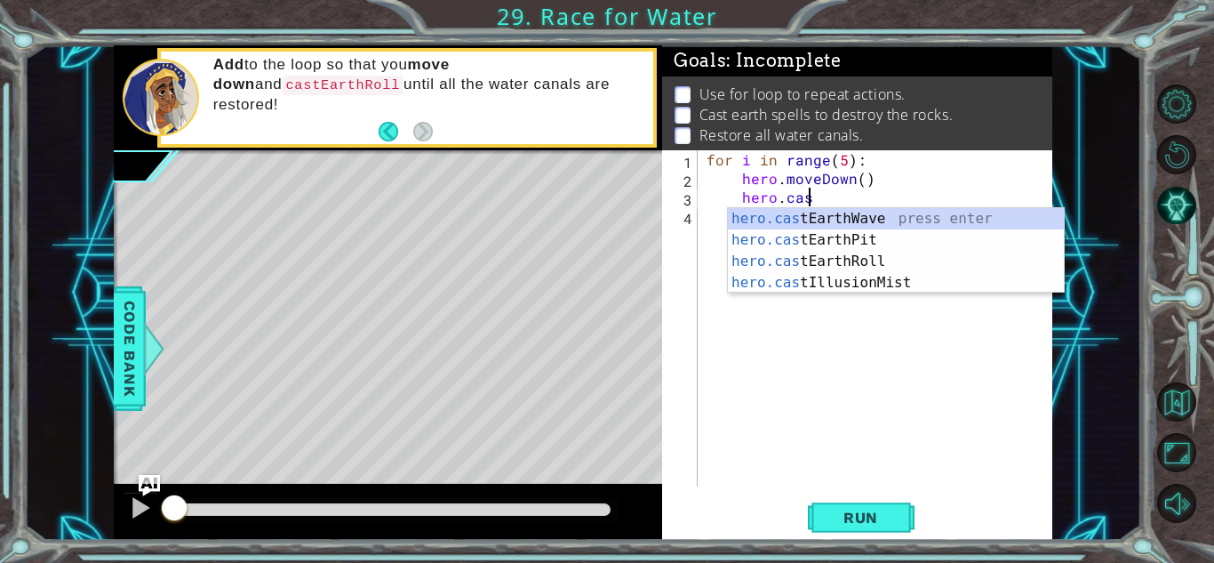
scroll to position [0, 5]
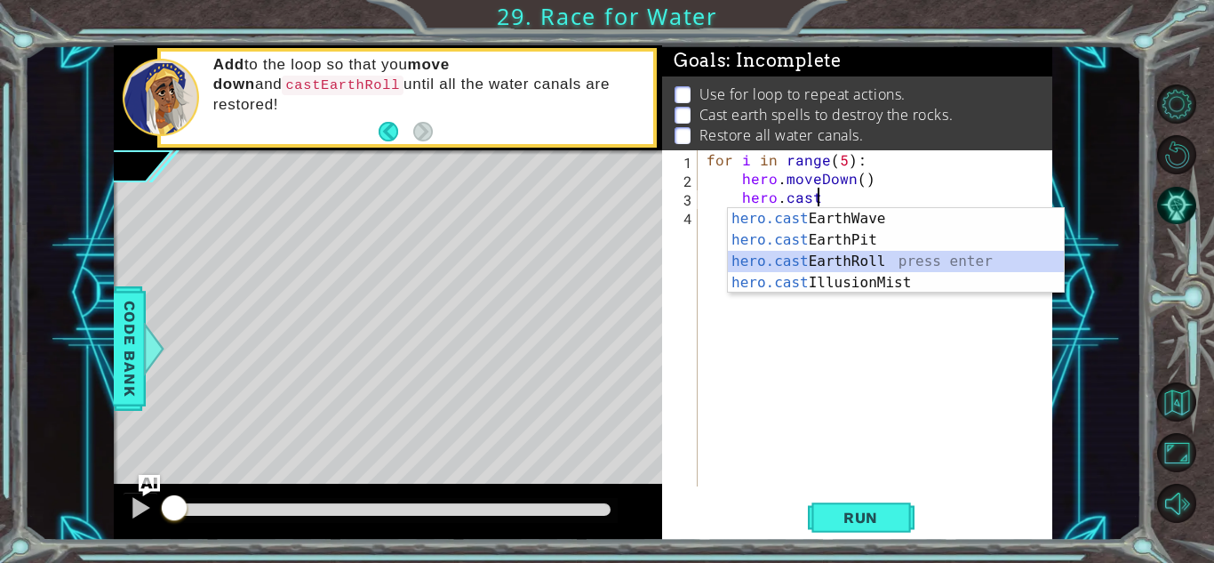
type textarea "hero.castEarthRoll("right")"
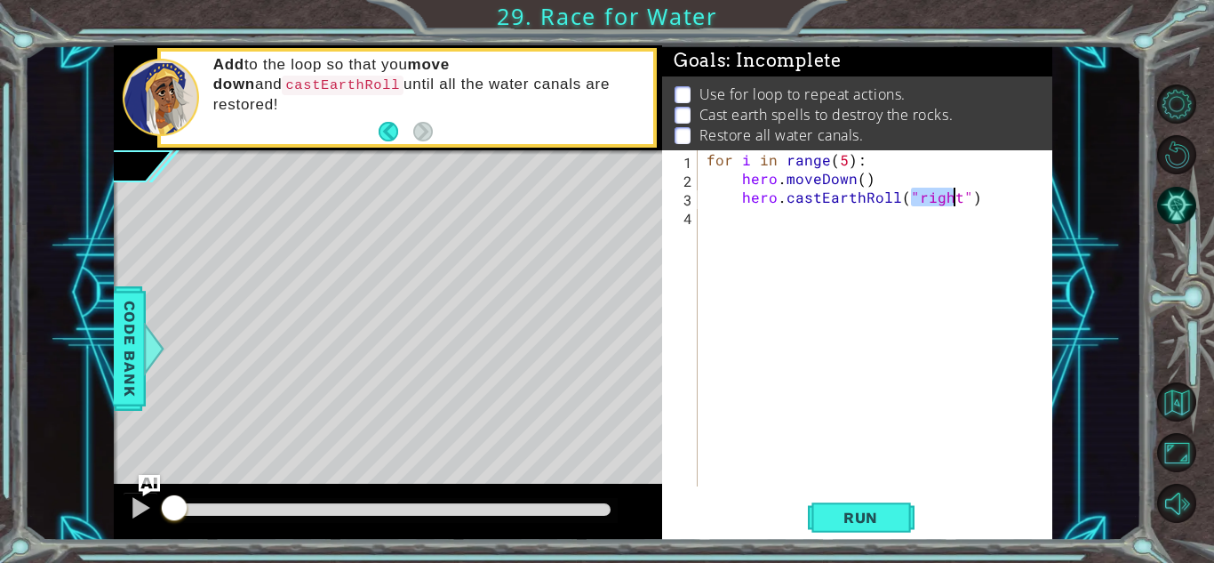
scroll to position [0, 1]
click at [867, 515] on span "Run" at bounding box center [861, 517] width 70 height 18
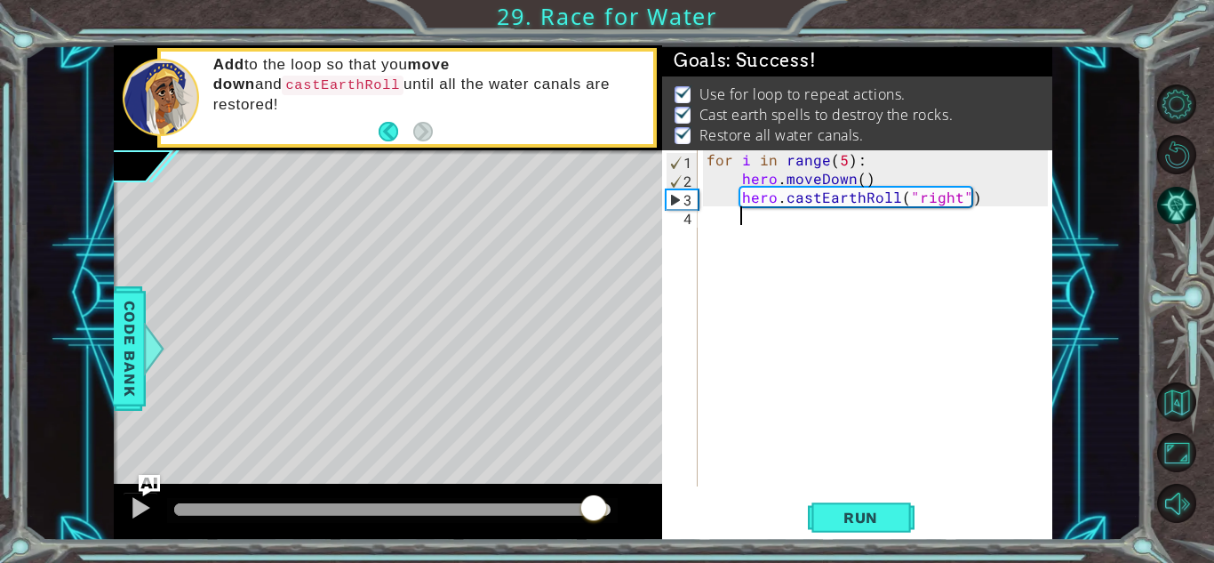
drag, startPoint x: 531, startPoint y: 507, endPoint x: 621, endPoint y: 515, distance: 90.9
click at [611, 515] on div at bounding box center [392, 509] width 436 height 12
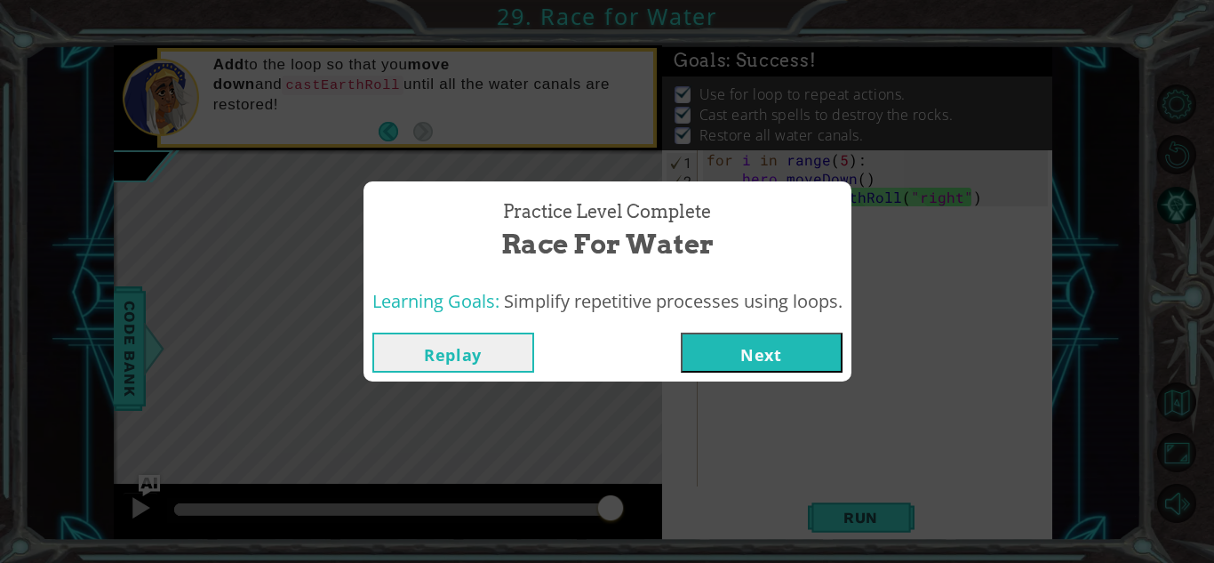
click at [748, 326] on div "Replay Next" at bounding box center [607, 352] width 488 height 58
click at [748, 340] on button "Next" at bounding box center [762, 352] width 162 height 40
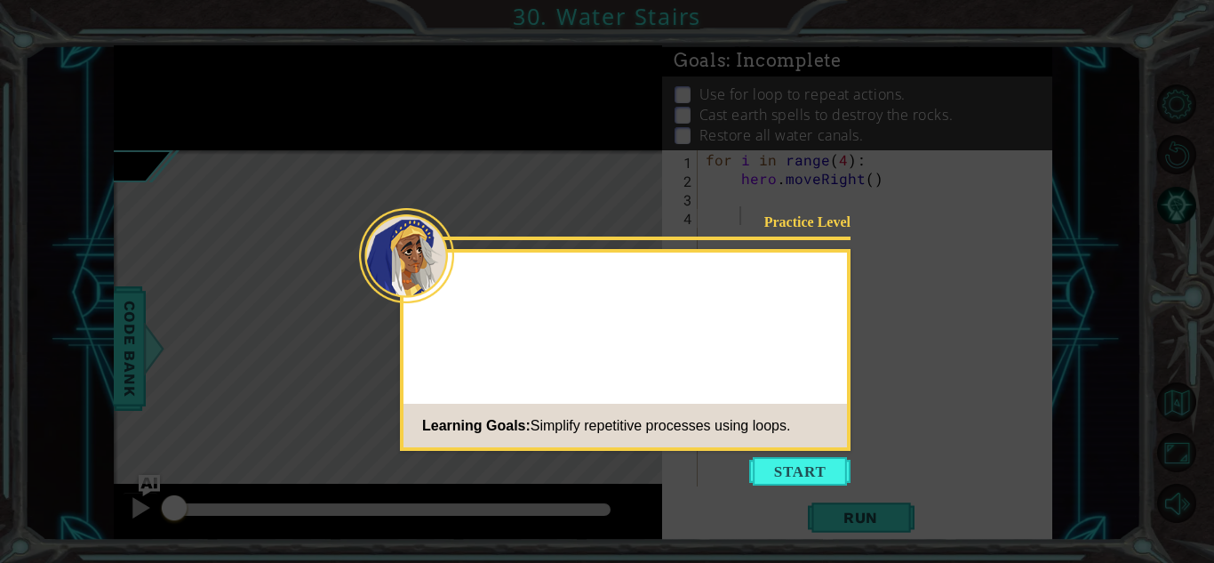
click at [803, 346] on div "Practice Level Learning Goals: Simplify repetitive processes using loops." at bounding box center [625, 350] width 451 height 202
click at [783, 471] on button "Start" at bounding box center [799, 471] width 101 height 28
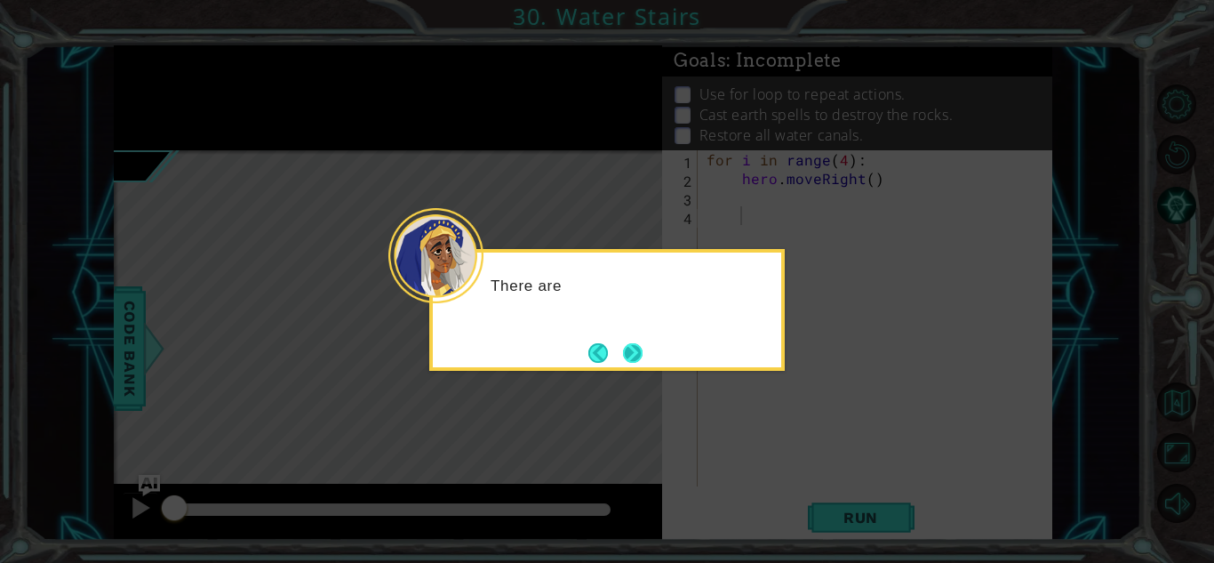
click at [641, 348] on button "Next" at bounding box center [633, 352] width 20 height 20
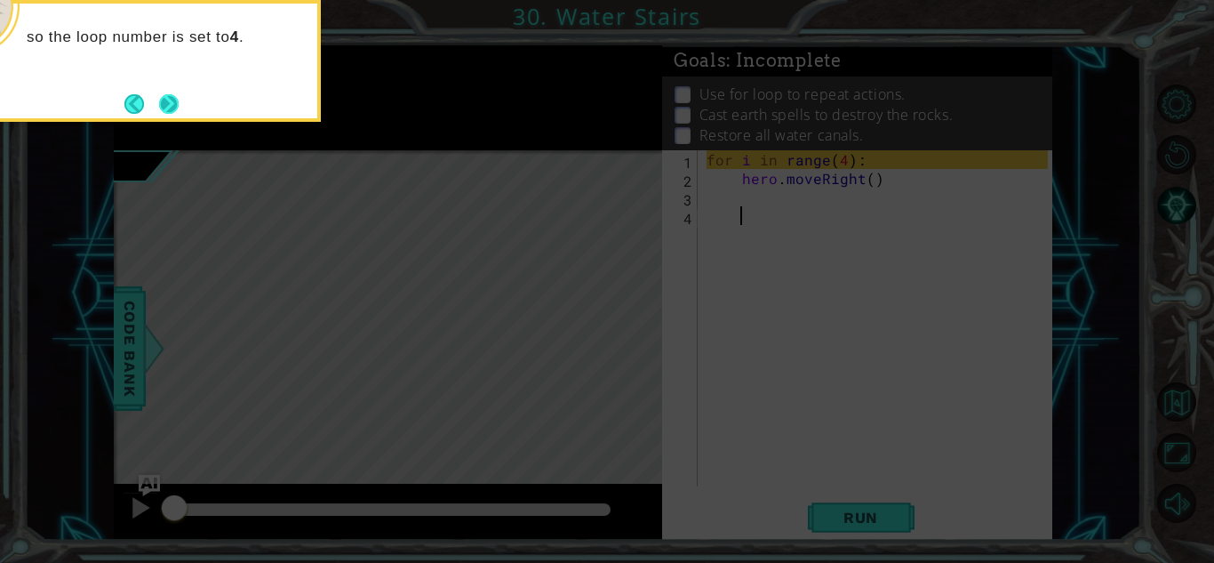
click at [177, 101] on button "Next" at bounding box center [169, 103] width 20 height 20
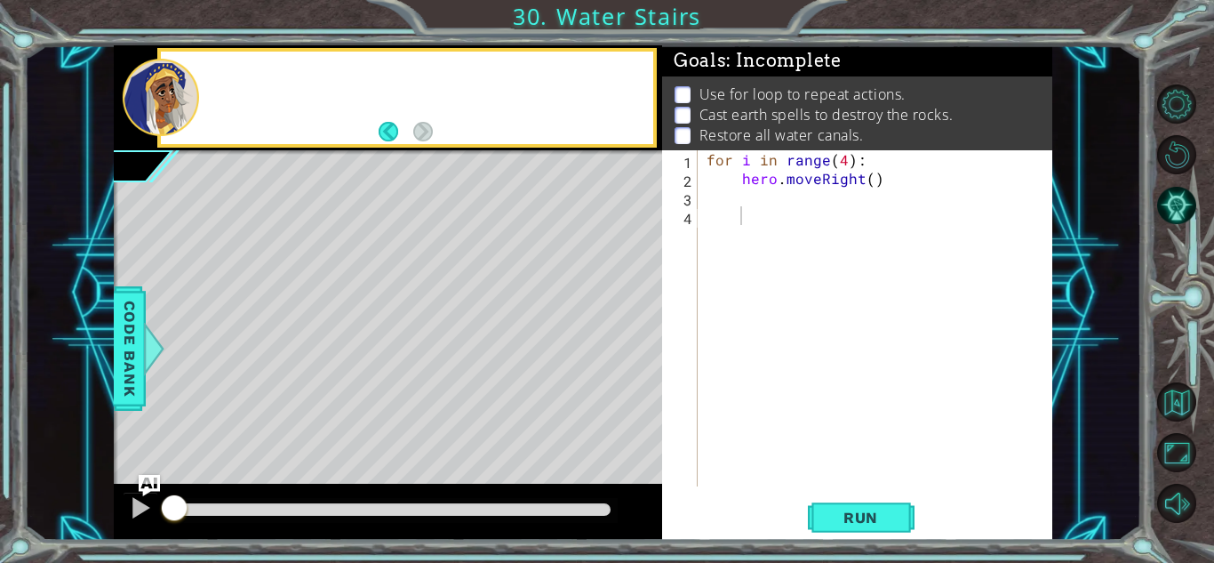
click at [177, 101] on div at bounding box center [161, 97] width 76 height 77
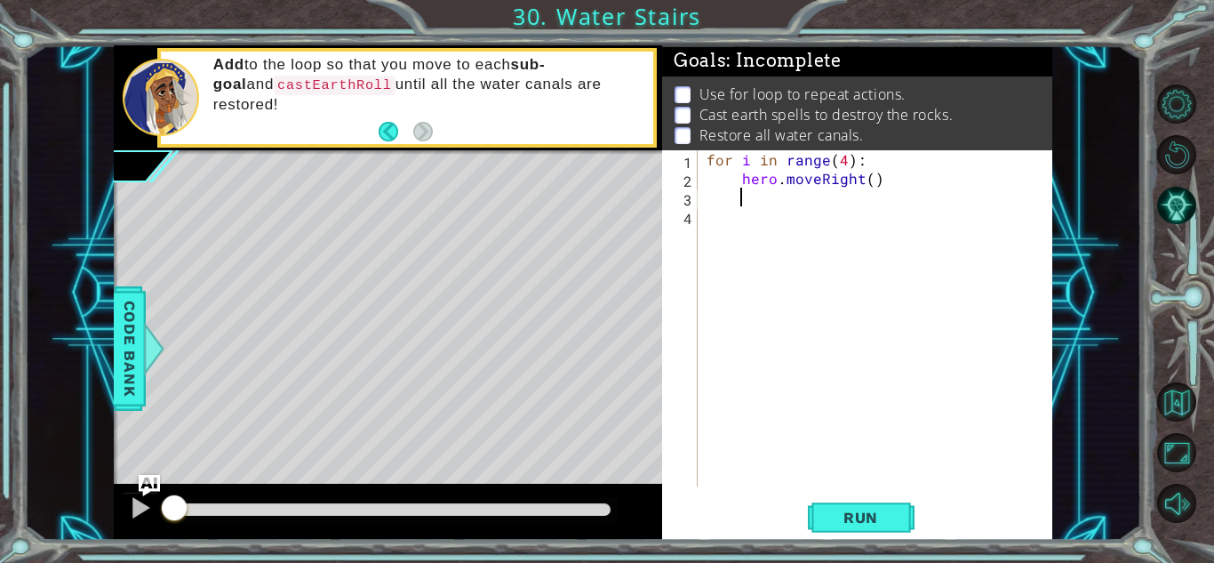
click at [763, 204] on div "for i in range ( 4 ) : hero . moveRight ( )" at bounding box center [880, 336] width 354 height 373
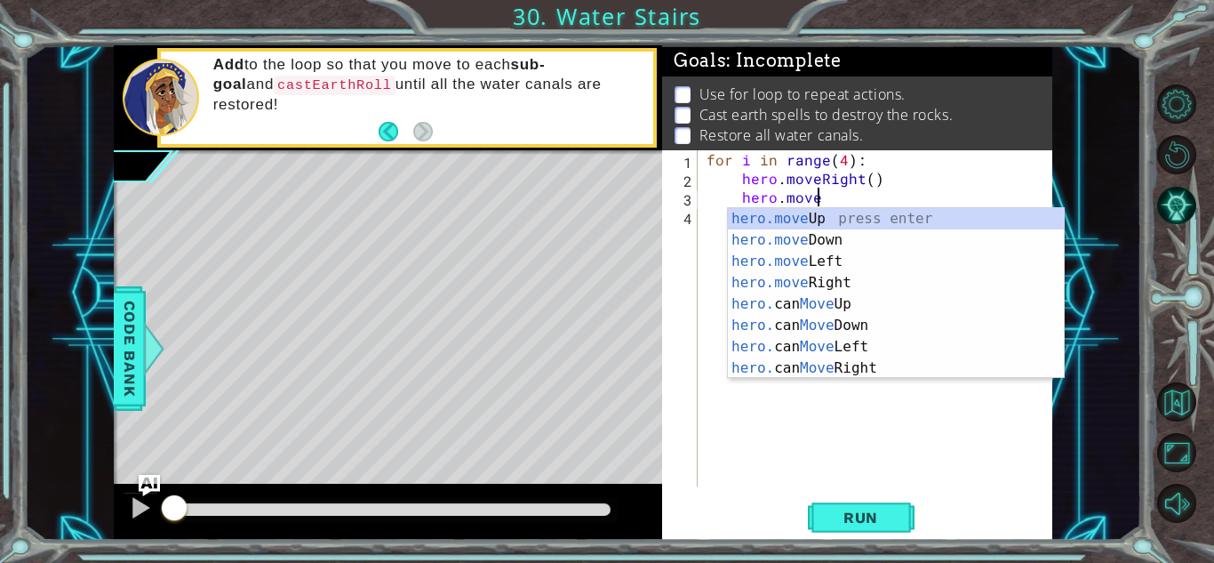
scroll to position [0, 6]
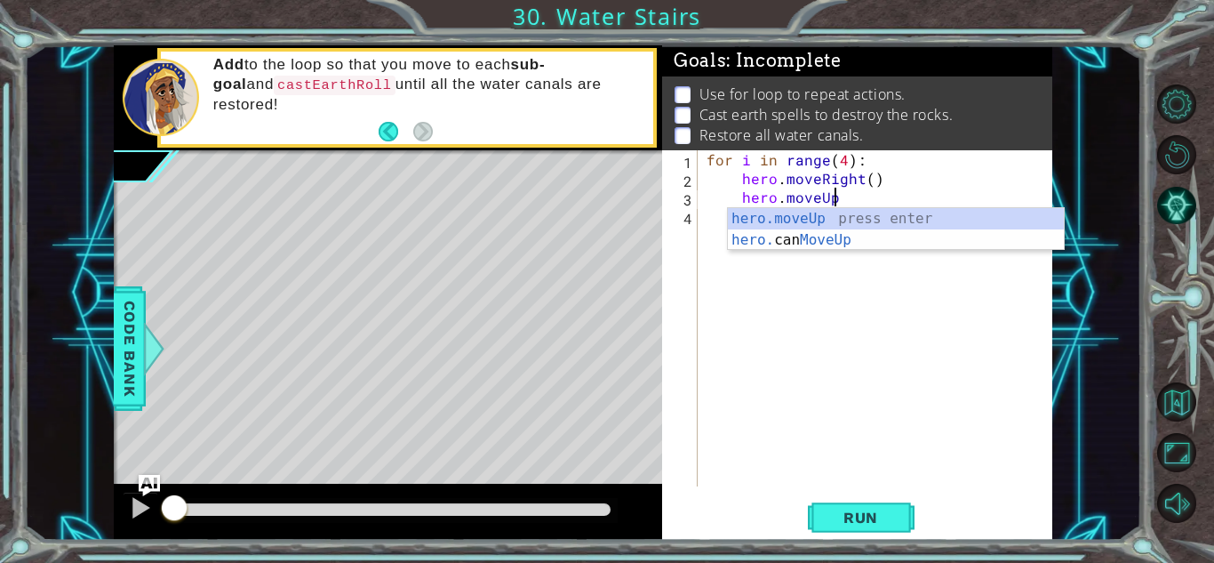
type textarea "hero.moveUp()"
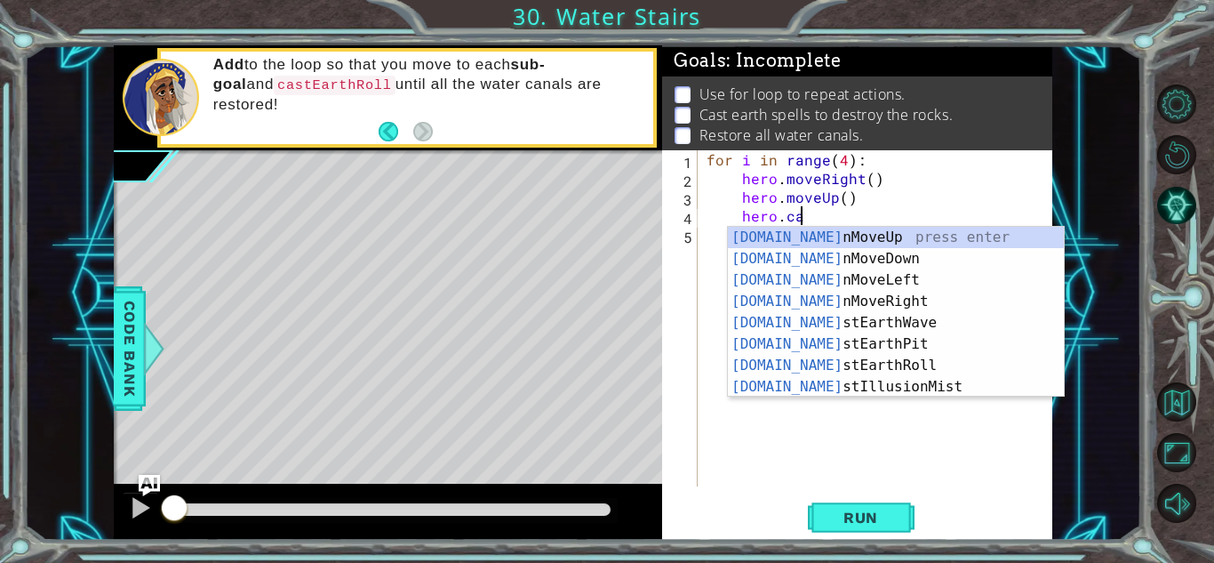
scroll to position [0, 5]
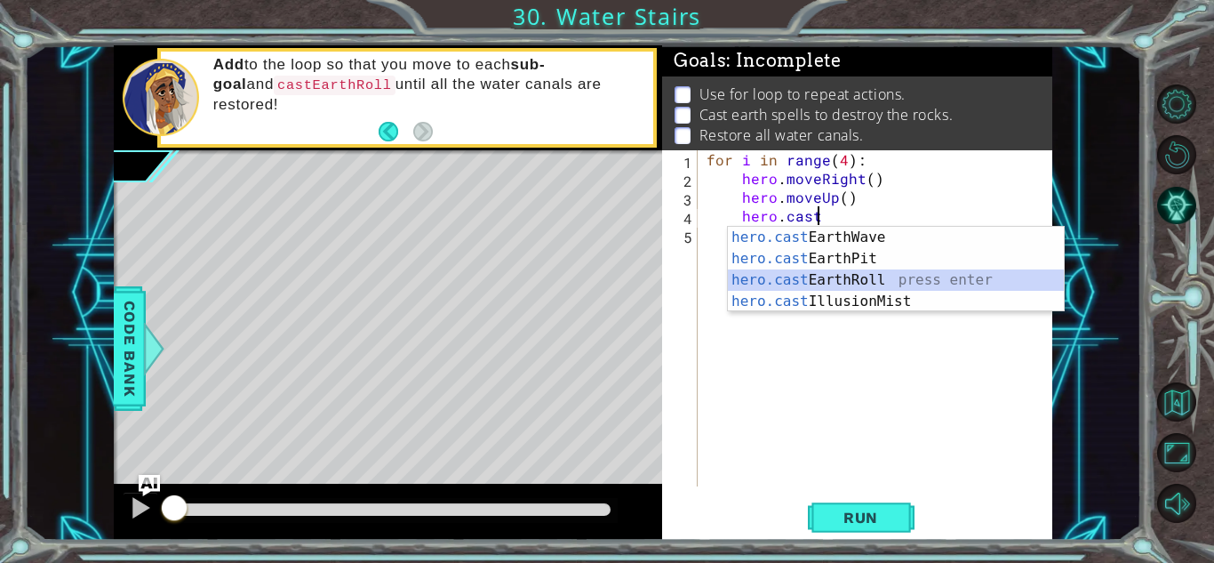
type textarea "hero.castEarthRoll("right")"
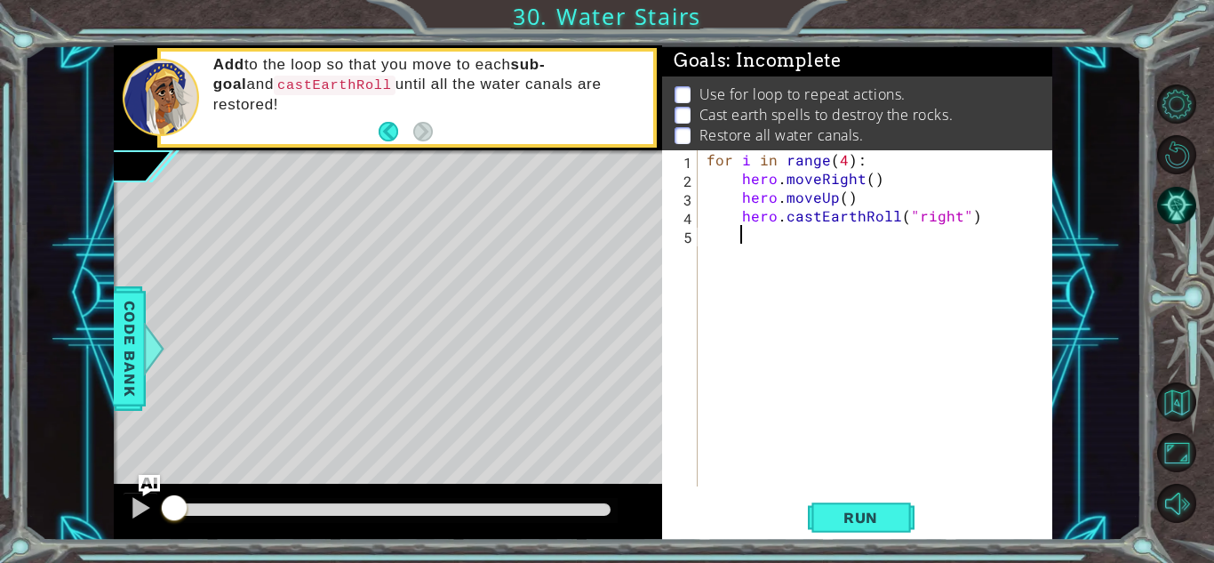
scroll to position [0, 1]
click at [867, 513] on span "Run" at bounding box center [861, 517] width 70 height 18
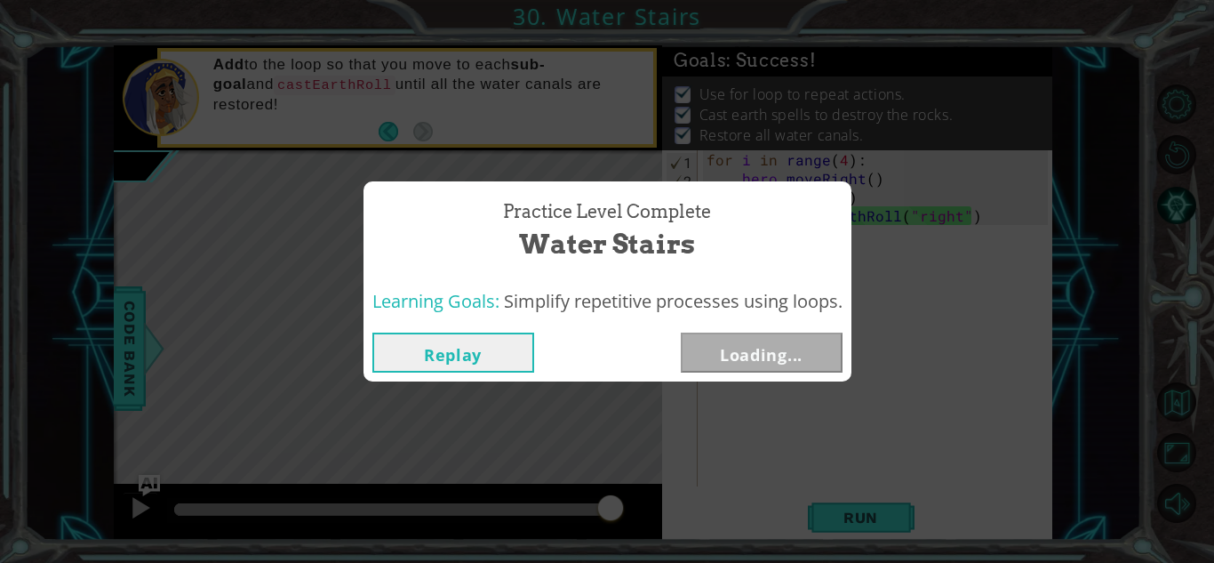
click at [577, 408] on div "Practice Level Complete Water Stairs Learning Goals: Simplify repetitive proces…" at bounding box center [607, 281] width 1214 height 563
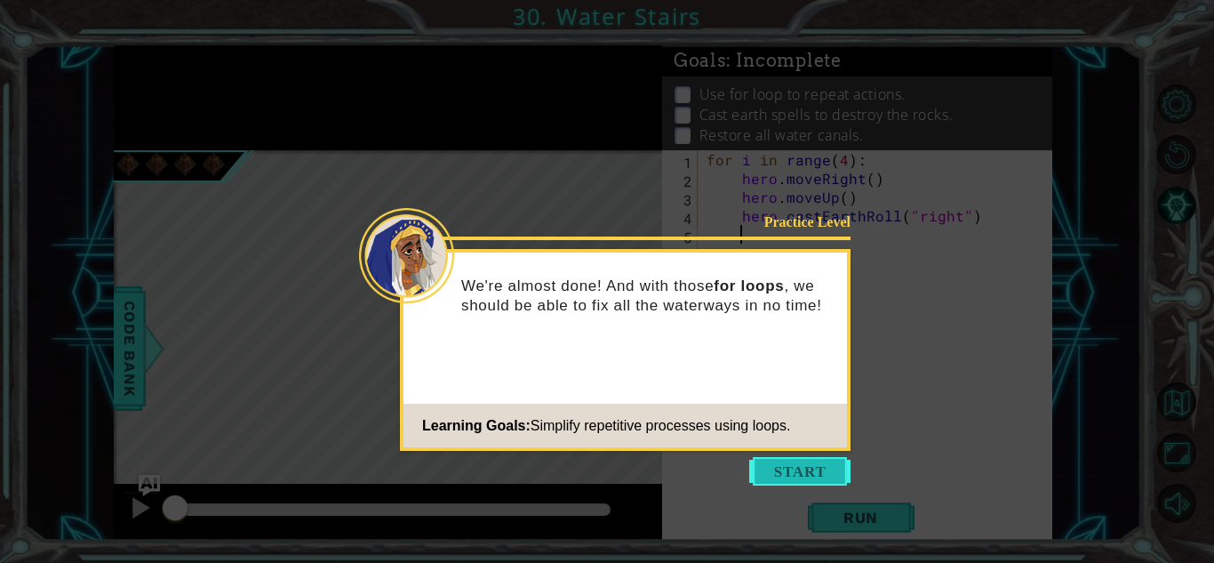
click at [779, 473] on button "Start" at bounding box center [799, 471] width 101 height 28
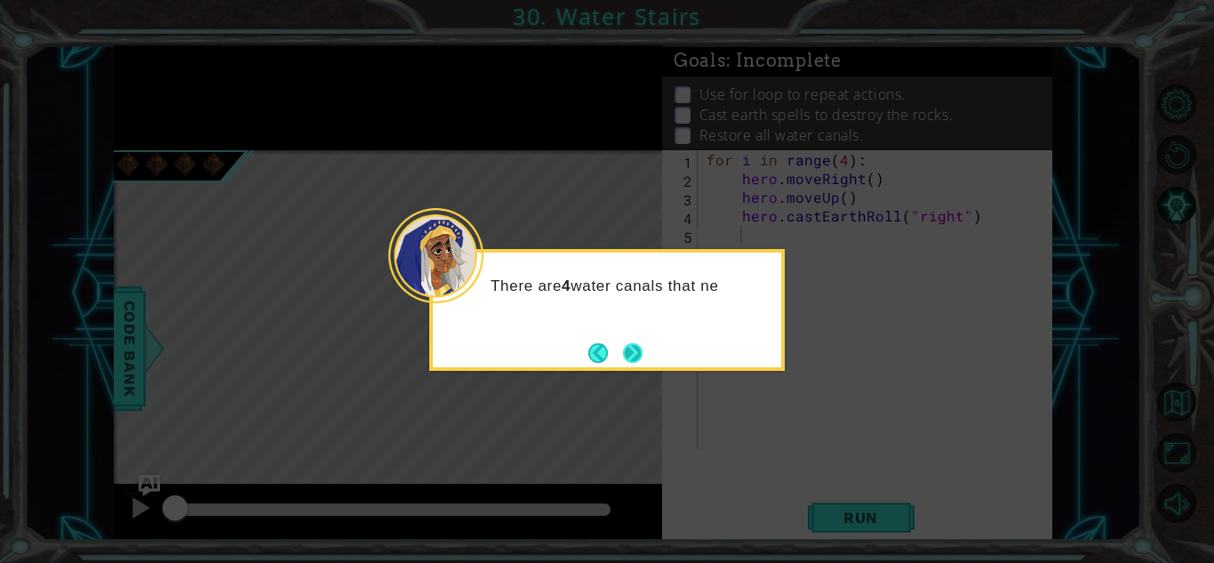
click at [627, 347] on button "Next" at bounding box center [633, 353] width 20 height 20
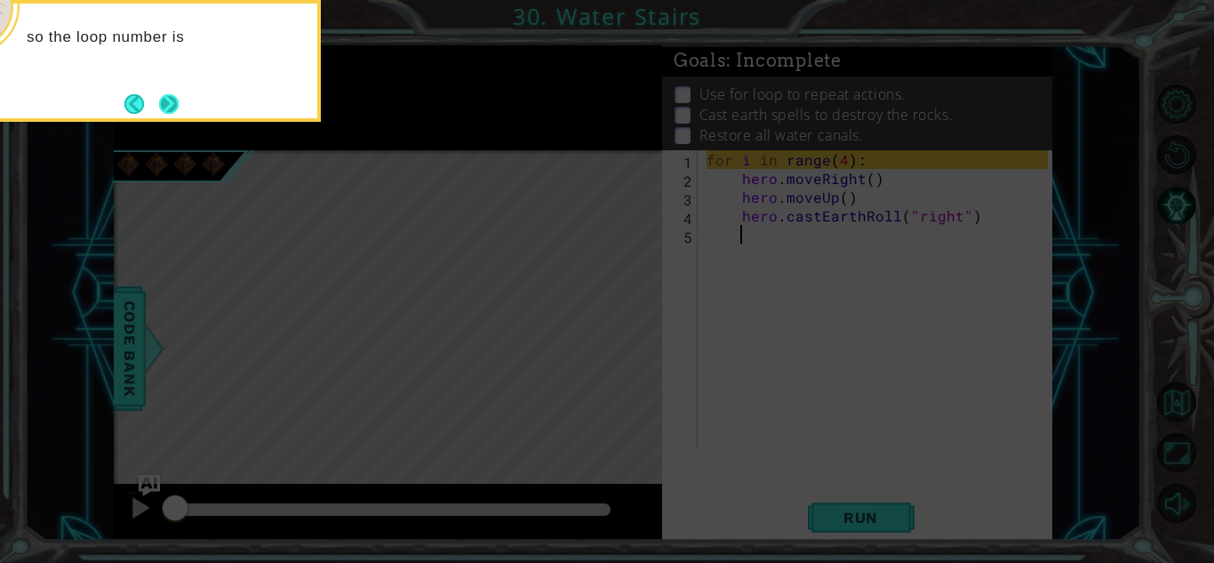
click at [161, 100] on button "Next" at bounding box center [169, 104] width 20 height 20
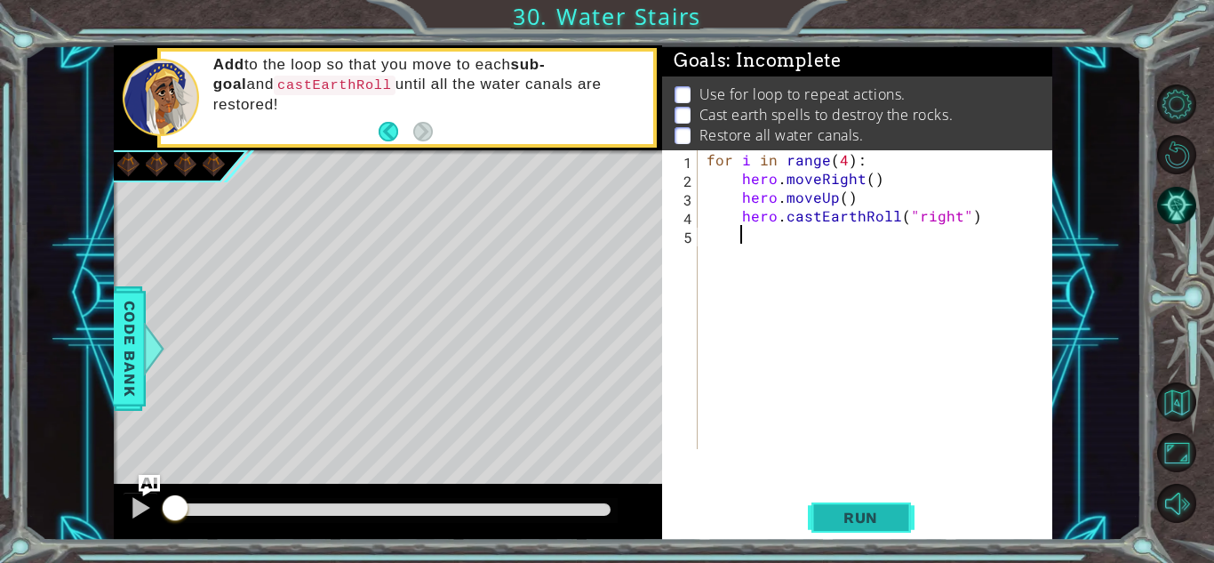
click at [851, 527] on button "Run" at bounding box center [861, 517] width 107 height 39
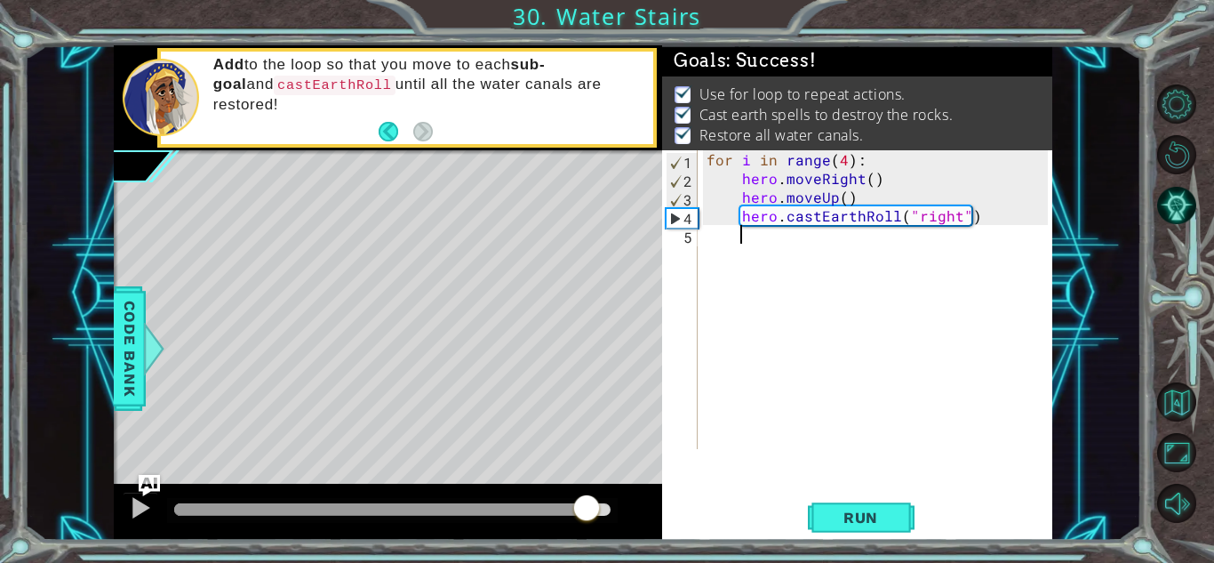
drag, startPoint x: 528, startPoint y: 510, endPoint x: 585, endPoint y: 515, distance: 57.1
click at [585, 515] on div at bounding box center [392, 509] width 436 height 12
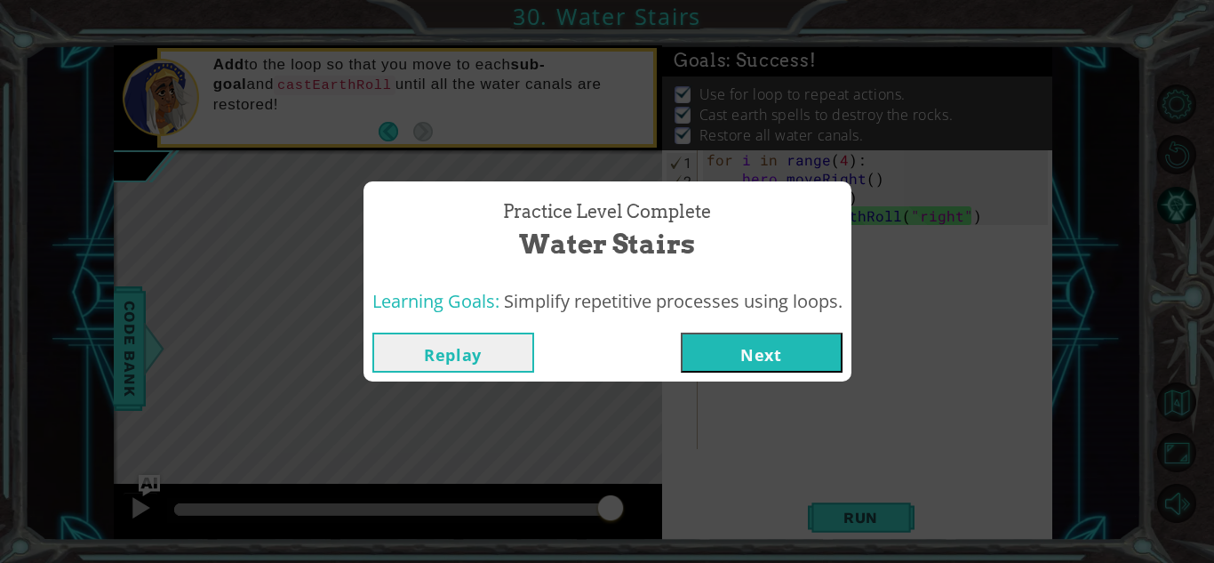
click at [755, 364] on button "Next" at bounding box center [762, 352] width 162 height 40
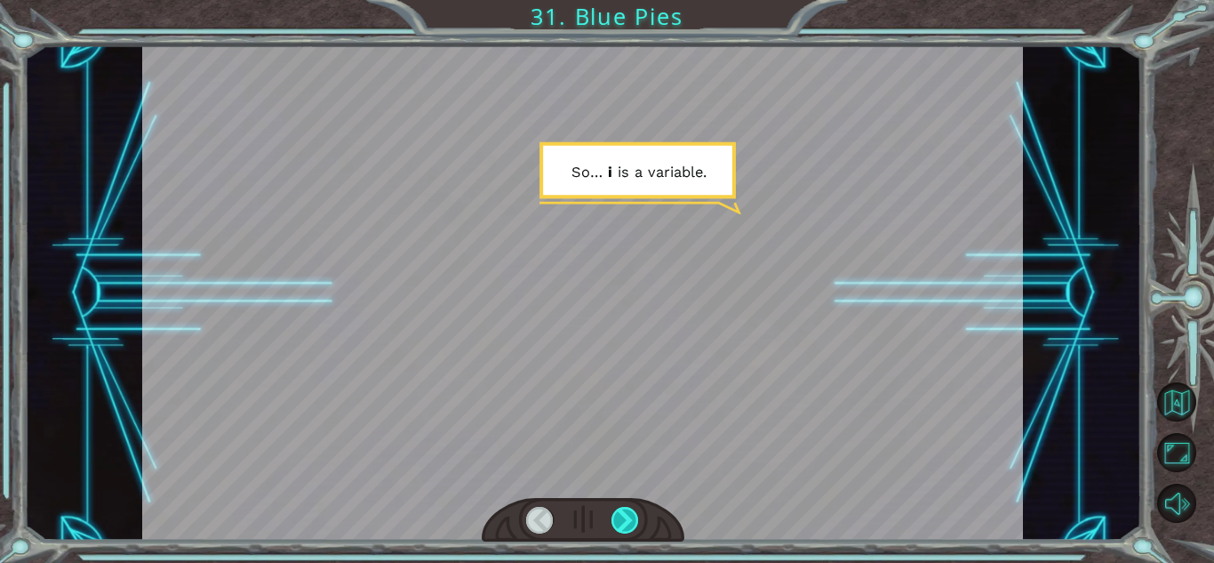
click at [625, 519] on div at bounding box center [625, 520] width 28 height 27
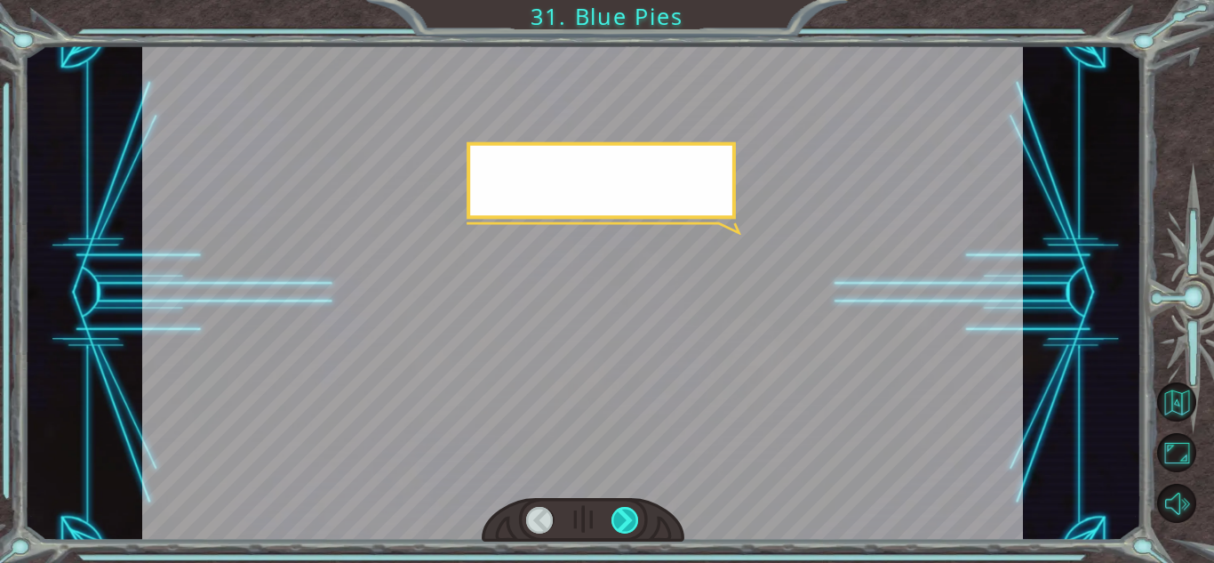
click at [625, 519] on div at bounding box center [625, 520] width 28 height 27
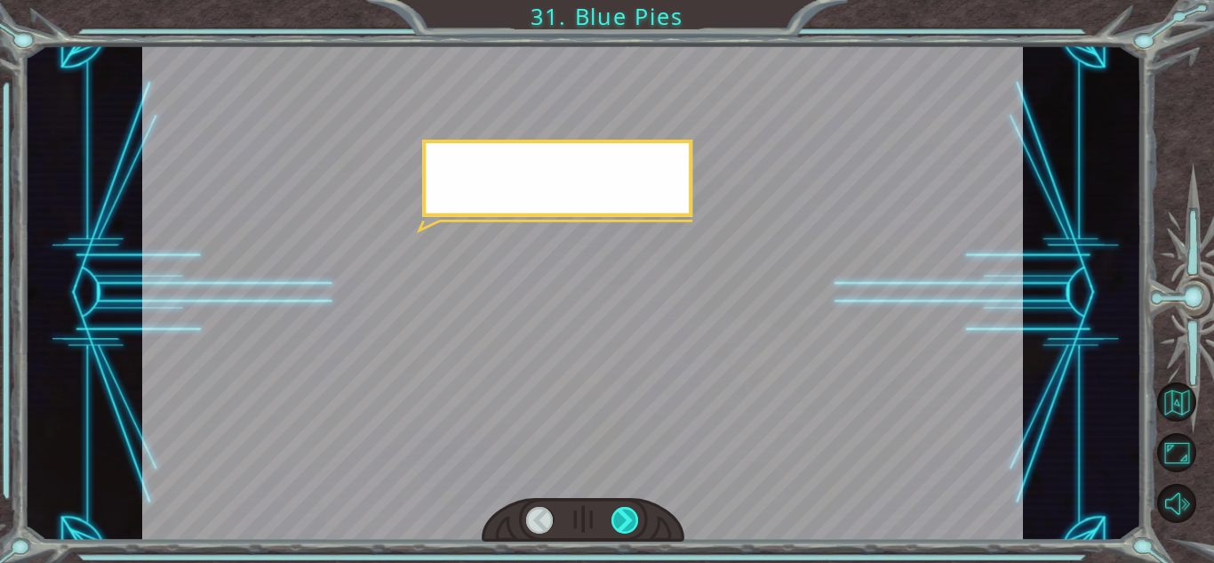
click at [625, 519] on div at bounding box center [625, 520] width 28 height 27
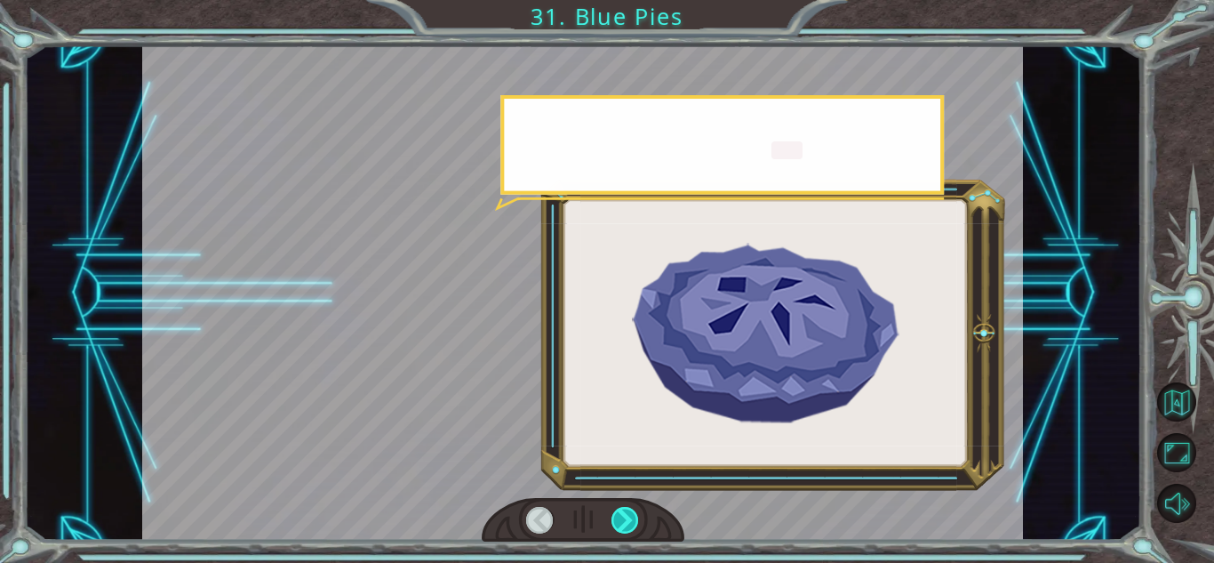
click at [625, 519] on div at bounding box center [625, 520] width 28 height 27
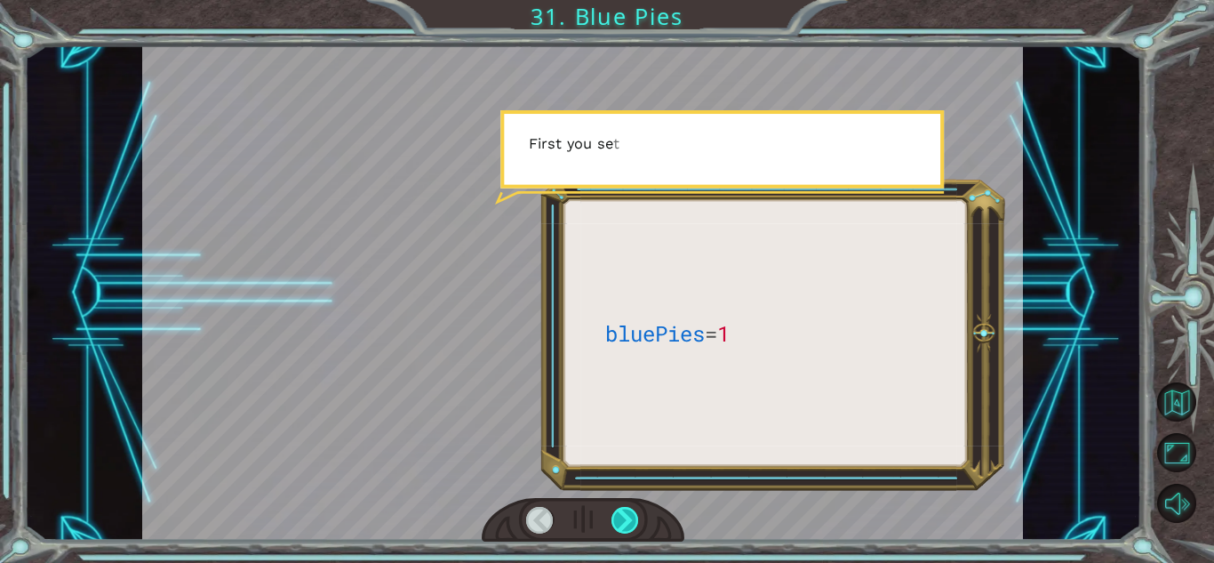
click at [625, 519] on div at bounding box center [625, 520] width 28 height 27
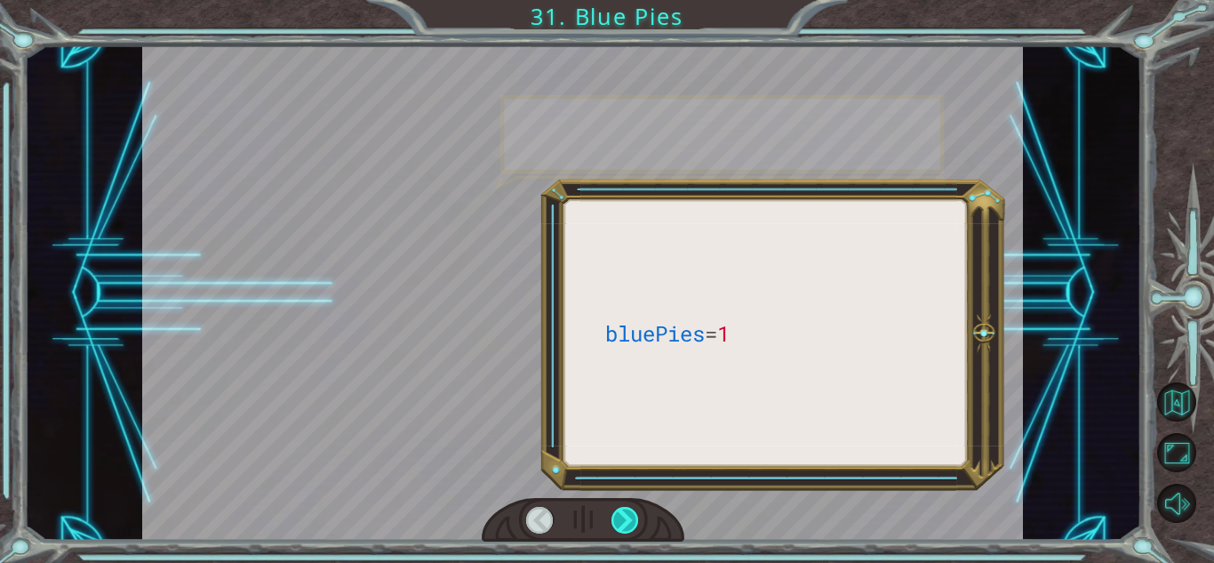
click at [625, 519] on div at bounding box center [625, 520] width 28 height 27
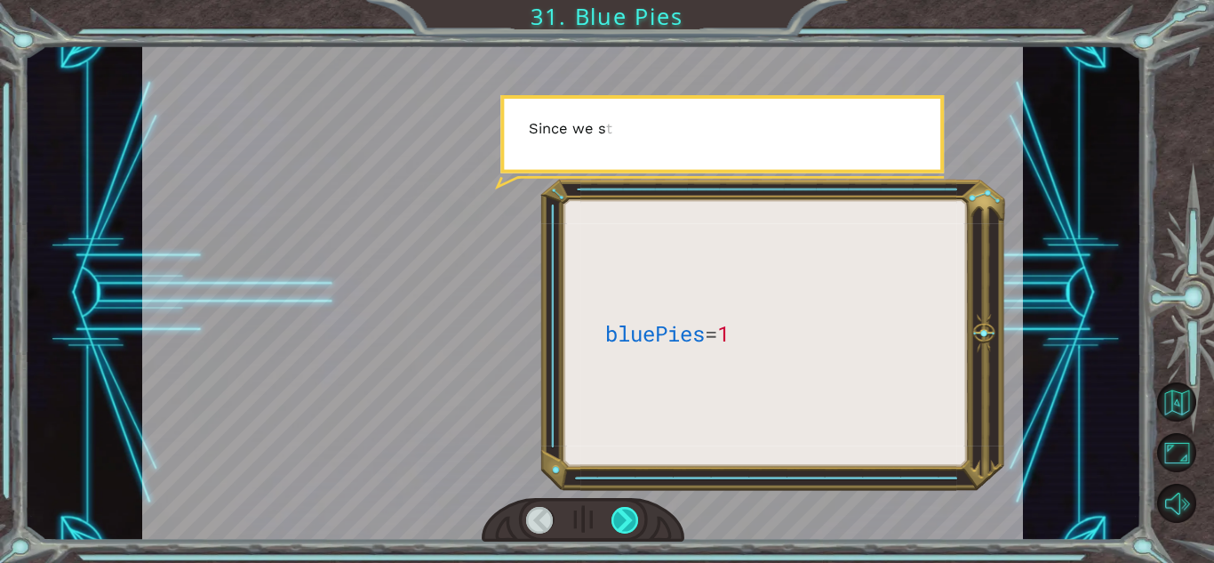
click at [625, 519] on div at bounding box center [625, 520] width 28 height 27
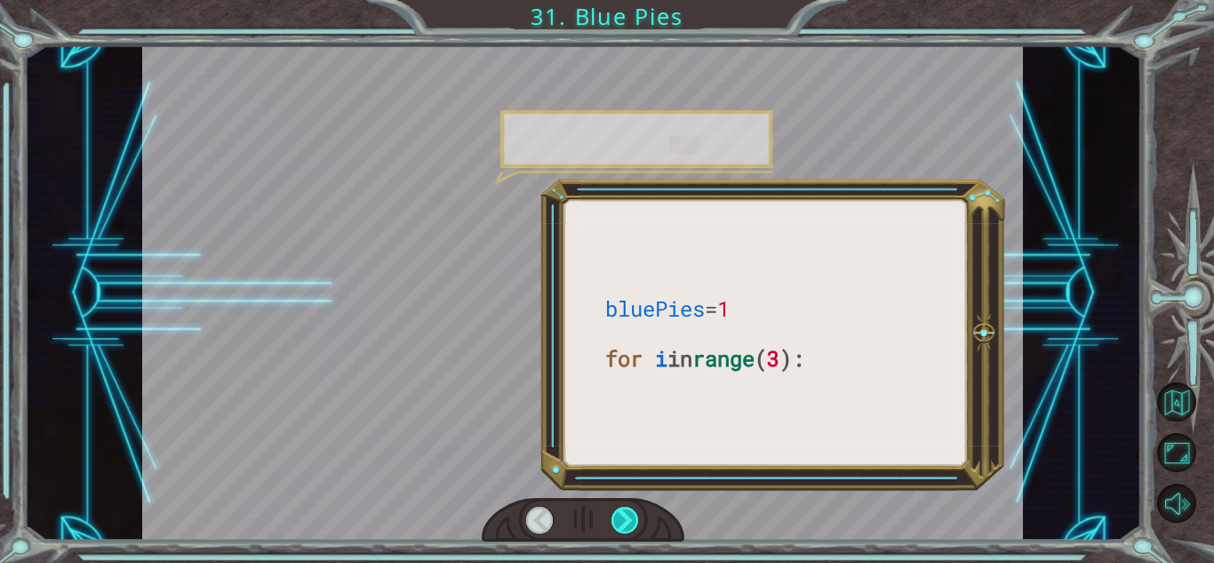
click at [625, 519] on div at bounding box center [625, 520] width 28 height 27
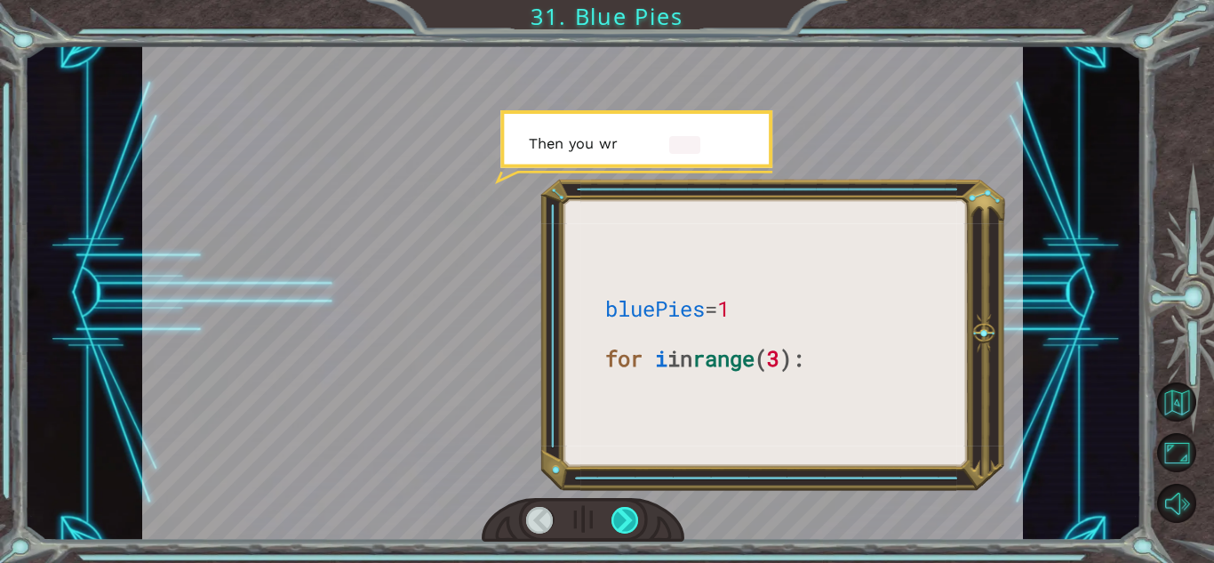
click at [625, 519] on div at bounding box center [625, 520] width 28 height 27
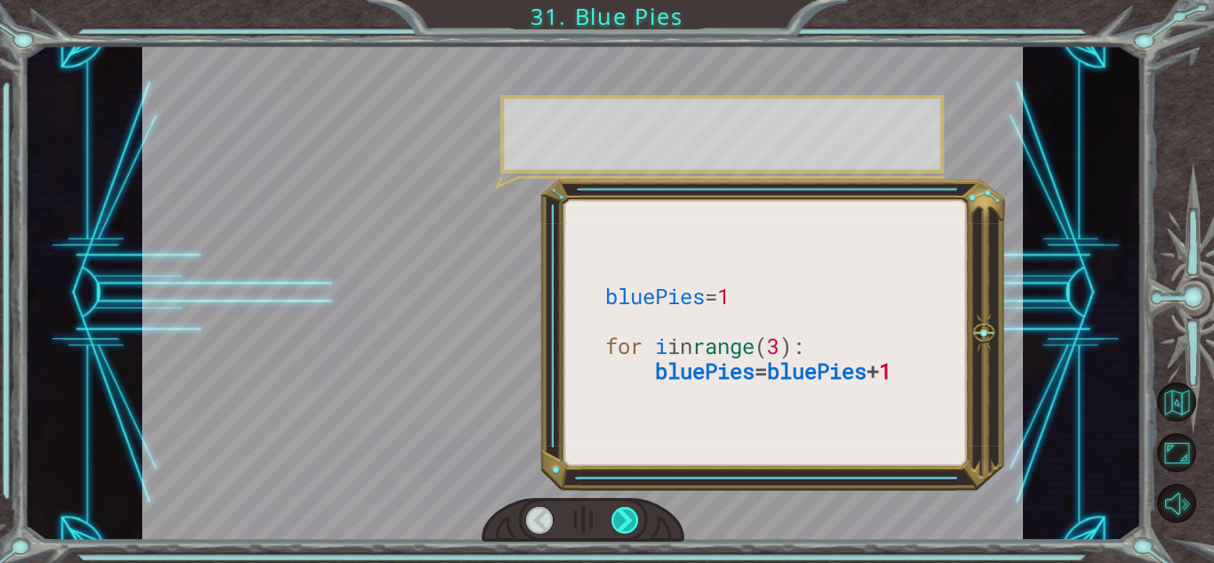
click at [625, 519] on div at bounding box center [625, 520] width 28 height 27
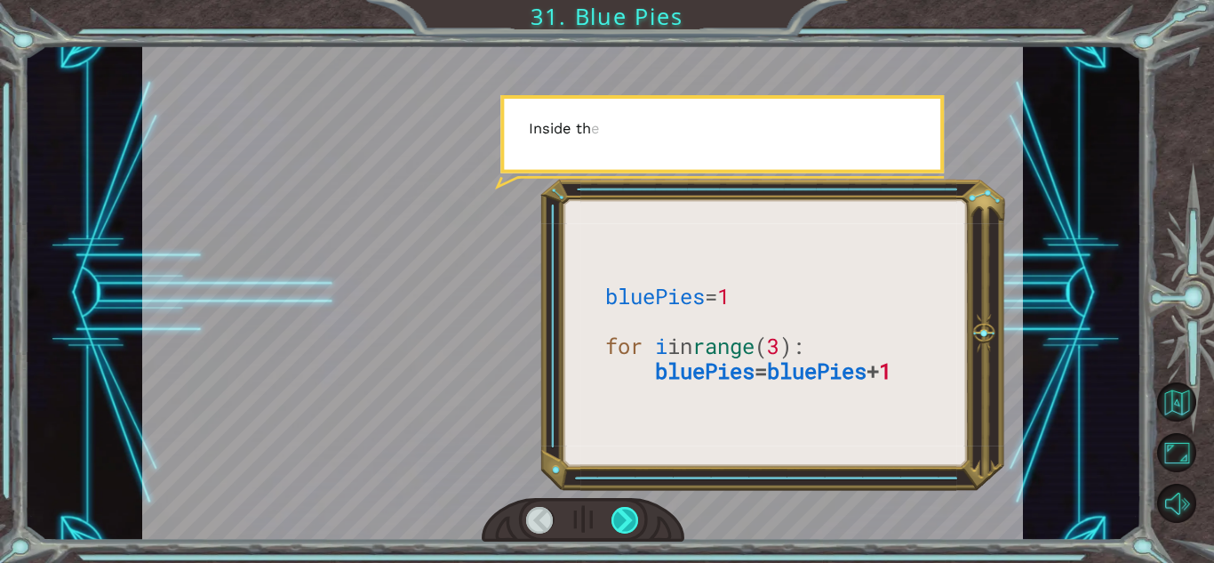
click at [625, 519] on div at bounding box center [625, 520] width 28 height 27
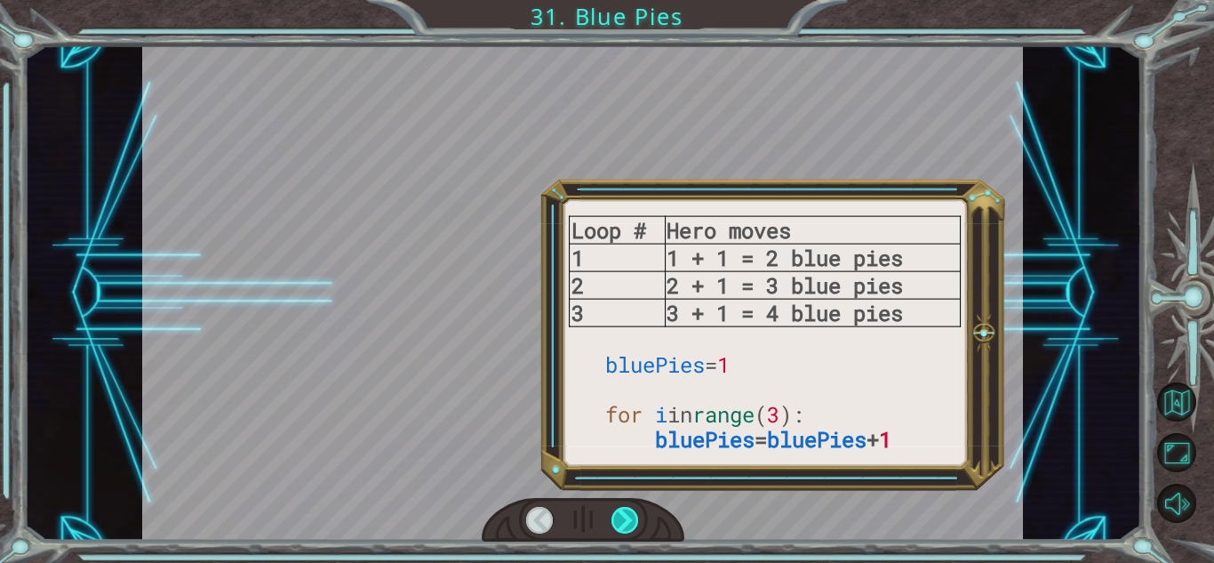
click at [625, 519] on div at bounding box center [625, 520] width 28 height 27
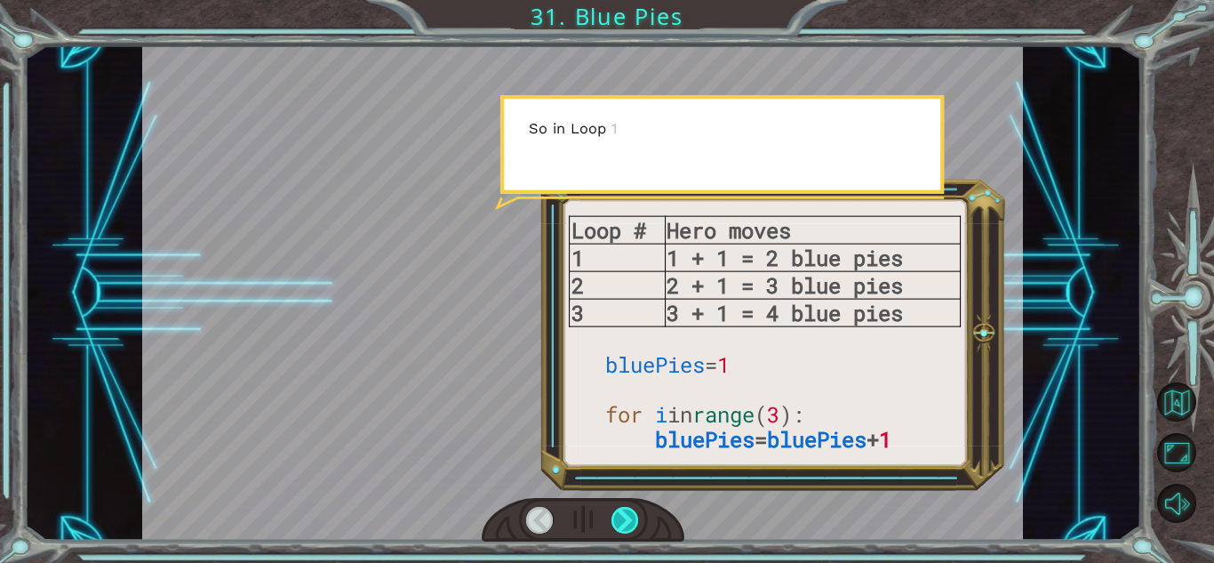
click at [625, 519] on div at bounding box center [625, 520] width 28 height 27
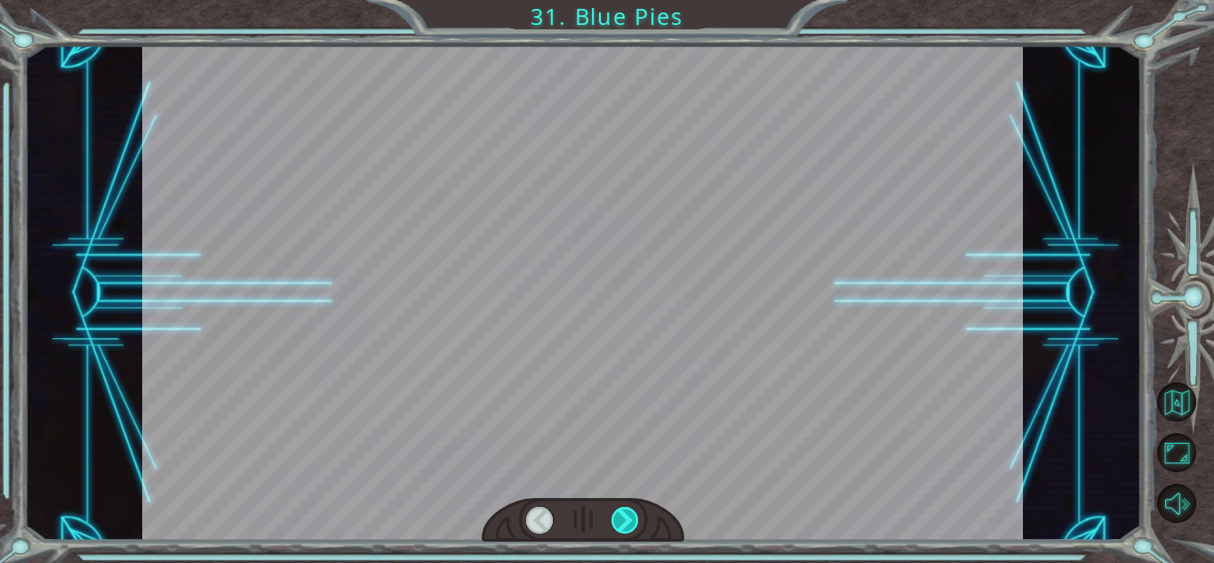
click at [625, 519] on div at bounding box center [625, 520] width 28 height 27
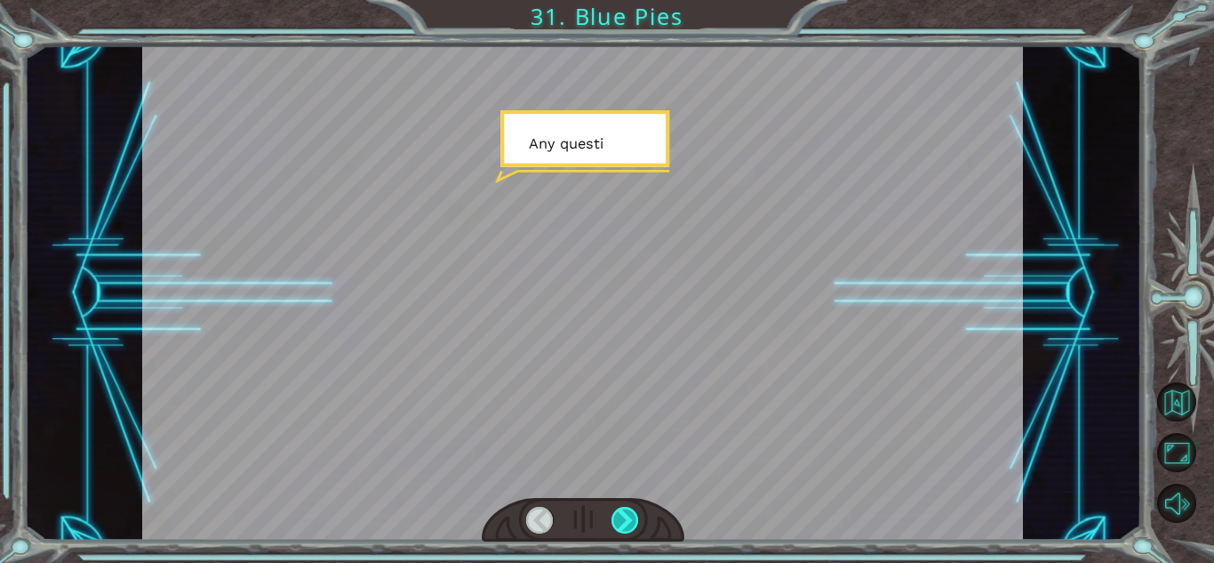
click at [625, 519] on div at bounding box center [625, 520] width 28 height 27
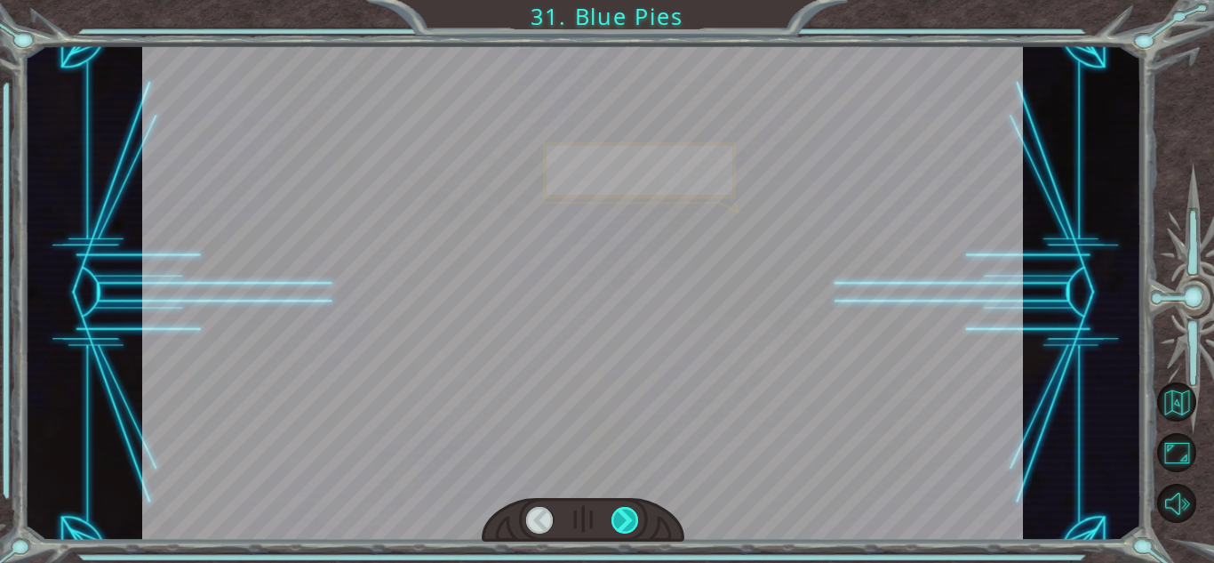
click at [625, 519] on div at bounding box center [625, 520] width 28 height 27
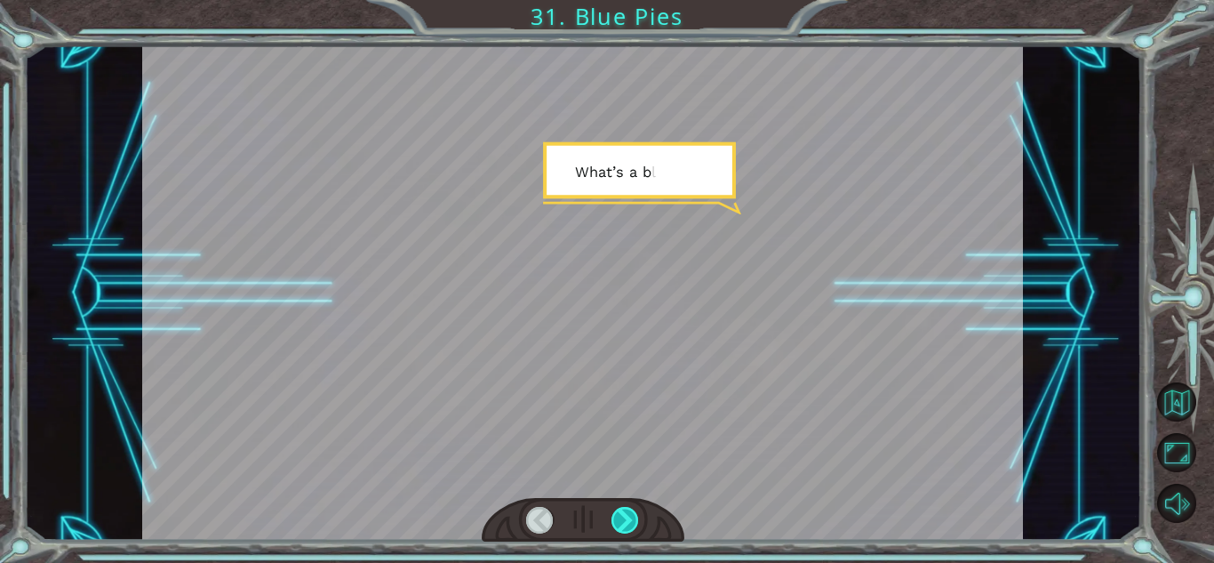
click at [625, 519] on div at bounding box center [625, 520] width 28 height 27
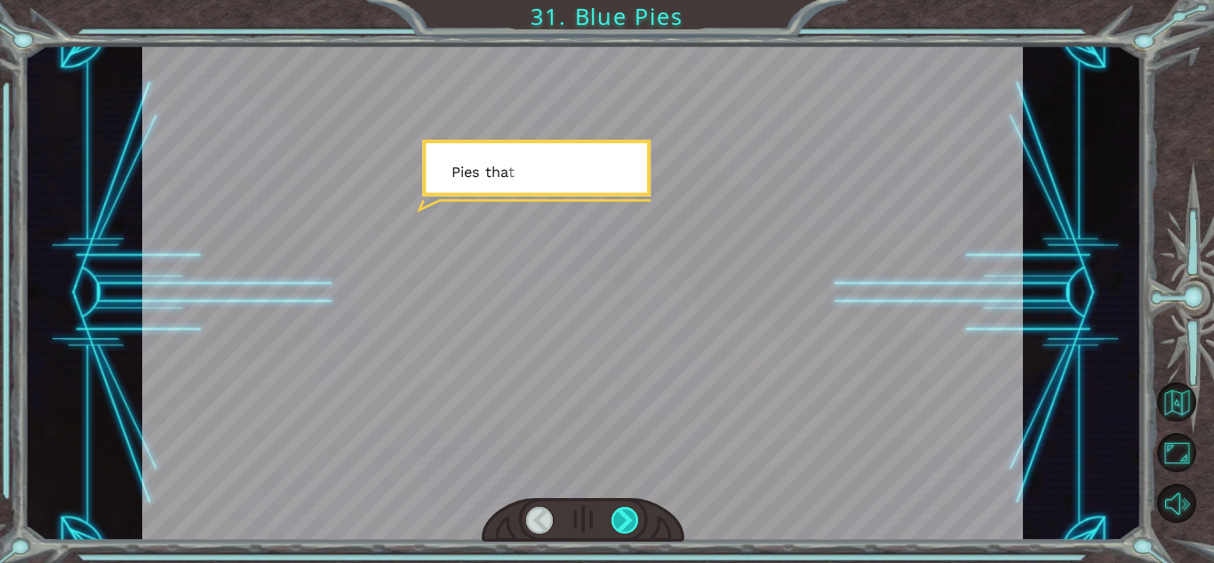
click at [625, 519] on div at bounding box center [625, 520] width 28 height 27
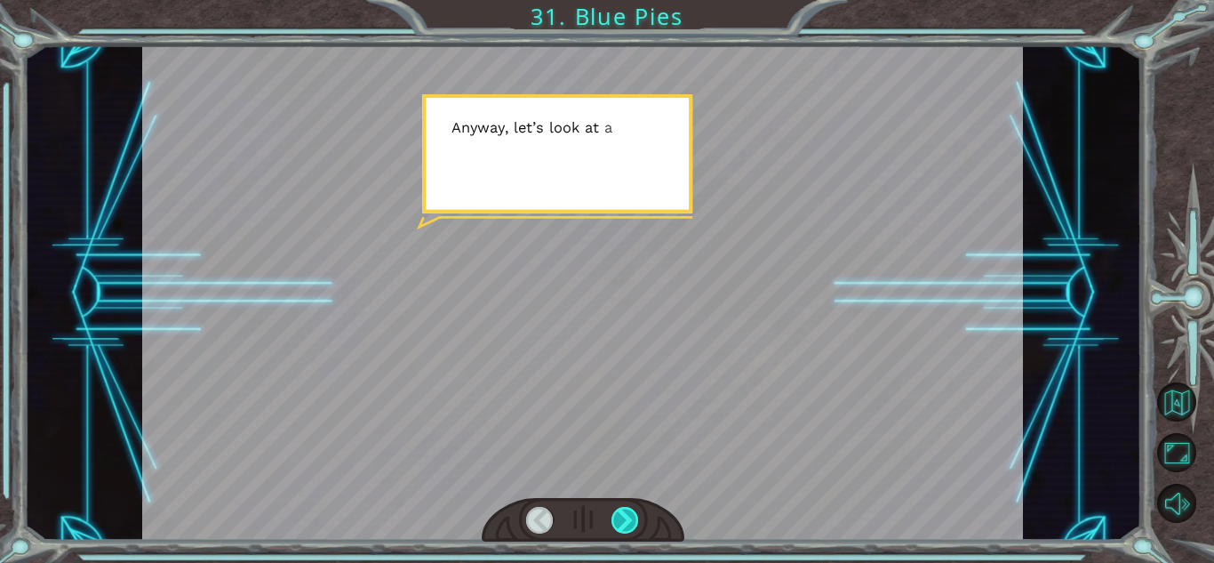
click at [625, 519] on div at bounding box center [625, 520] width 28 height 27
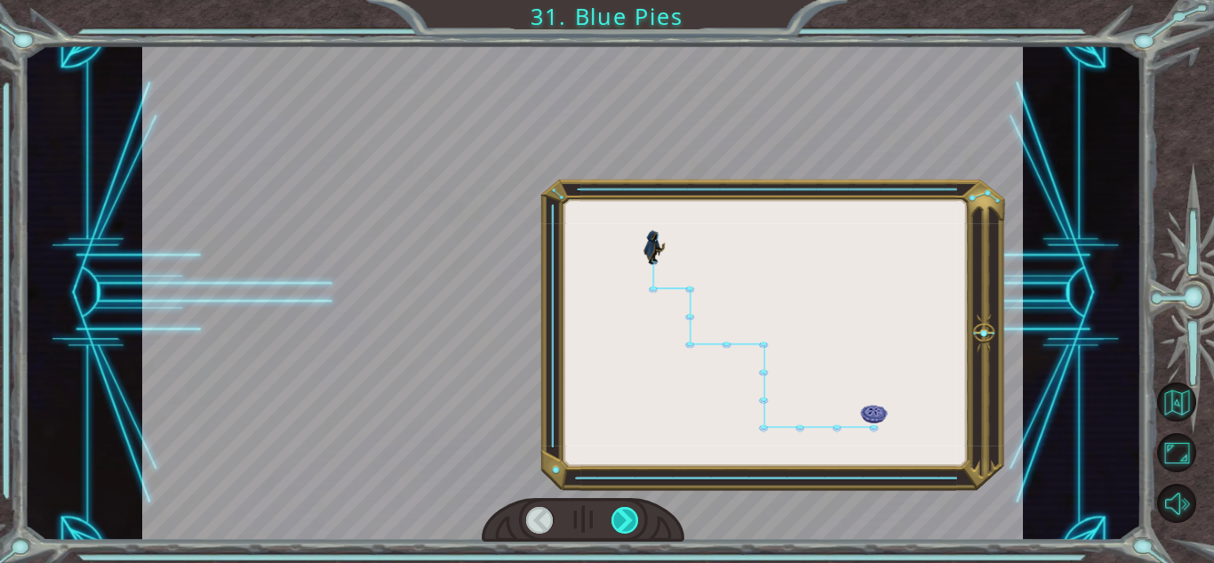
click at [625, 519] on div at bounding box center [625, 520] width 28 height 27
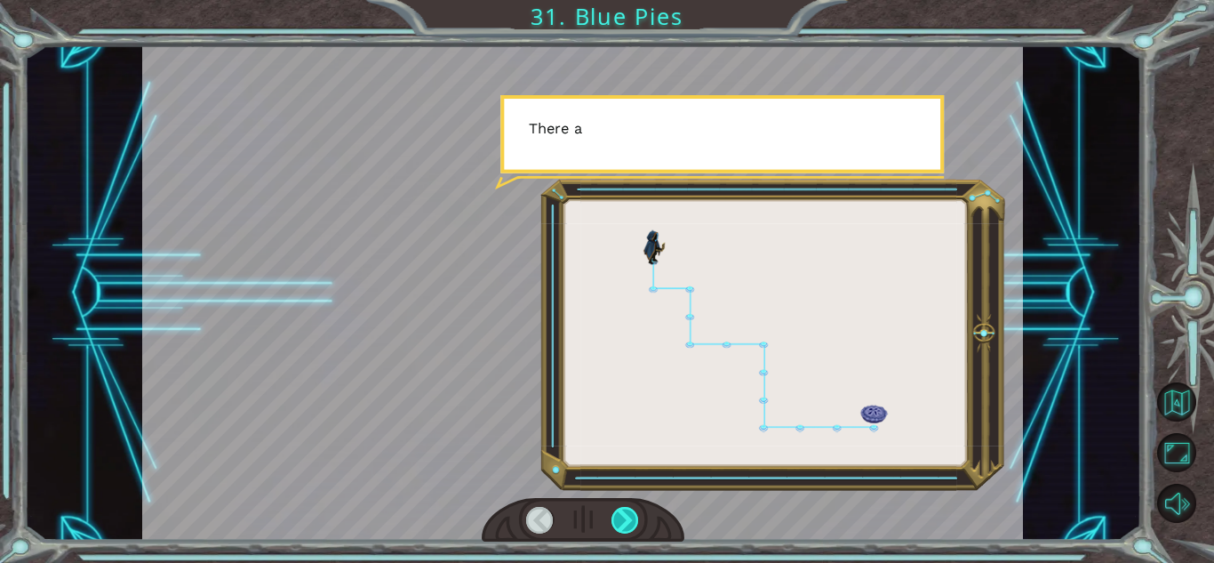
click at [625, 519] on div at bounding box center [625, 520] width 28 height 27
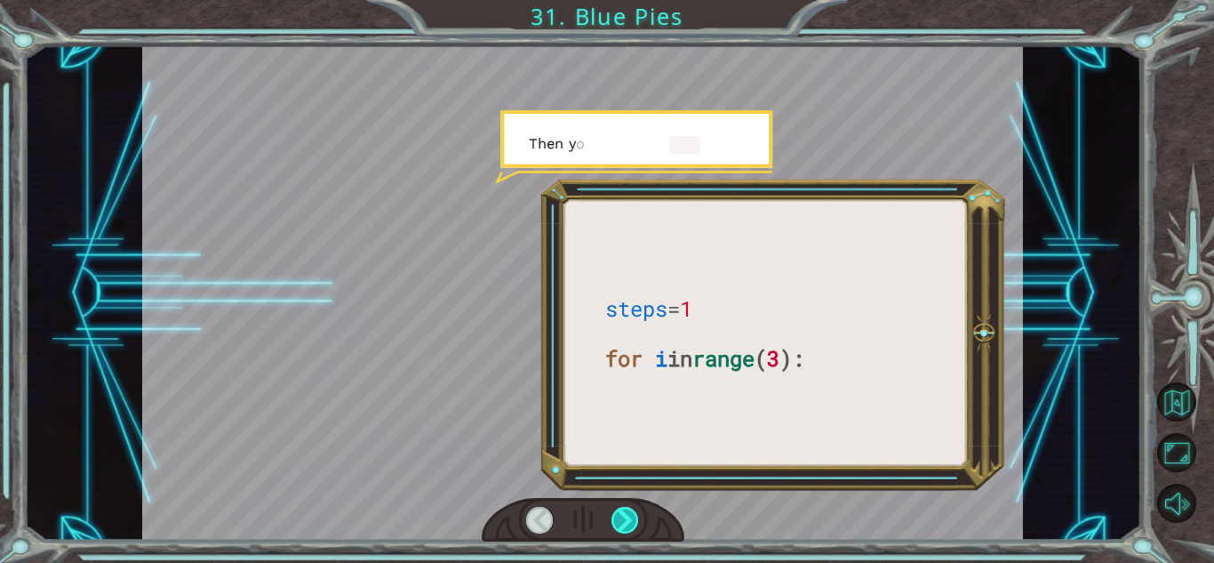
click at [625, 519] on div at bounding box center [625, 520] width 28 height 27
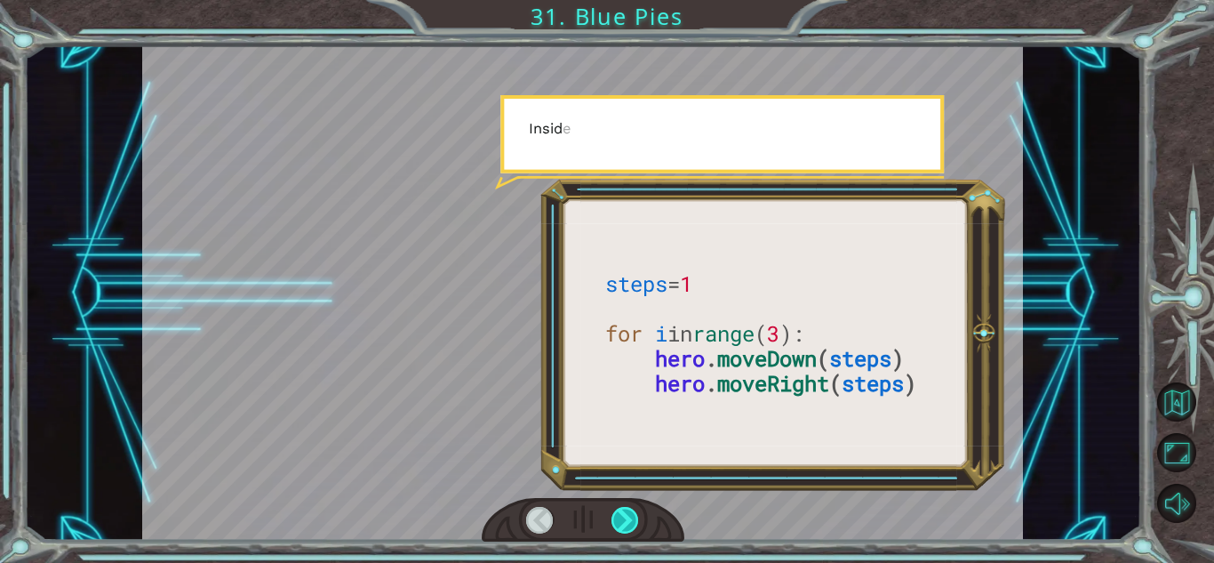
click at [625, 519] on div at bounding box center [625, 520] width 28 height 27
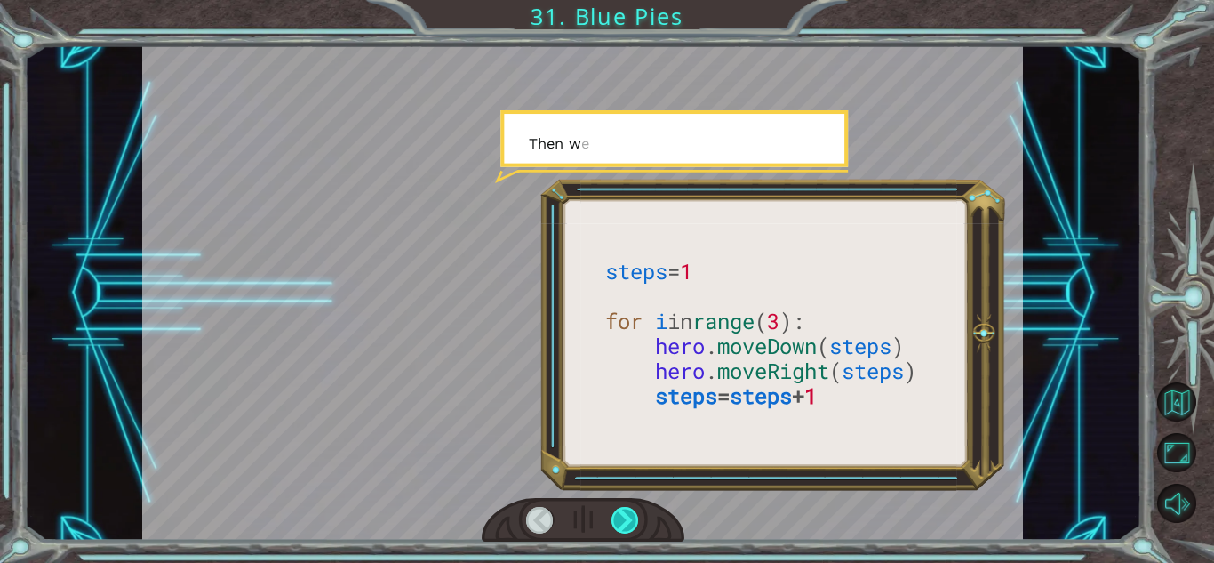
click at [625, 519] on div at bounding box center [625, 520] width 28 height 27
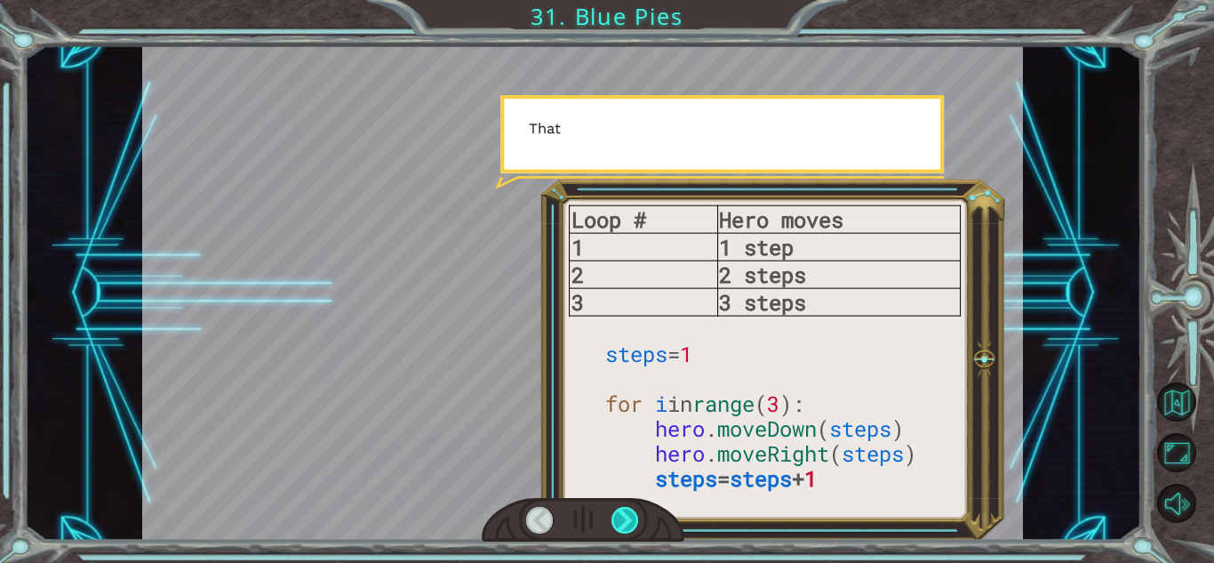
click at [625, 519] on div at bounding box center [625, 520] width 28 height 27
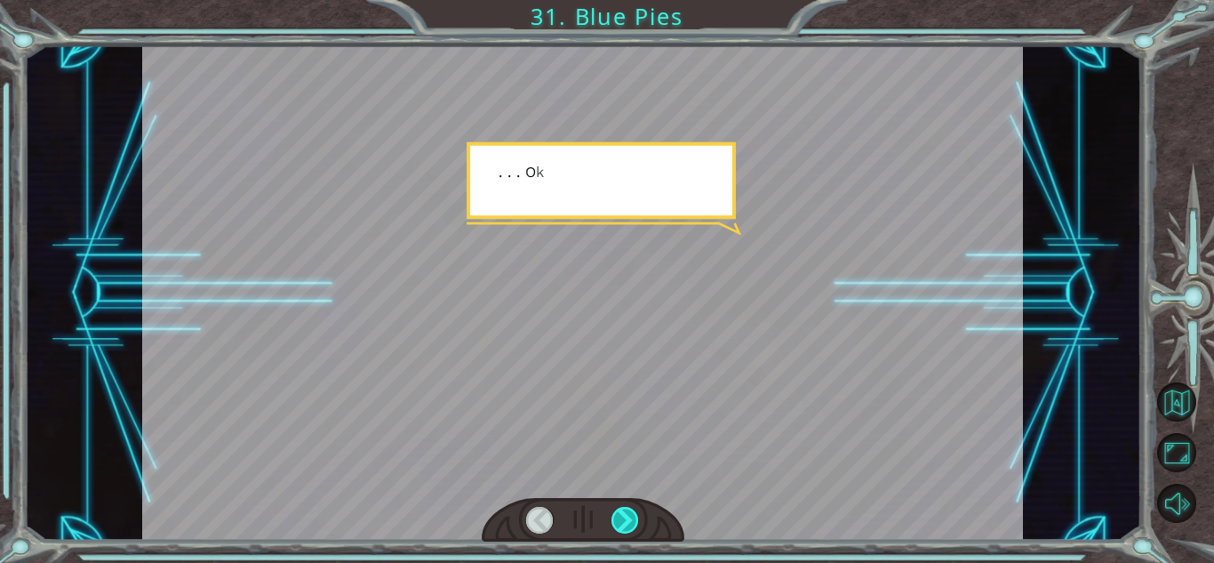
click at [625, 519] on div at bounding box center [625, 520] width 28 height 27
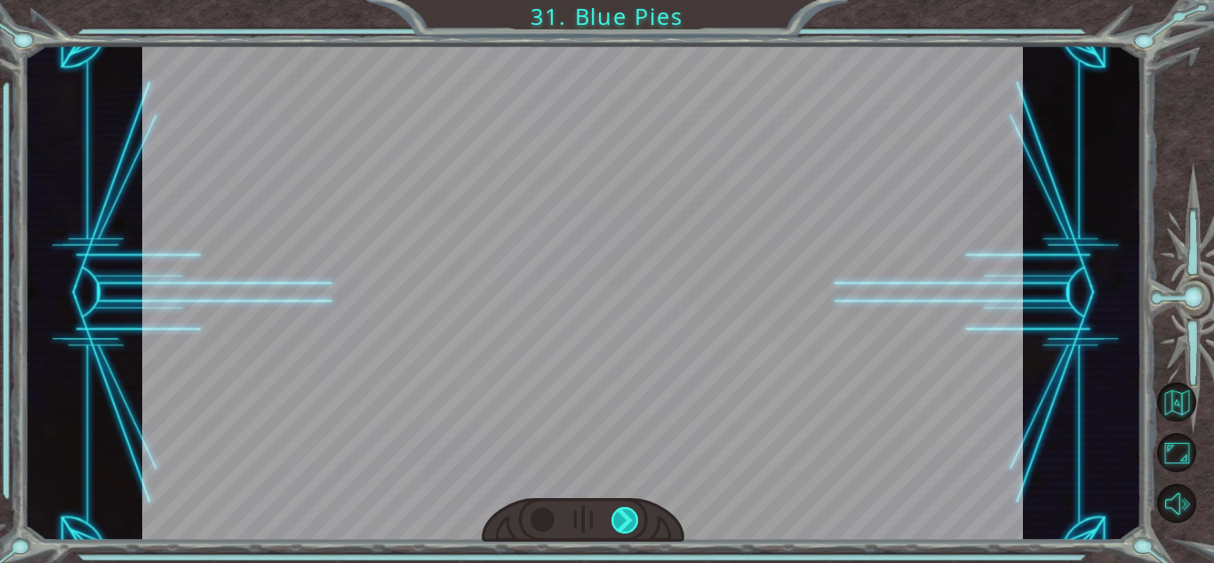
click at [625, 519] on div at bounding box center [625, 520] width 28 height 27
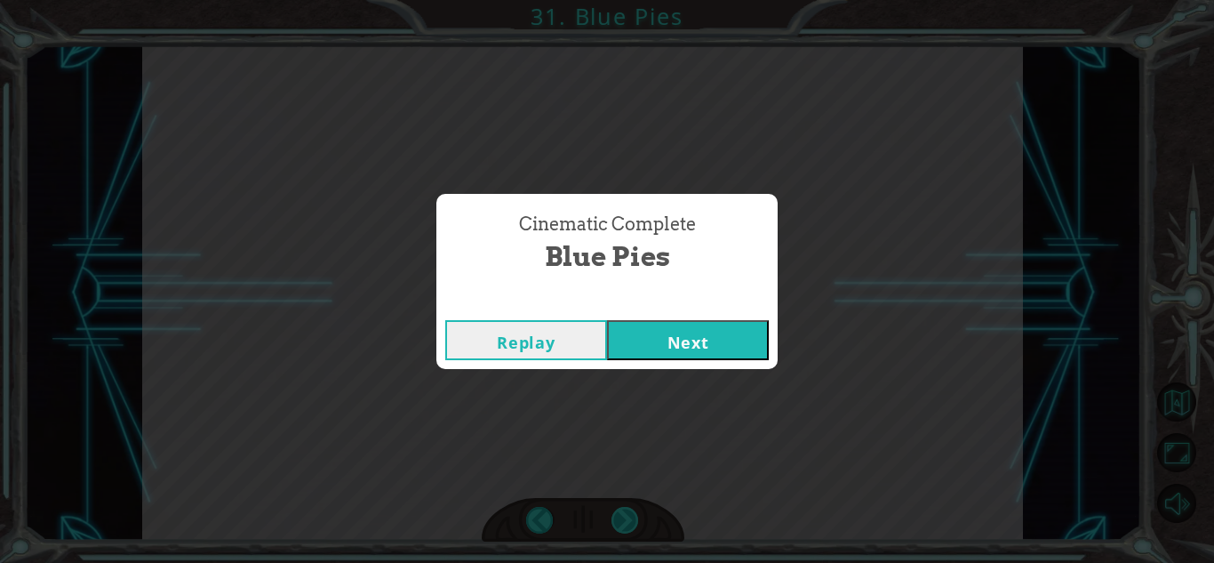
click at [625, 519] on div "Cinematic Complete Blue Pies Replay Next" at bounding box center [607, 281] width 1214 height 563
click at [739, 331] on button "Next" at bounding box center [688, 340] width 162 height 40
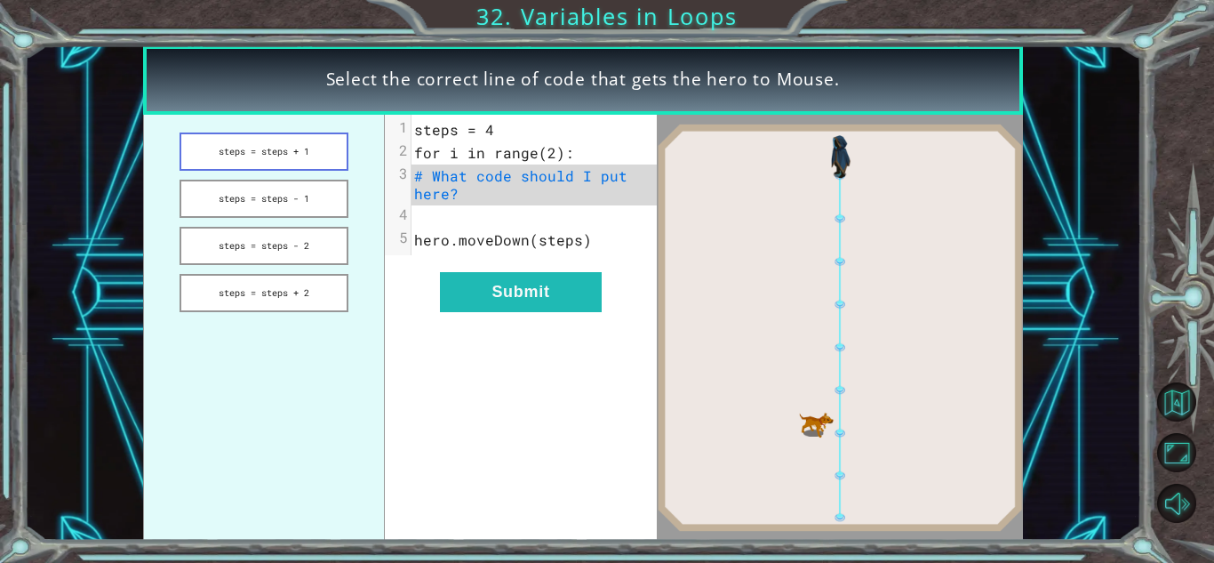
click at [284, 155] on button "steps = steps + 1" at bounding box center [264, 151] width 168 height 38
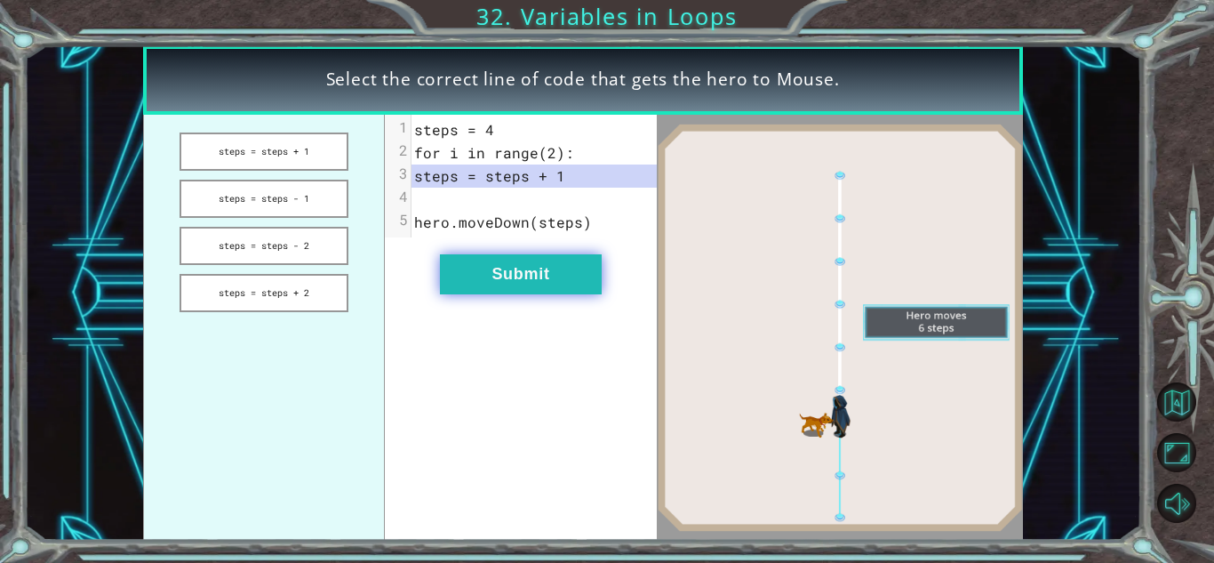
click at [538, 284] on button "Submit" at bounding box center [521, 274] width 162 height 40
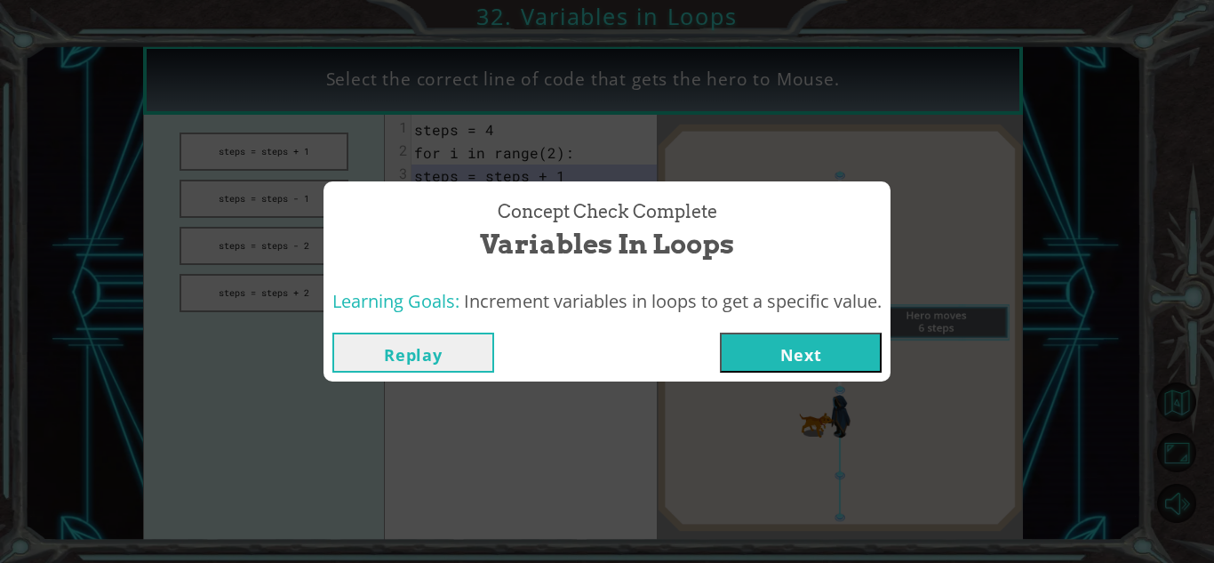
click at [772, 363] on button "Next" at bounding box center [801, 352] width 162 height 40
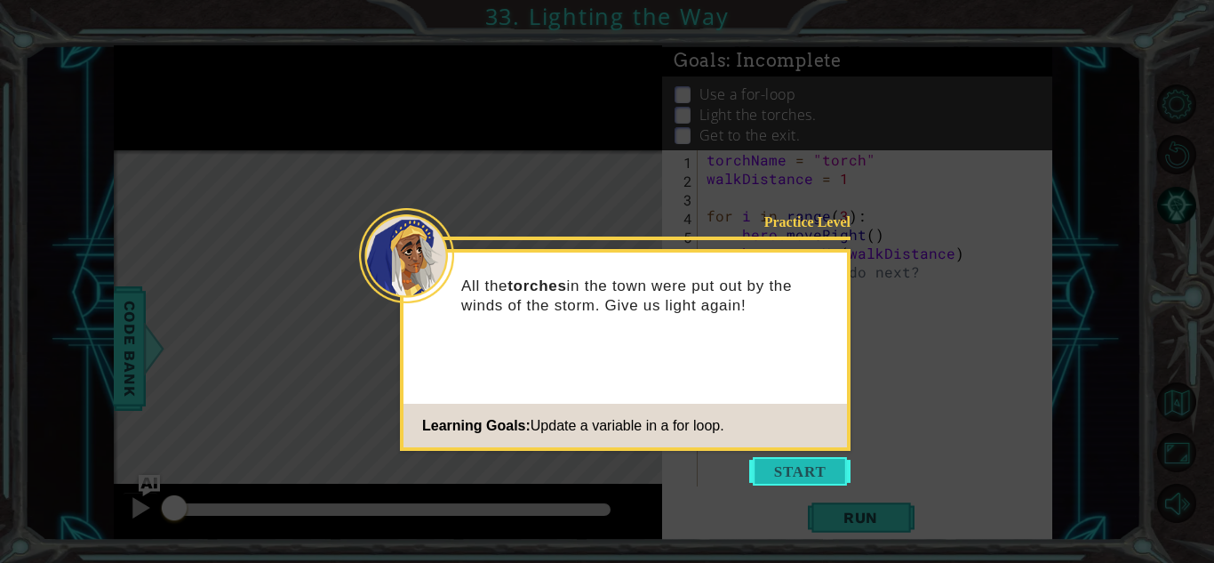
click at [808, 461] on button "Start" at bounding box center [799, 471] width 101 height 28
click at [808, 461] on icon at bounding box center [607, 281] width 1214 height 563
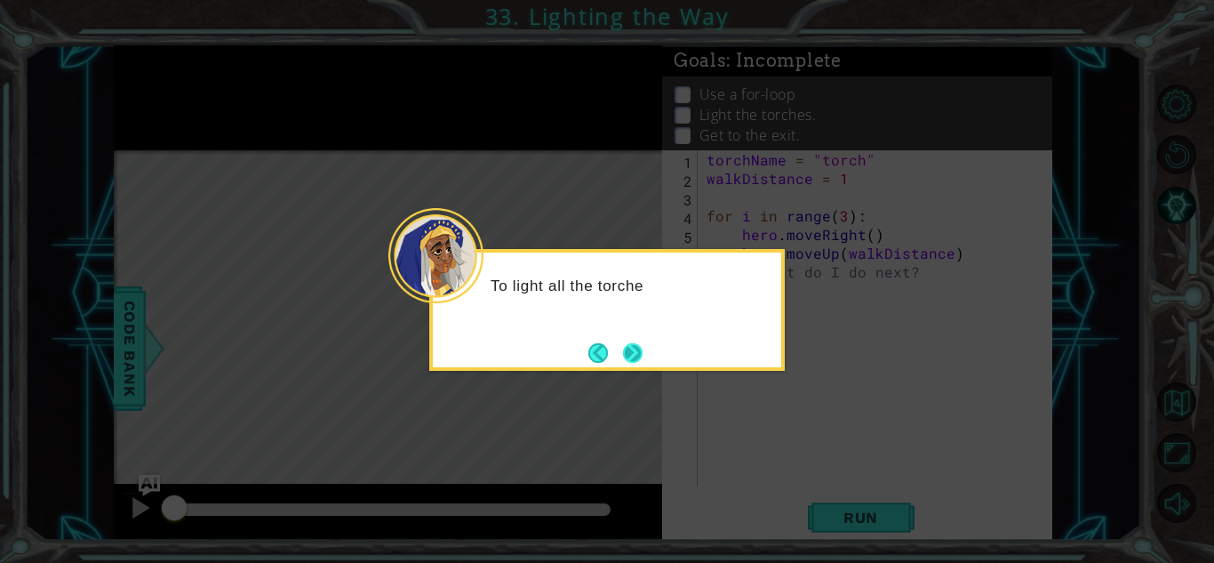
click at [625, 360] on button "Next" at bounding box center [633, 353] width 20 height 20
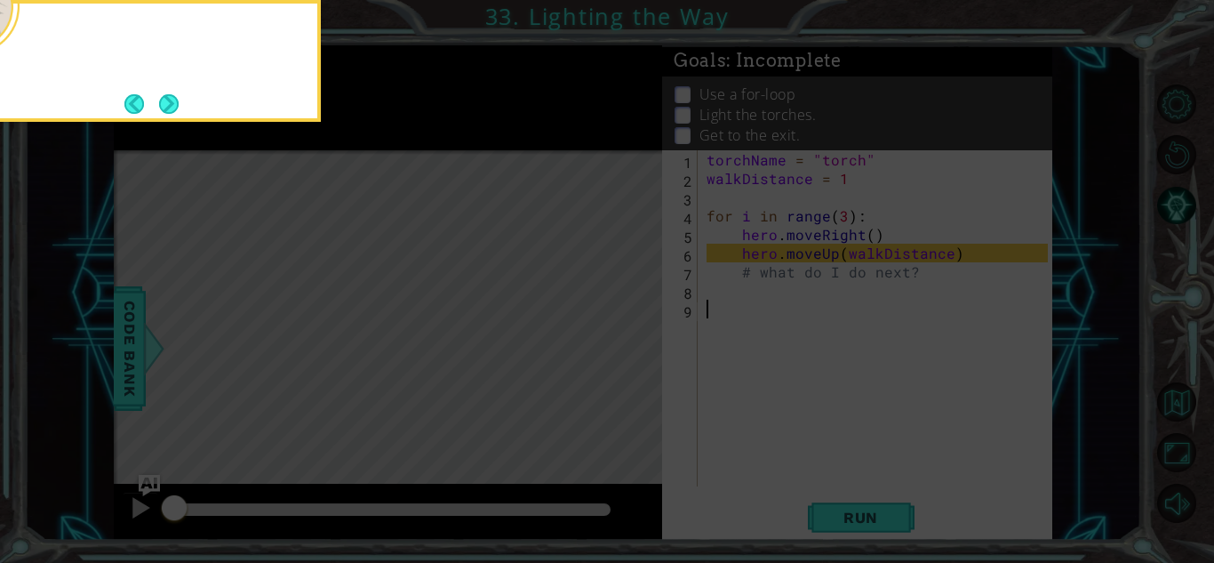
click at [625, 360] on icon at bounding box center [607, 83] width 1214 height 957
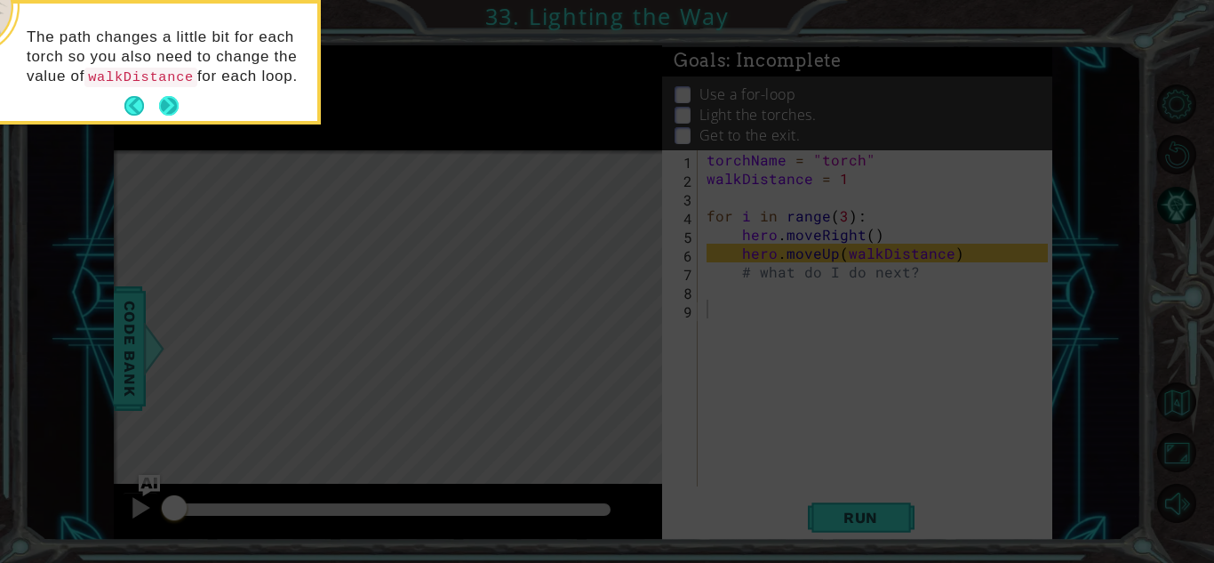
click at [163, 107] on button "Next" at bounding box center [169, 106] width 20 height 20
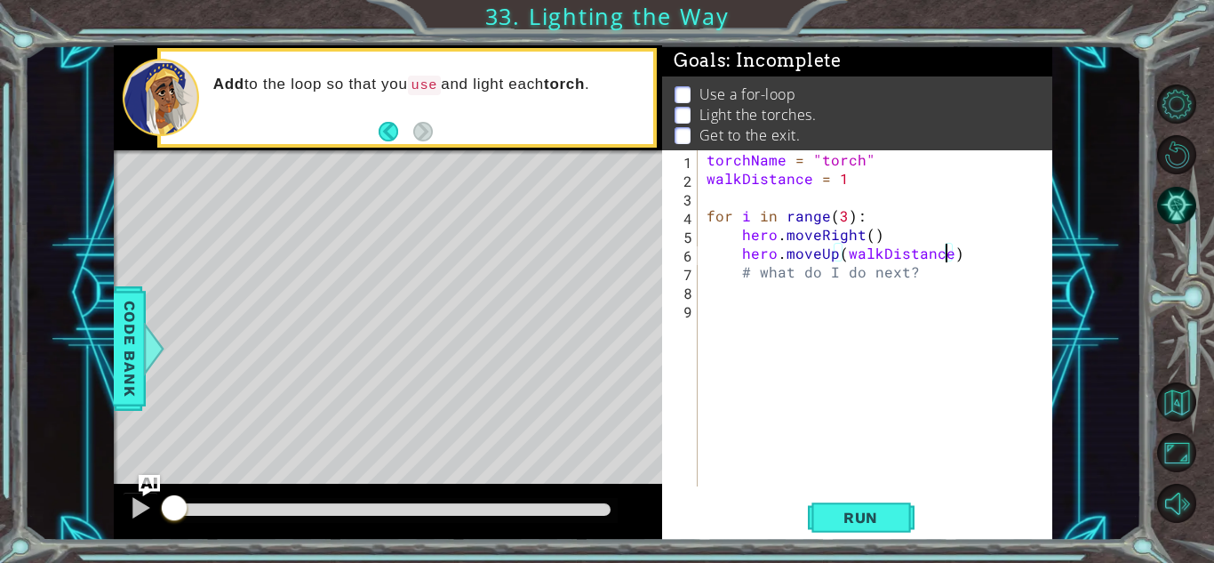
click at [947, 259] on div "torchName = "torch" walkDistance = 1 for i in range ( 3 ) : hero . moveRight ( …" at bounding box center [880, 336] width 354 height 373
type textarea "hero.moveUp(walkDistance)"
click at [990, 288] on div "torchName = "torch" walkDistance = 1 for i in range ( 3 ) : hero . moveRight ( …" at bounding box center [880, 336] width 354 height 373
click at [855, 184] on div "torchName = "torch" walkDistance = 1 for i in range ( 3 ) : hero . moveRight ( …" at bounding box center [880, 336] width 354 height 373
type textarea "walkDistance = 1"
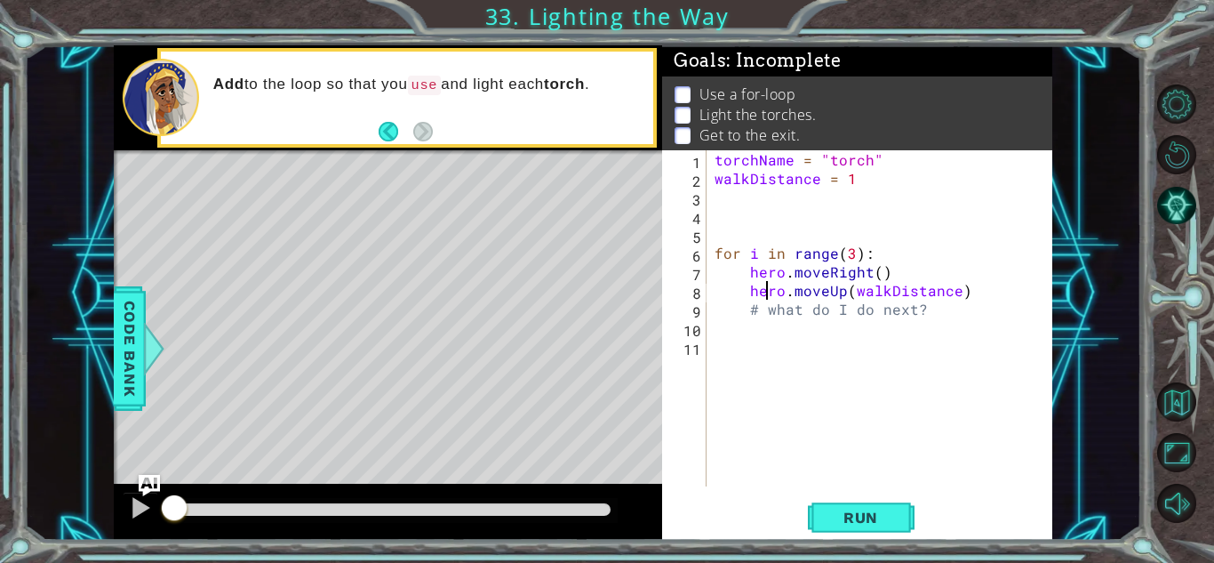
type textarea "# what do I do next?"
type textarea "#"
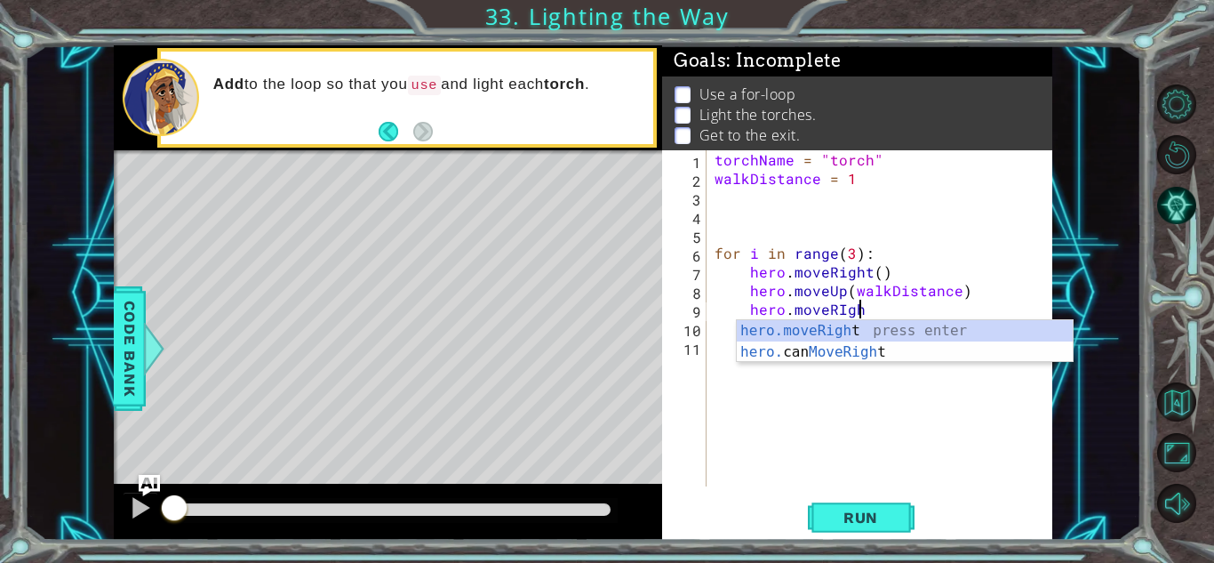
scroll to position [0, 8]
type textarea "hero.moveRight()"
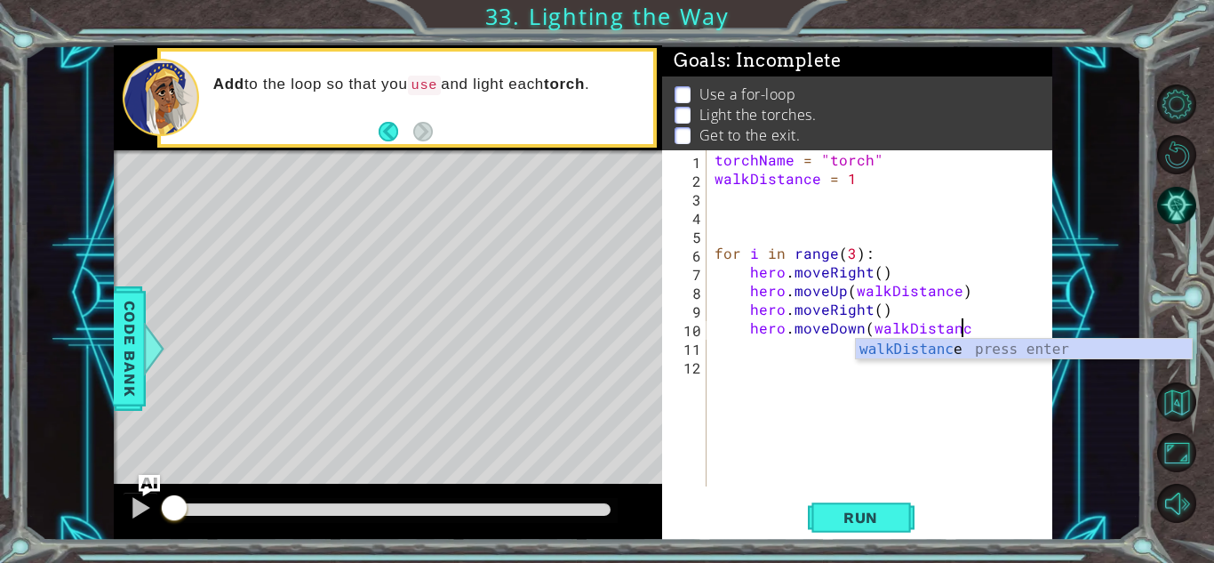
scroll to position [0, 15]
type textarea "hero.moveDown(walkDistance)"
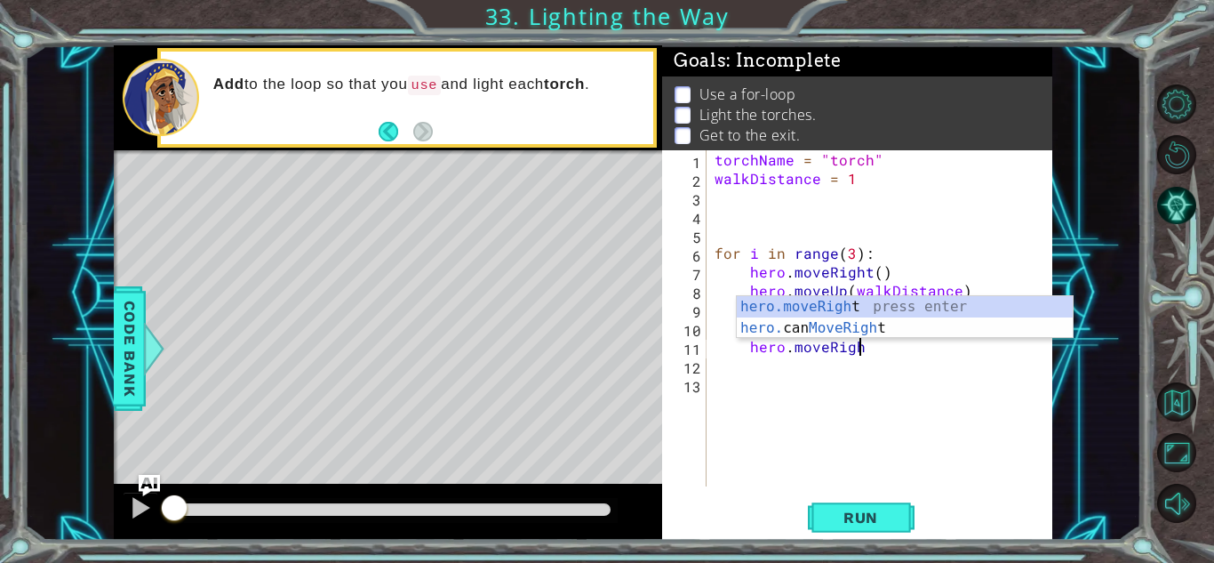
scroll to position [0, 8]
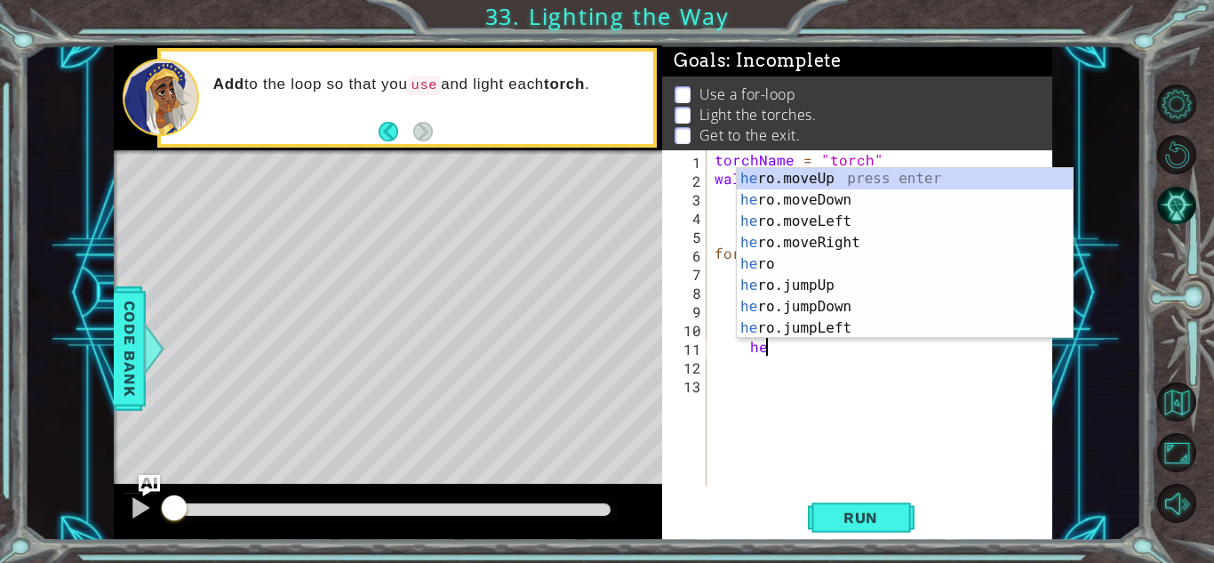
type textarea "h"
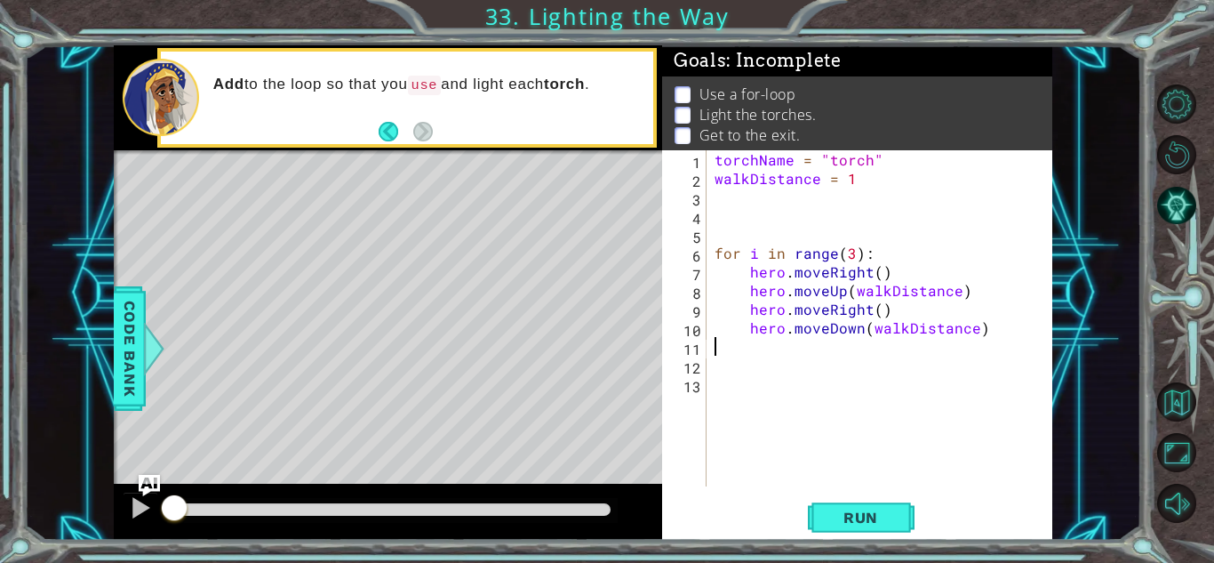
scroll to position [0, 0]
type textarea "for i in range(3):"
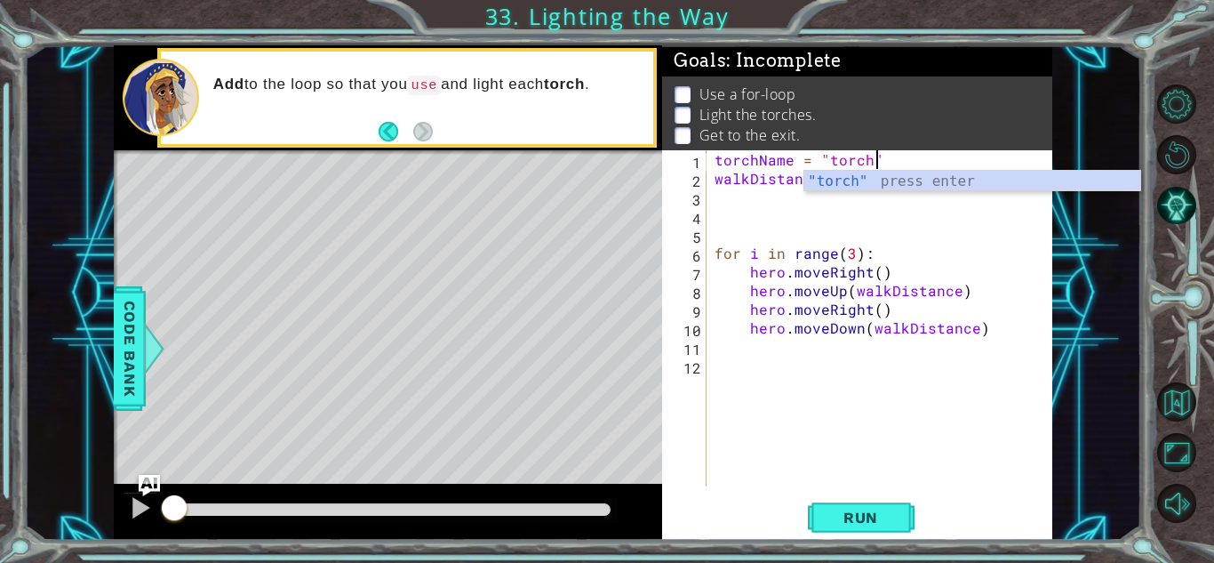
scroll to position [0, 9]
type textarea "walkDistance = 1"
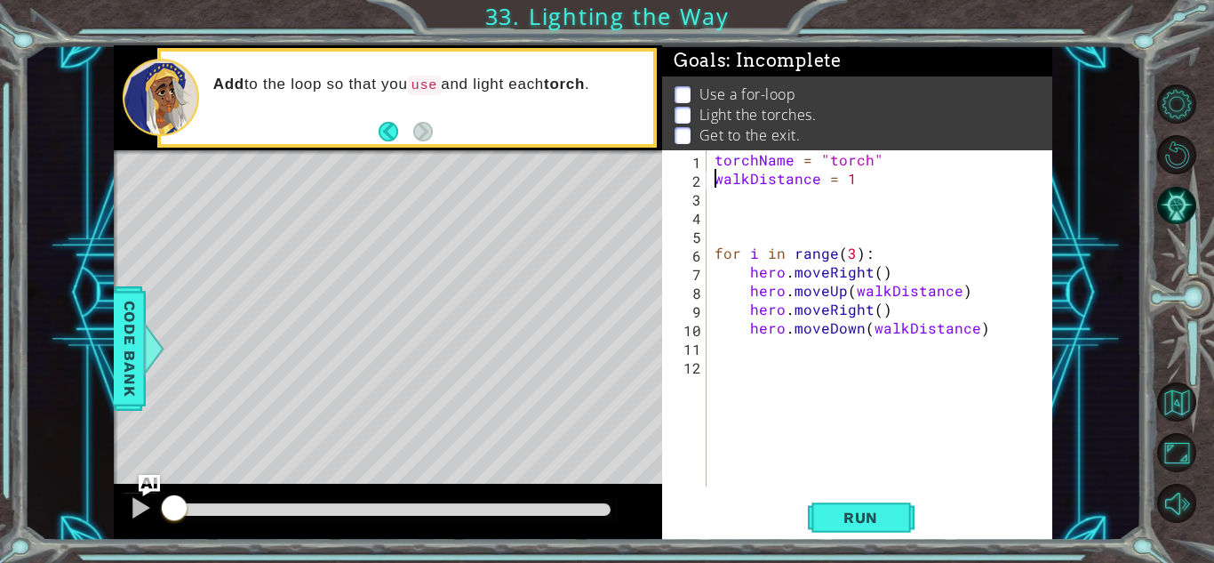
scroll to position [0, 0]
type textarea "walkDistance = 1"
type textarea "hero.moveRight()"
click at [990, 352] on div "torchName = "torch" walkDistance = 1 for i in range ( 3 ) : hero . moveRight ( …" at bounding box center [884, 336] width 346 height 373
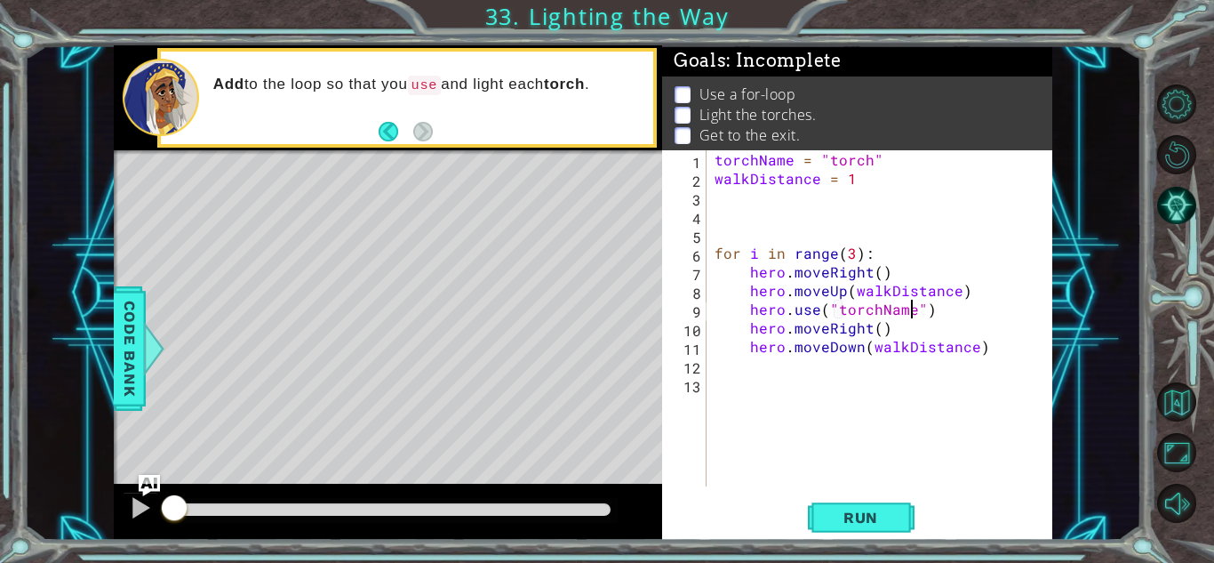
type textarea "hero.moveDown(walkDistance)"
click at [802, 368] on div "torchName = "torch" walkDistance = 1 for i in range ( 3 ) : hero . moveRight ( …" at bounding box center [884, 336] width 346 height 373
click at [727, 195] on div "torchName = "torch" walkDistance = 1 for i in range ( 3 ) : hero . moveRight ( …" at bounding box center [884, 336] width 346 height 373
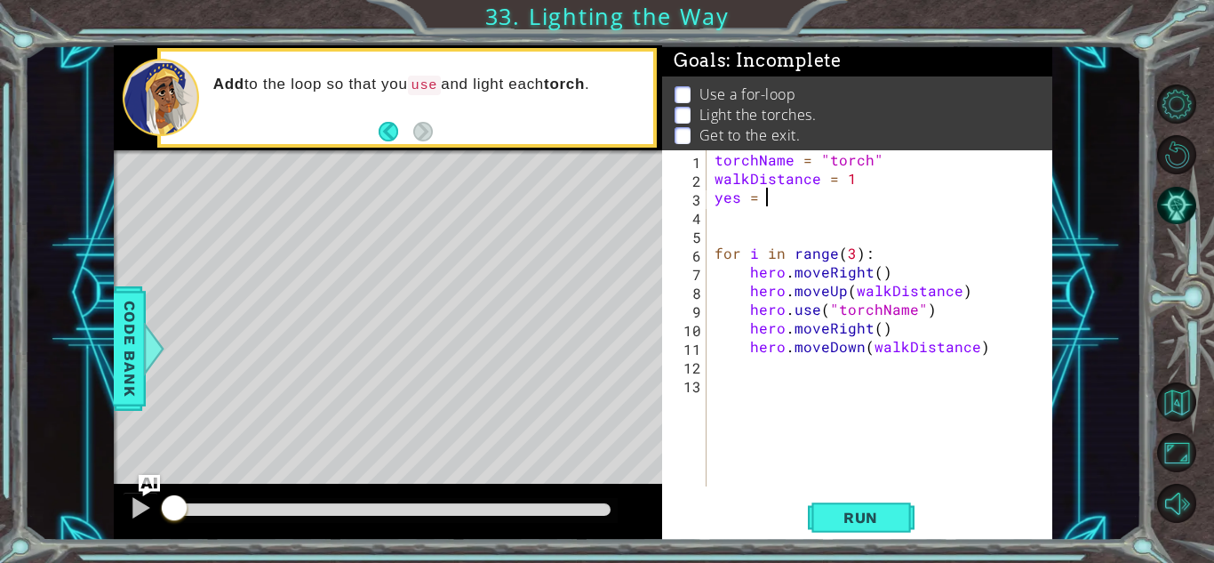
type textarea "yes = 1"
type textarea "yes = 0"
type textarea "hero.moveDown(walkDistance)"
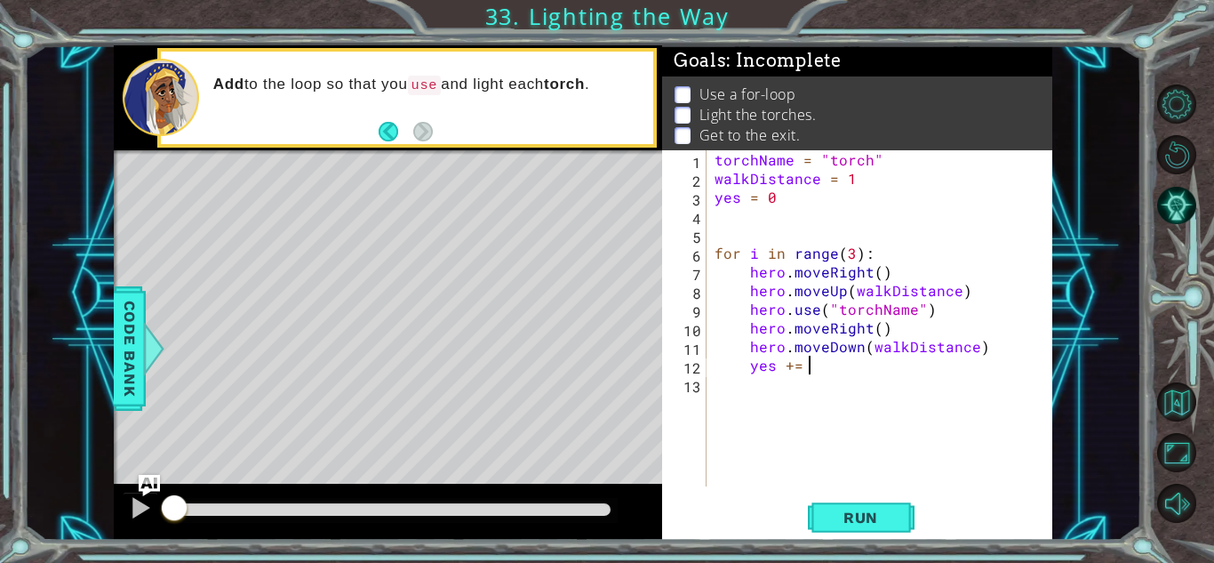
type textarea "yes += 1"
click at [880, 531] on button "Run" at bounding box center [861, 517] width 107 height 39
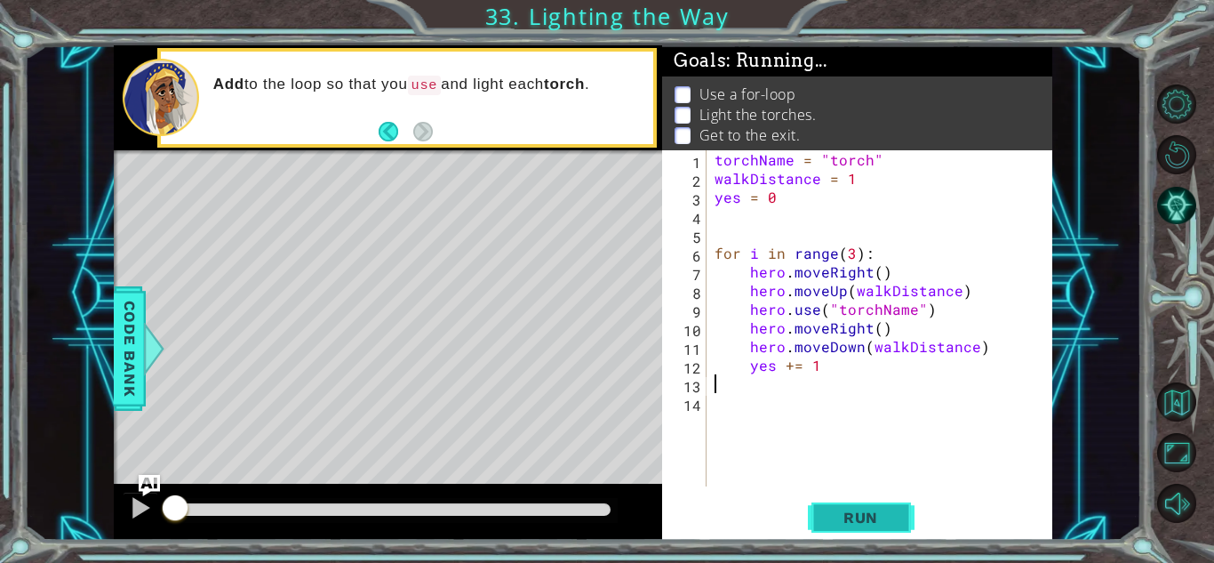
click at [875, 515] on span "Run" at bounding box center [861, 517] width 70 height 18
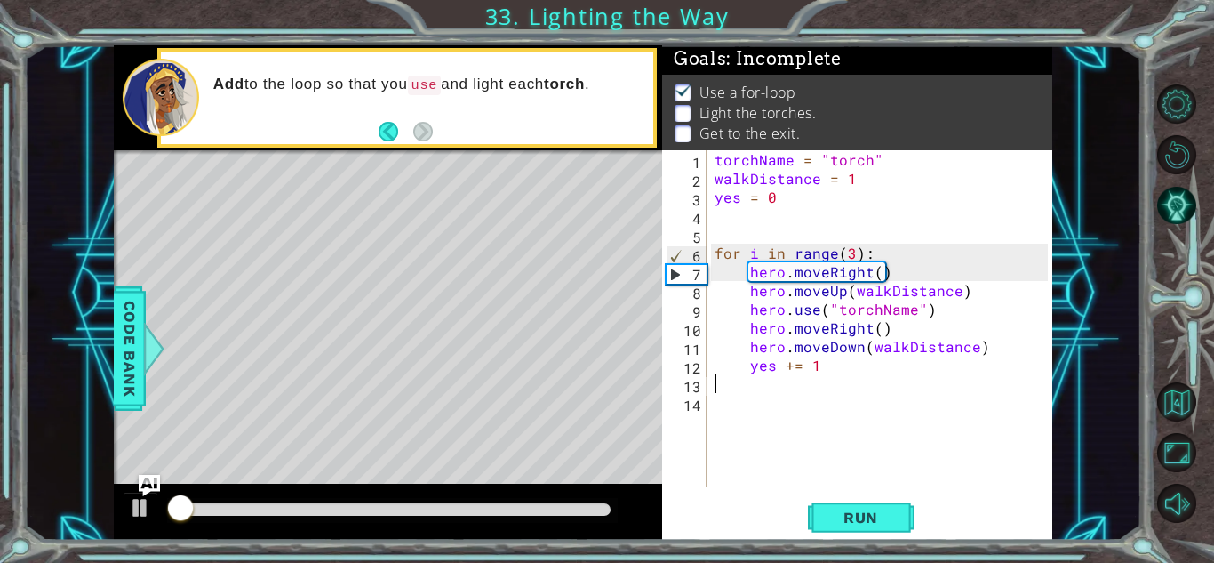
scroll to position [2, 0]
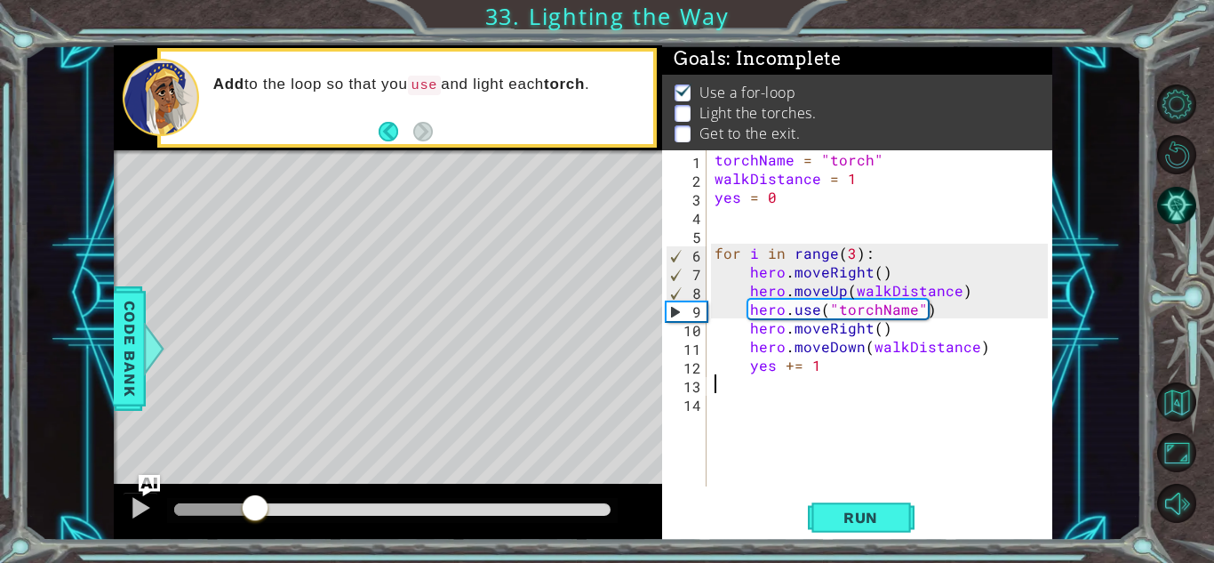
drag, startPoint x: 213, startPoint y: 512, endPoint x: 255, endPoint y: 505, distance: 42.4
click at [255, 505] on div at bounding box center [255, 509] width 32 height 32
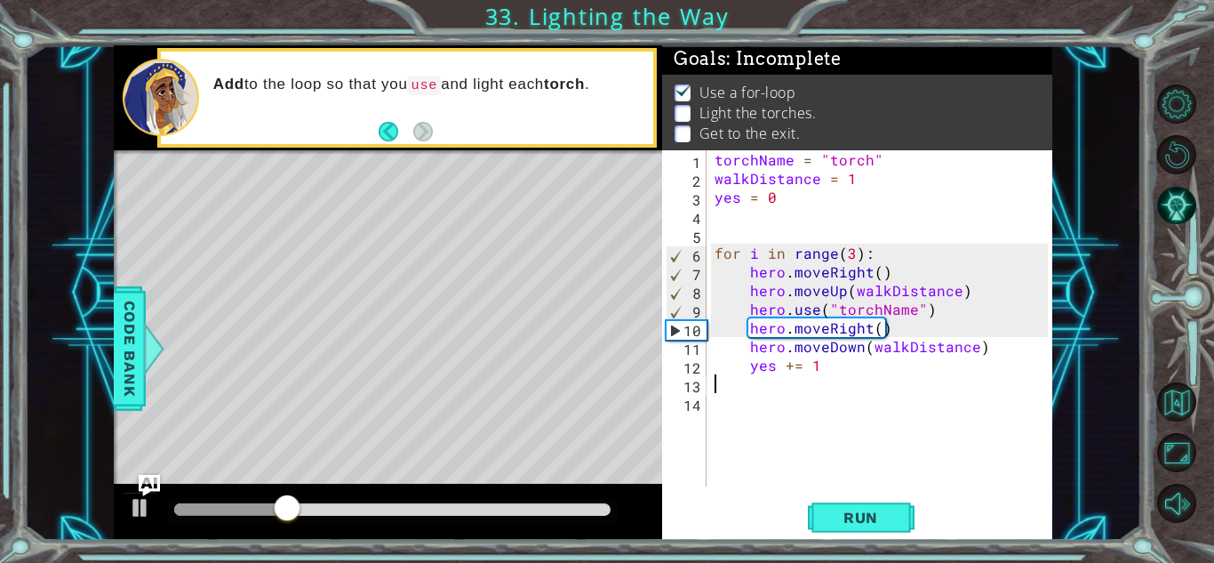
click at [837, 305] on div "torchName = "torch" walkDistance = 1 yes = 0 for i in range ( 3 ) : hero . move…" at bounding box center [884, 336] width 346 height 373
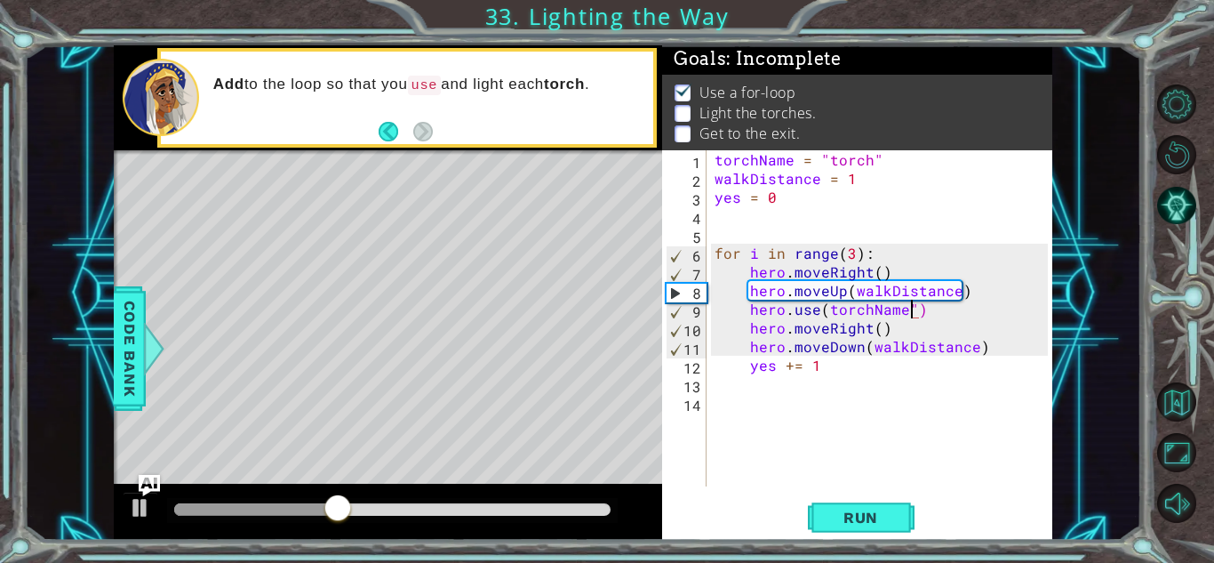
type textarea "hero.use(torchName)"
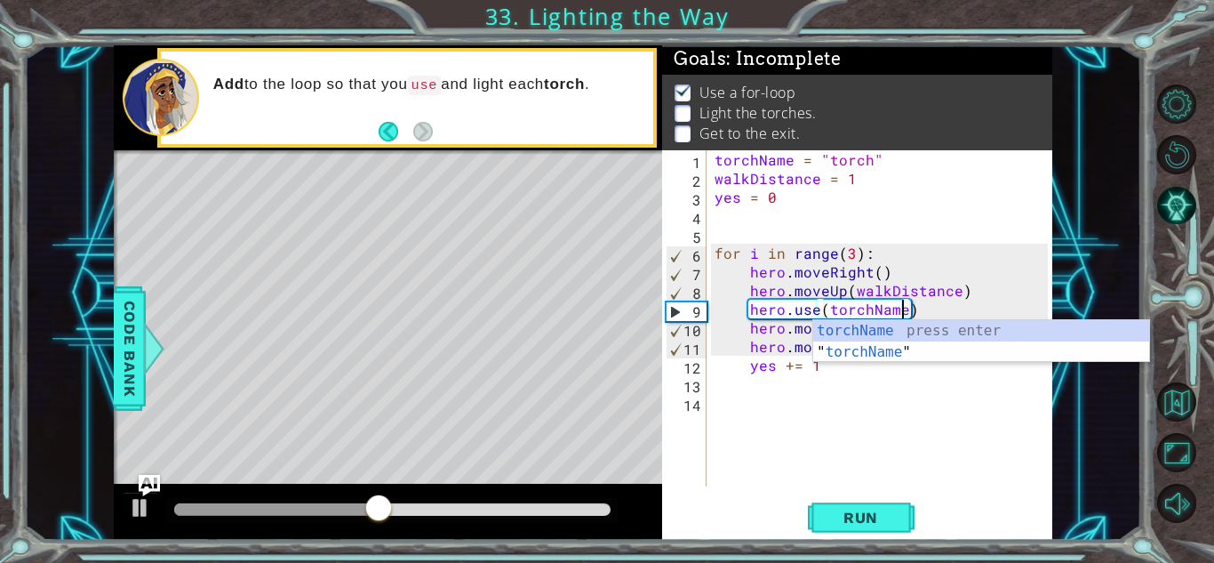
click at [835, 377] on div "torchName = "torch" walkDistance = 1 yes = 0 for i in range ( 3 ) : hero . move…" at bounding box center [884, 336] width 346 height 373
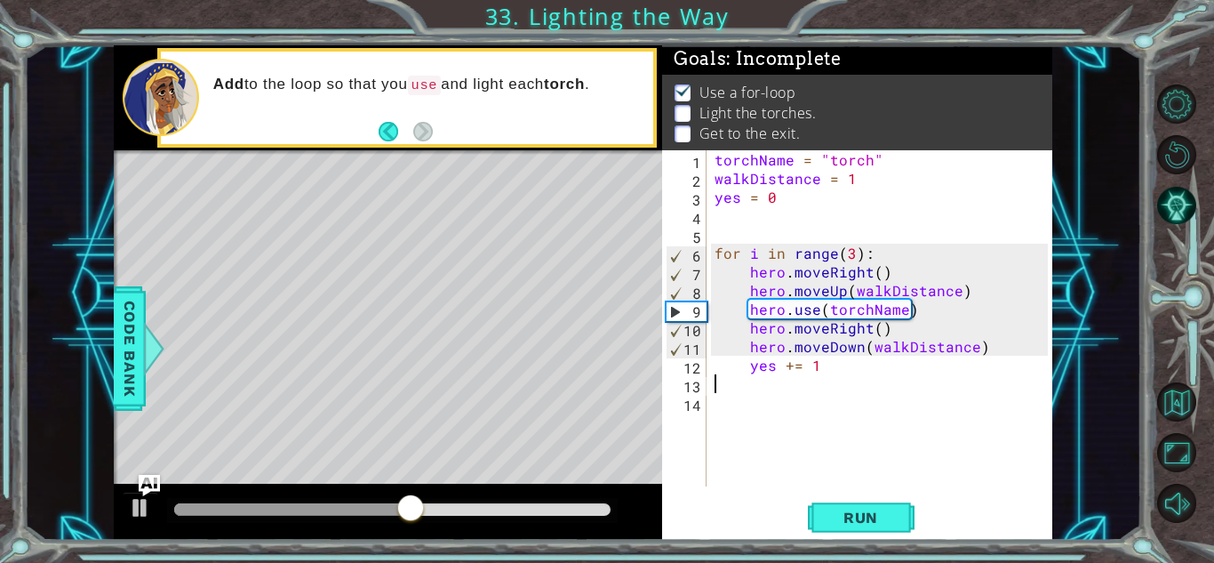
click at [837, 358] on div "torchName = "torch" walkDistance = 1 yes = 0 for i in range ( 3 ) : hero . move…" at bounding box center [884, 336] width 346 height 373
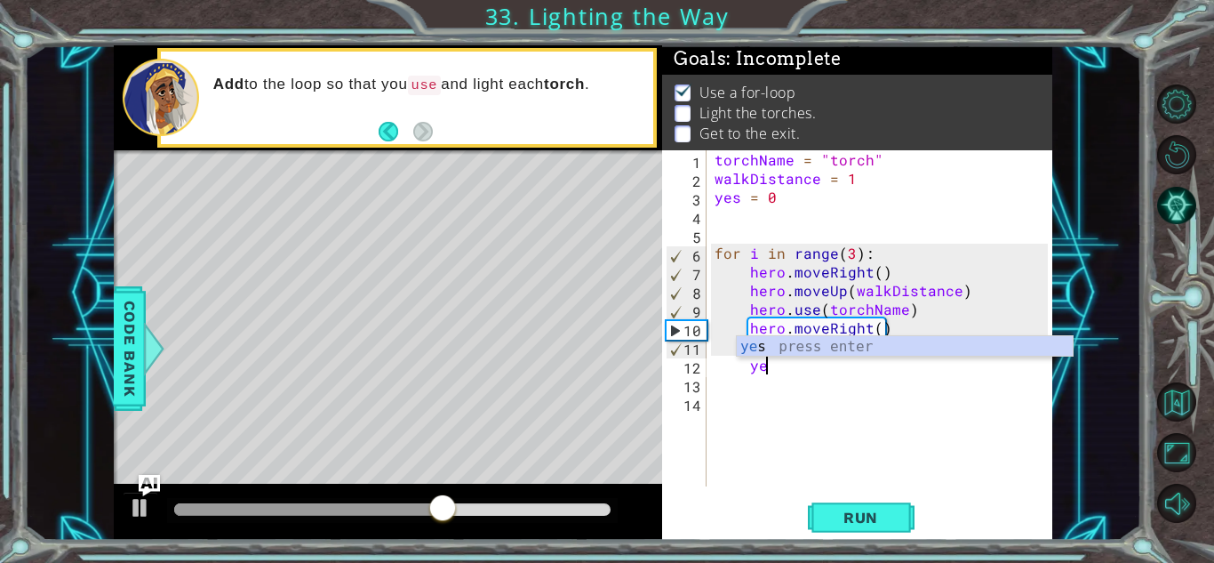
type textarea "y"
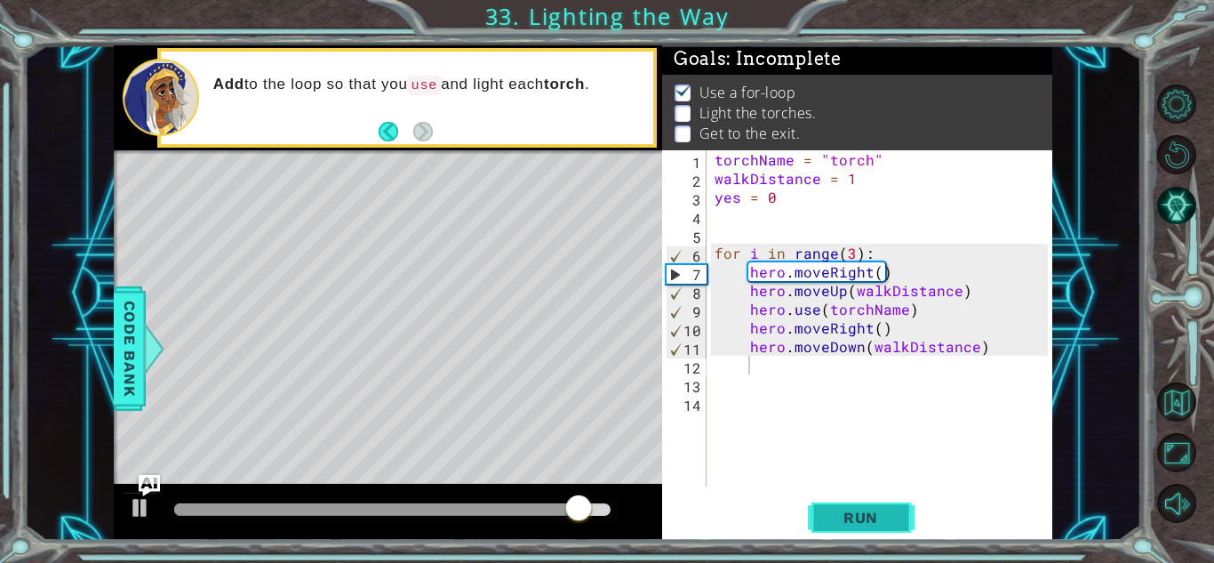
click at [838, 531] on button "Run" at bounding box center [861, 517] width 107 height 39
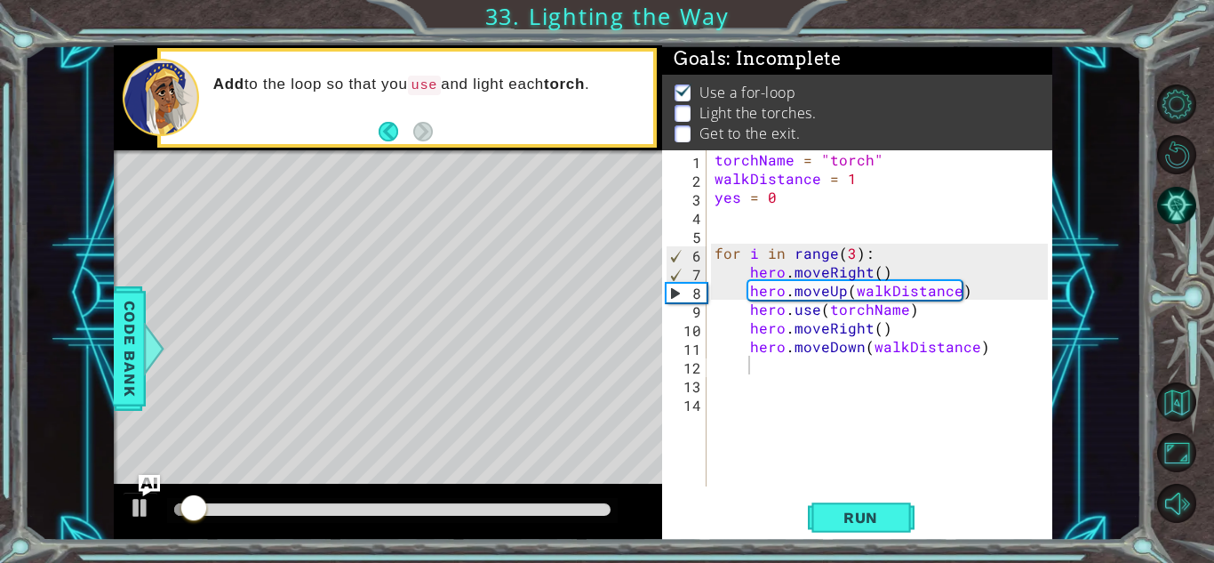
drag, startPoint x: 220, startPoint y: 501, endPoint x: 289, endPoint y: 508, distance: 69.7
click at [289, 508] on div at bounding box center [392, 510] width 451 height 25
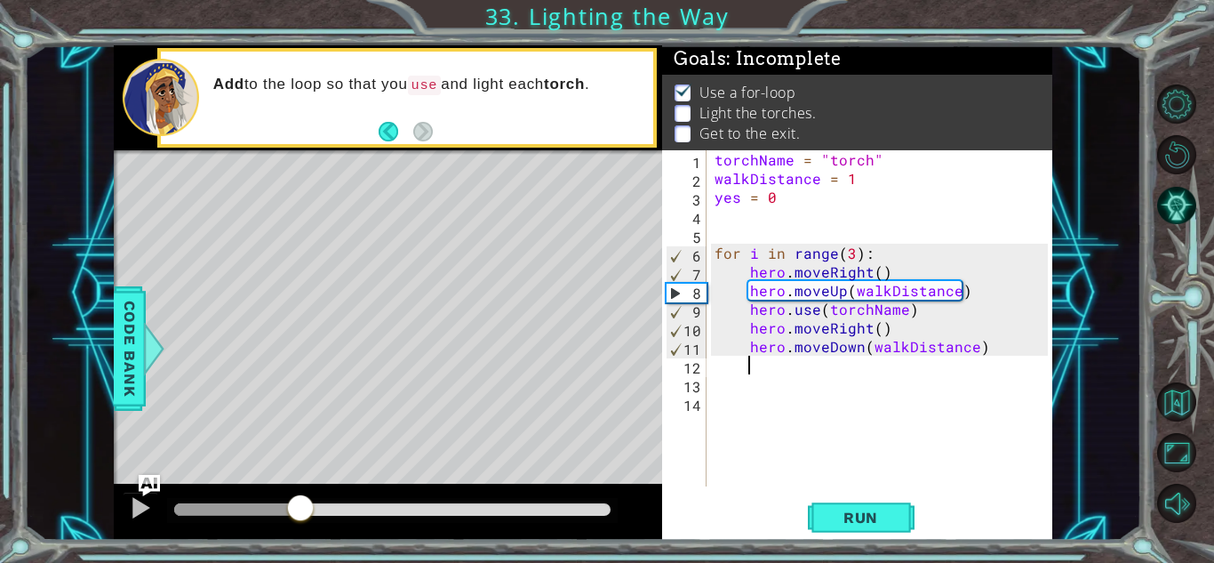
drag, startPoint x: 289, startPoint y: 508, endPoint x: 300, endPoint y: 499, distance: 15.1
click at [300, 503] on div at bounding box center [392, 509] width 436 height 12
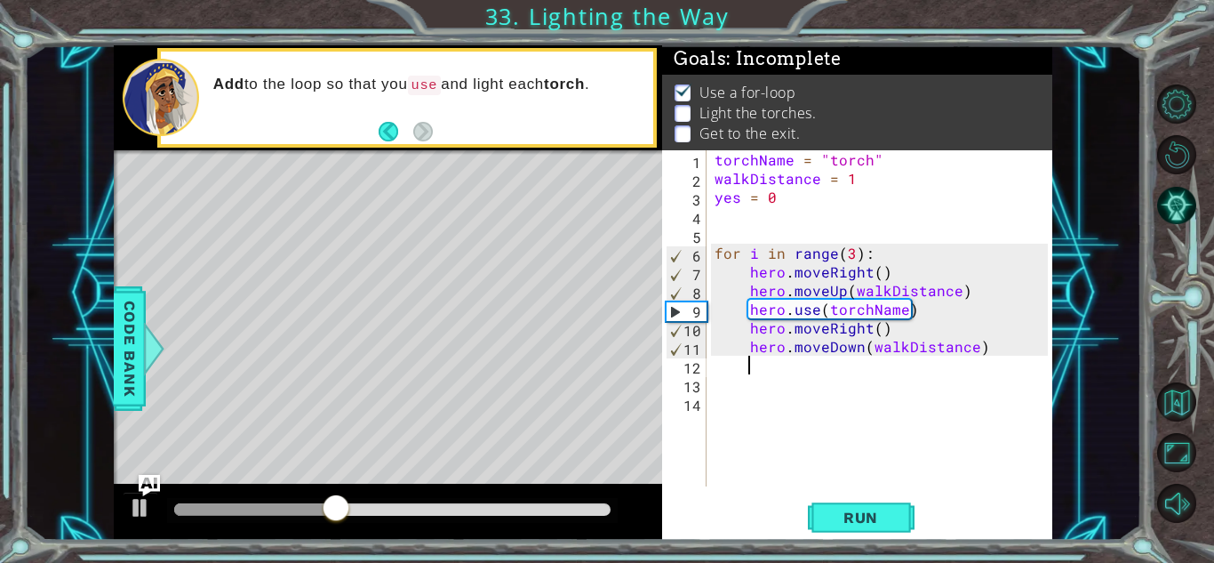
click at [957, 284] on div "torchName = "torch" walkDistance = 1 yes = 0 for i in range ( 3 ) : hero . move…" at bounding box center [884, 336] width 346 height 373
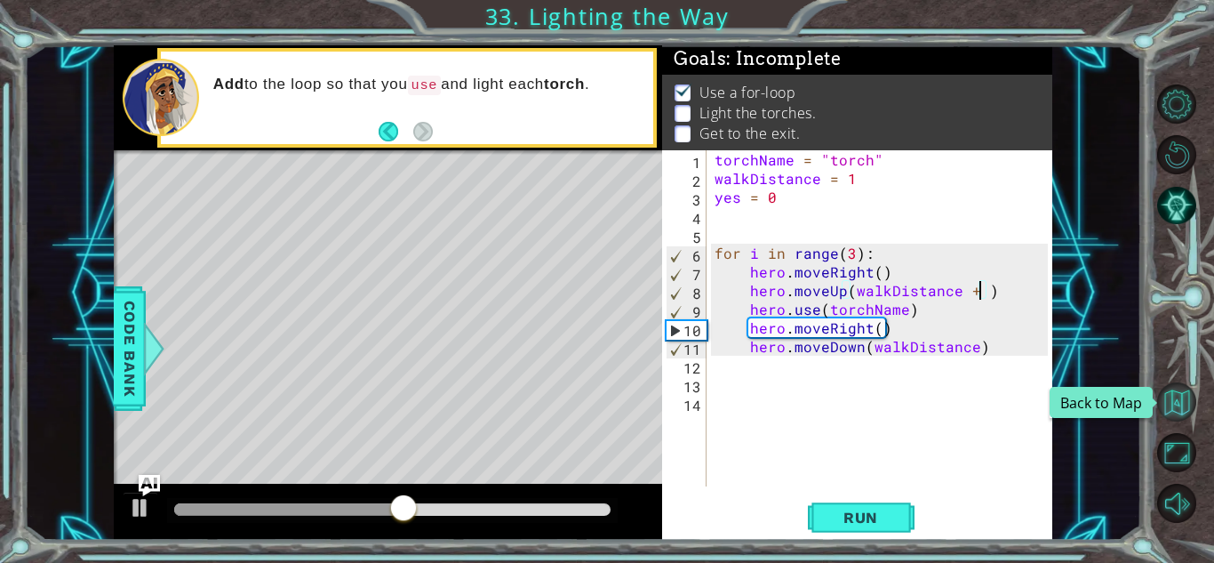
scroll to position [0, 16]
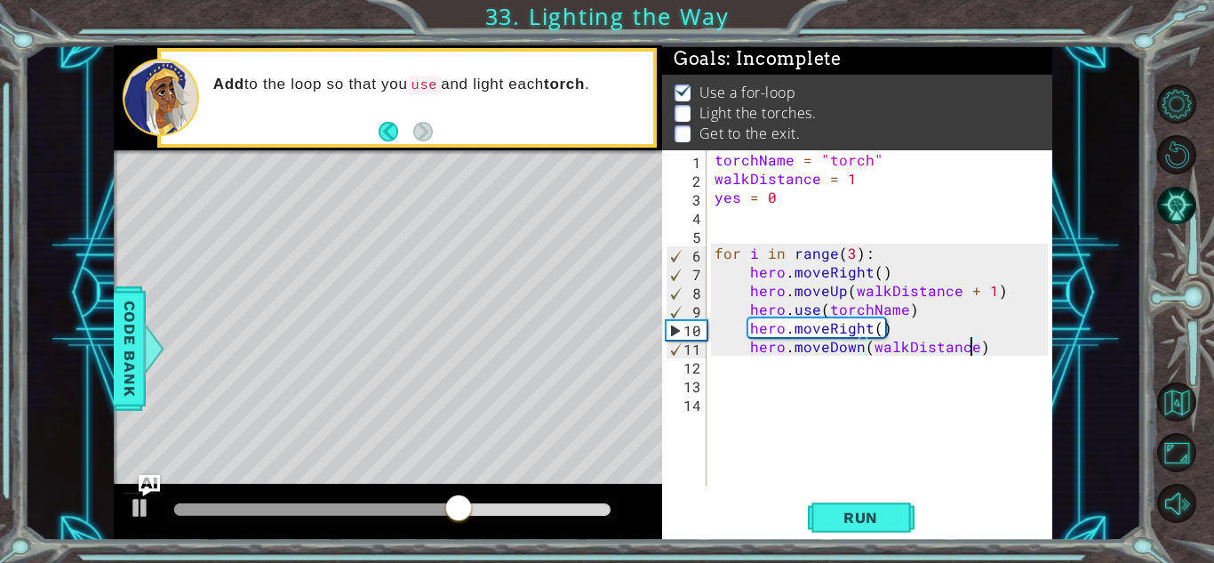
click at [973, 345] on div "torchName = "torch" walkDistance = 1 yes = 0 for i in range ( 3 ) : hero . move…" at bounding box center [884, 336] width 346 height 373
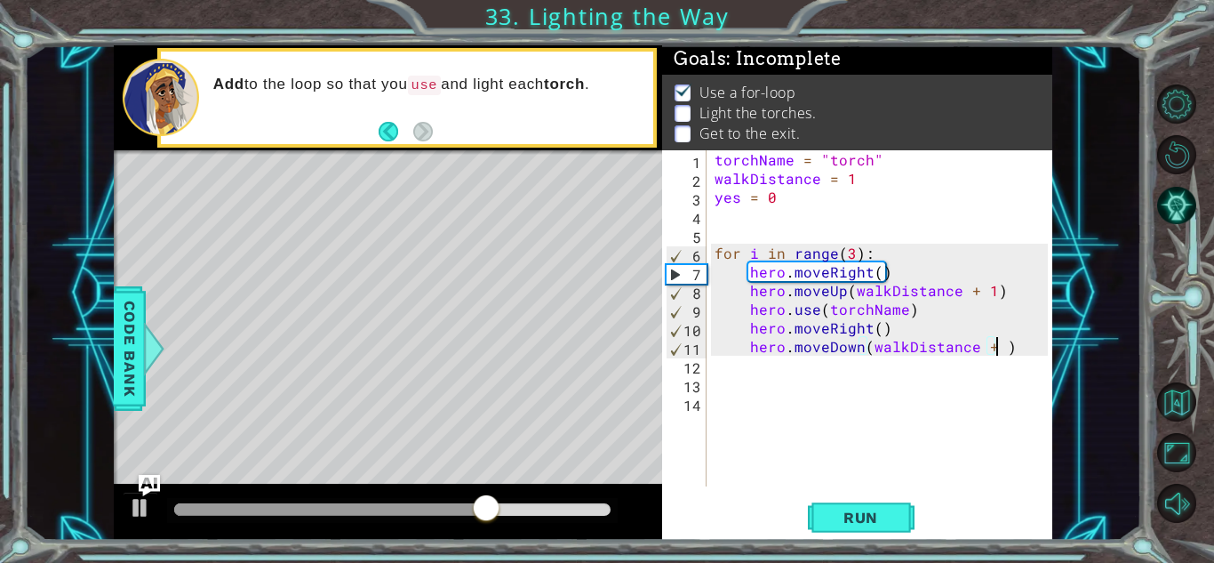
type textarea "hero.moveDown(walkDistance + 1)"
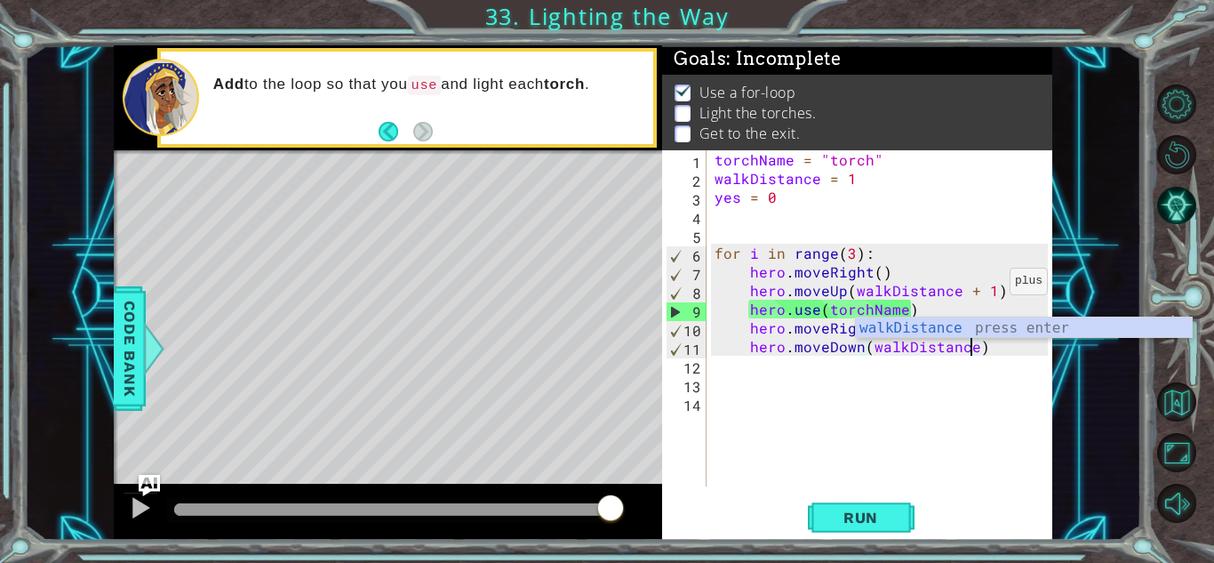
click at [986, 286] on div "torchName = "torch" walkDistance = 1 yes = 0 for i in range ( 3 ) : hero . move…" at bounding box center [884, 336] width 346 height 373
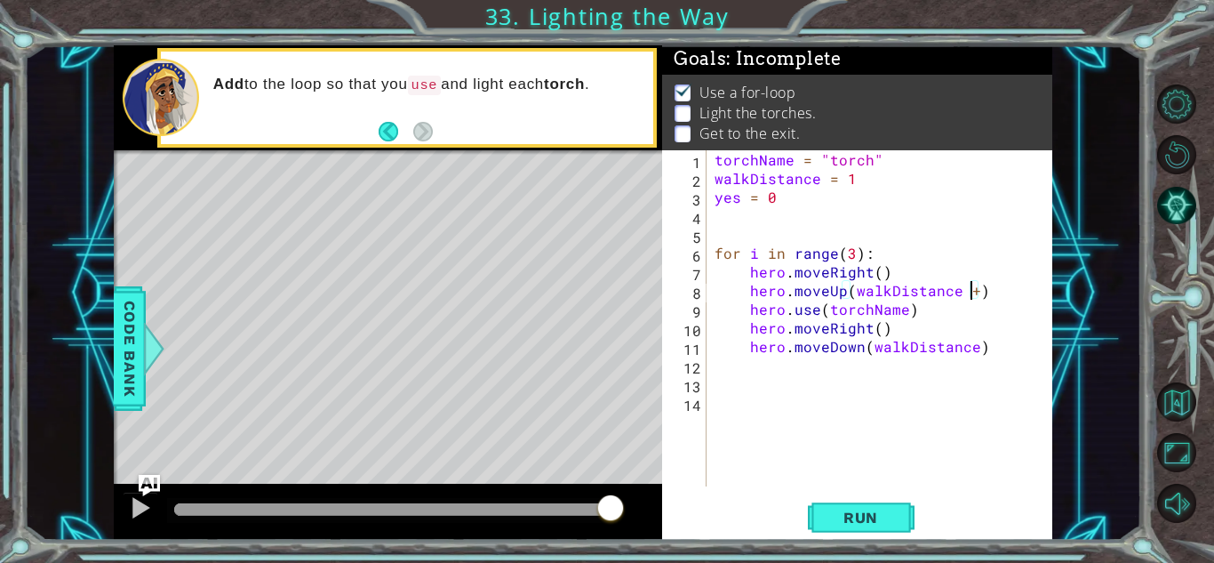
type textarea "hero.moveUp(walkDistance)"
click at [795, 363] on div "torchName = "torch" walkDistance = 1 yes = 0 for i in range ( 3 ) : hero . move…" at bounding box center [884, 336] width 346 height 373
click at [870, 182] on div "torchName = "torch" walkDistance = 1 yes = 0 for i in range ( 3 ) : hero . move…" at bounding box center [884, 336] width 346 height 373
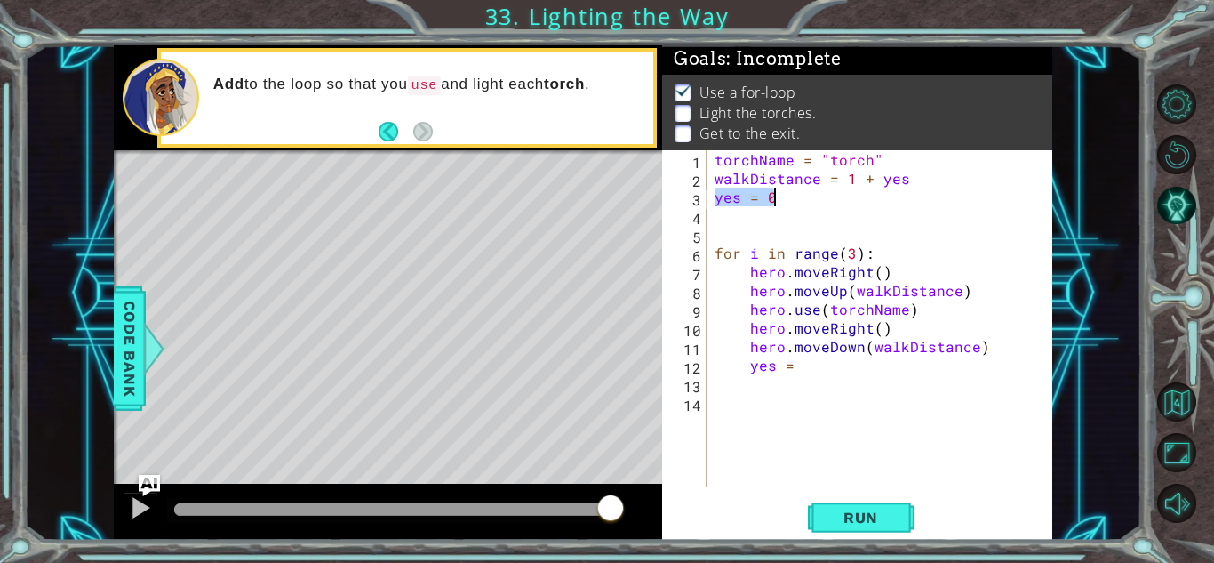
drag, startPoint x: 710, startPoint y: 199, endPoint x: 806, endPoint y: 203, distance: 96.0
click at [806, 203] on div "torchName = "torch" walkDistance = 1 + yes yes = 0 for i in range ( 3 ) : hero …" at bounding box center [884, 336] width 346 height 373
type textarea "yes = 0"
click at [919, 147] on div "Use a for-loop Light the torches. Get to the exit." at bounding box center [857, 114] width 390 height 78
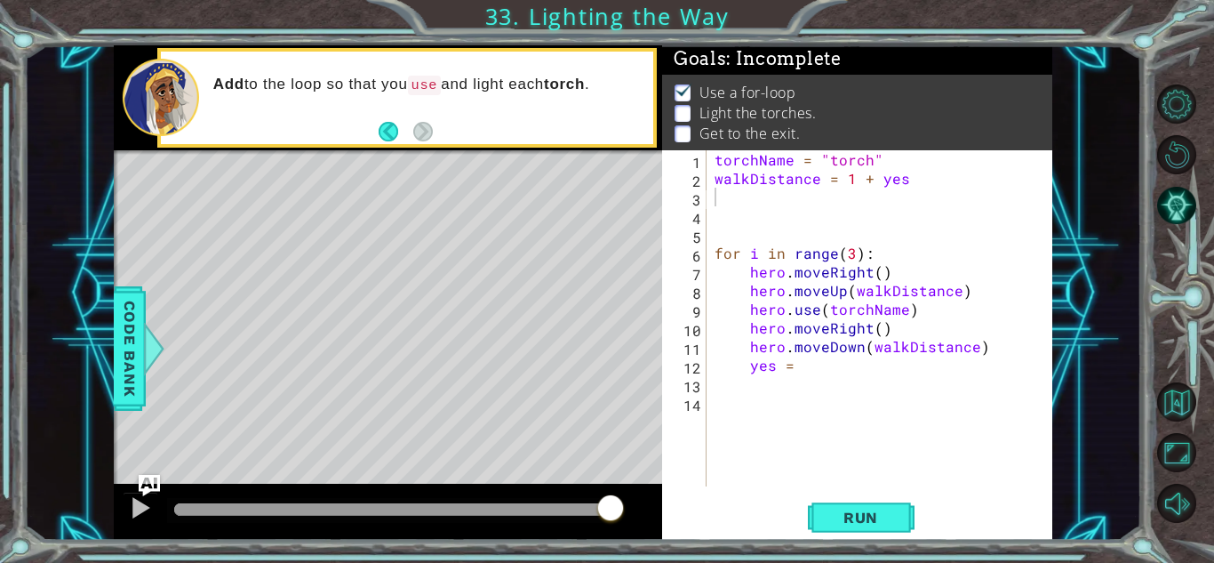
type textarea "torchName = "torch""
click at [911, 162] on div "torchName = "torch" walkDistance = 1 + yes for i in range ( 3 ) : hero . moveRi…" at bounding box center [884, 336] width 346 height 373
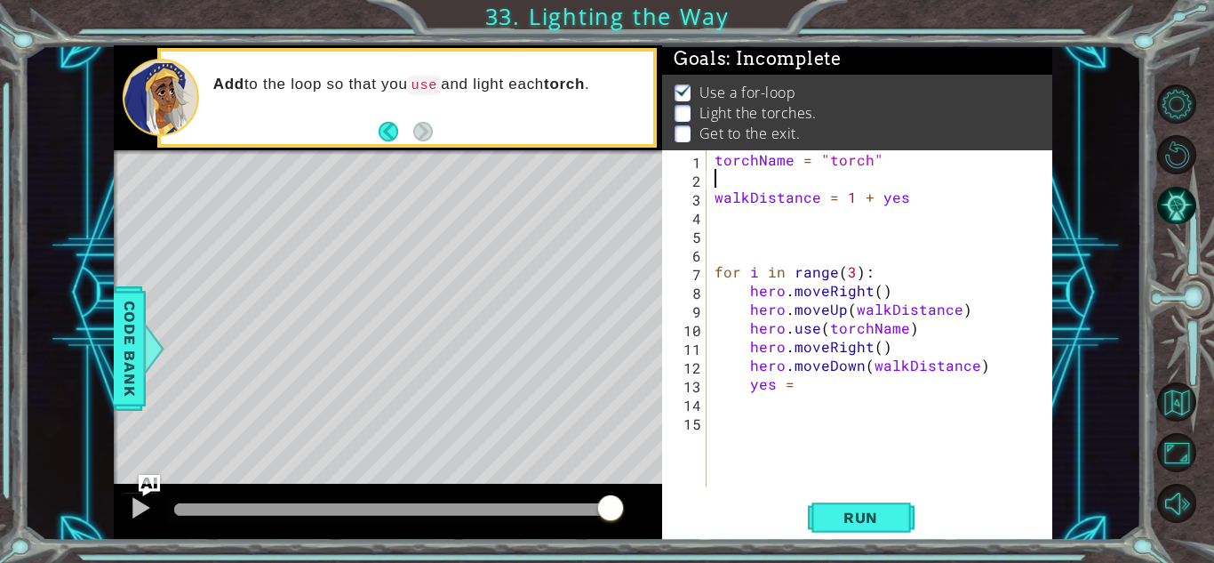
paste textarea "yes = 0"
click at [804, 386] on div "torchName = "torch" yes = 0 walkDistance = 1 + yes for i in range ( 3 ) : hero …" at bounding box center [884, 336] width 346 height 373
click at [852, 513] on span "Run" at bounding box center [861, 517] width 70 height 18
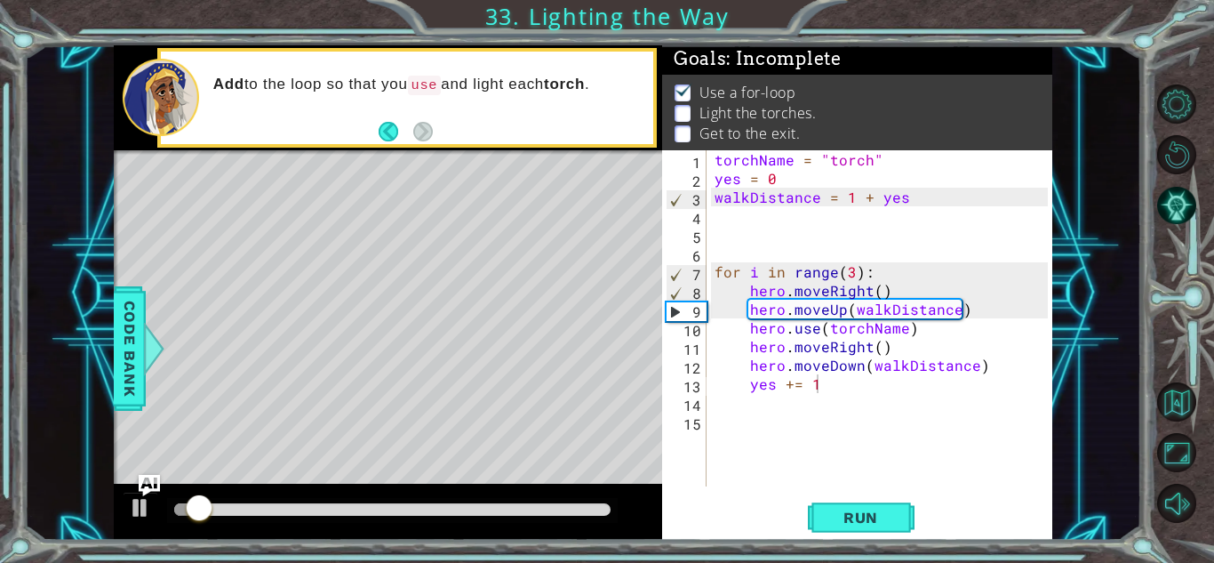
drag, startPoint x: 401, startPoint y: 497, endPoint x: 415, endPoint y: 499, distance: 14.5
click at [415, 499] on div at bounding box center [392, 510] width 451 height 25
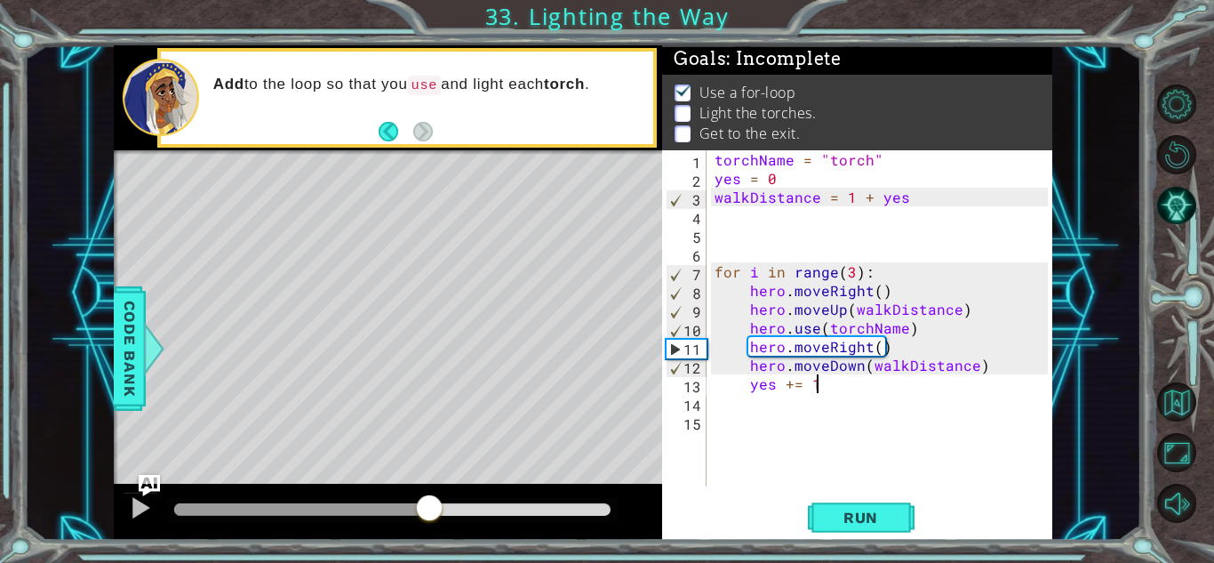
drag, startPoint x: 387, startPoint y: 507, endPoint x: 430, endPoint y: 512, distance: 42.9
click at [430, 512] on div at bounding box center [392, 509] width 436 height 12
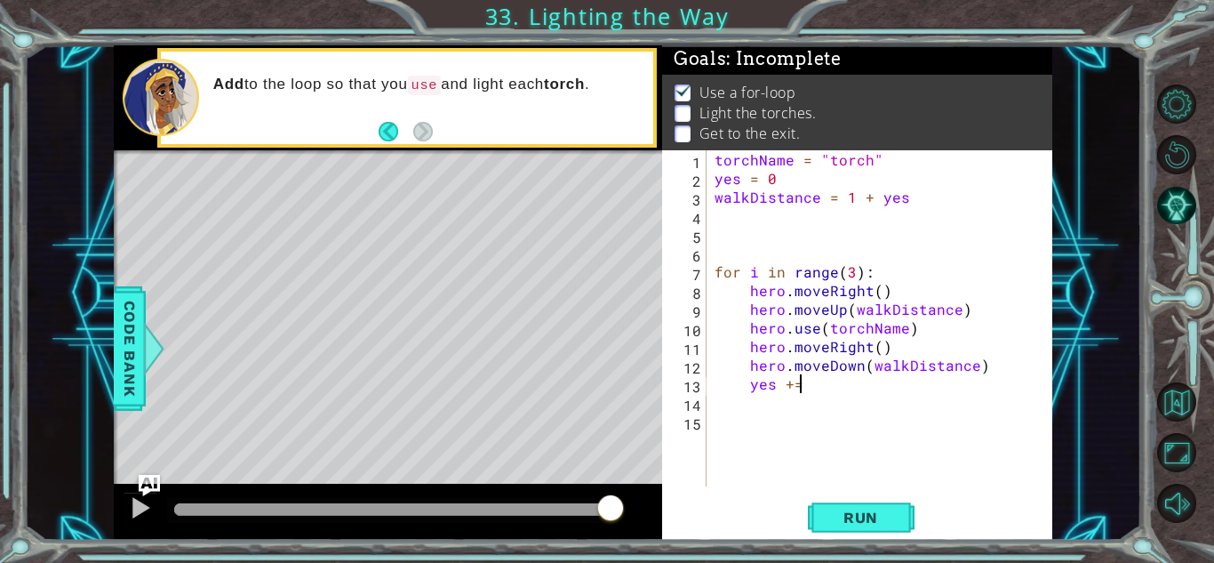
type textarea "y"
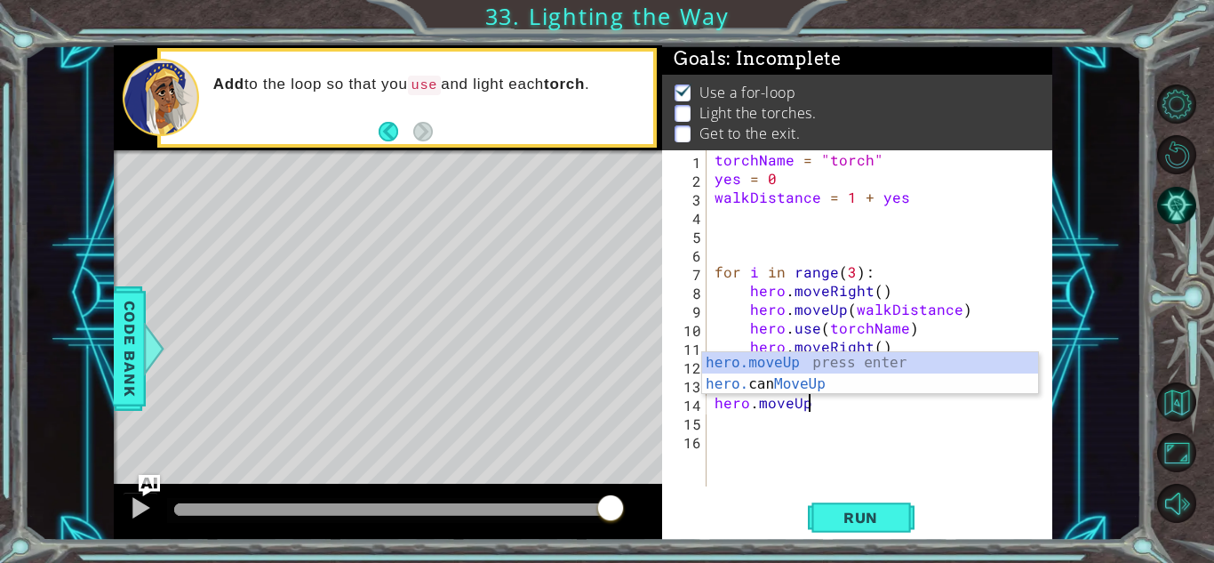
type textarea "hero.moveUp()"
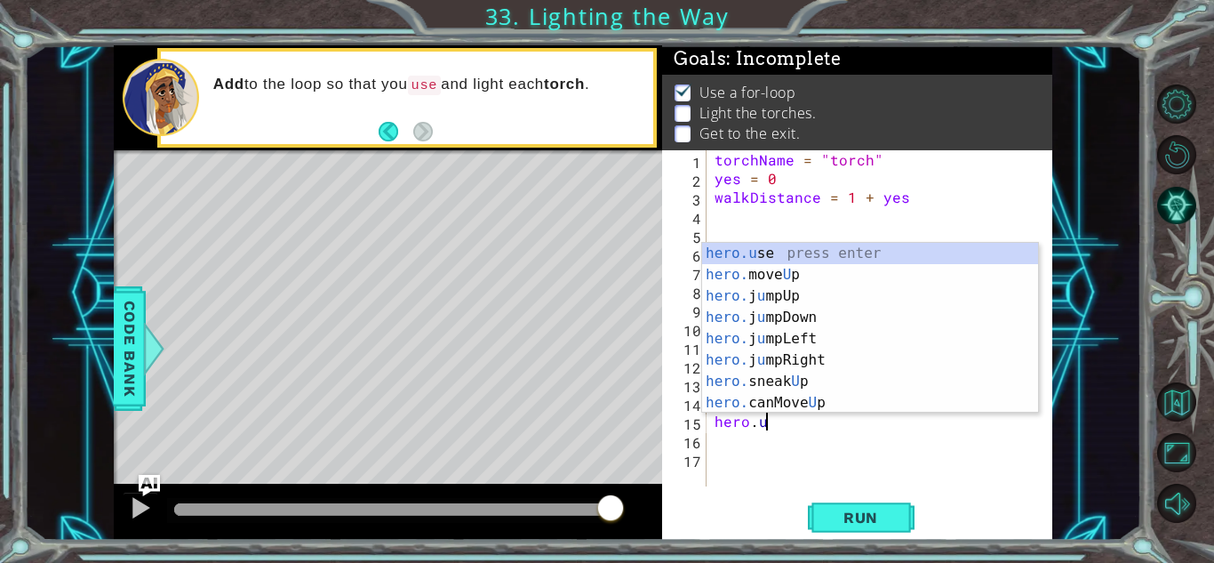
scroll to position [0, 3]
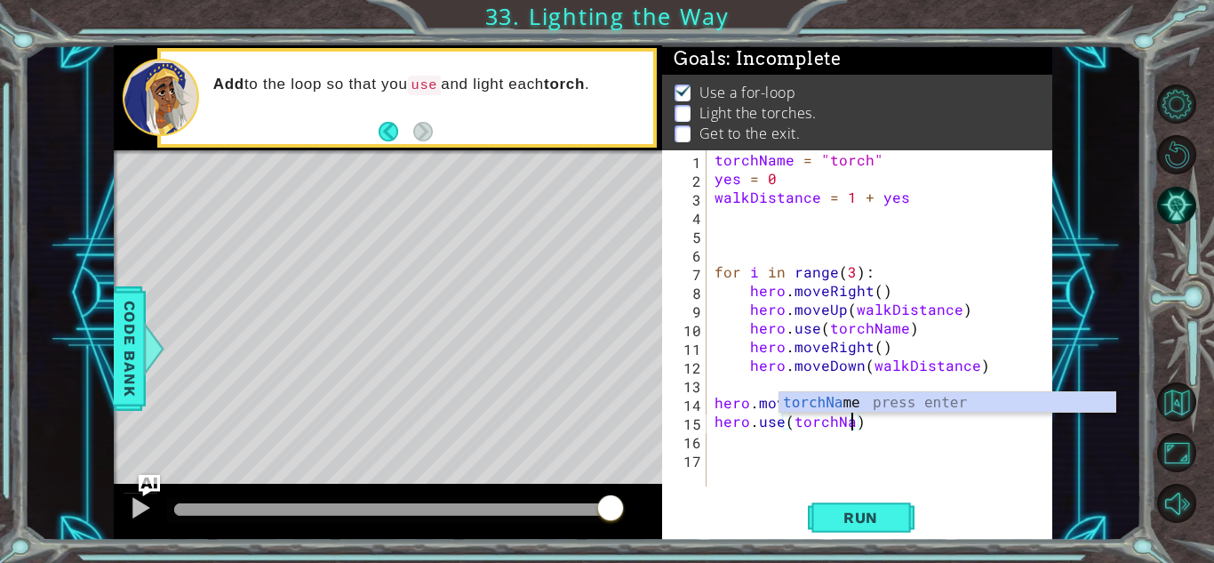
type textarea "hero.use(torchName)"
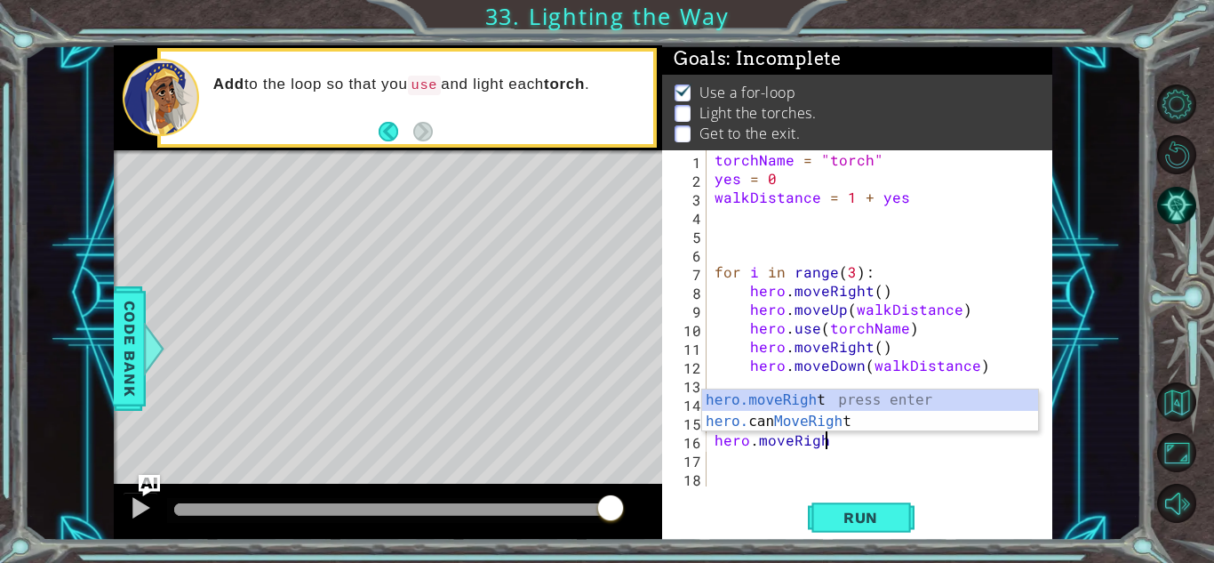
scroll to position [0, 6]
type textarea "hero.moveRight()"
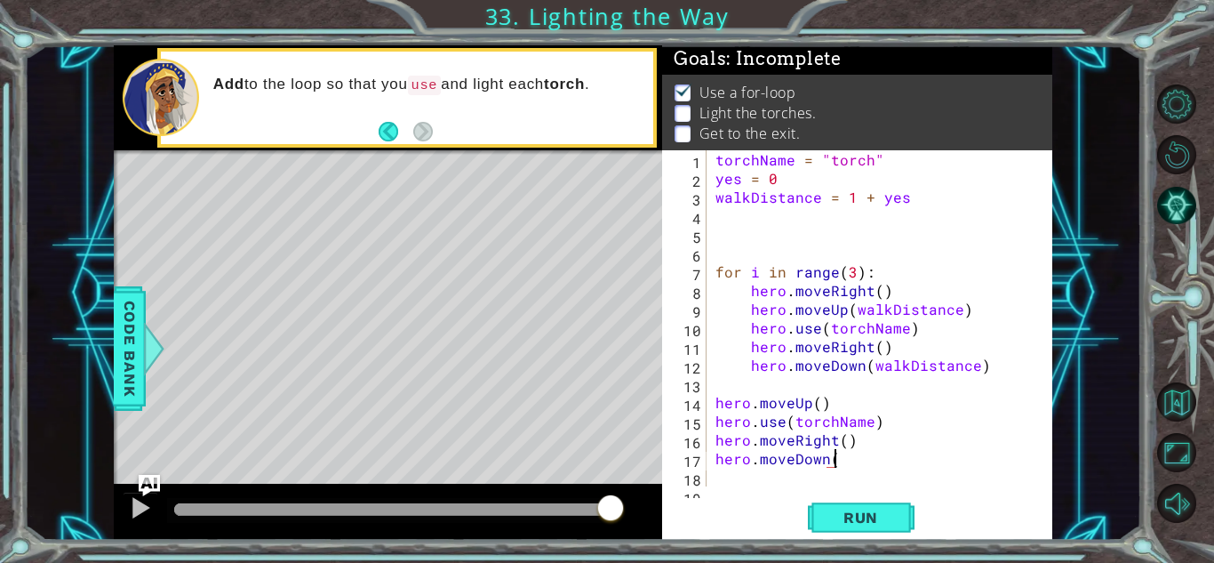
scroll to position [0, 7]
type textarea "hero.moveDown(2)"
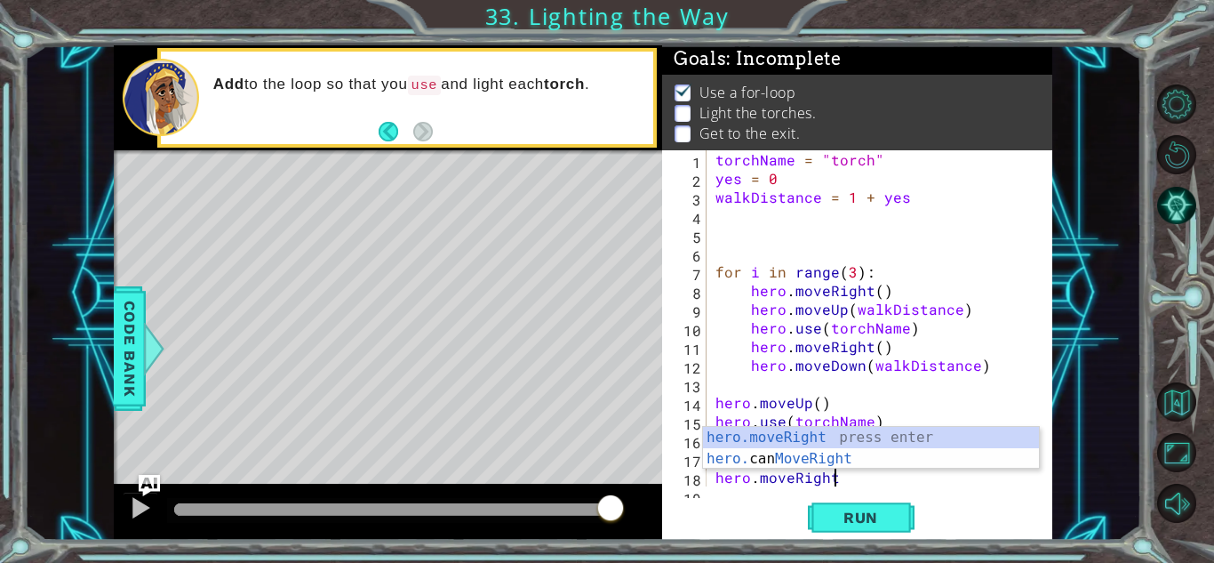
type textarea "hero.moveRight()"
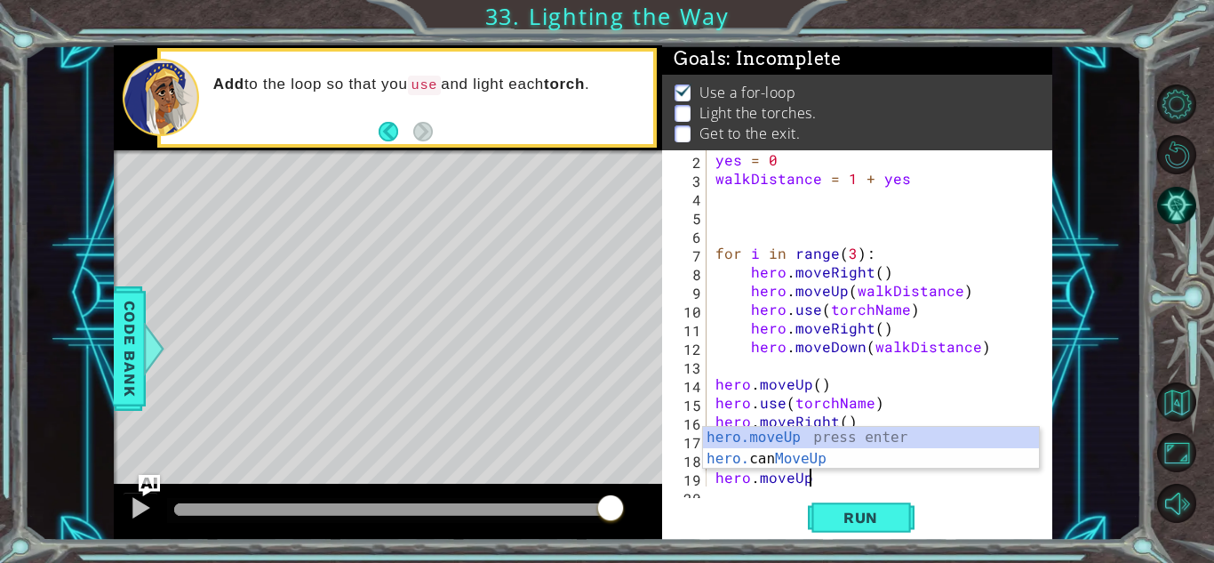
scroll to position [0, 5]
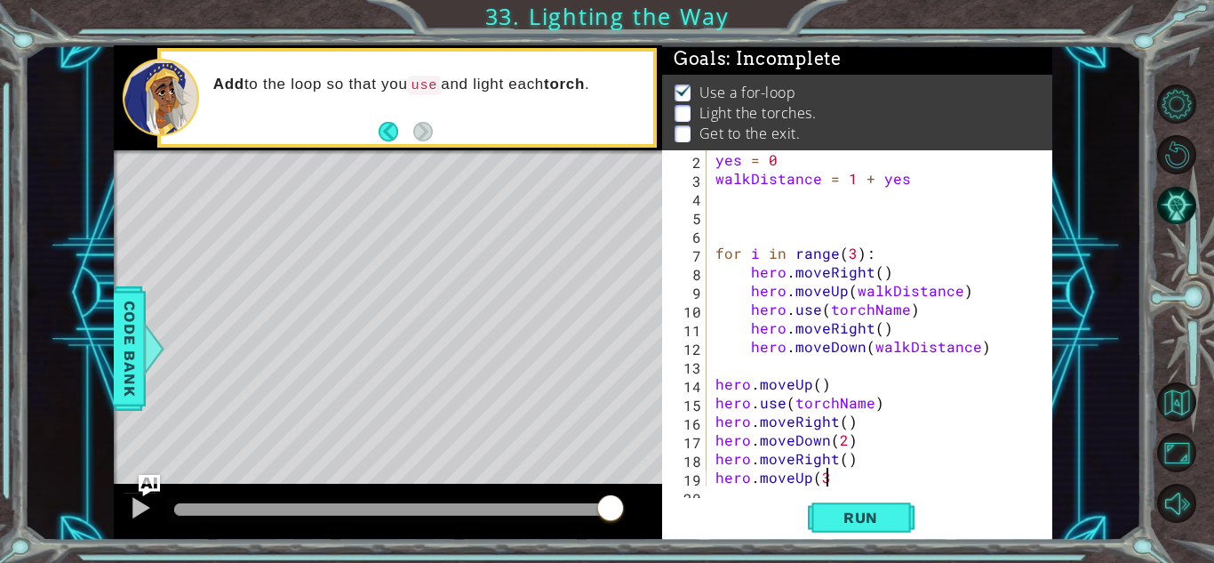
type textarea "hero.moveUp(3)"
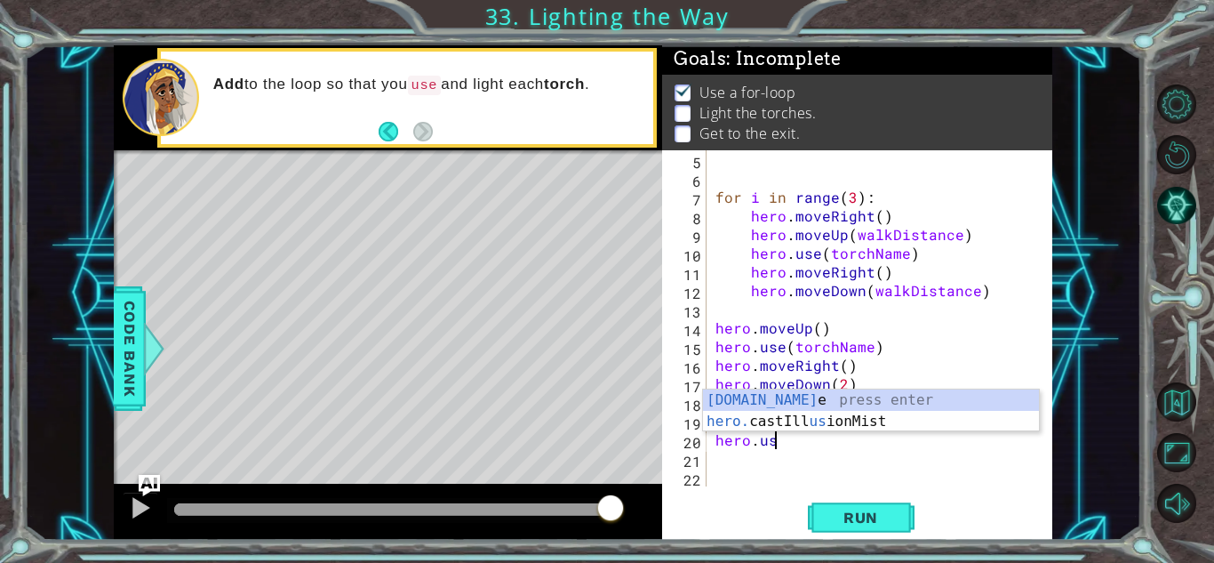
scroll to position [0, 3]
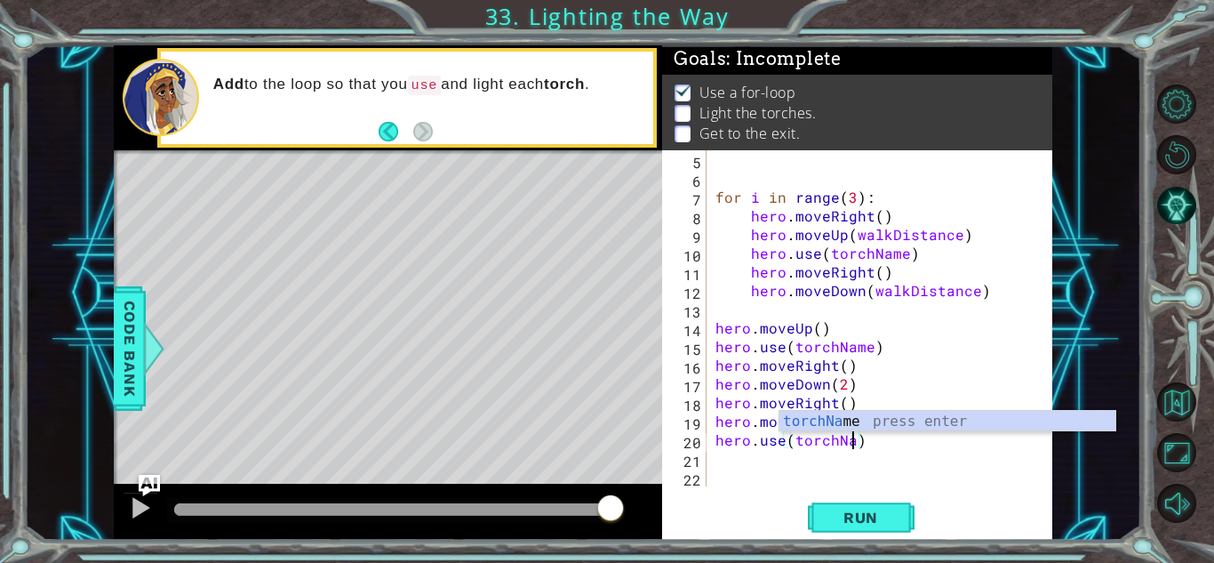
type textarea "hero.use(torchName)"
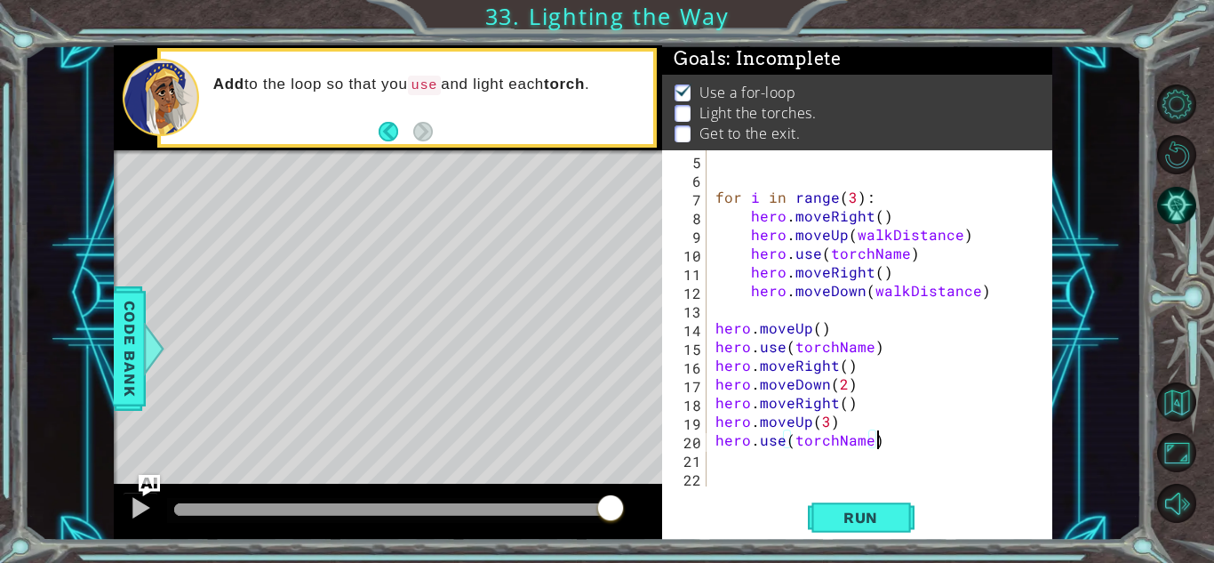
scroll to position [0, 0]
type textarea "hero.moveRight()"
click at [888, 508] on span "Run" at bounding box center [861, 517] width 70 height 18
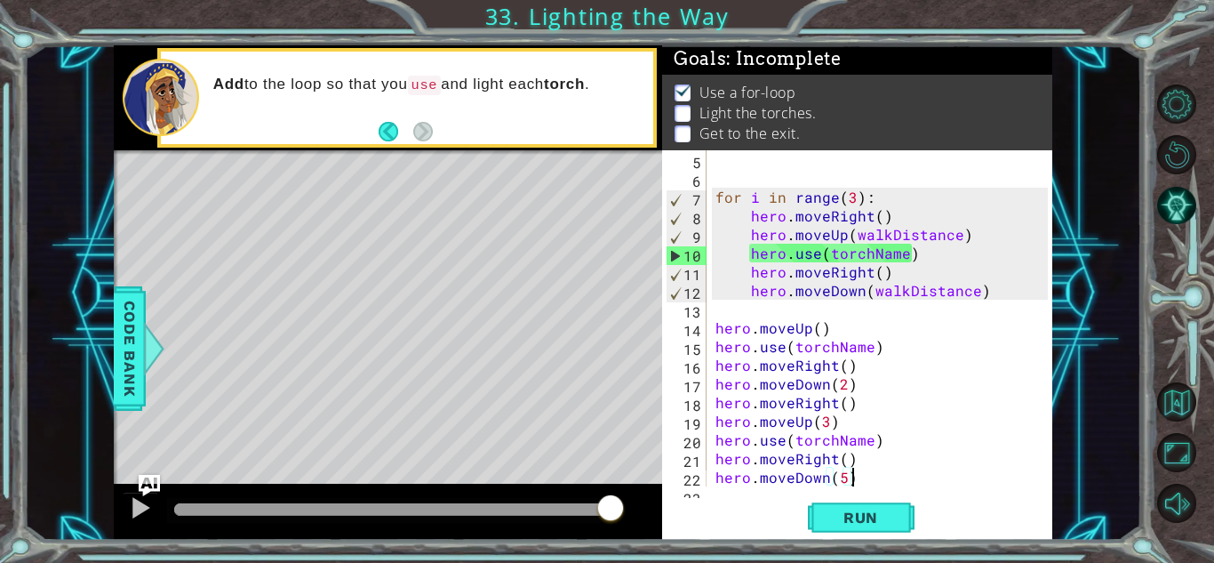
drag, startPoint x: 301, startPoint y: 508, endPoint x: 643, endPoint y: 518, distance: 341.4
click at [643, 518] on div at bounding box center [388, 511] width 548 height 57
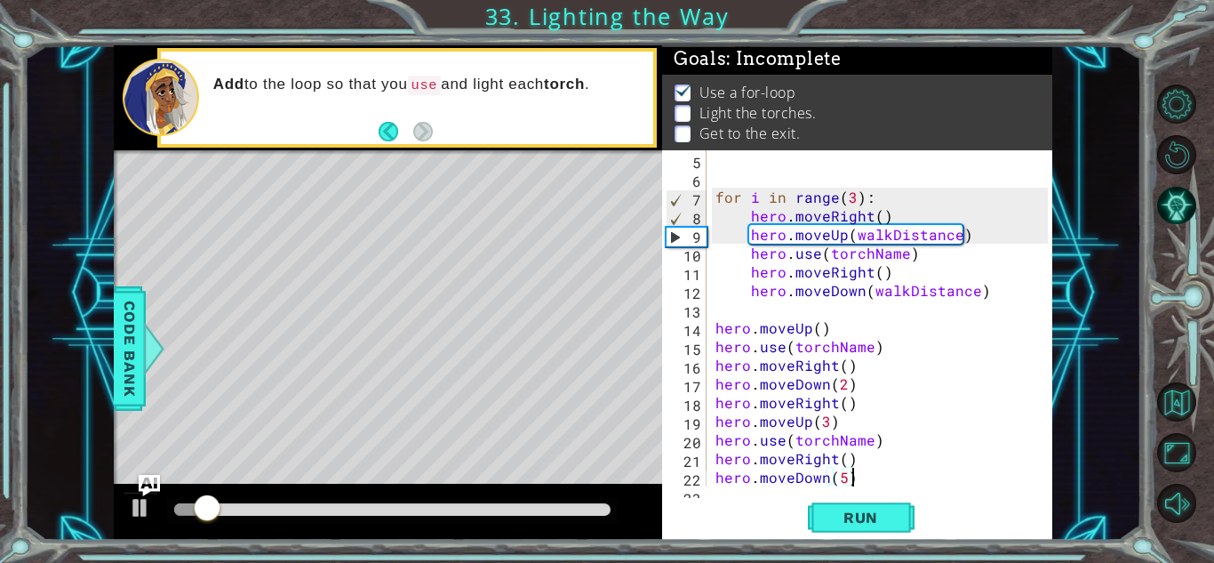
click at [854, 200] on div "for i in range ( 3 ) : hero . moveRight ( ) hero . moveUp ( walkDistance ) hero…" at bounding box center [884, 336] width 345 height 373
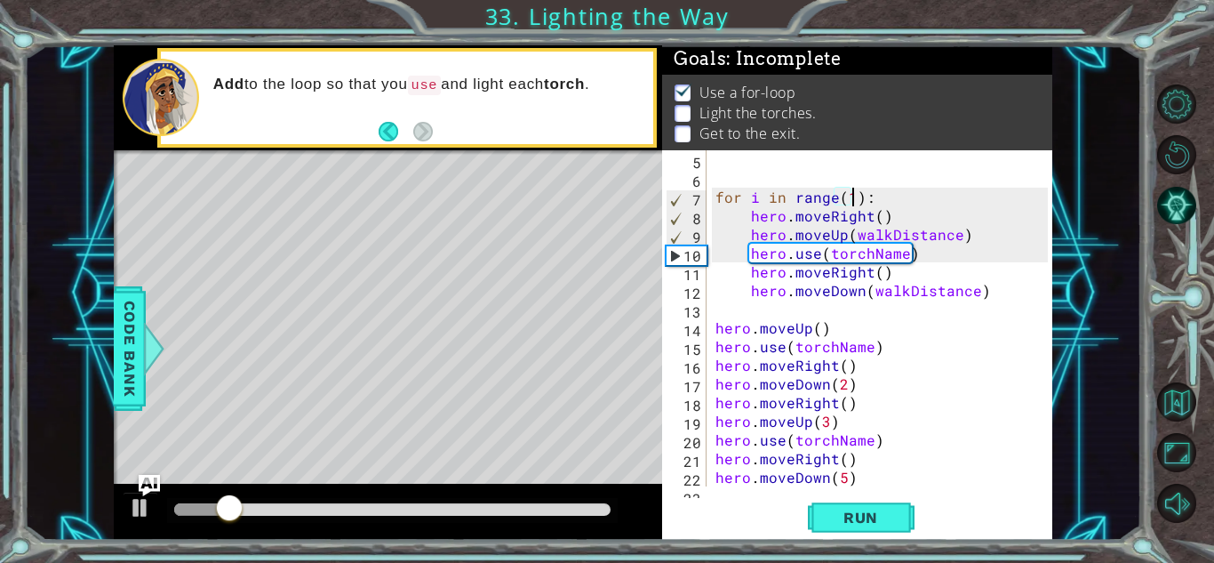
scroll to position [0, 0]
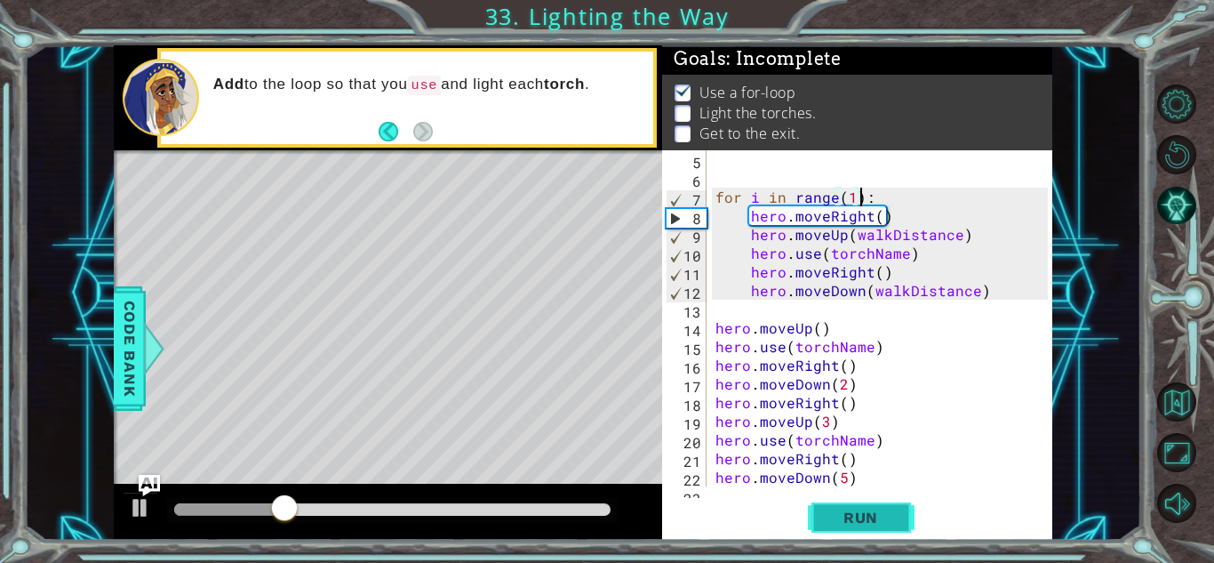
type textarea "for i in range(1):"
click at [815, 517] on button "Run" at bounding box center [861, 517] width 107 height 39
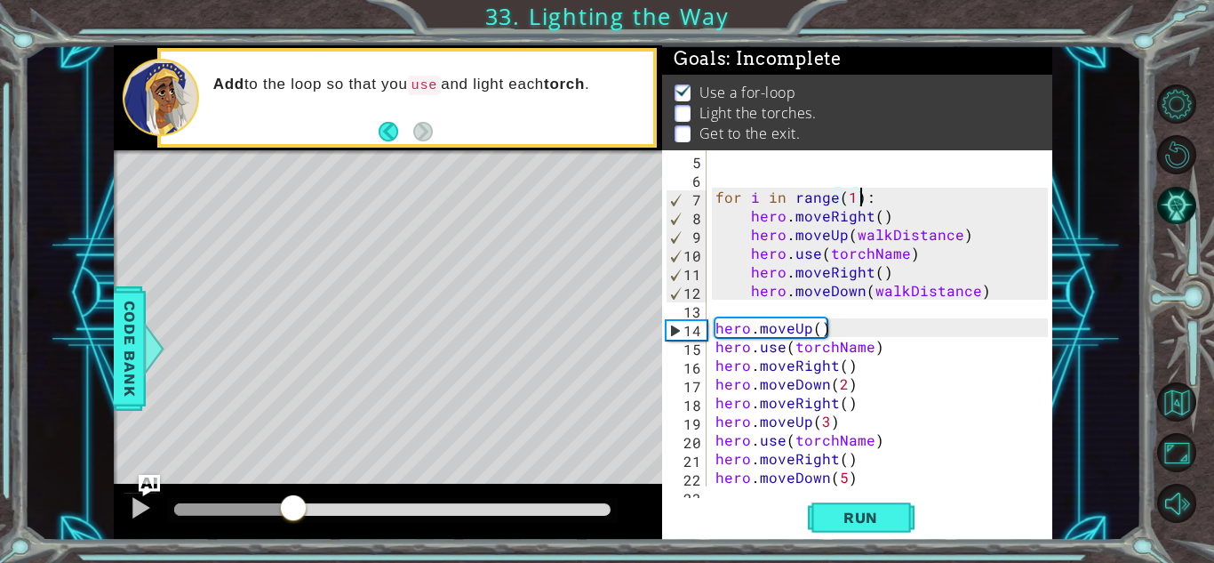
drag, startPoint x: 184, startPoint y: 507, endPoint x: 292, endPoint y: 569, distance: 125.0
click at [292, 562] on html "1 ההההההההההההההההההההההההההההההההההההההההההההההההההההההההההההההההההההההההההההה…" at bounding box center [607, 281] width 1214 height 563
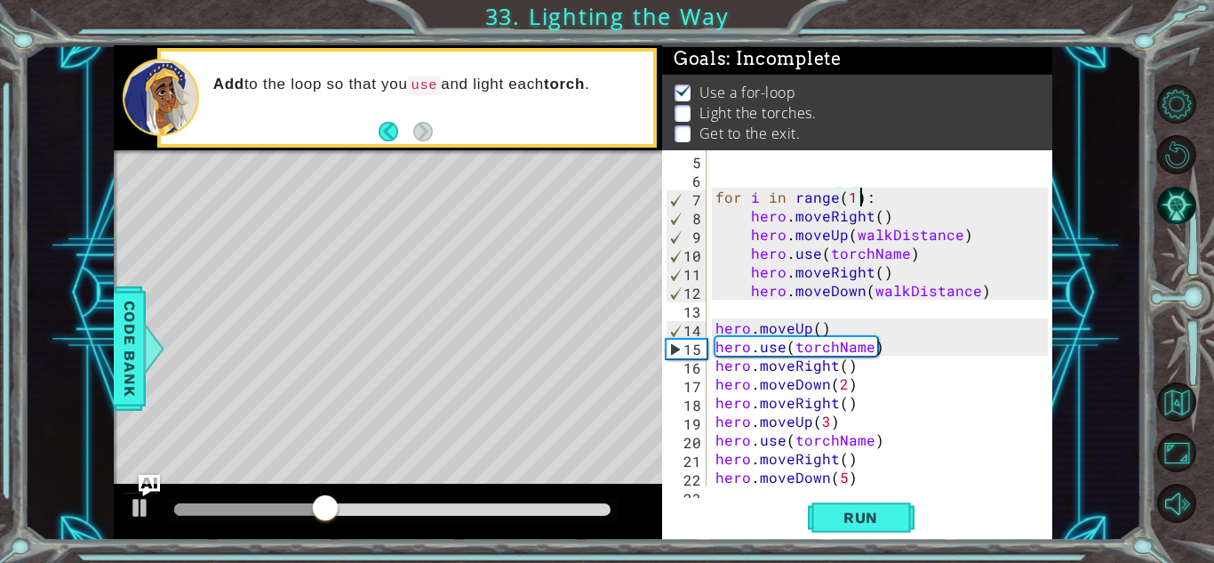
click at [771, 313] on div "for i in range ( 1 ) : hero . moveRight ( ) hero . moveUp ( walkDistance ) hero…" at bounding box center [884, 336] width 345 height 373
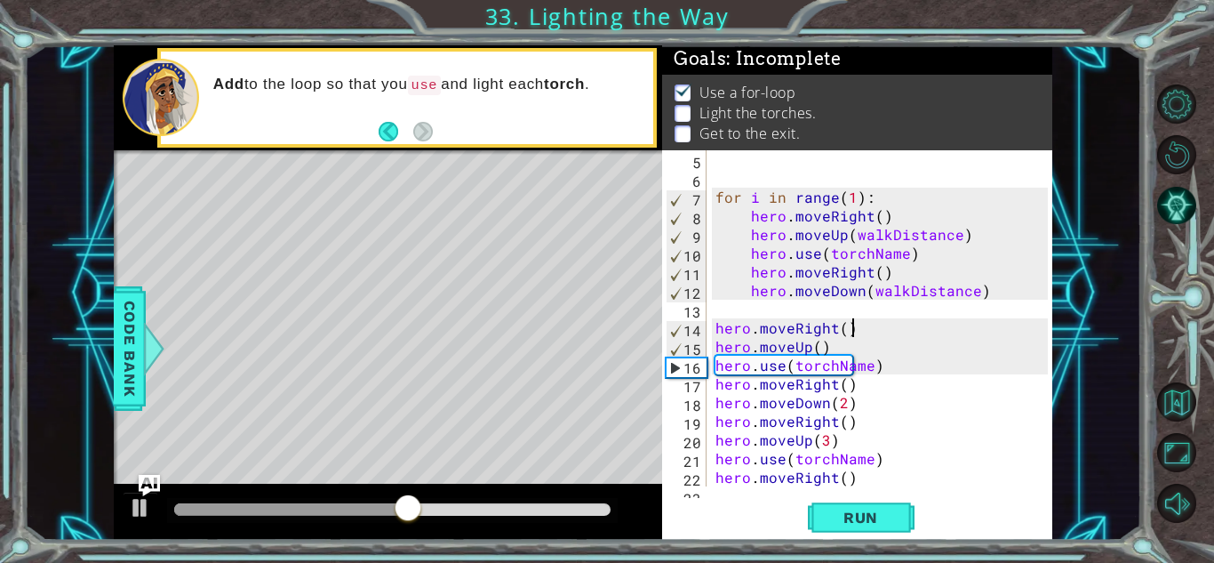
scroll to position [0, 7]
click at [840, 531] on button "Run" at bounding box center [861, 517] width 107 height 39
drag, startPoint x: 338, startPoint y: 506, endPoint x: 323, endPoint y: 515, distance: 17.3
click at [323, 515] on div at bounding box center [392, 509] width 436 height 12
click at [814, 355] on div "for i in range ( 1 ) : hero . moveRight ( ) hero . moveUp ( walkDistance ) hero…" at bounding box center [884, 336] width 345 height 373
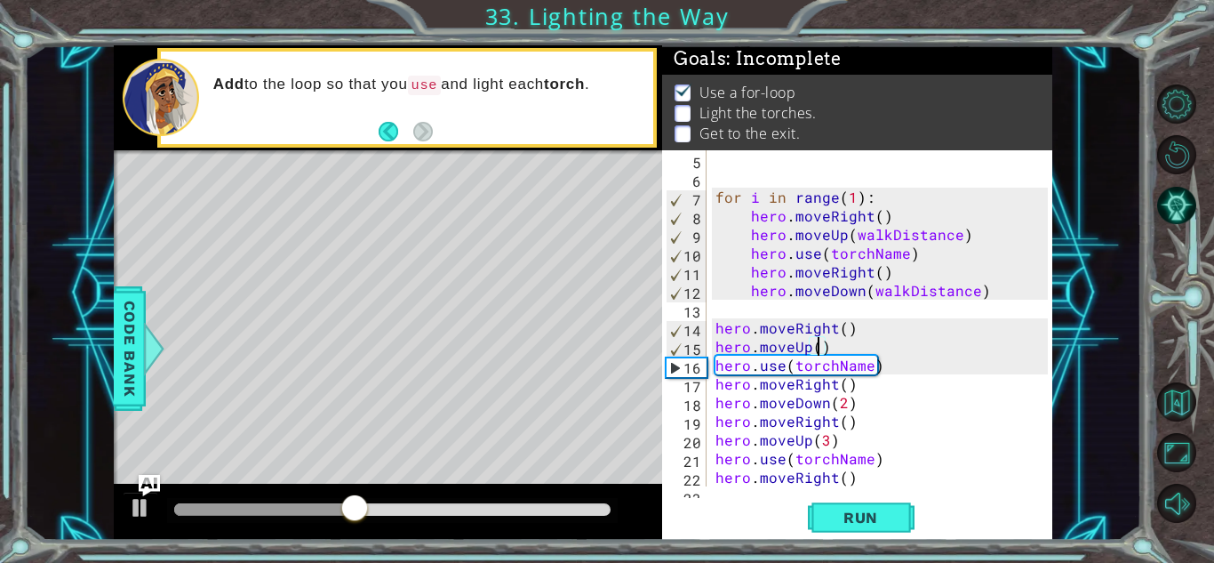
scroll to position [0, 6]
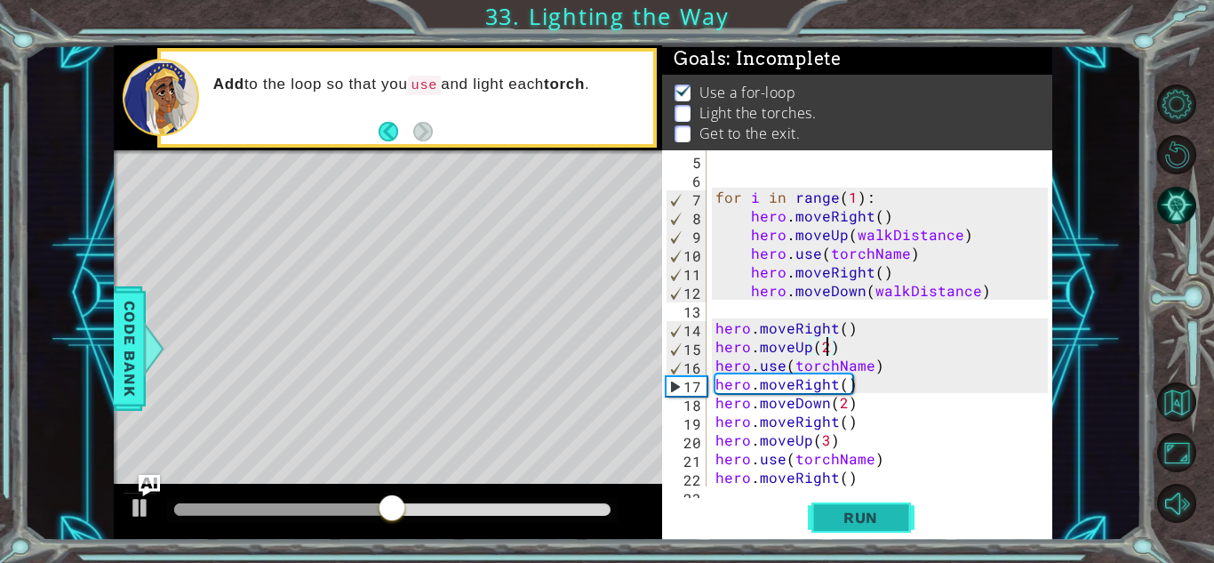
type textarea "hero.moveUp(2)"
click at [867, 534] on button "Run" at bounding box center [861, 517] width 107 height 39
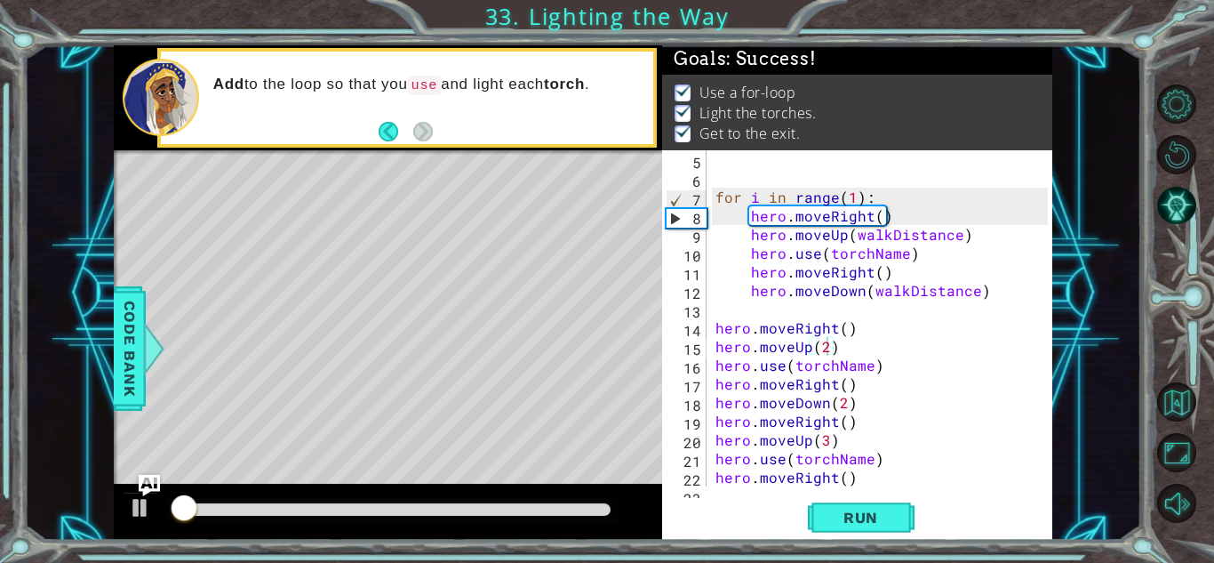
click at [320, 496] on div at bounding box center [388, 511] width 548 height 57
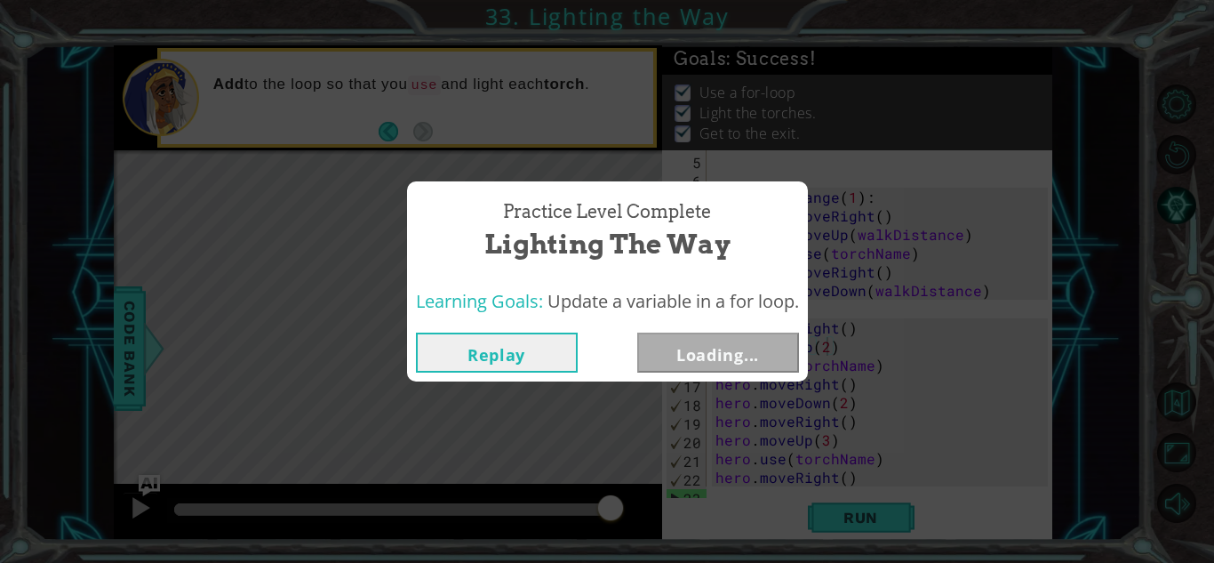
drag, startPoint x: 314, startPoint y: 509, endPoint x: 667, endPoint y: 502, distance: 353.8
click at [667, 502] on body "1 ההההההההההההההההההההההההההההההההההההההההההההההההההההההההההההההההההההההההההההה…" at bounding box center [607, 281] width 1214 height 563
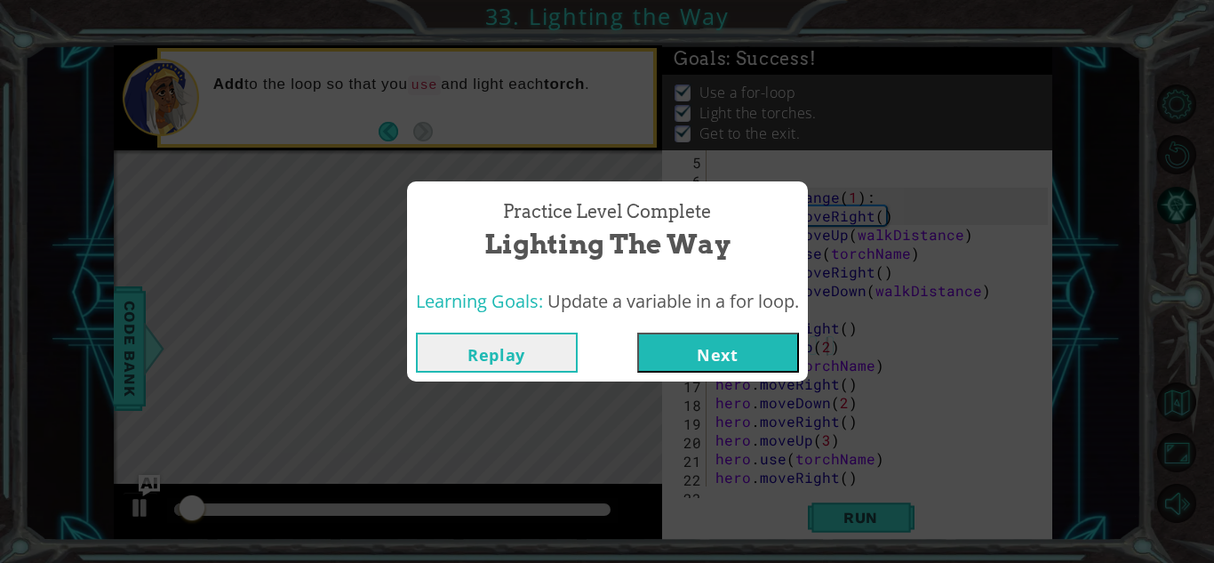
click at [752, 363] on button "Next" at bounding box center [718, 352] width 162 height 40
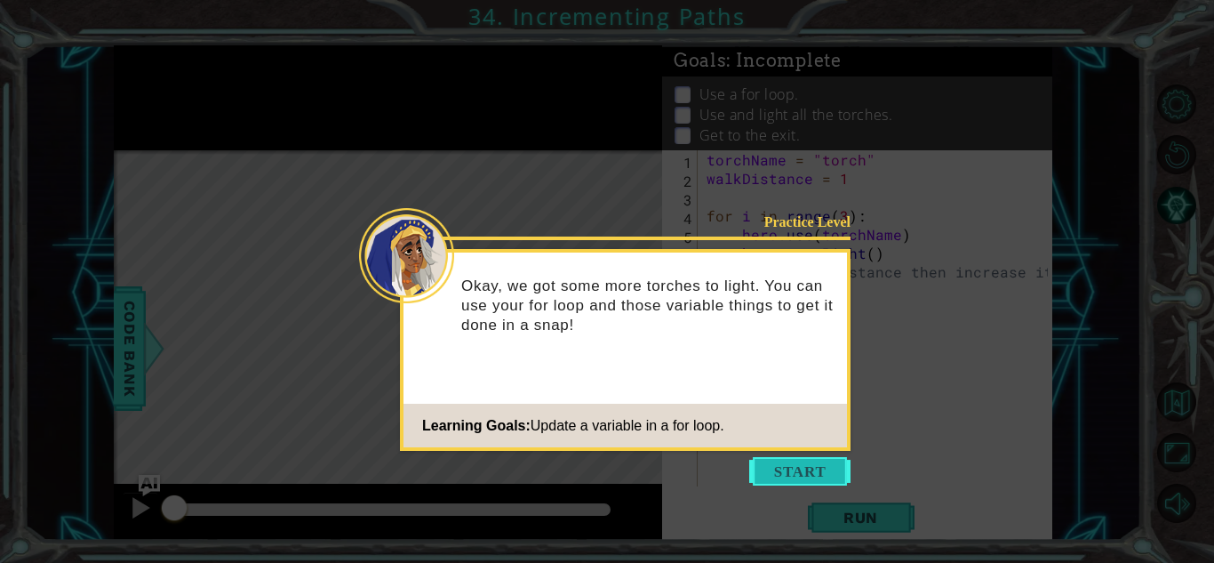
click at [777, 475] on button "Start" at bounding box center [799, 471] width 101 height 28
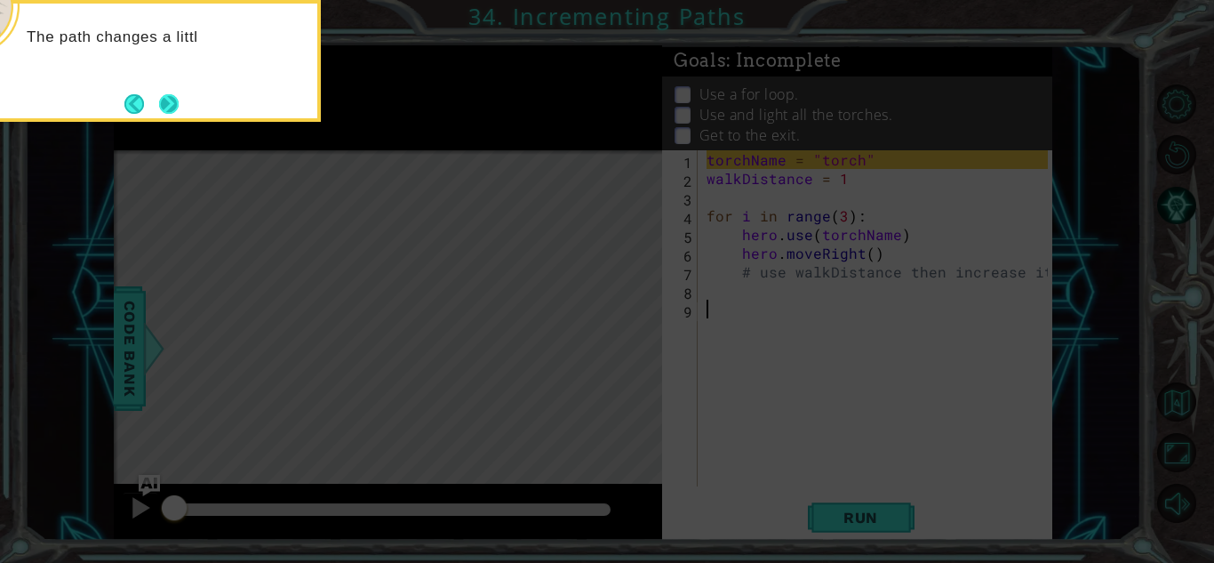
click at [172, 106] on button "Next" at bounding box center [169, 104] width 20 height 20
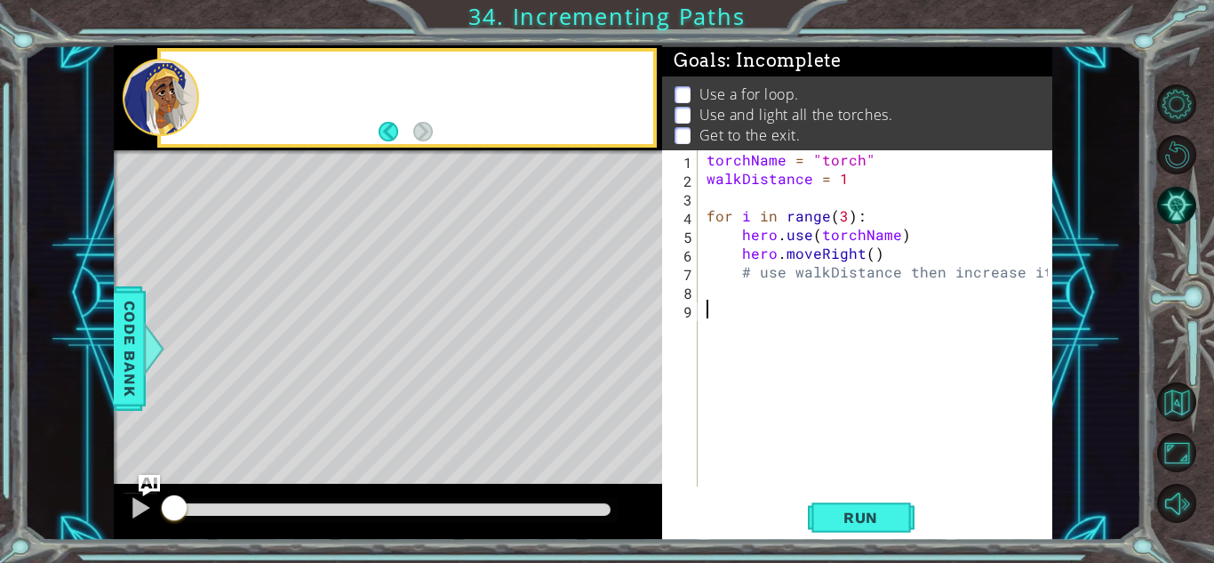
click at [172, 106] on div at bounding box center [161, 97] width 76 height 77
click at [820, 295] on div "torchName = "torch" walkDistance = 1 for i in range ( 3 ) : hero . use ( torchN…" at bounding box center [880, 336] width 354 height 373
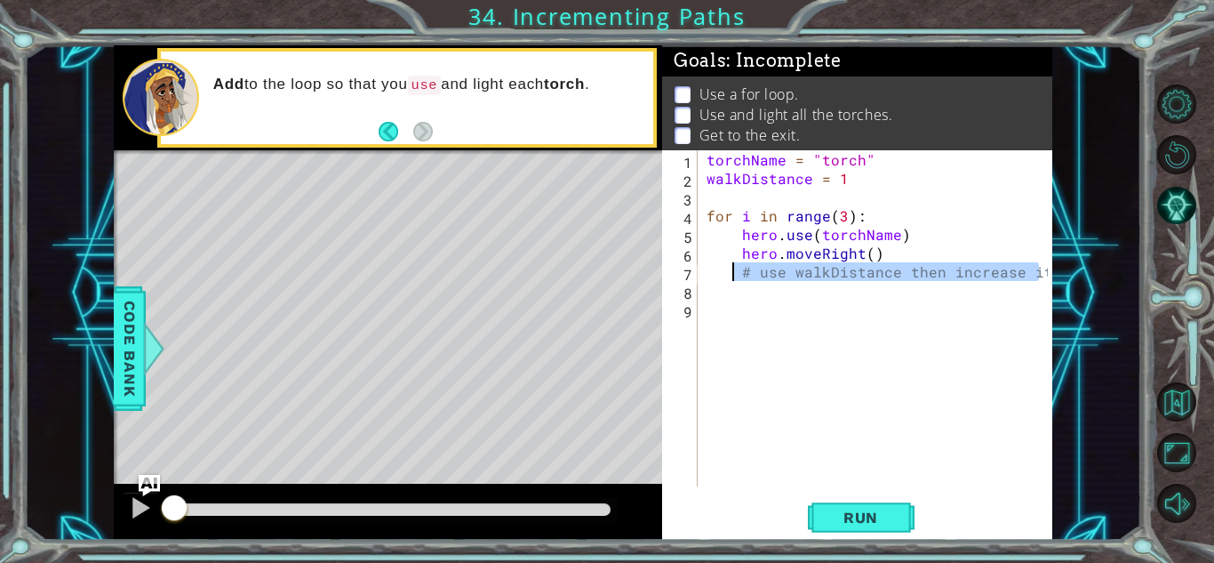
drag, startPoint x: 1044, startPoint y: 273, endPoint x: 731, endPoint y: 276, distance: 313.7
click at [731, 276] on div "torchName = "torch" walkDistance = 1 for i in range ( 3 ) : hero . use ( torchN…" at bounding box center [880, 336] width 354 height 373
type textarea "# use walkDistance then increase it"
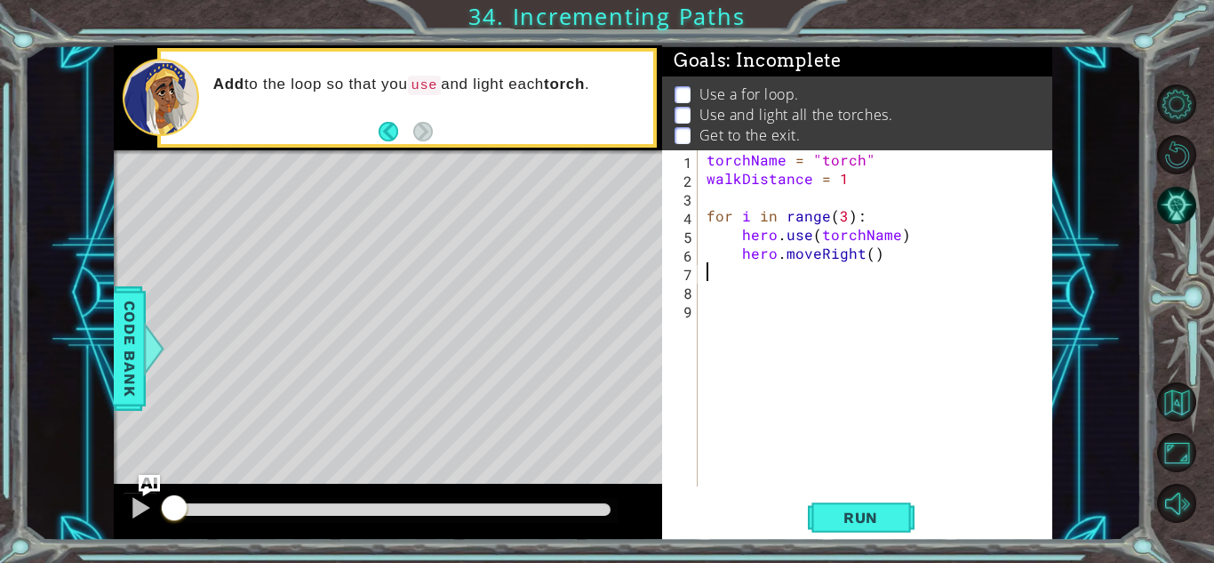
type textarea "hero.moveRight()"
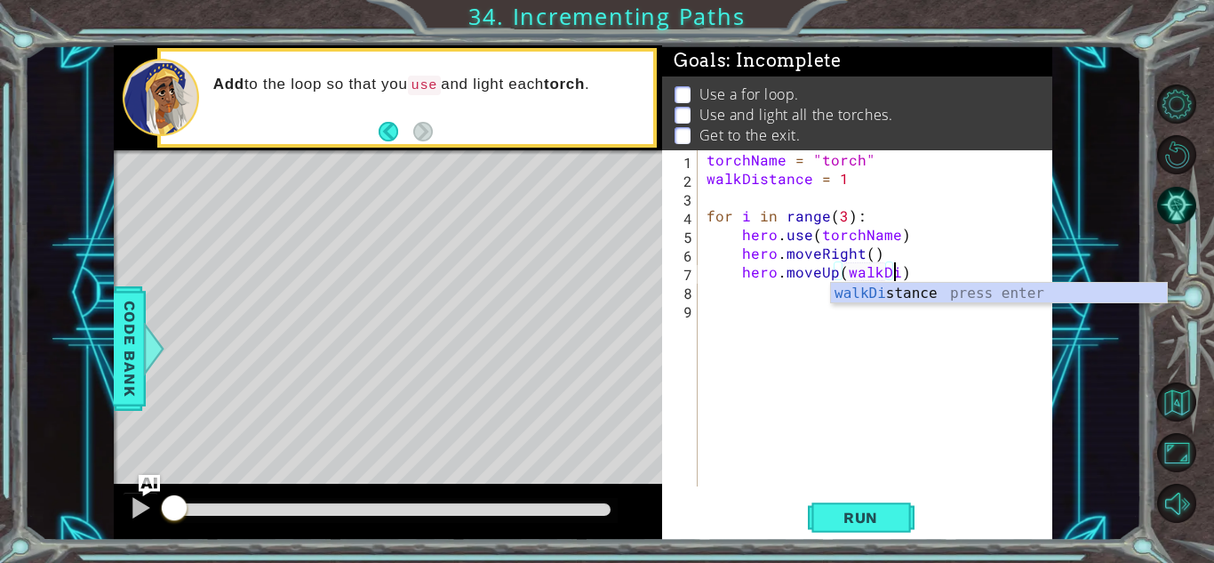
scroll to position [0, 12]
type textarea "hero.moveUp(walkDistance)"
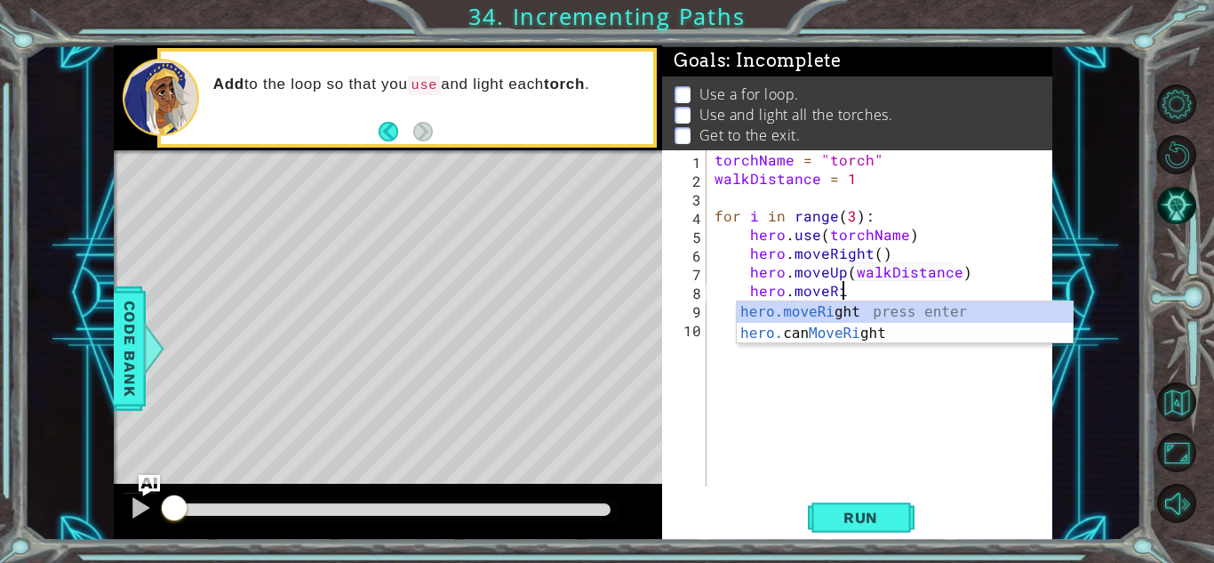
scroll to position [0, 8]
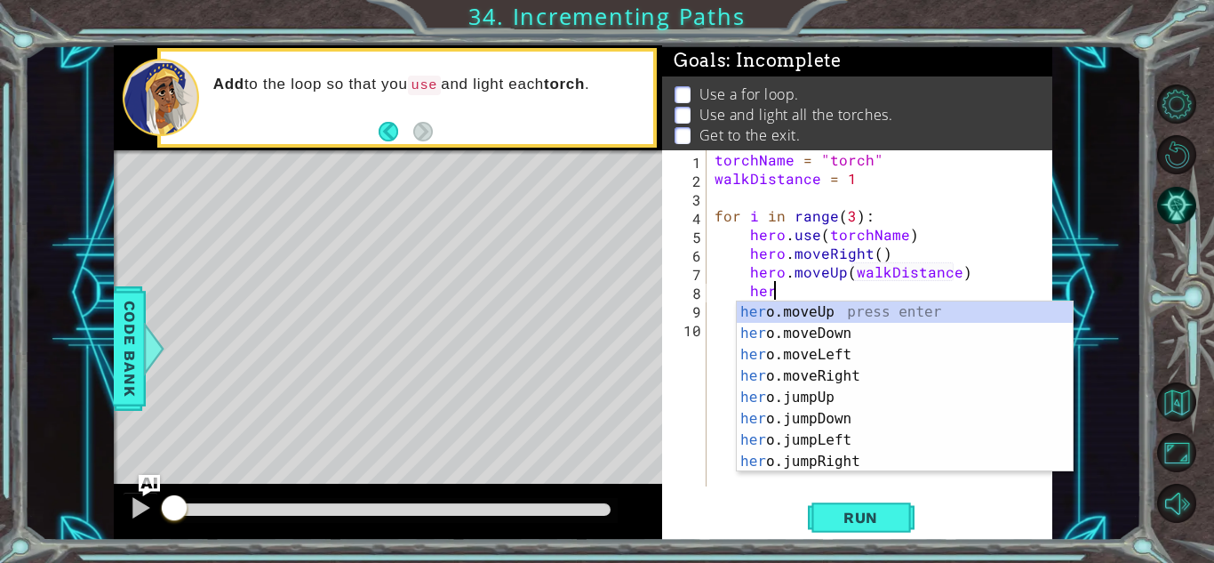
type textarea "h"
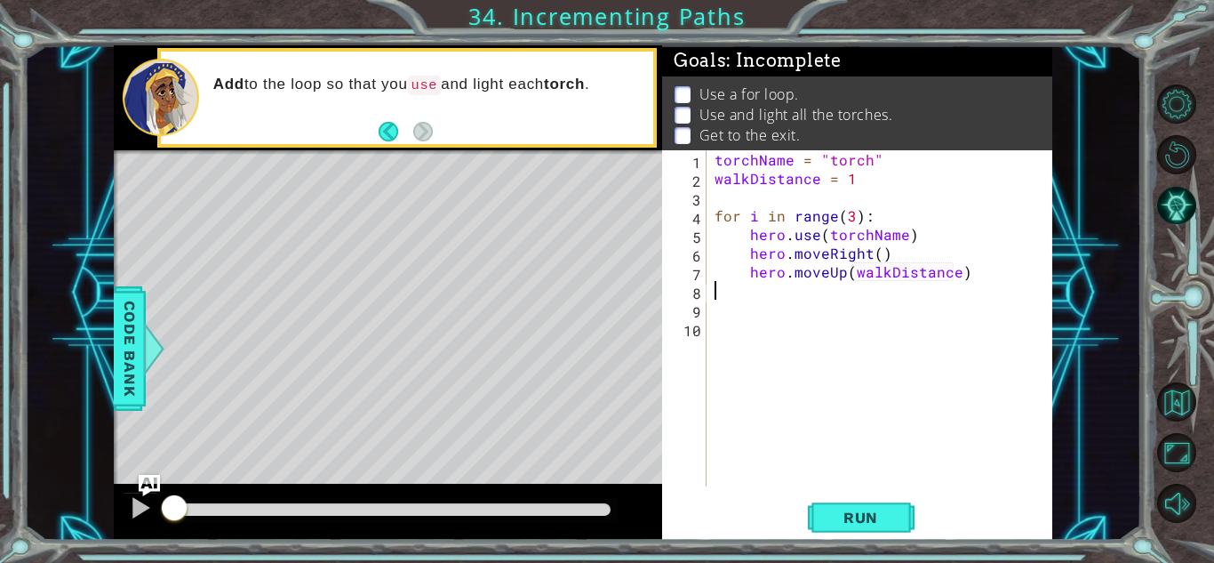
scroll to position [0, 0]
type textarea "hero.moveUp(walkDistance)"
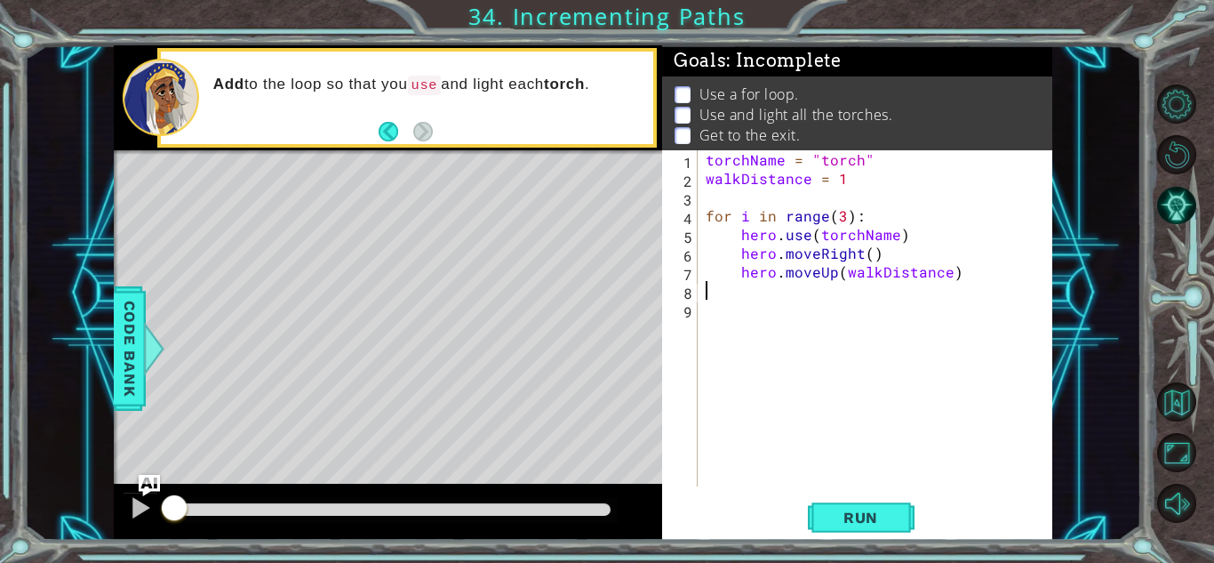
type textarea "hero.moveUp(walkDistance)"
